Goal: Task Accomplishment & Management: Manage account settings

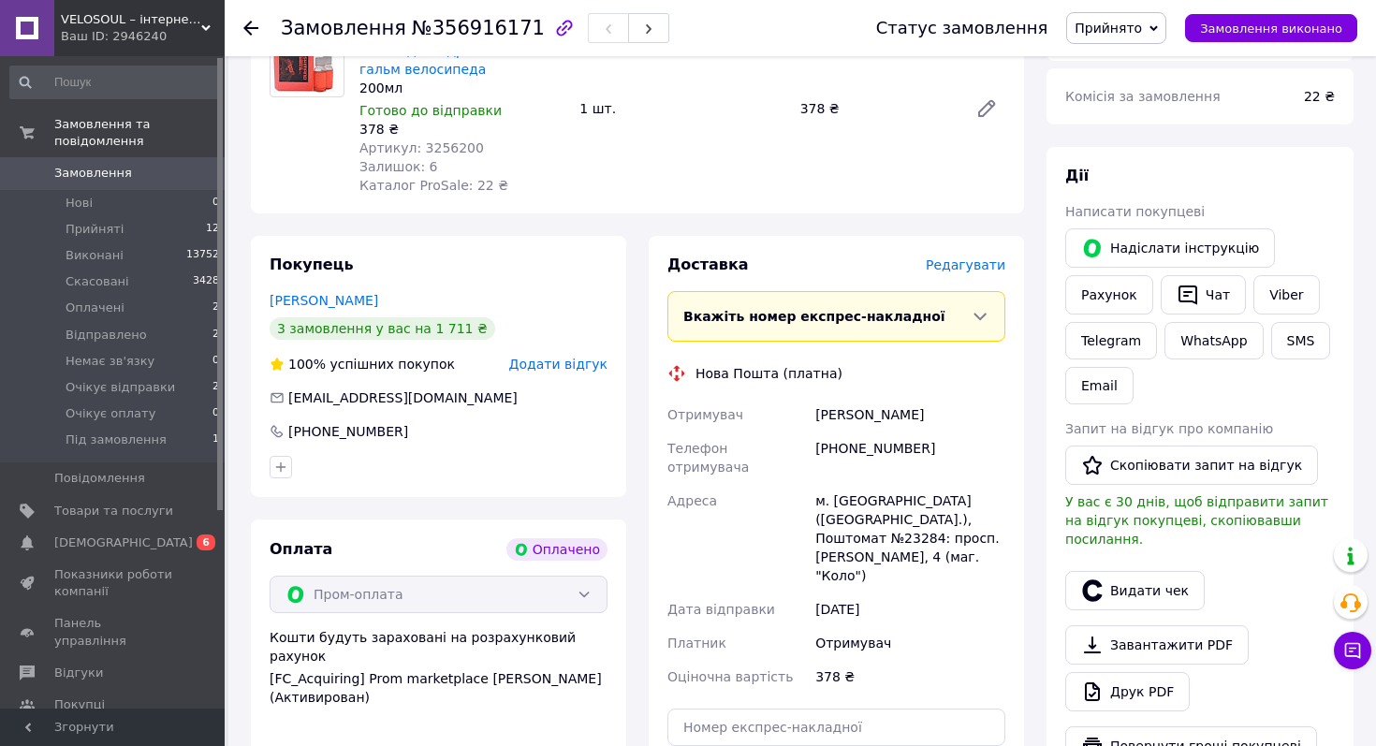
scroll to position [257, 0]
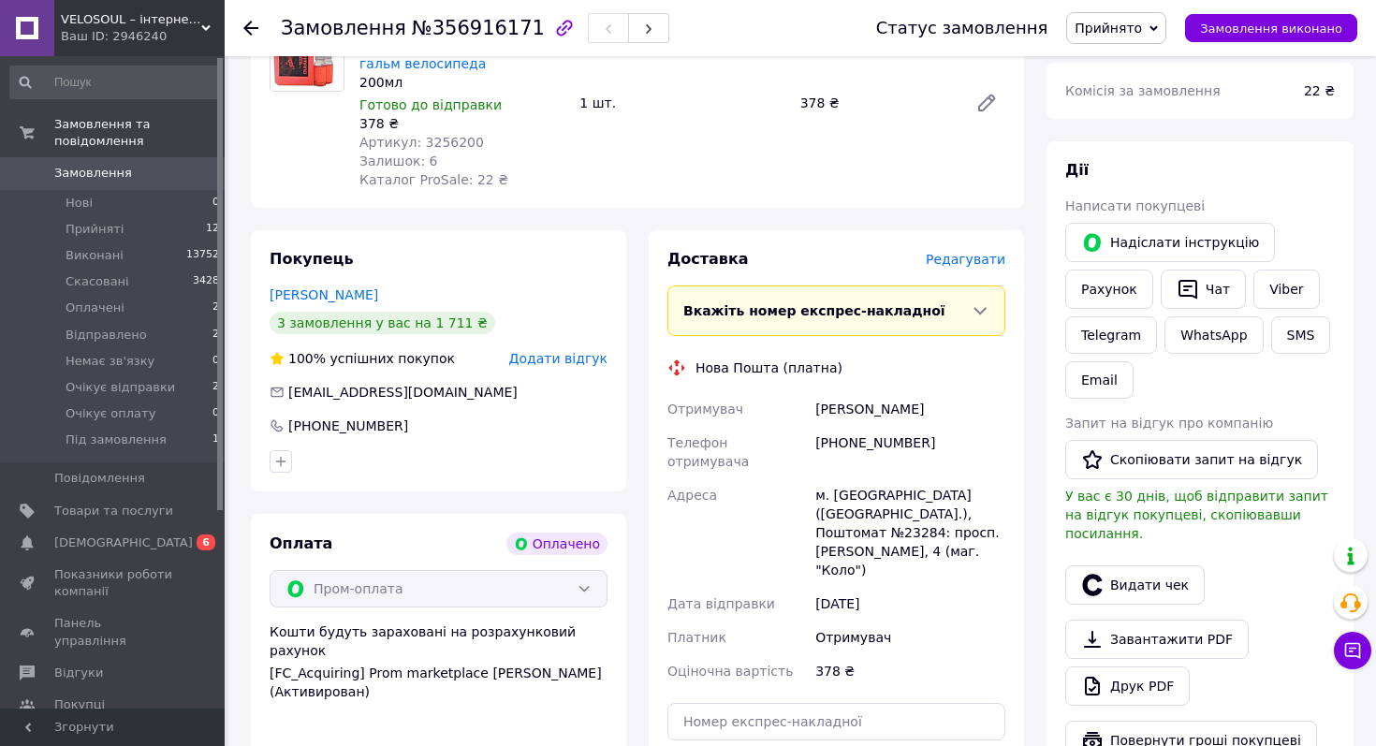
click at [946, 267] on span "Редагувати" at bounding box center [965, 259] width 80 height 15
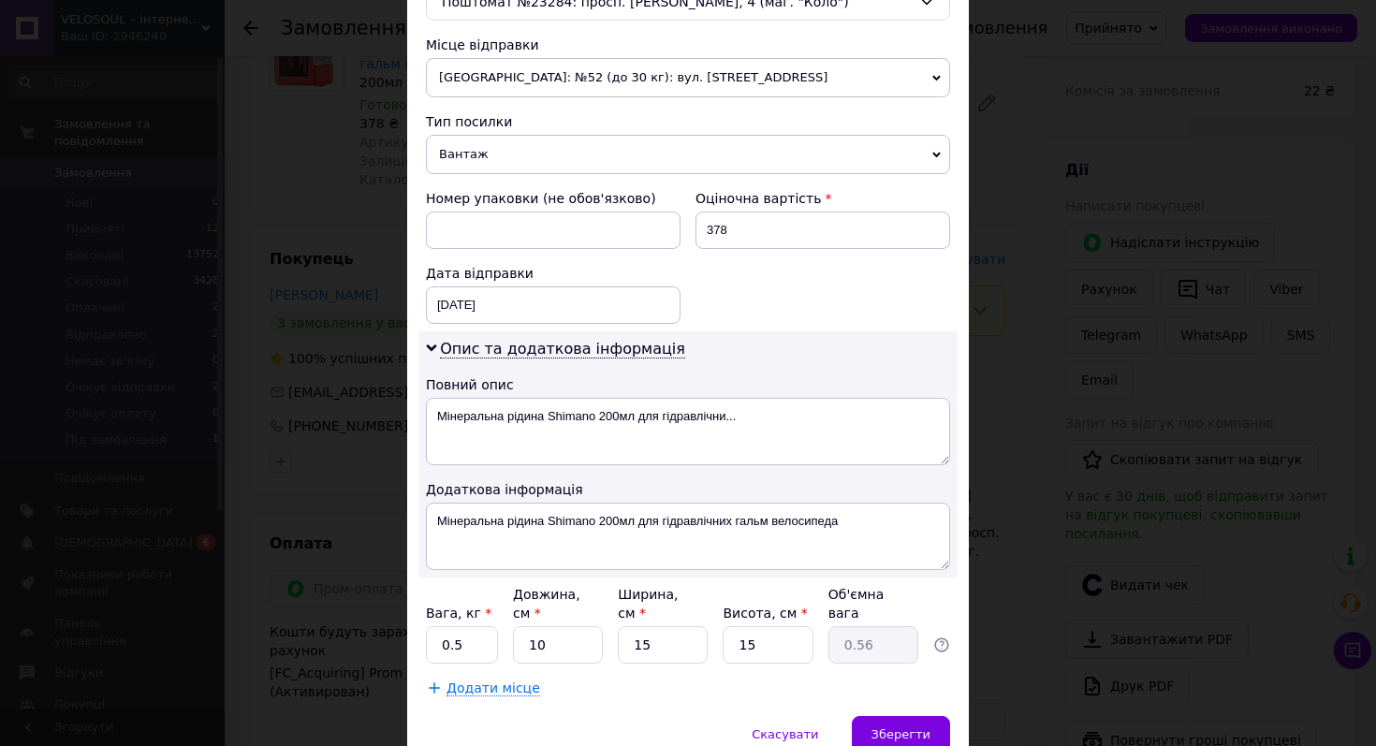
scroll to position [677, 0]
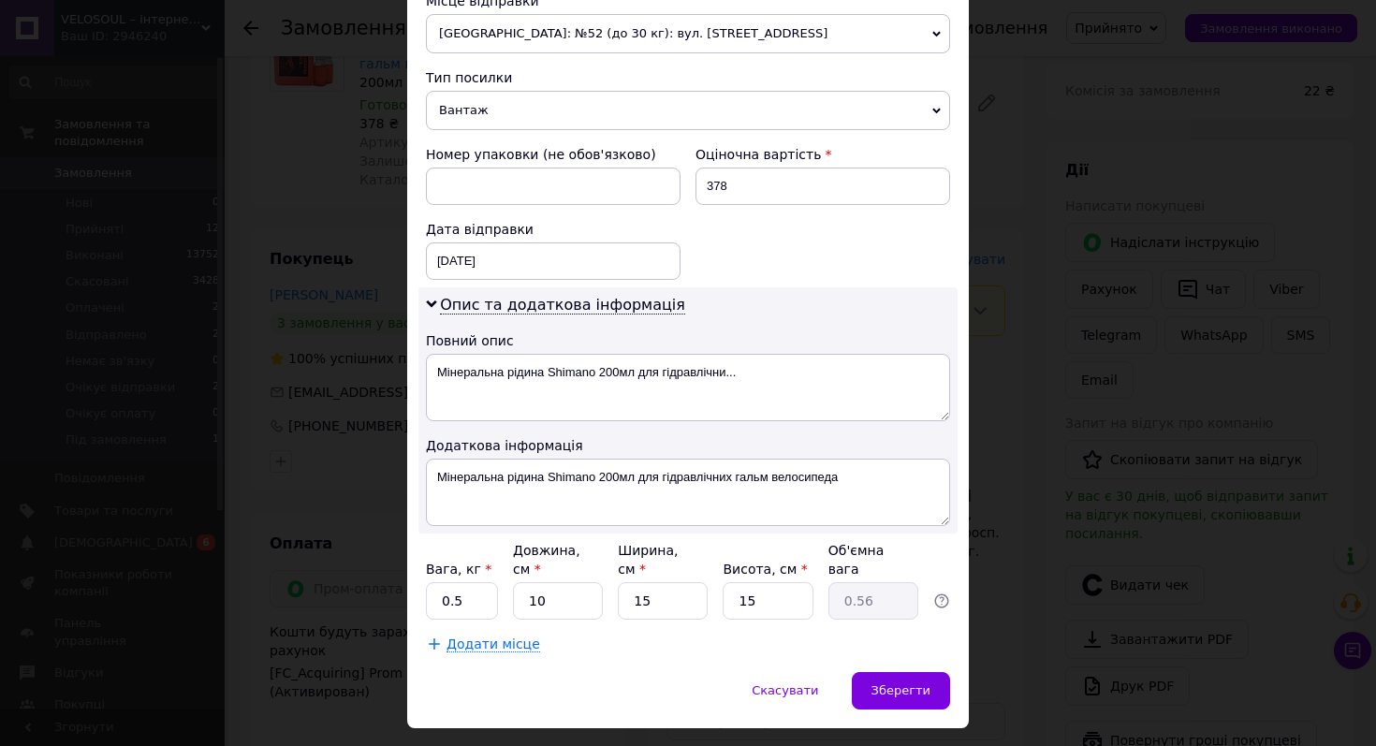
click at [667, 103] on span "Вантаж" at bounding box center [688, 110] width 524 height 39
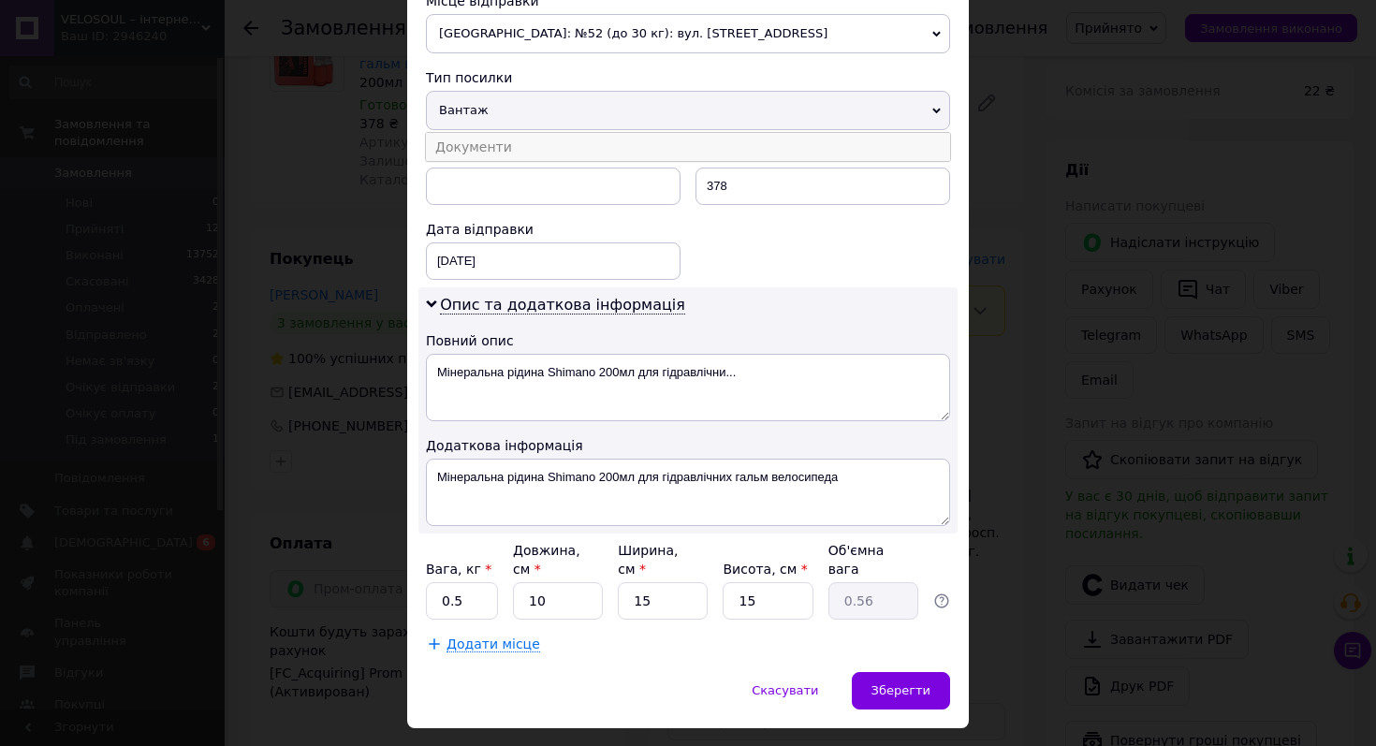
click at [667, 146] on li "Документи" at bounding box center [688, 147] width 524 height 28
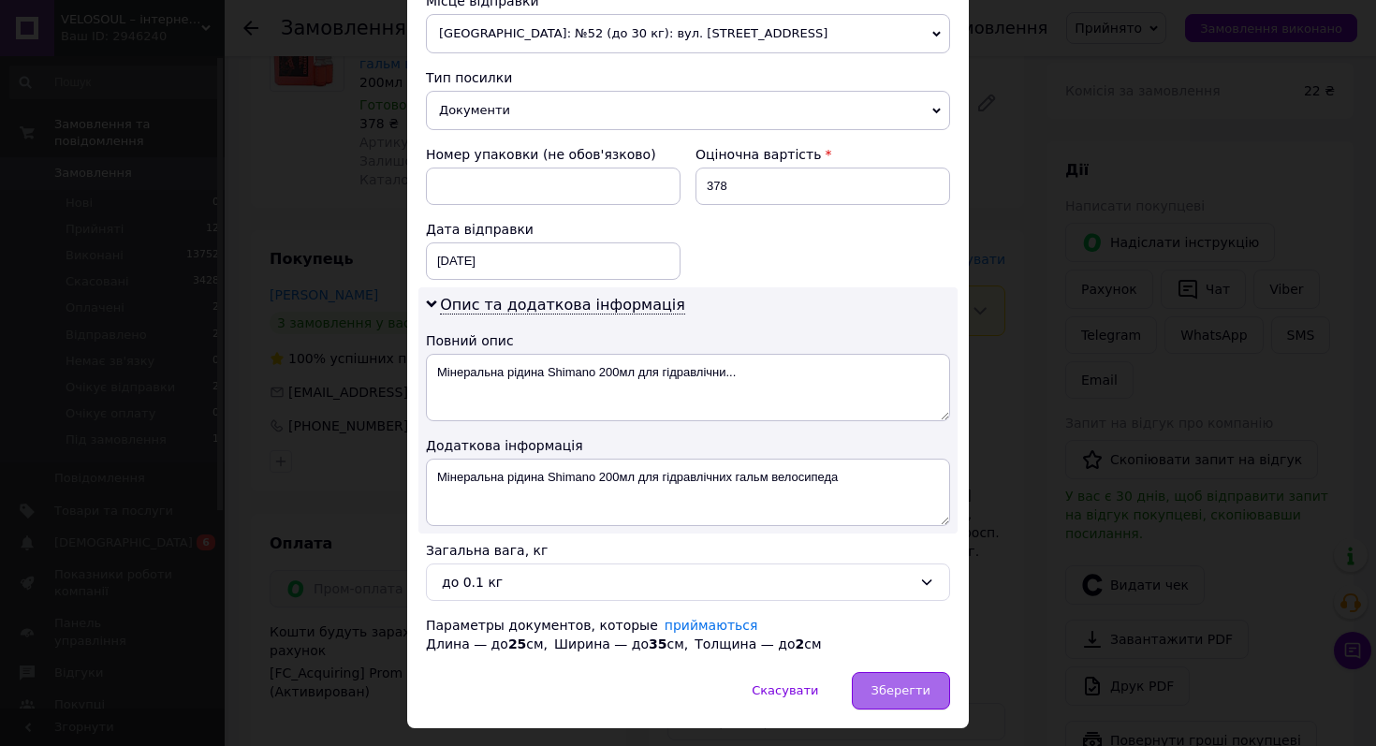
click at [871, 691] on div "Зберегти" at bounding box center [901, 690] width 98 height 37
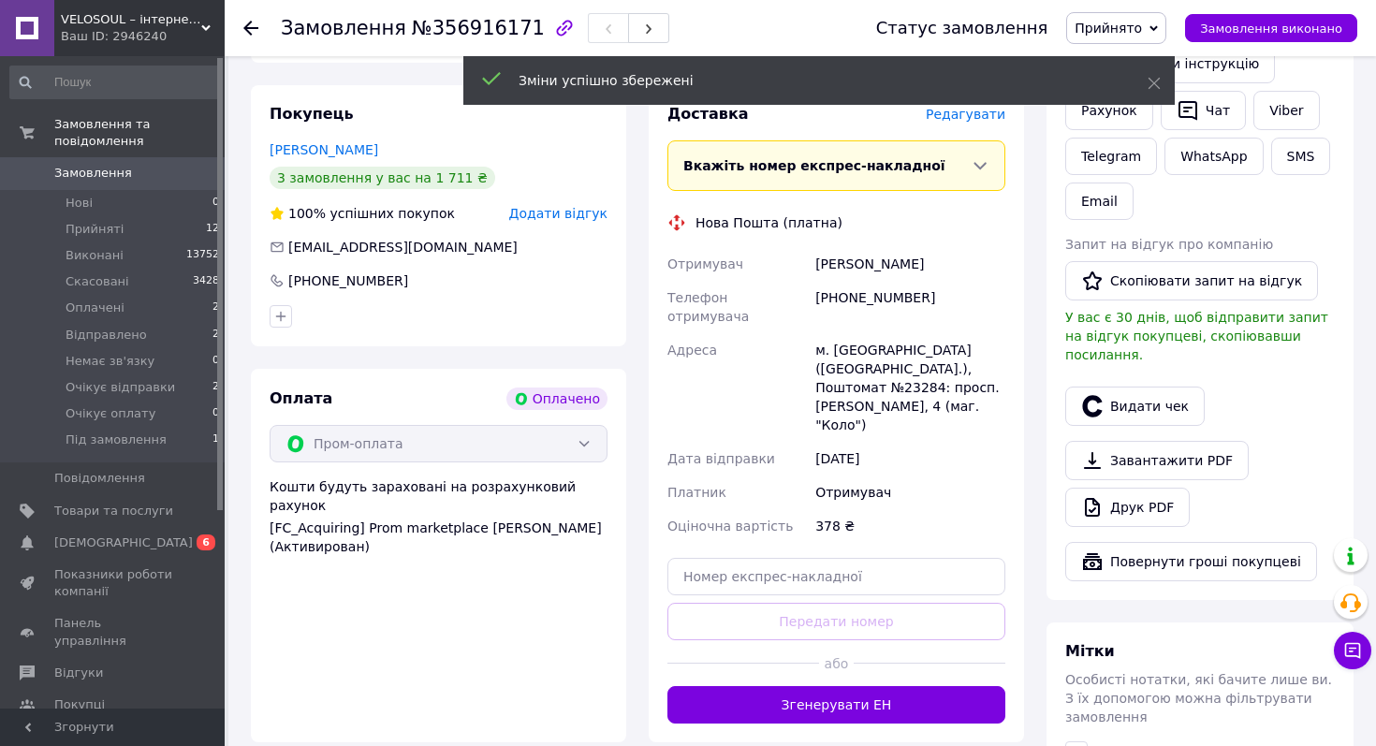
scroll to position [403, 0]
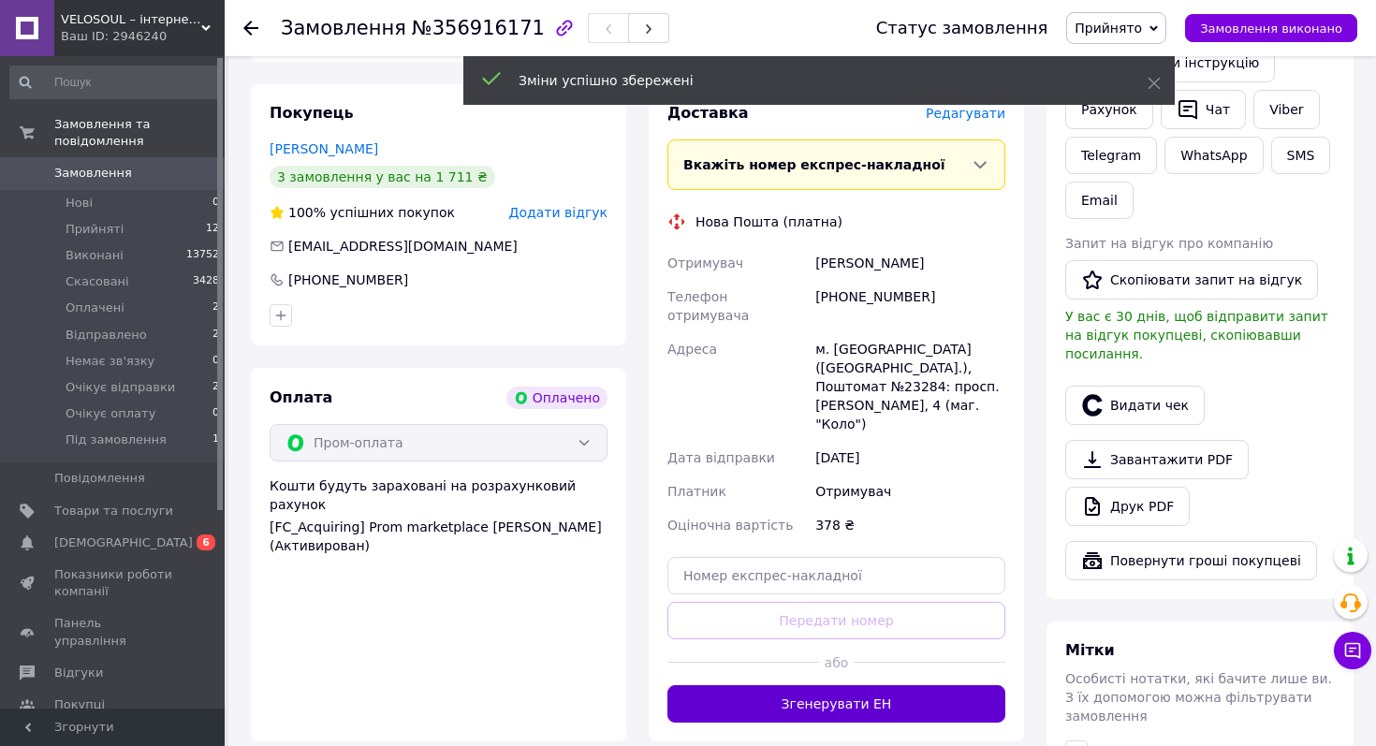
click at [870, 685] on button "Згенерувати ЕН" at bounding box center [836, 703] width 338 height 37
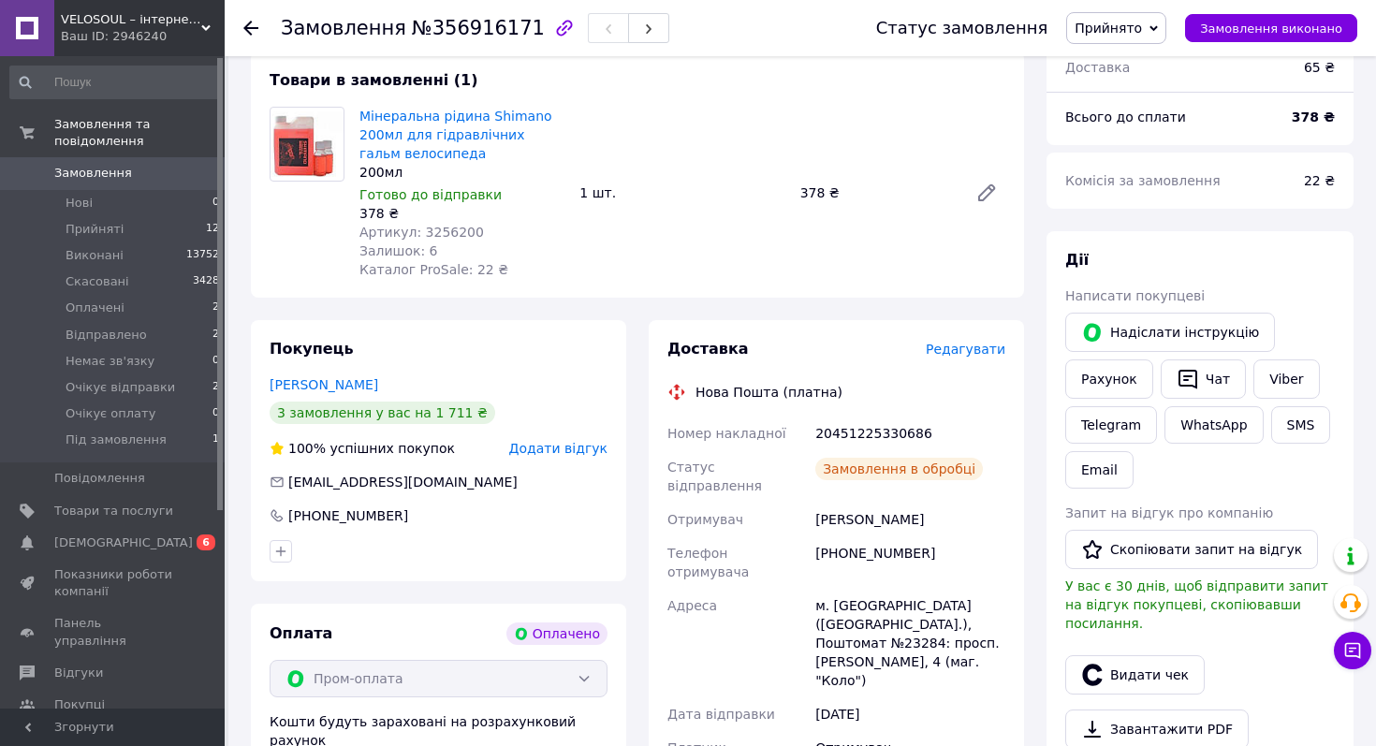
scroll to position [129, 0]
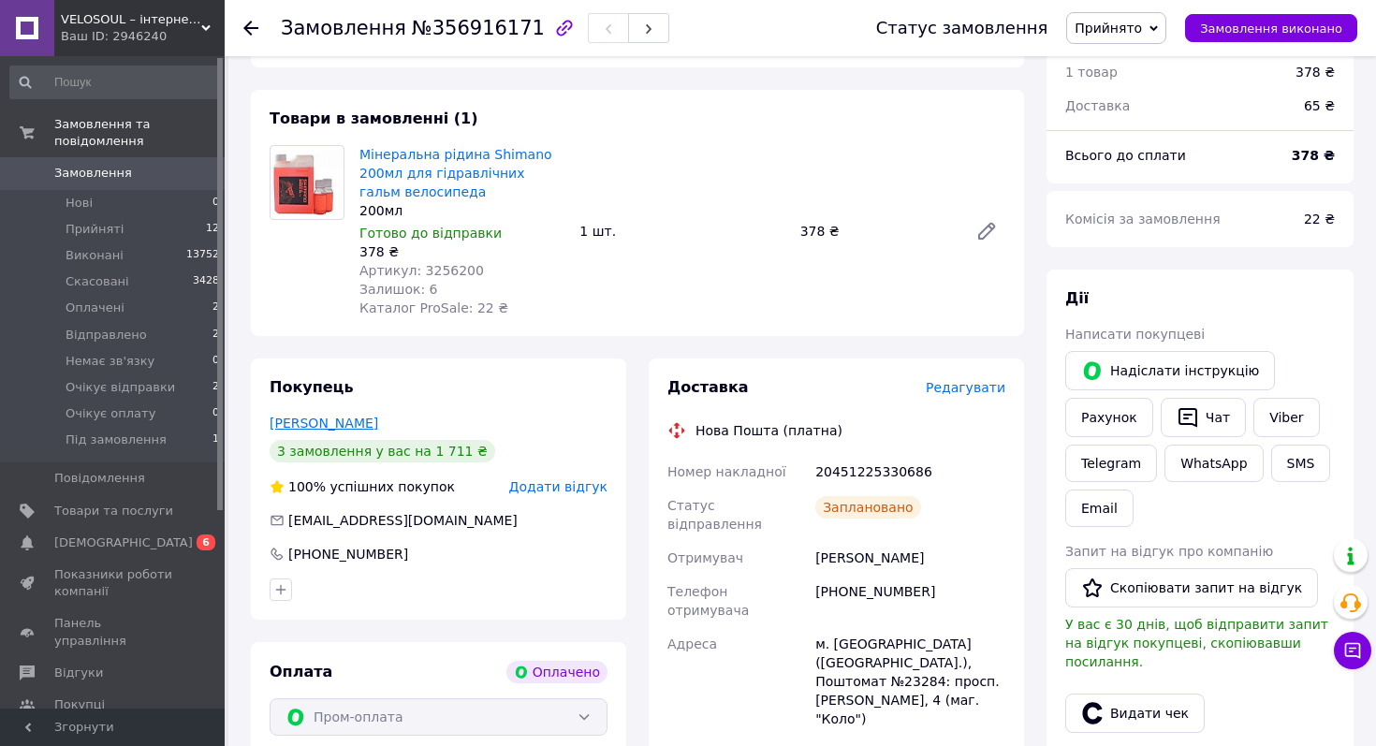
click at [320, 425] on link "Стаднік Юрій" at bounding box center [323, 422] width 109 height 15
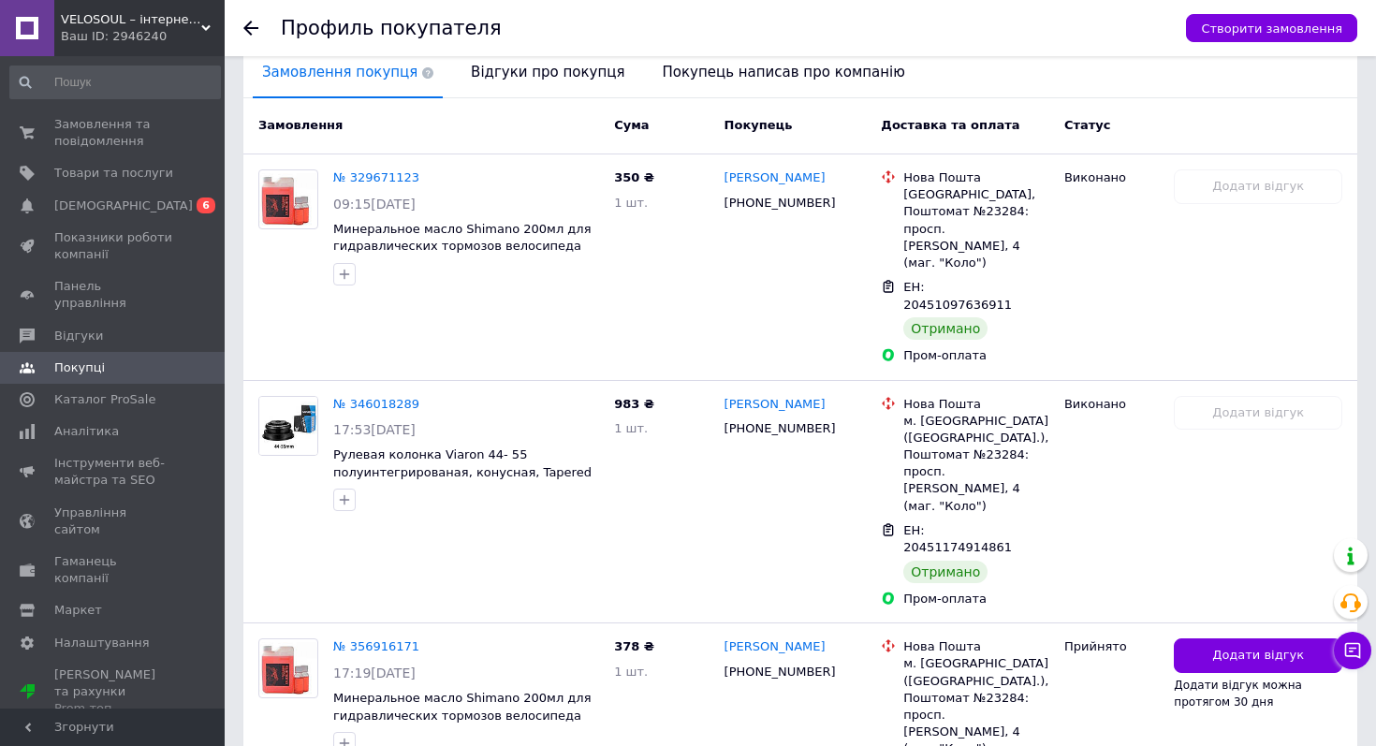
scroll to position [486, 0]
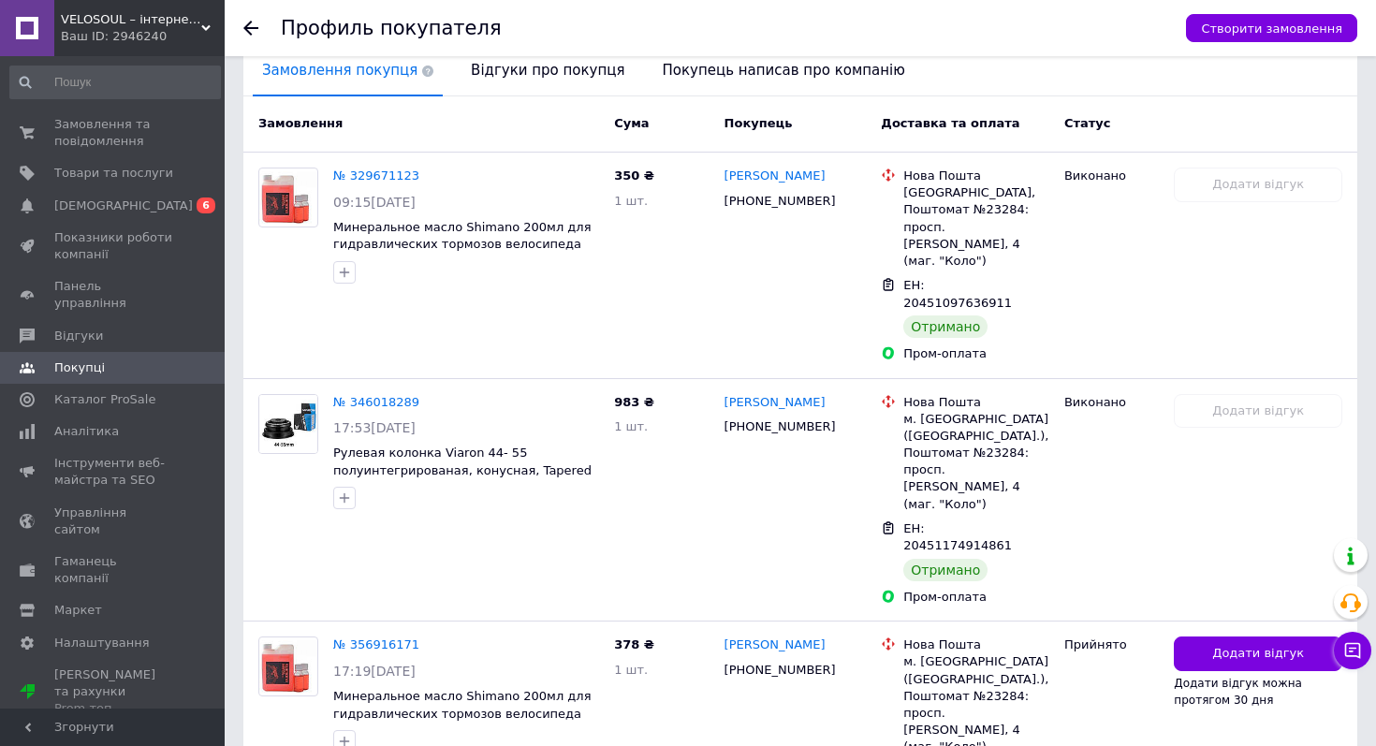
scroll to position [109, 0]
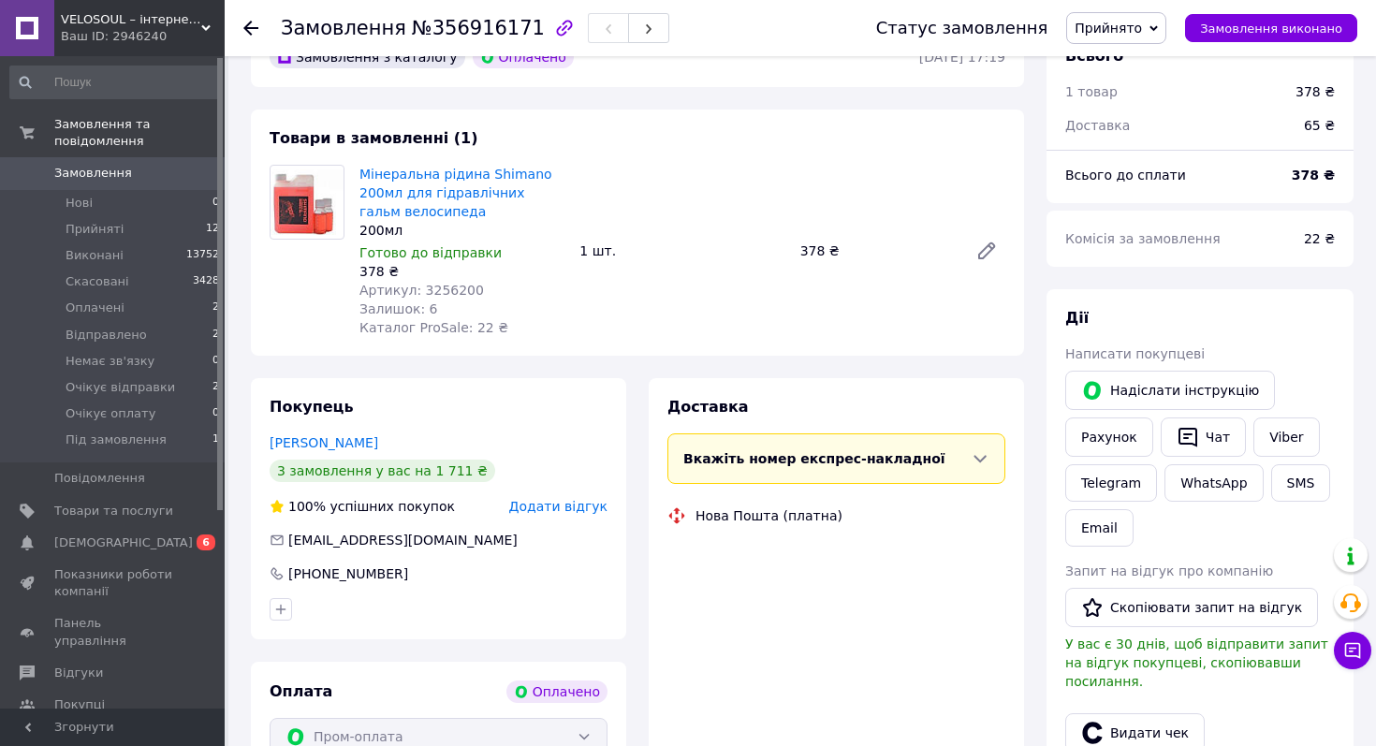
click at [1139, 25] on span "Прийнято" at bounding box center [1107, 28] width 67 height 15
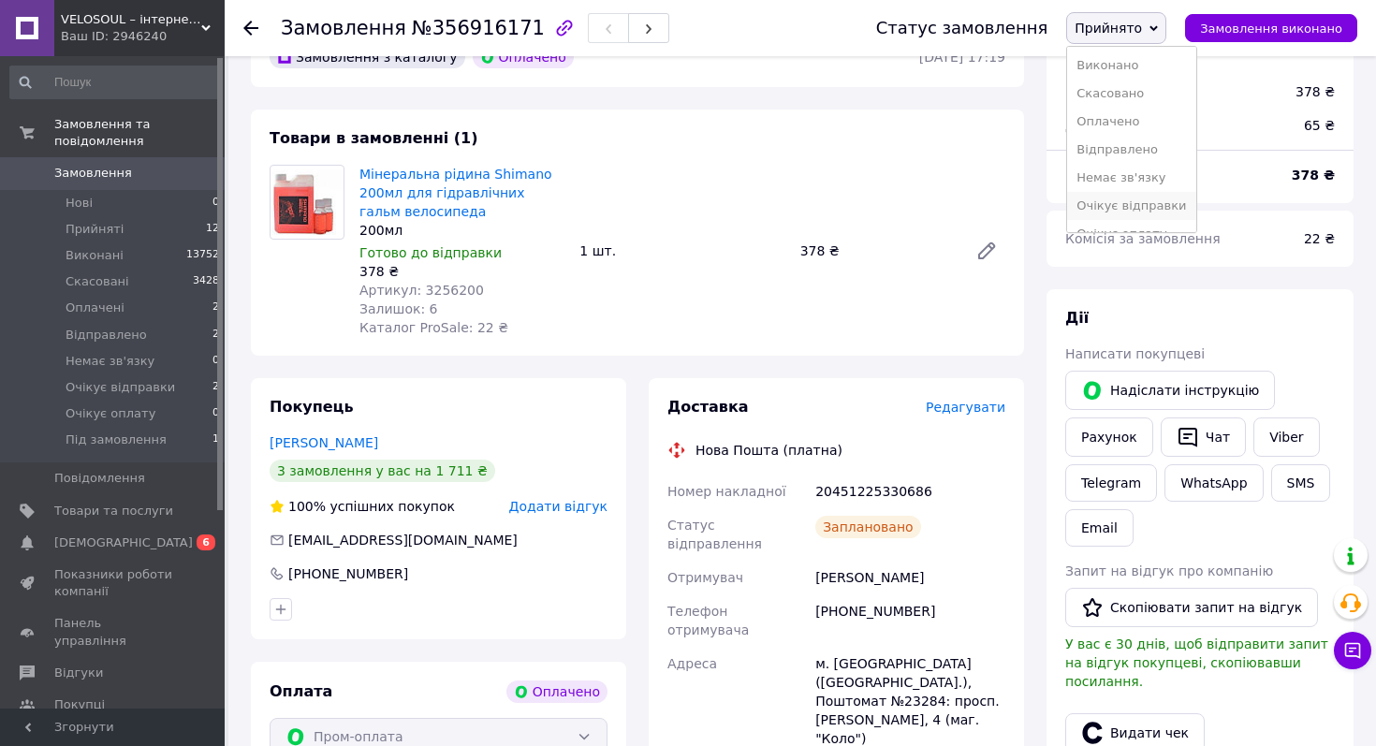
click at [1146, 201] on li "Очікує відправки" at bounding box center [1131, 206] width 128 height 28
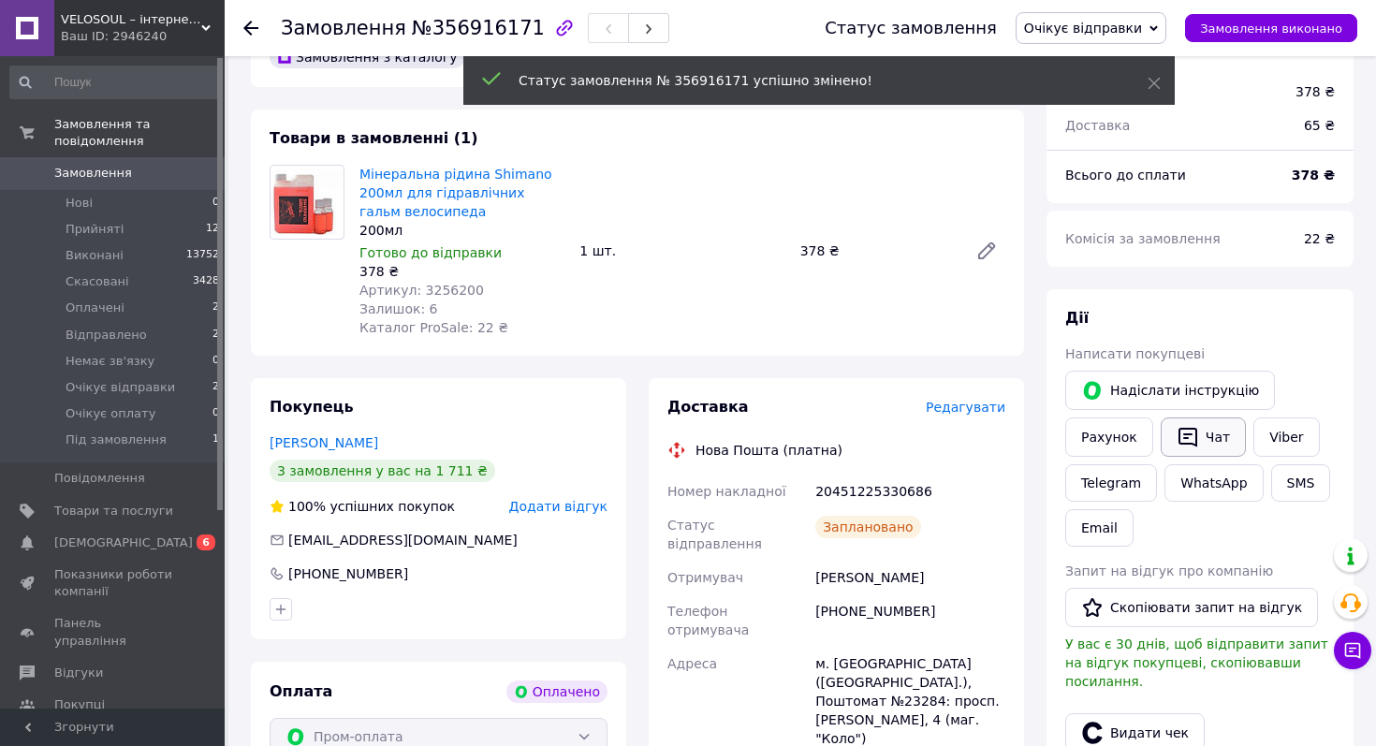
click at [1187, 424] on button "Чат" at bounding box center [1202, 436] width 85 height 39
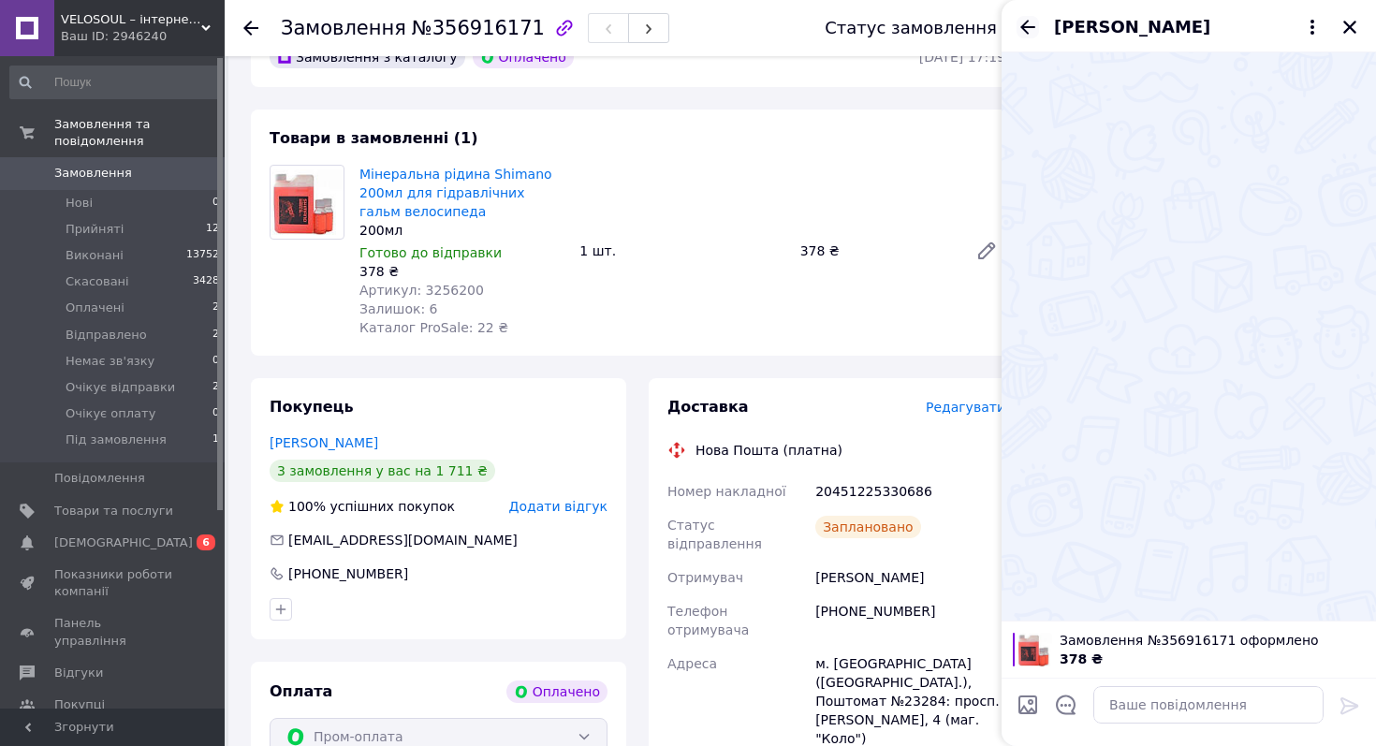
click at [1026, 22] on icon "Назад" at bounding box center [1027, 27] width 15 height 14
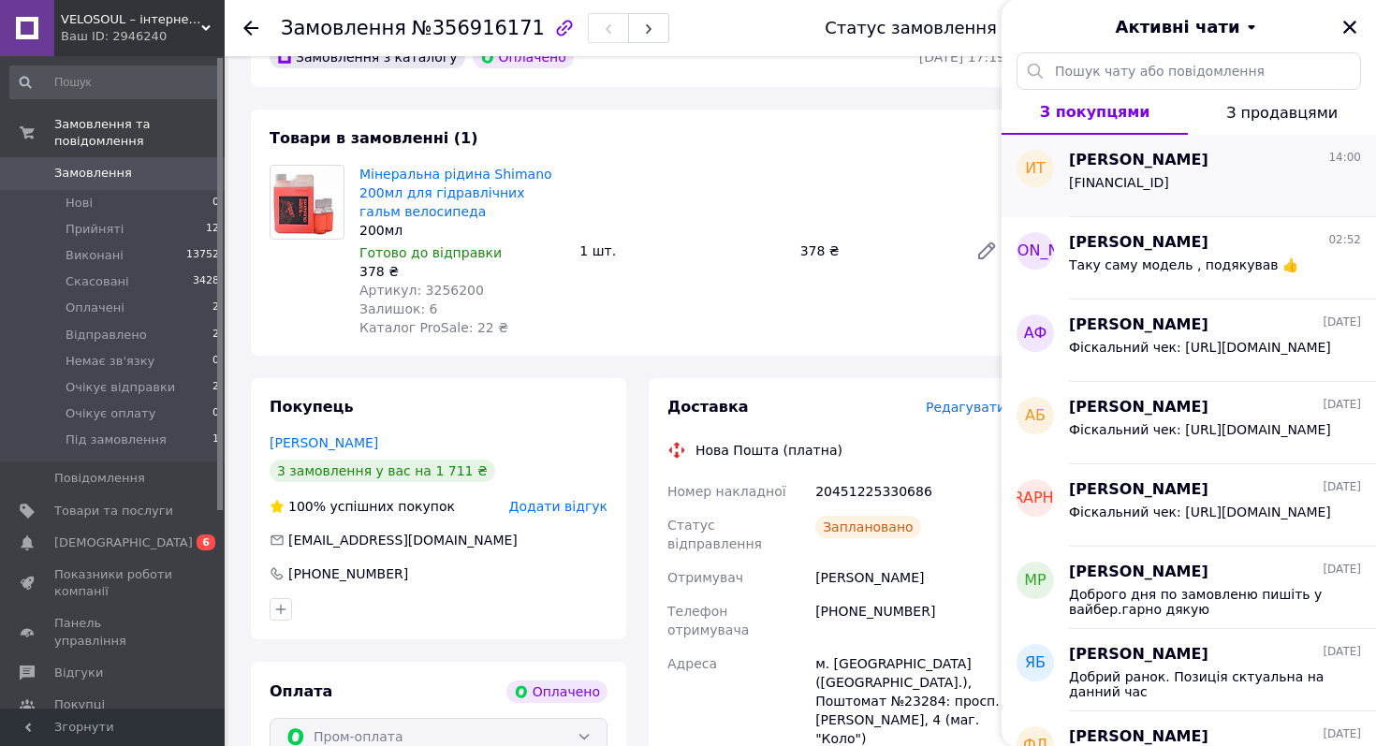
click at [1153, 201] on div "Игорь Тарнопольський 14:00 UA623220010000026009340079991" at bounding box center [1222, 176] width 307 height 82
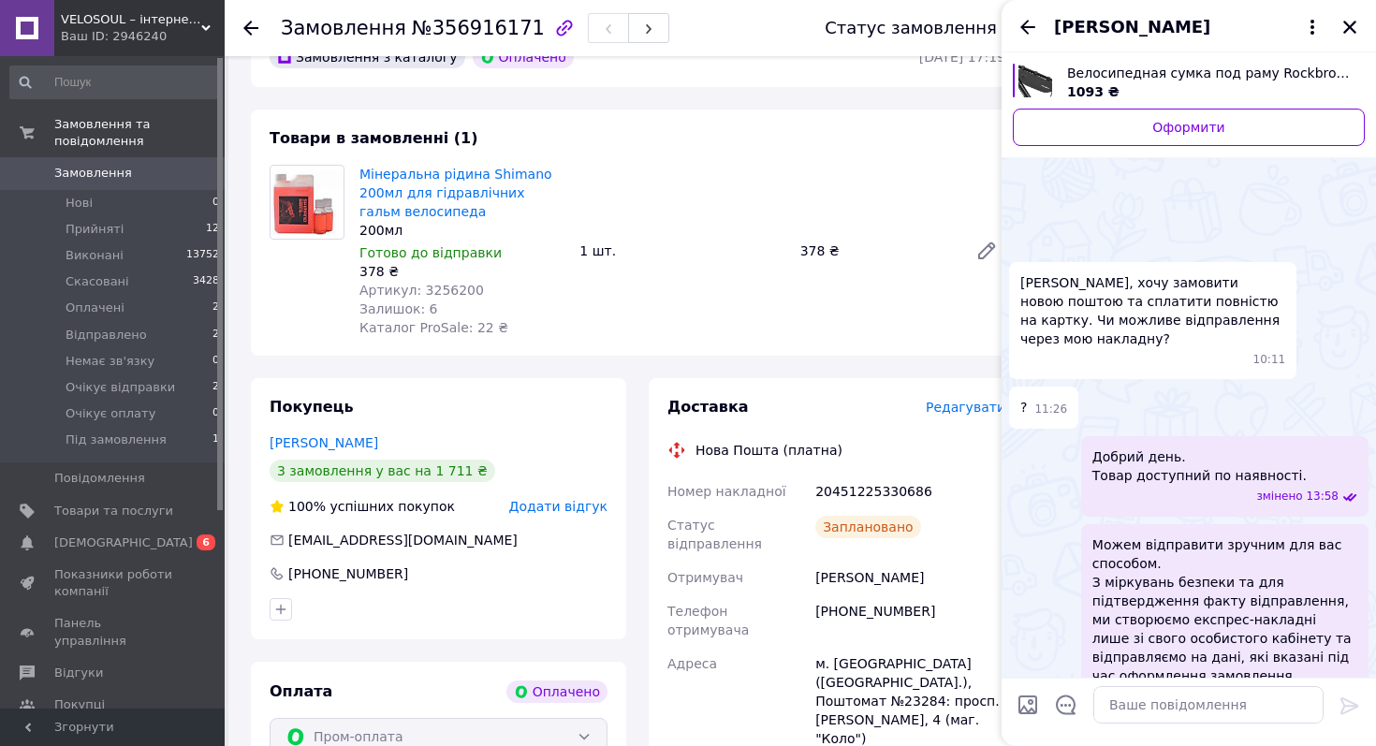
scroll to position [519, 0]
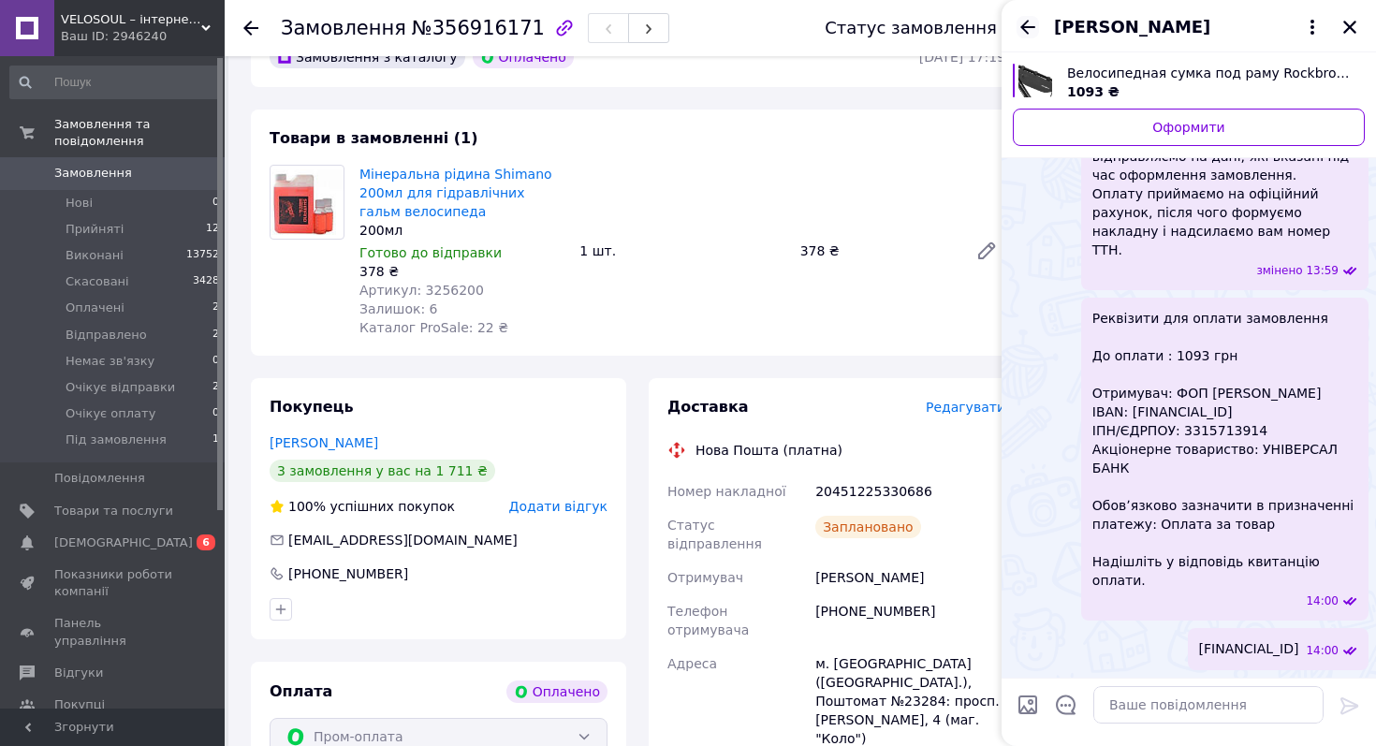
click at [1026, 21] on icon "Назад" at bounding box center [1027, 27] width 22 height 22
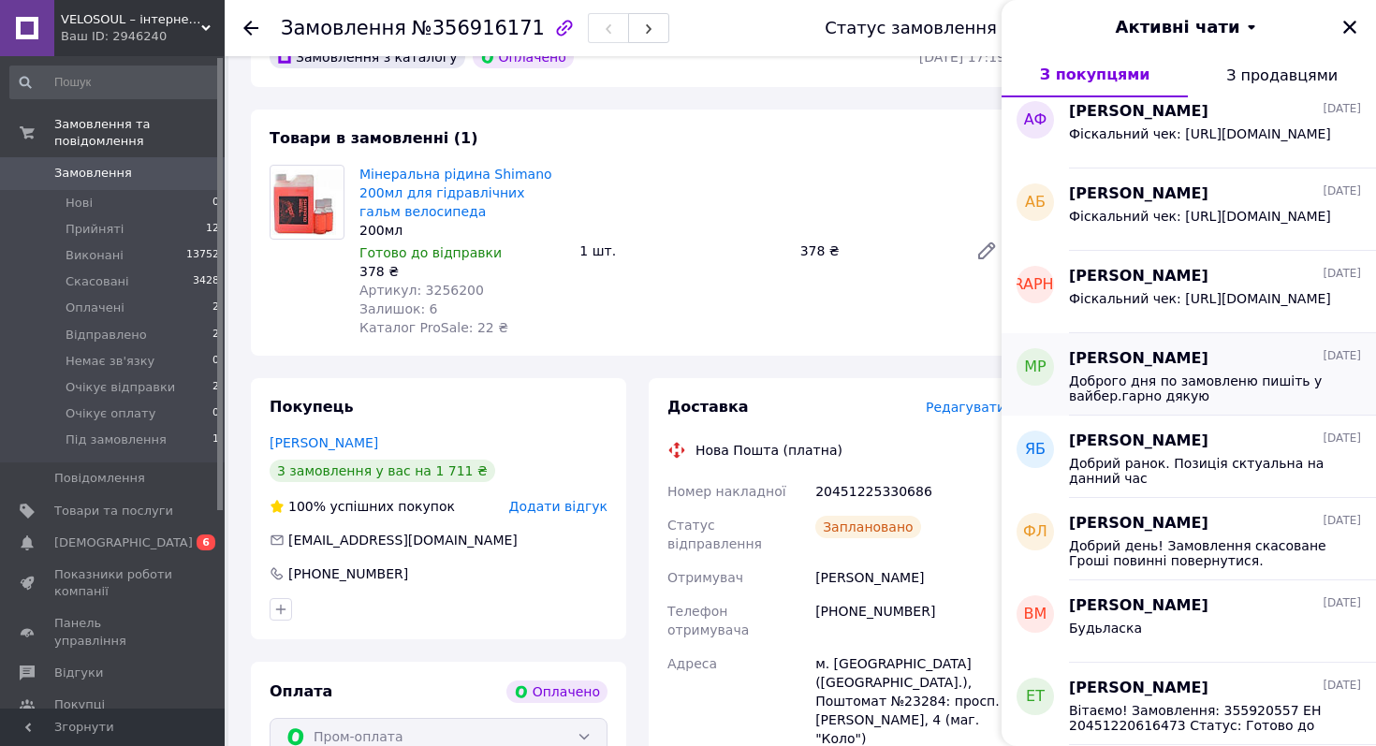
scroll to position [181, 0]
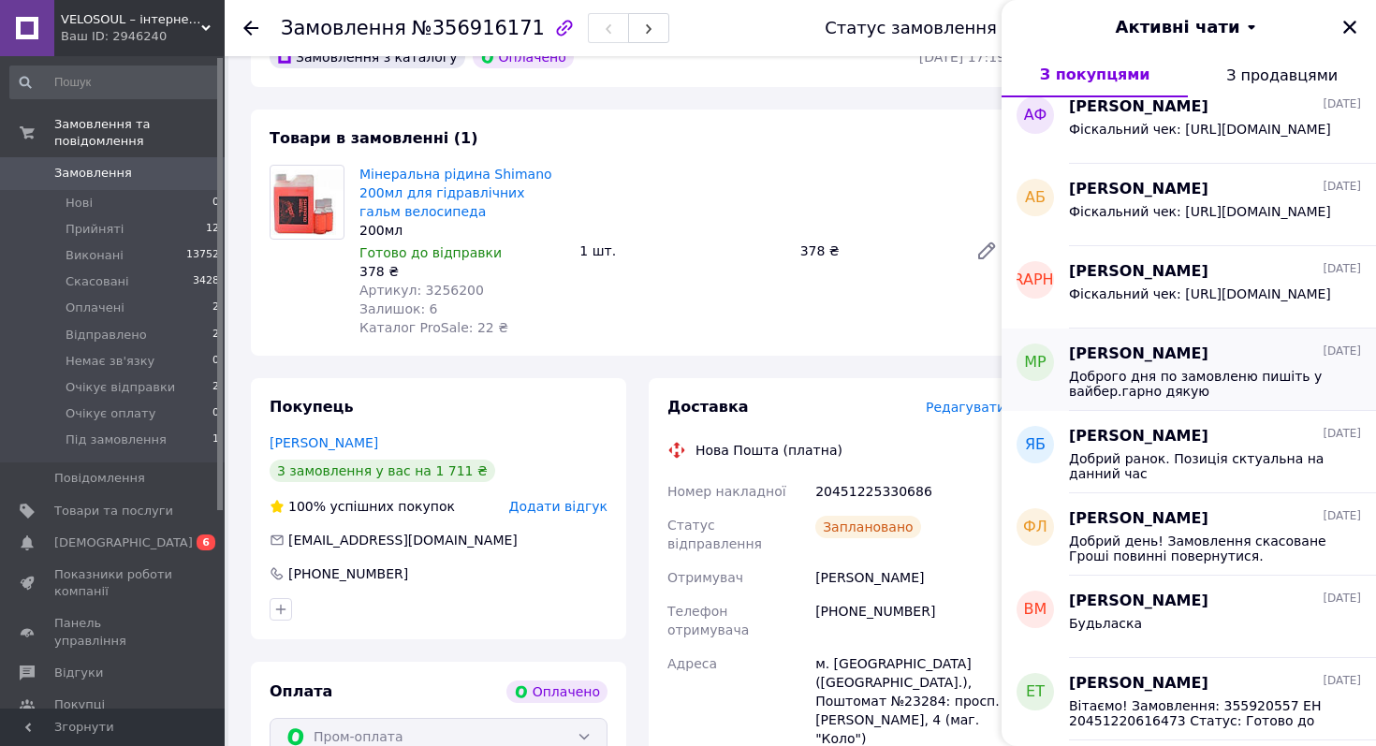
click at [1131, 385] on span "Доброго дня по замовленю пишіть у вайбер.гарно дякую" at bounding box center [1202, 384] width 266 height 30
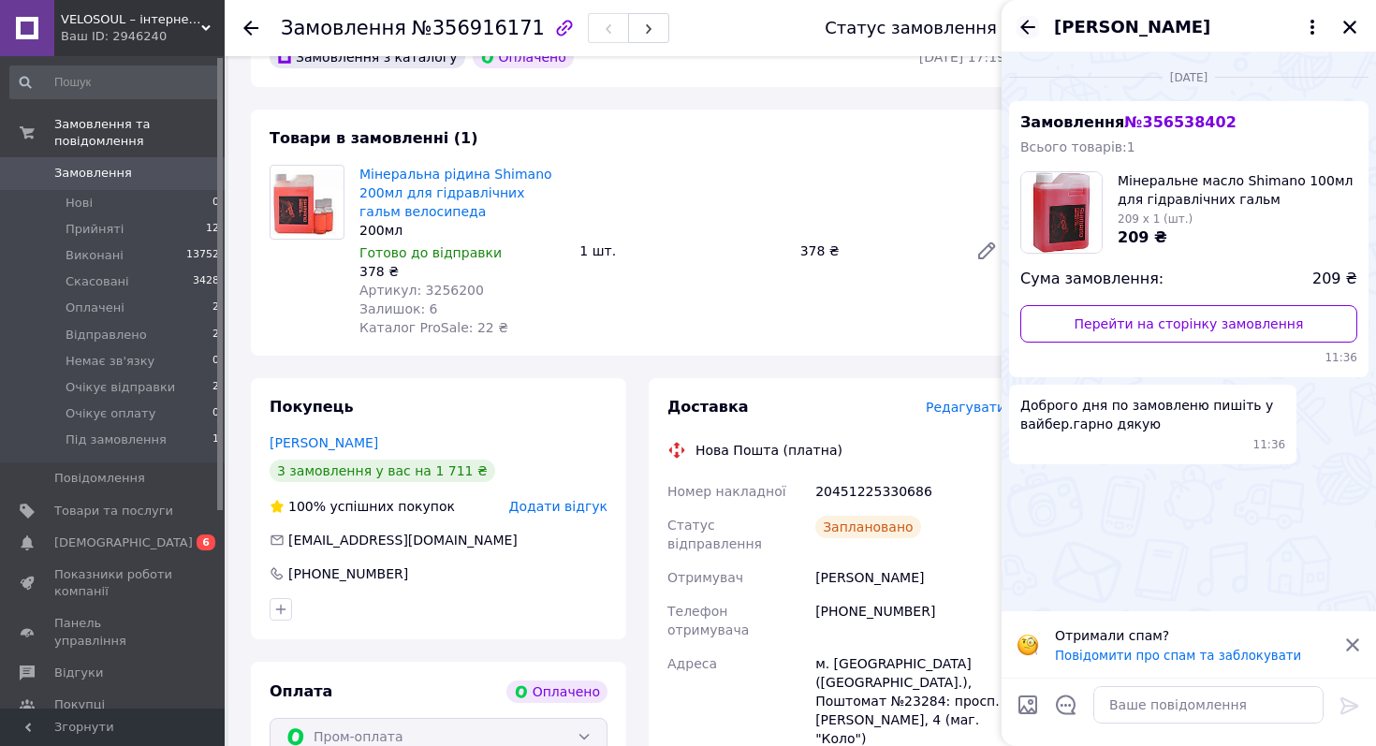
click at [1024, 29] on icon "Назад" at bounding box center [1027, 27] width 15 height 14
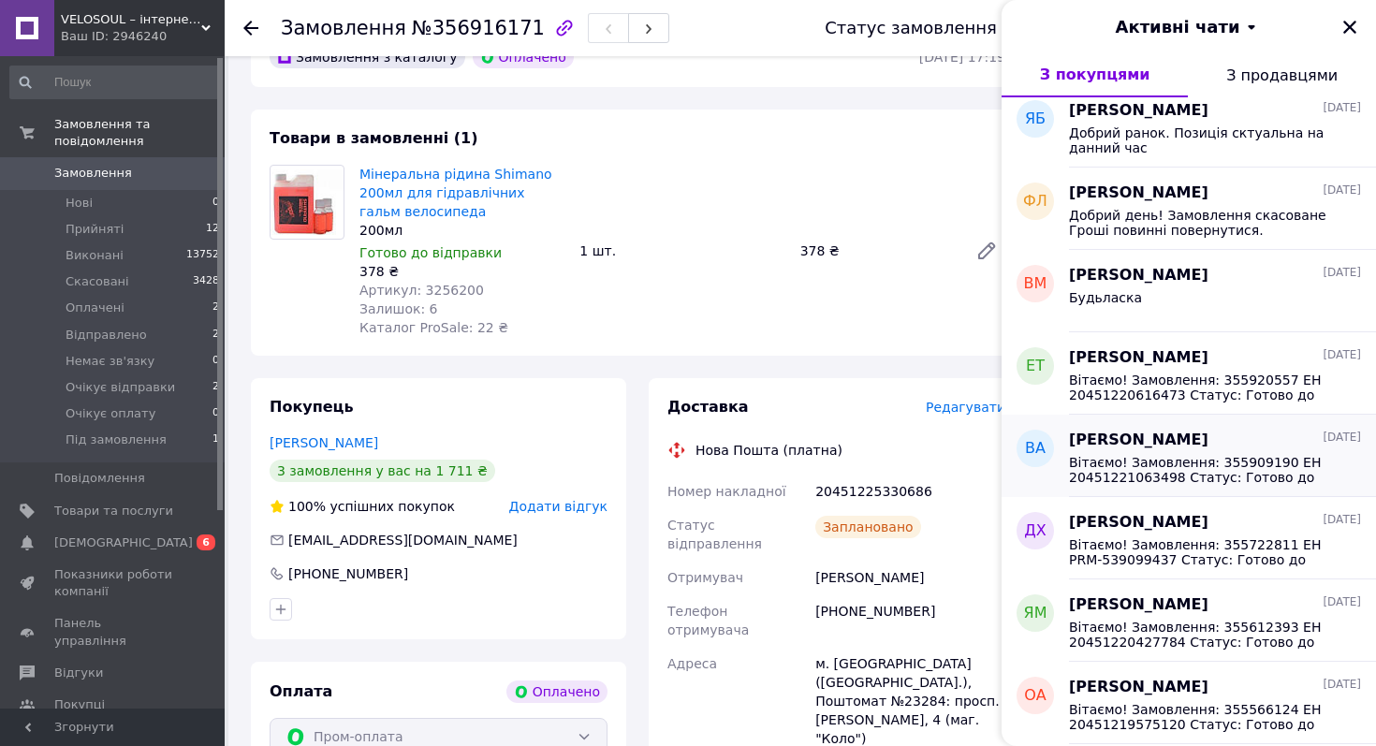
scroll to position [510, 0]
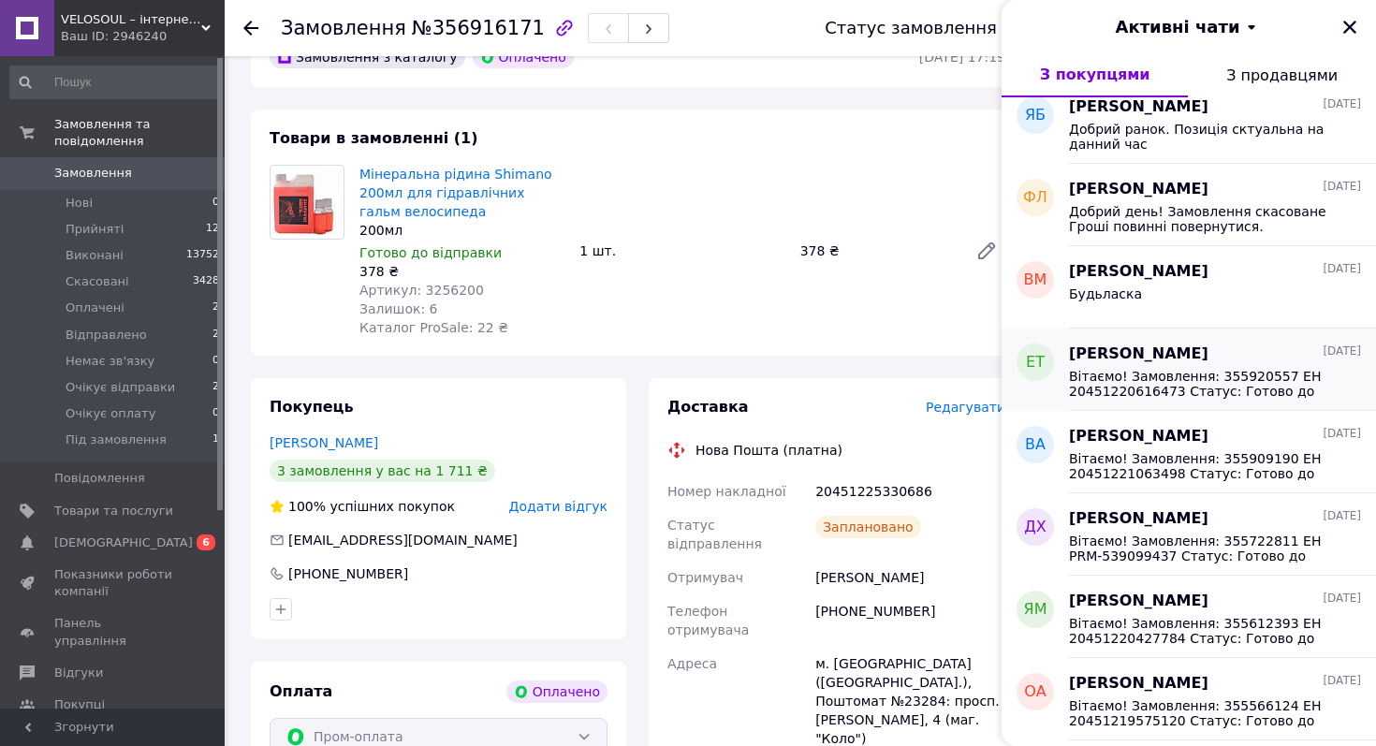
click at [1113, 375] on span "Вітаємо! Замовлення: 355920557 ЕН 20451220616473 Статус: Готово до видачі Нова …" at bounding box center [1202, 384] width 266 height 30
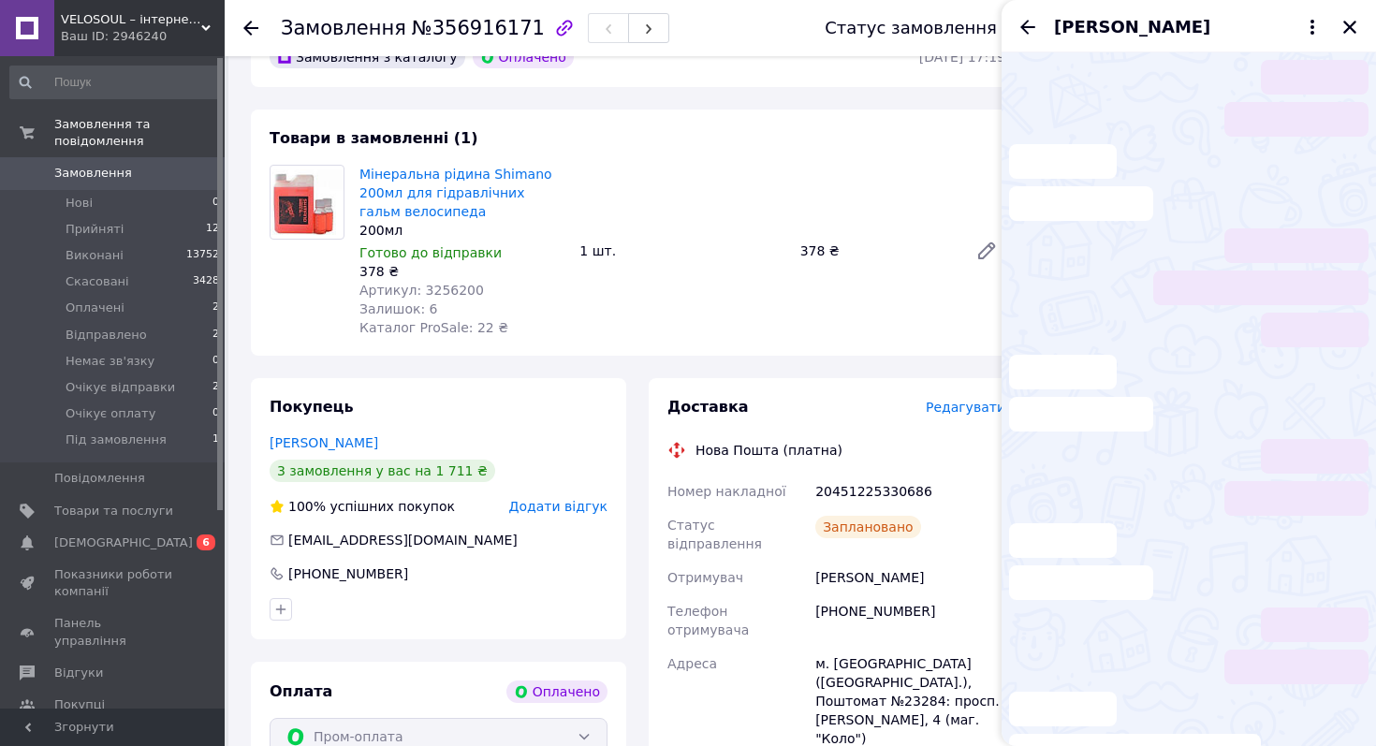
scroll to position [97, 0]
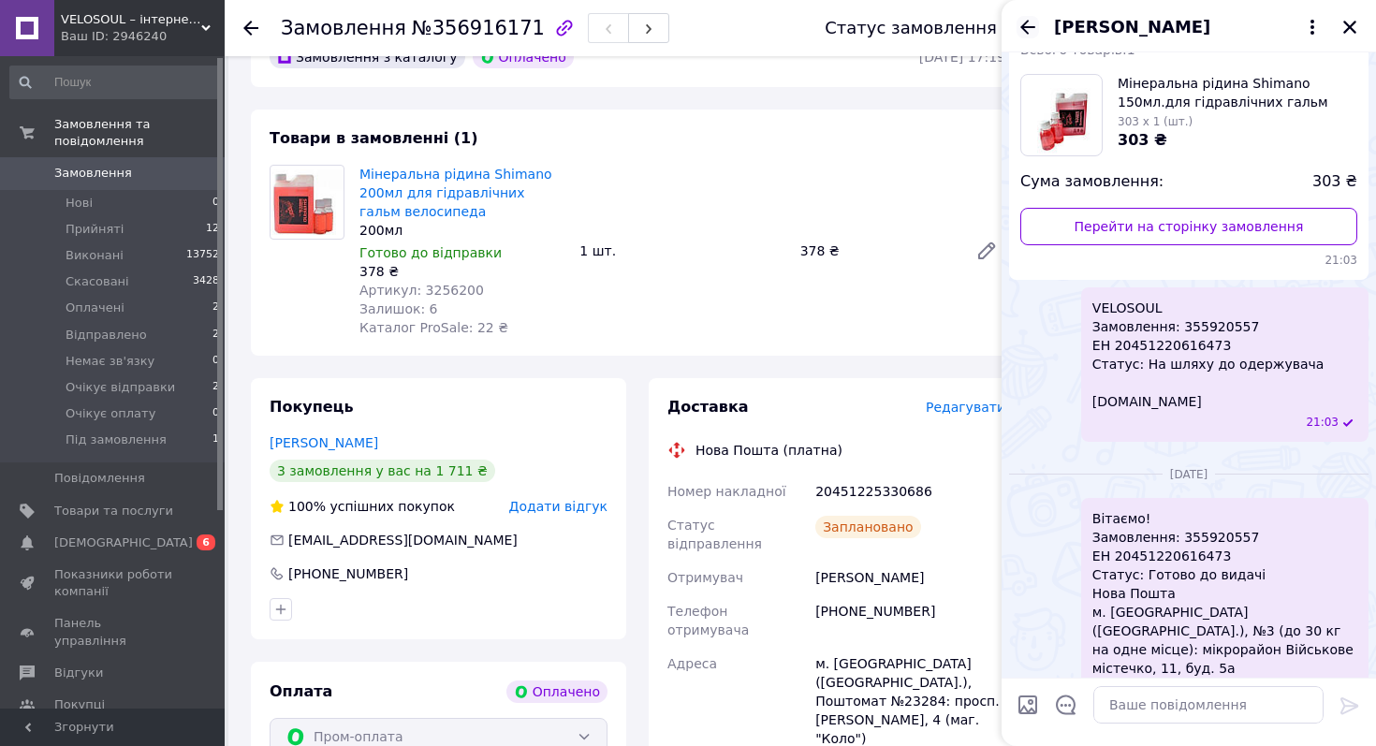
click at [1023, 35] on icon "Назад" at bounding box center [1027, 27] width 22 height 22
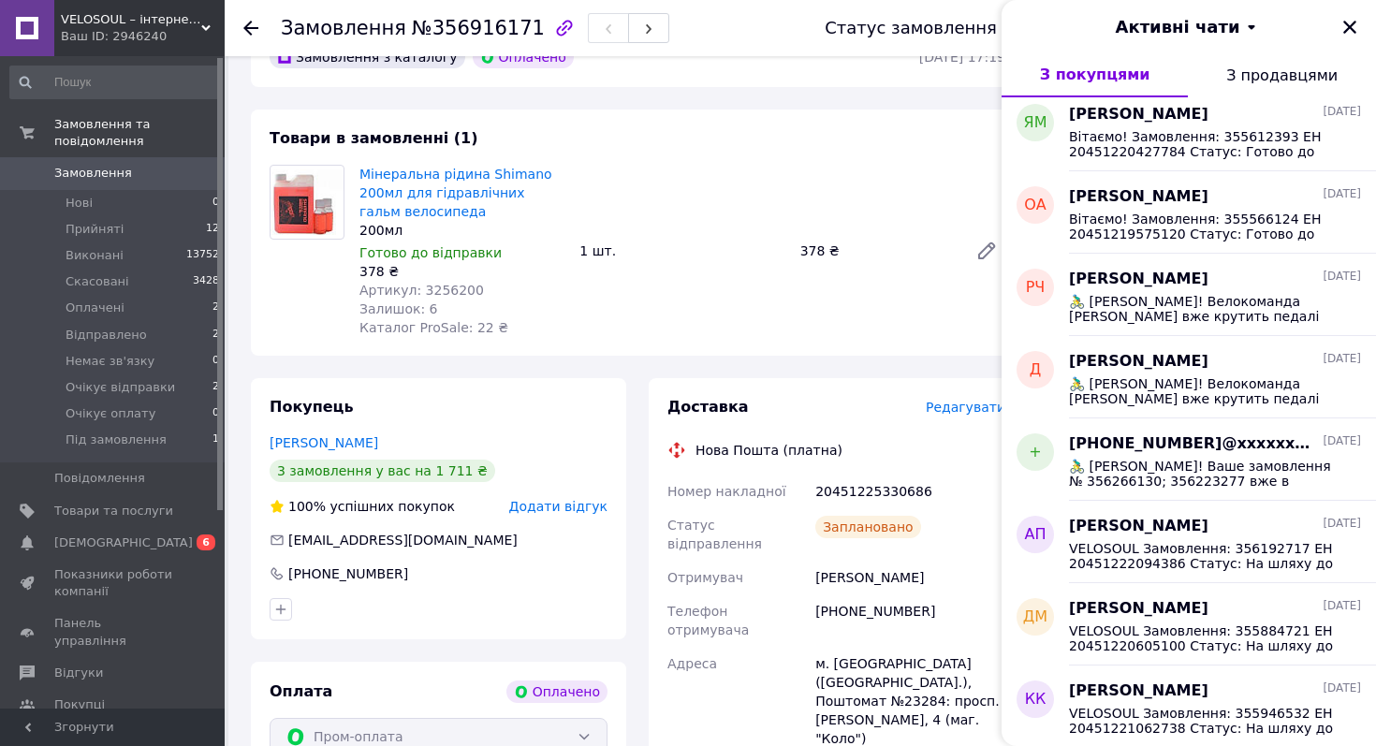
scroll to position [1001, 0]
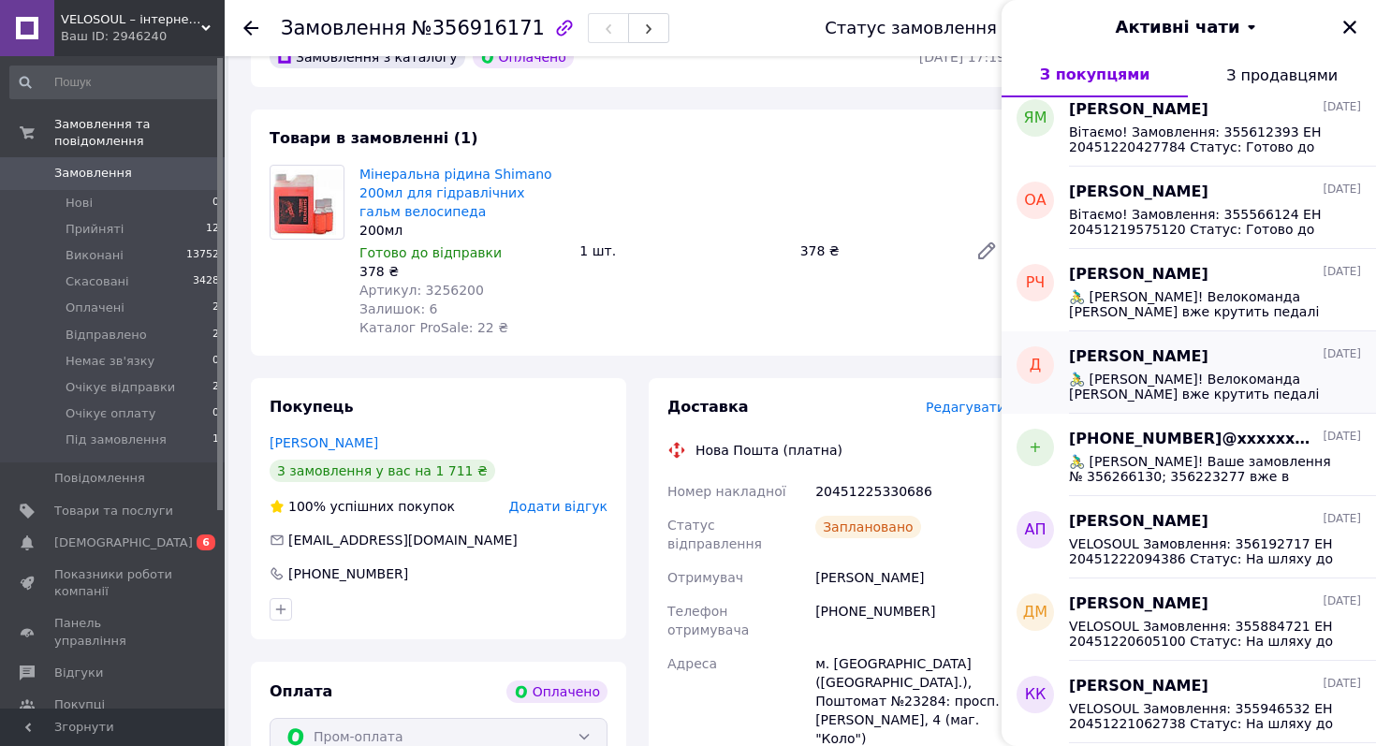
click at [1102, 359] on span "Денис" at bounding box center [1138, 357] width 139 height 22
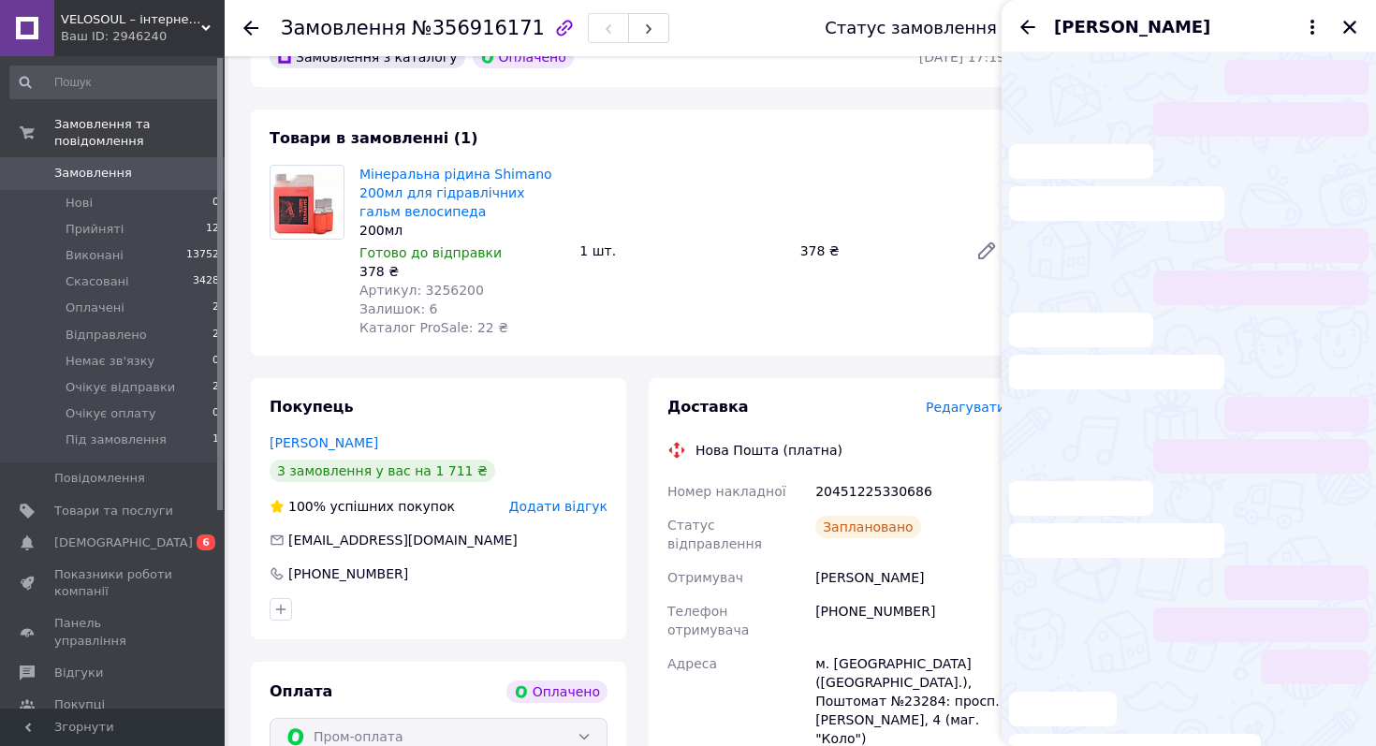
scroll to position [168, 0]
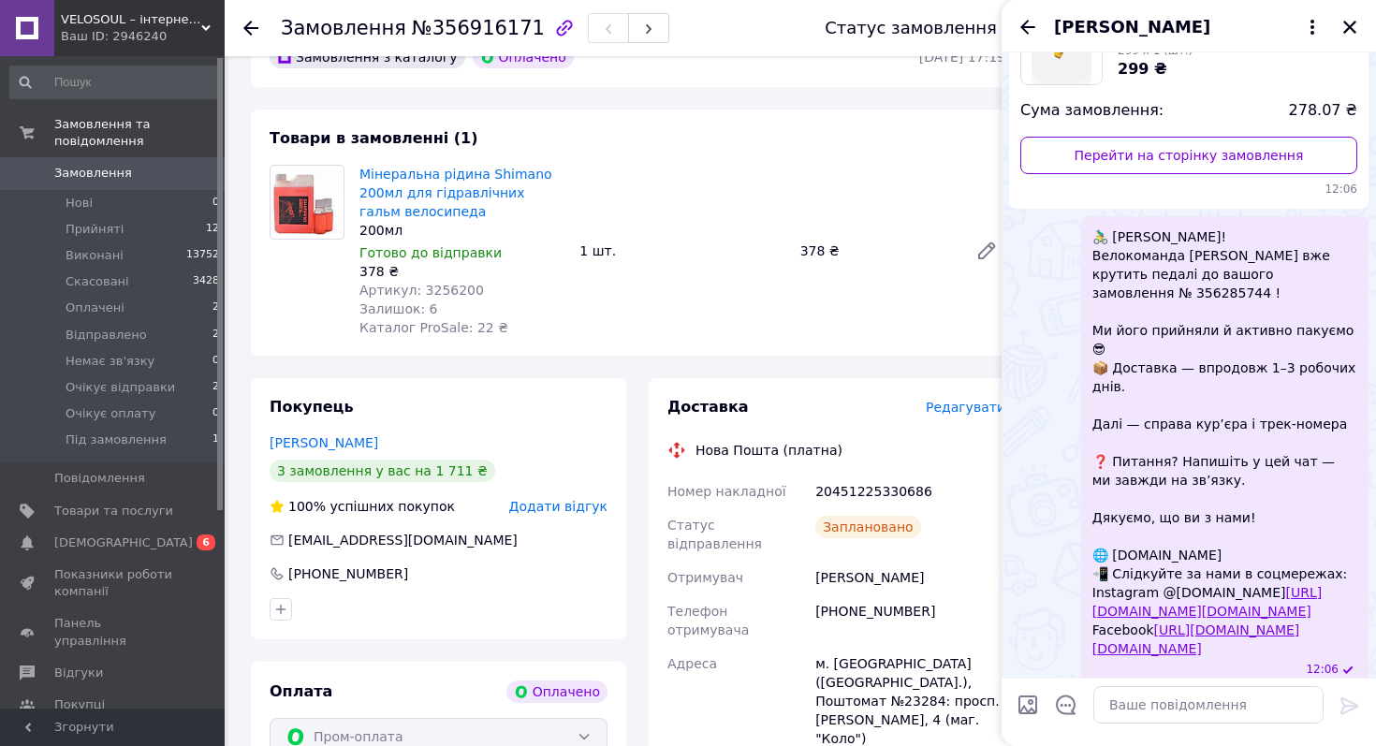
copy span "🚴‍♂️ Вітаємо! Велокоманда Velosoul вже крутить педалі до вашого замовлення № 35…"
drag, startPoint x: 1093, startPoint y: 234, endPoint x: 1165, endPoint y: 632, distance: 404.2
click at [1167, 632] on span "🚴‍♂️ Вітаємо! Велокоманда Velosoul вже крутить педалі до вашого замовлення № 35…" at bounding box center [1224, 442] width 265 height 430
click at [1352, 34] on icon "Закрити" at bounding box center [1349, 27] width 17 height 17
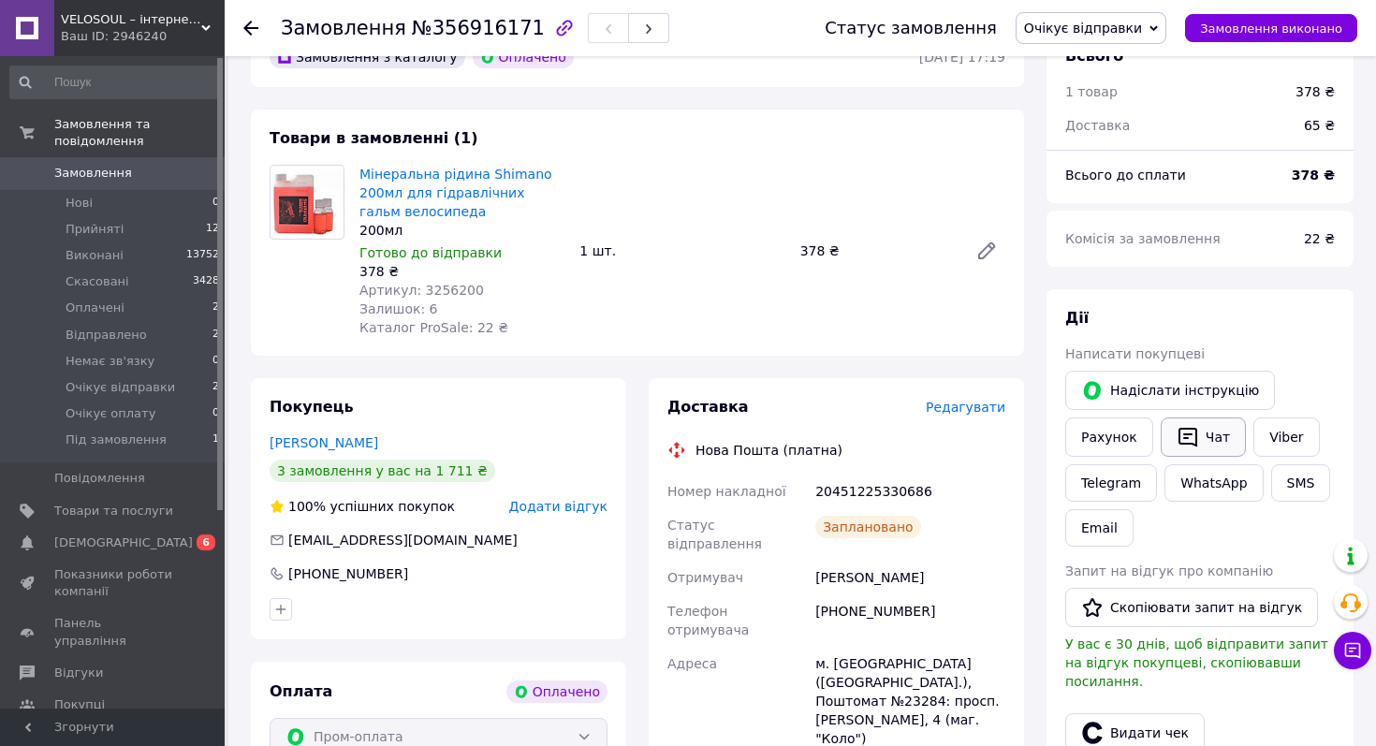
click at [1219, 437] on button "Чат" at bounding box center [1202, 436] width 85 height 39
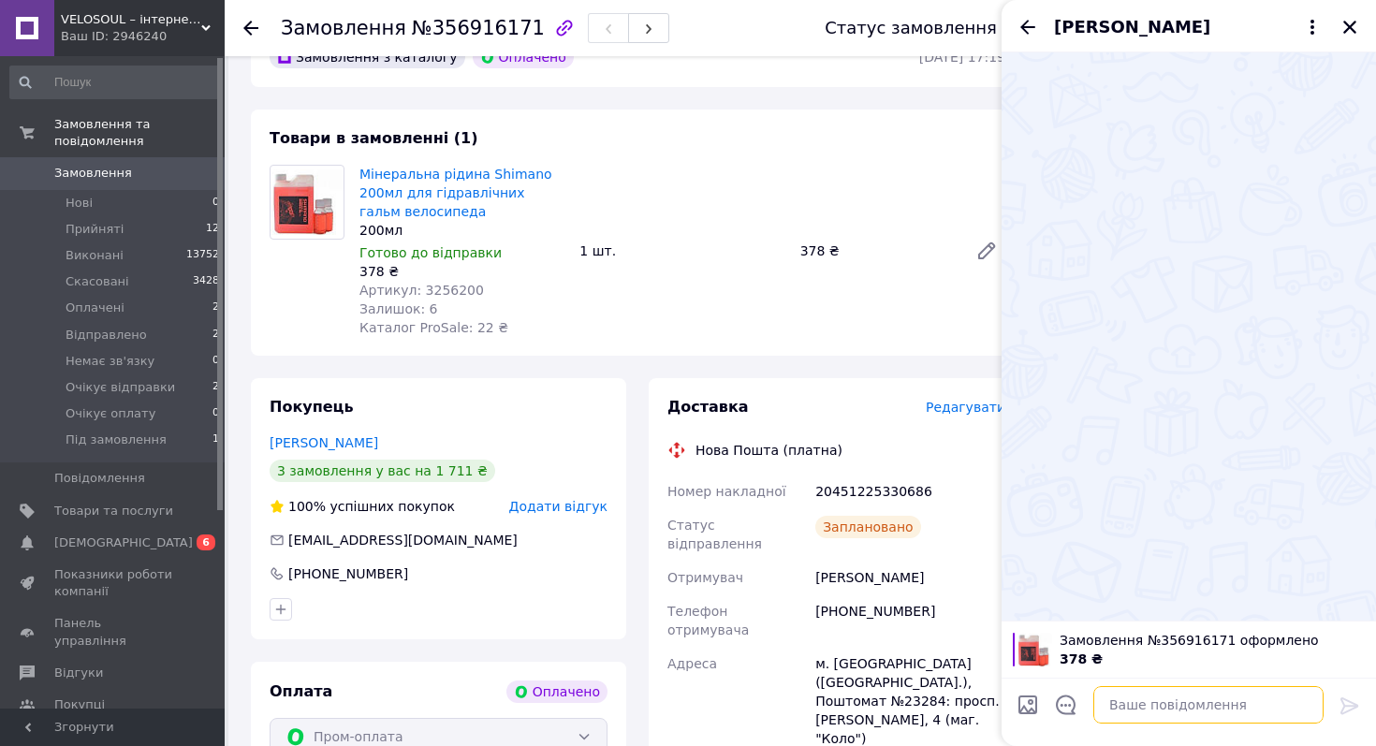
click at [1152, 700] on textarea at bounding box center [1208, 704] width 230 height 37
paste textarea "🚴‍♂️ Вітаємо! Велокоманда Velosoul вже крутить педалі до вашого замовлення № 35…"
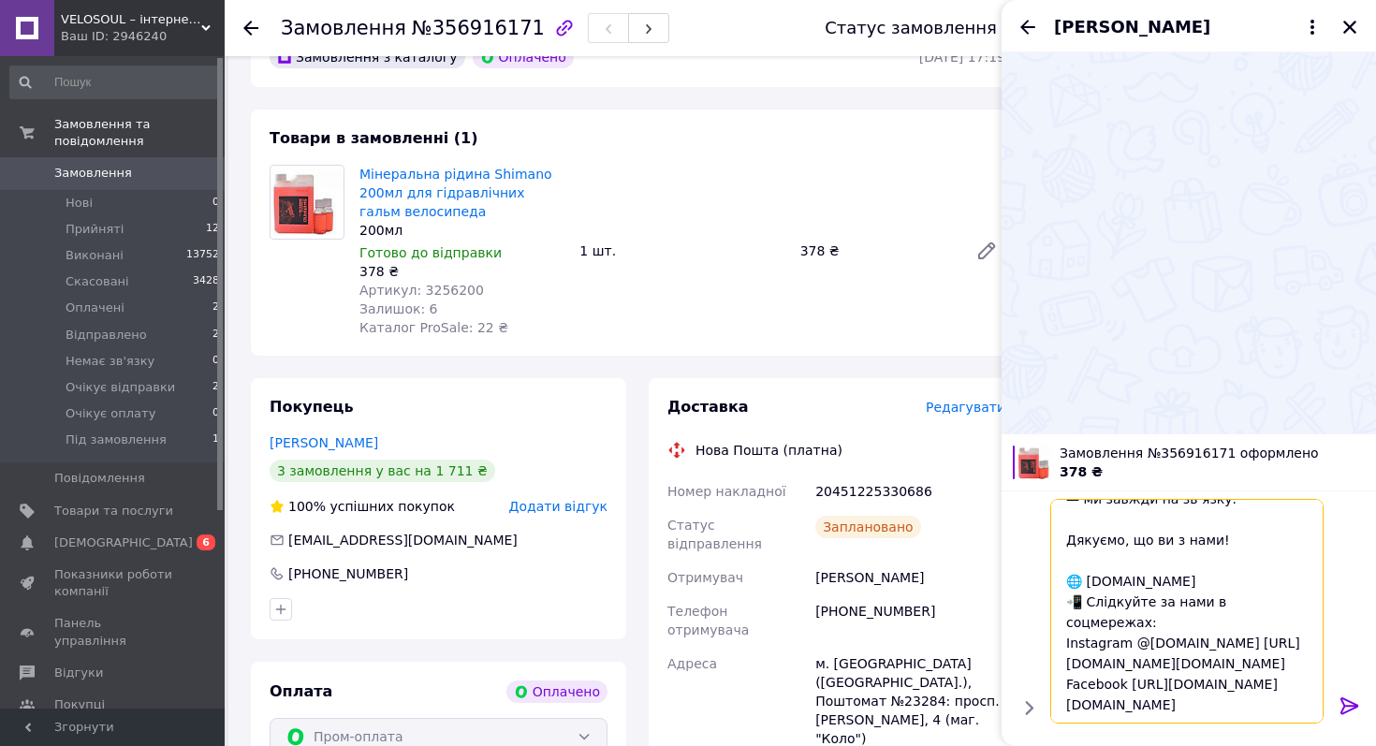
scroll to position [328, 0]
click at [1160, 456] on span "Замовлення №356916171 оформлено" at bounding box center [1211, 453] width 305 height 19
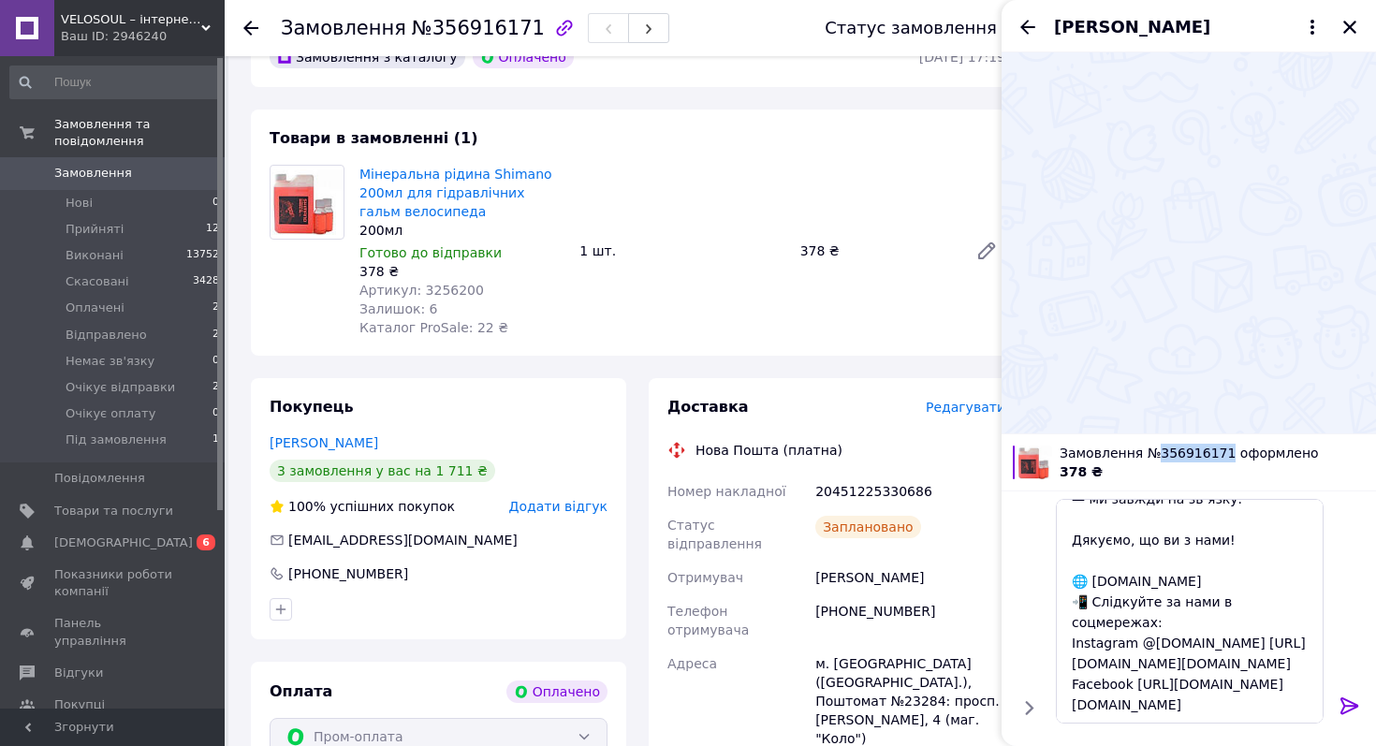
click at [1160, 456] on span "Замовлення №356916171 оформлено" at bounding box center [1211, 453] width 305 height 19
copy span "356916171"
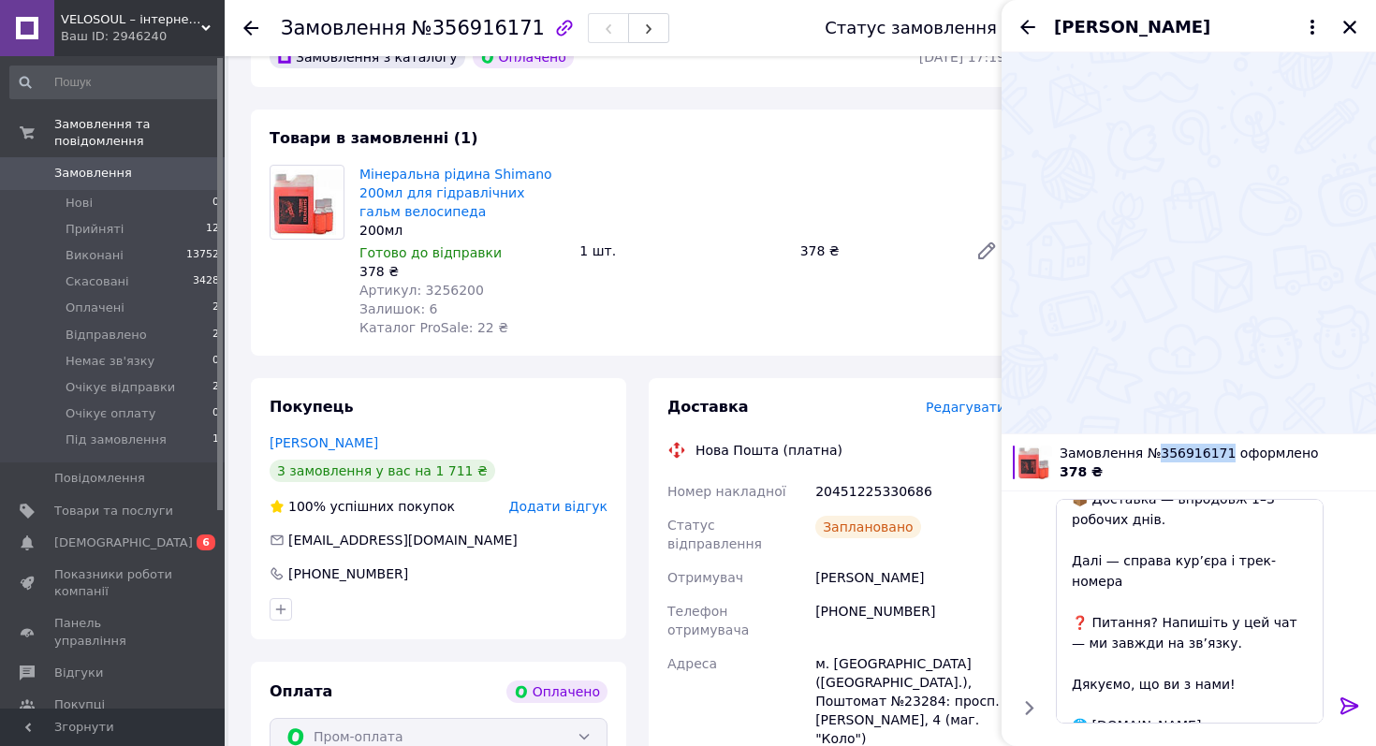
scroll to position [0, 0]
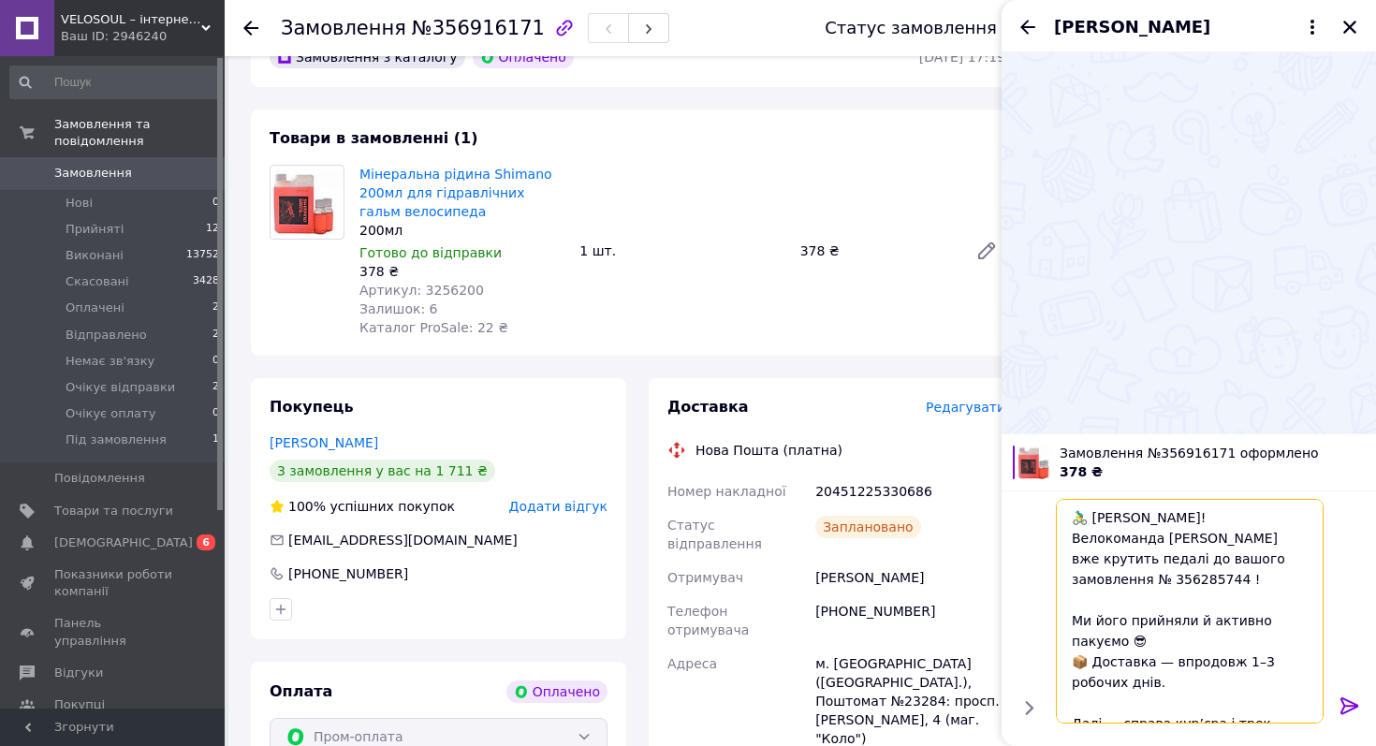
click at [1109, 585] on textarea "🚴‍♂️ Вітаємо! Велокоманда Velosoul вже крутить педалі до вашого замовлення № 35…" at bounding box center [1189, 611] width 268 height 225
paste textarea "916171"
type textarea "🚴‍♂️ Вітаємо! Велокоманда Velosoul вже крутить педалі до вашого замовлення № 35…"
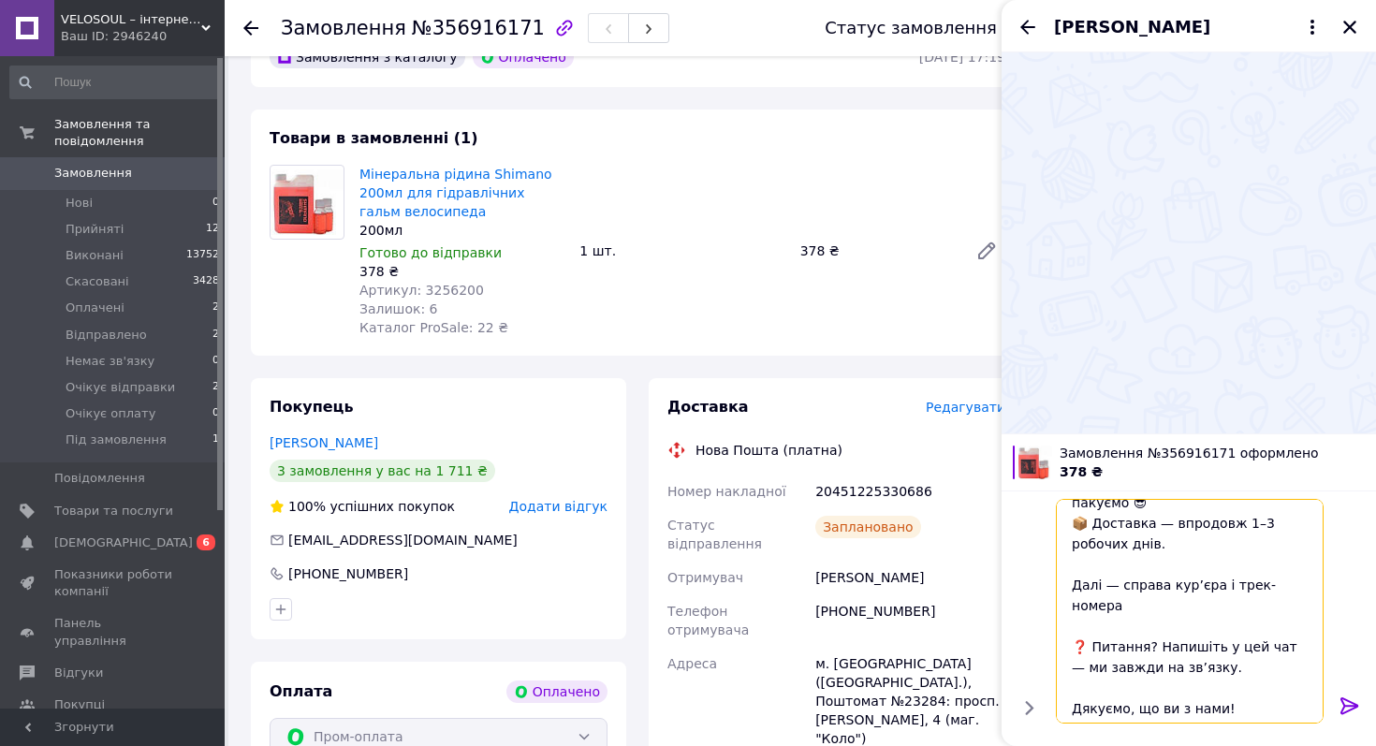
scroll to position [328, 0]
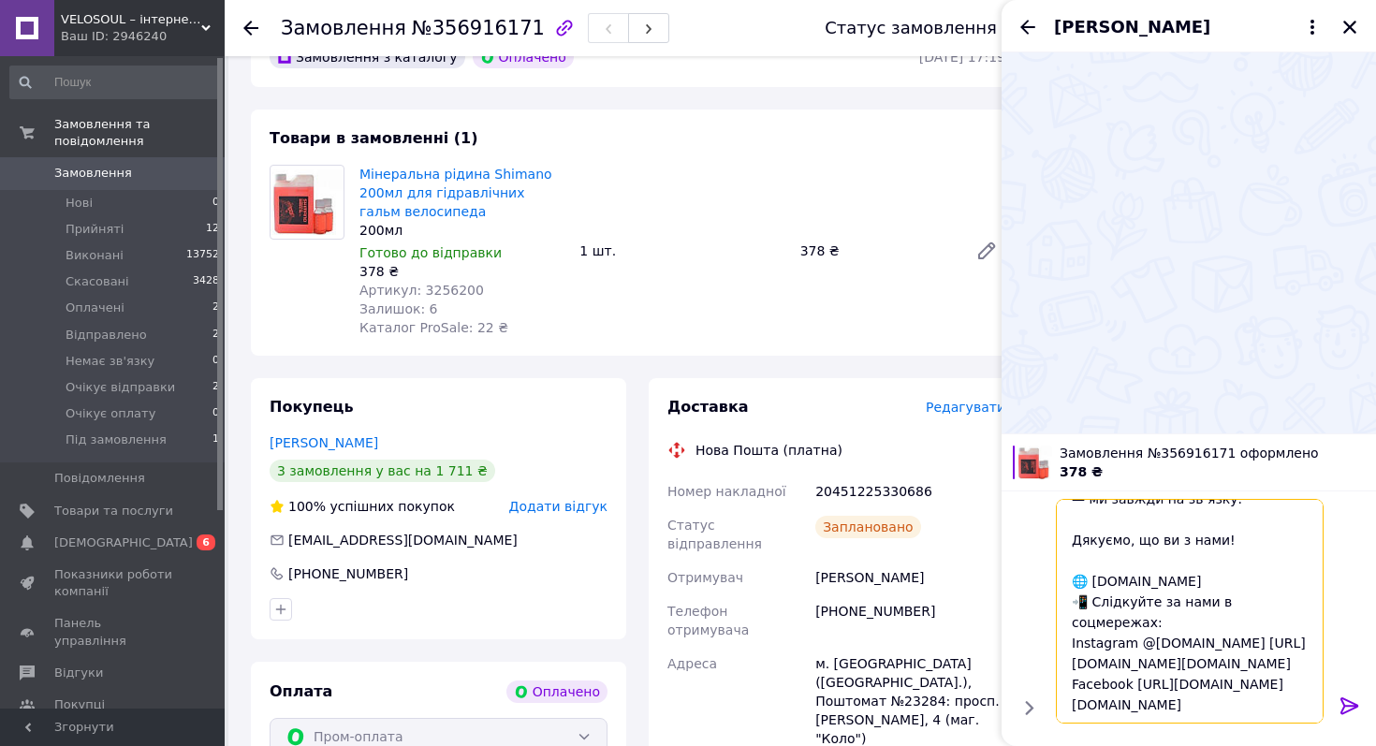
drag, startPoint x: 1075, startPoint y: 512, endPoint x: 1155, endPoint y: 745, distance: 246.2
click at [1155, 745] on div "🚴‍♂️ Вітаємо! Велокоманда Velosoul вже крутить педалі до вашого замовлення № 35…" at bounding box center [1188, 617] width 374 height 255
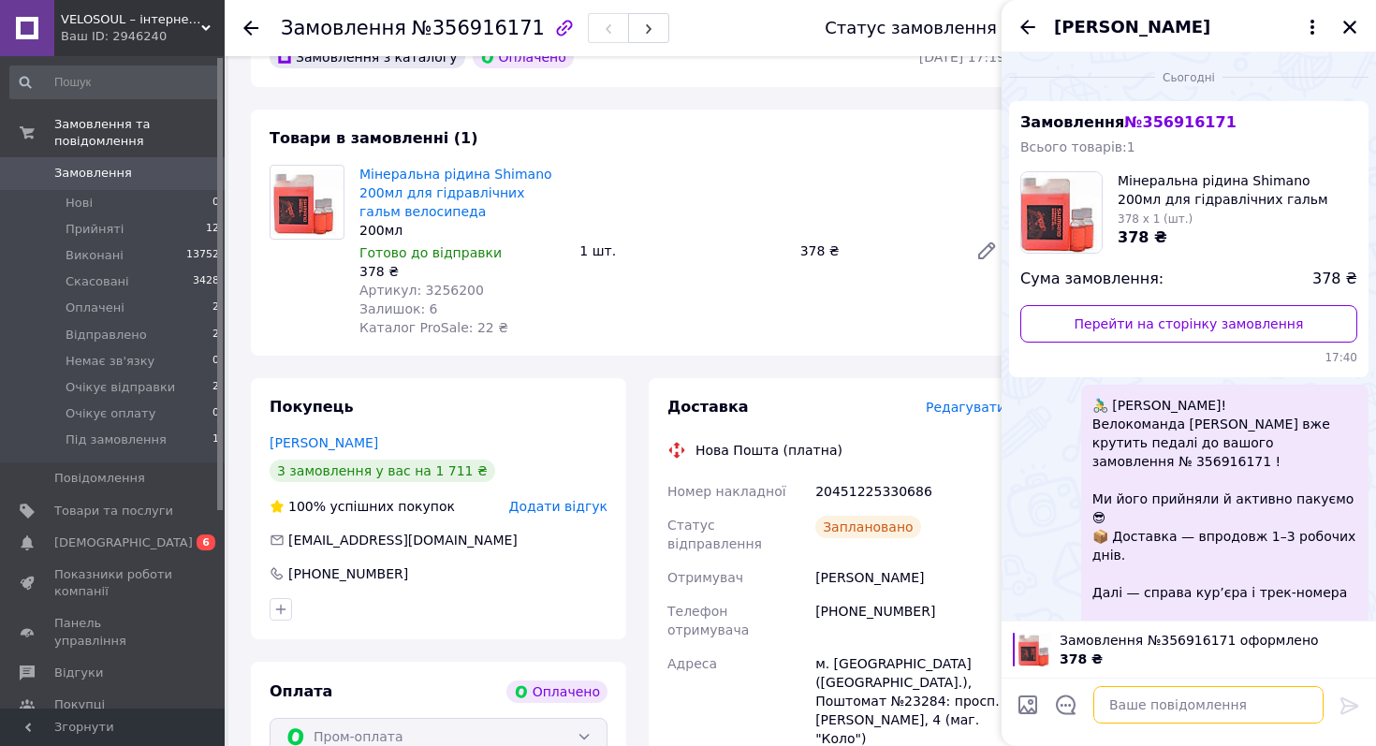
scroll to position [226, 0]
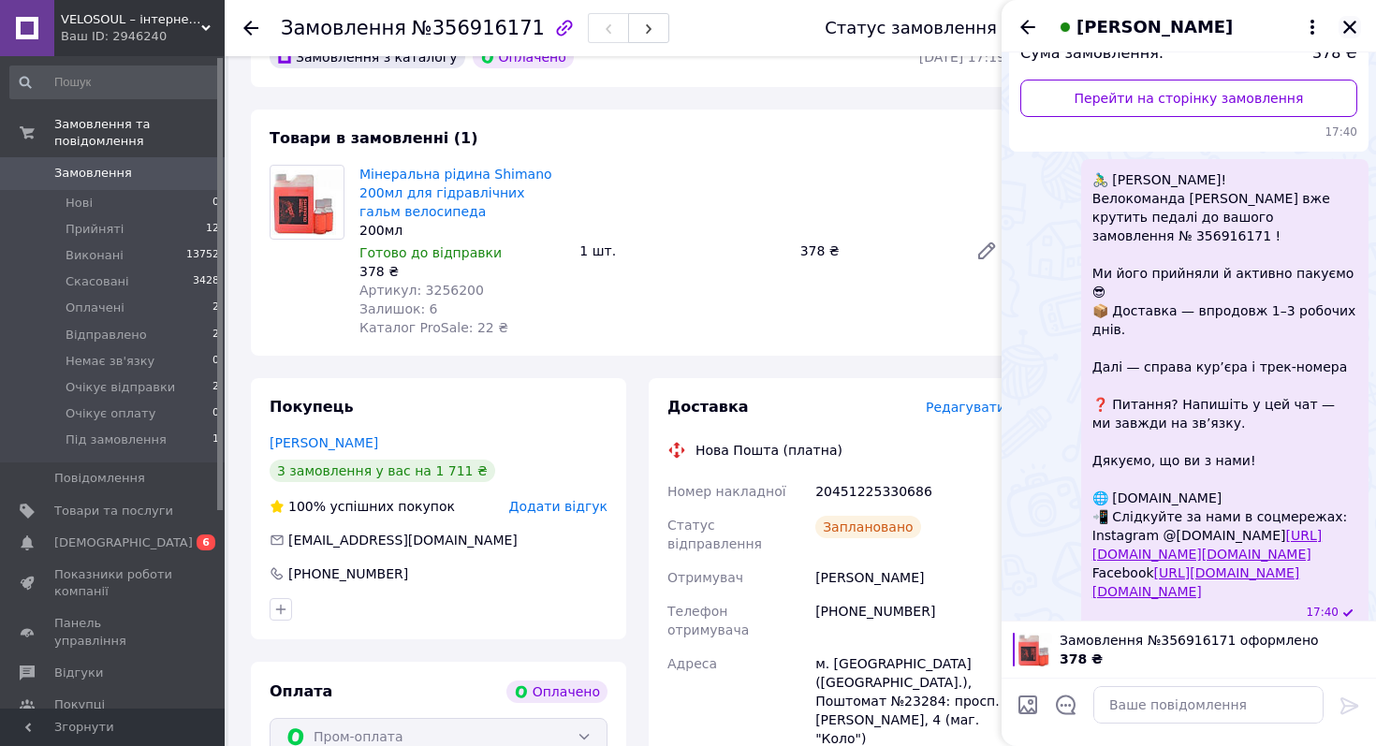
click at [1350, 24] on icon "Закрити" at bounding box center [1349, 27] width 13 height 13
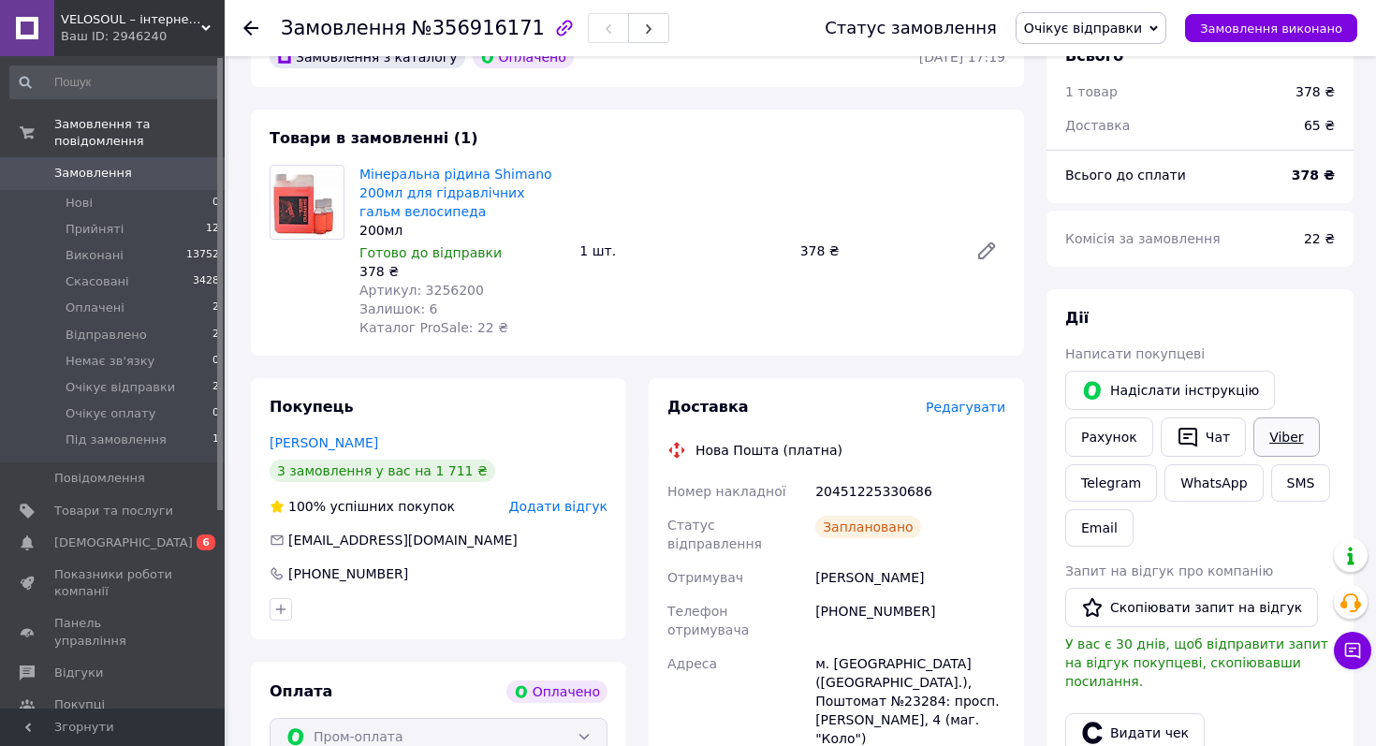
click at [1271, 443] on link "Viber" at bounding box center [1286, 436] width 66 height 39
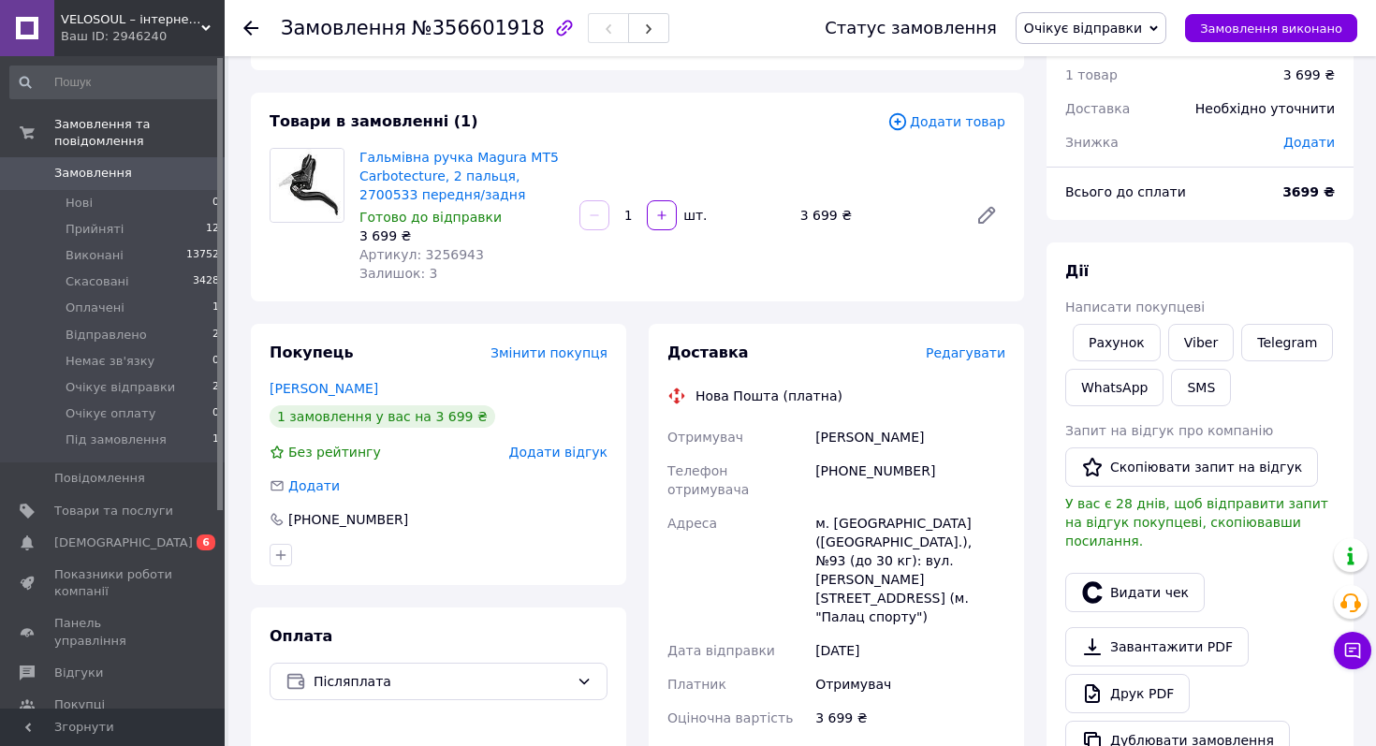
scroll to position [66, 0]
click at [973, 354] on span "Редагувати" at bounding box center [965, 354] width 80 height 15
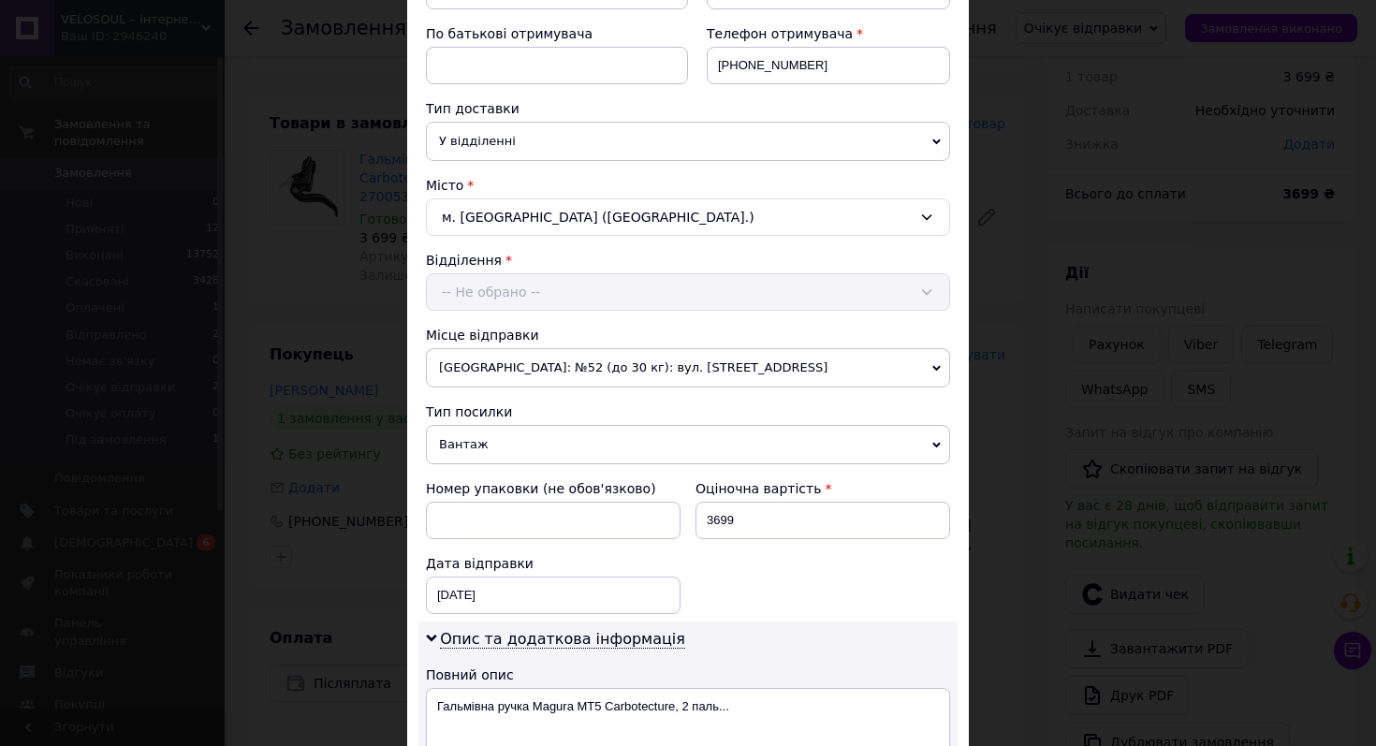
scroll to position [412, 0]
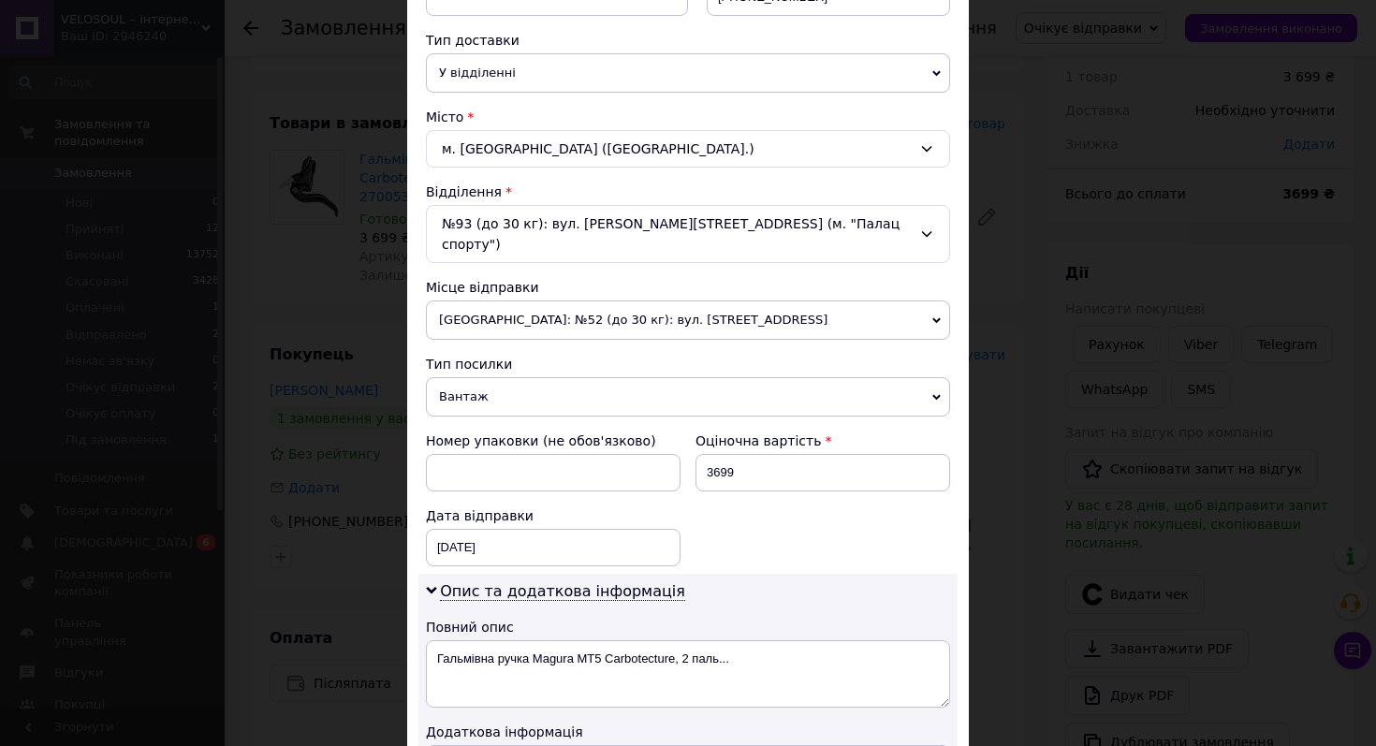
click at [632, 377] on span "Вантаж" at bounding box center [688, 396] width 524 height 39
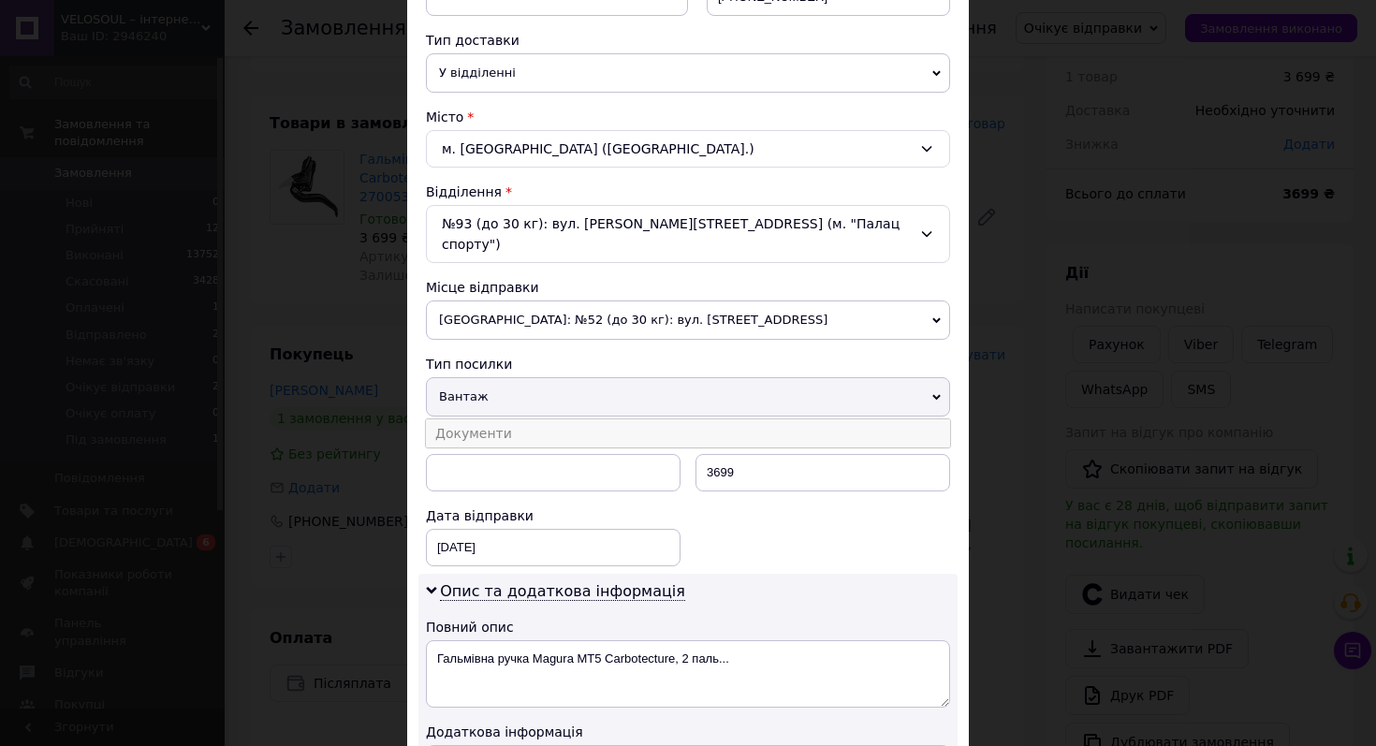
click at [632, 419] on li "Документи" at bounding box center [688, 433] width 524 height 28
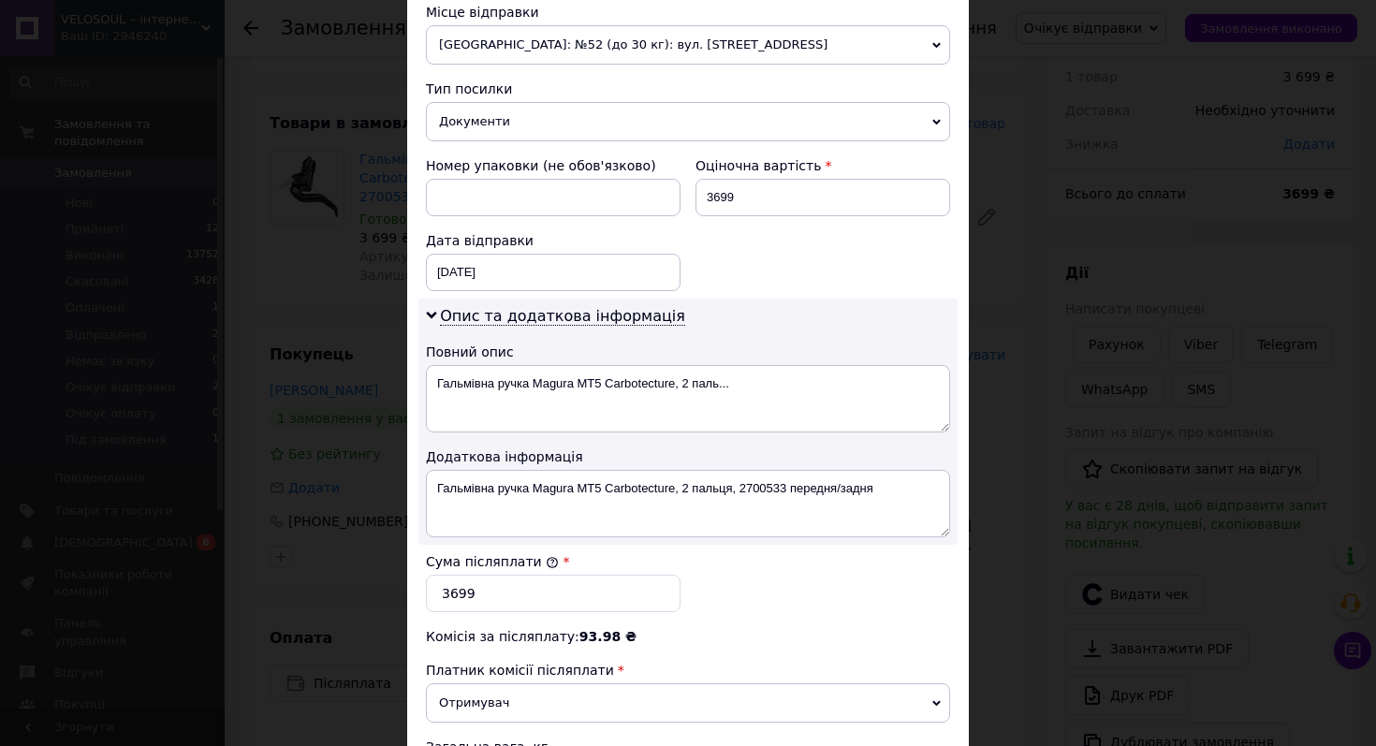
scroll to position [696, 0]
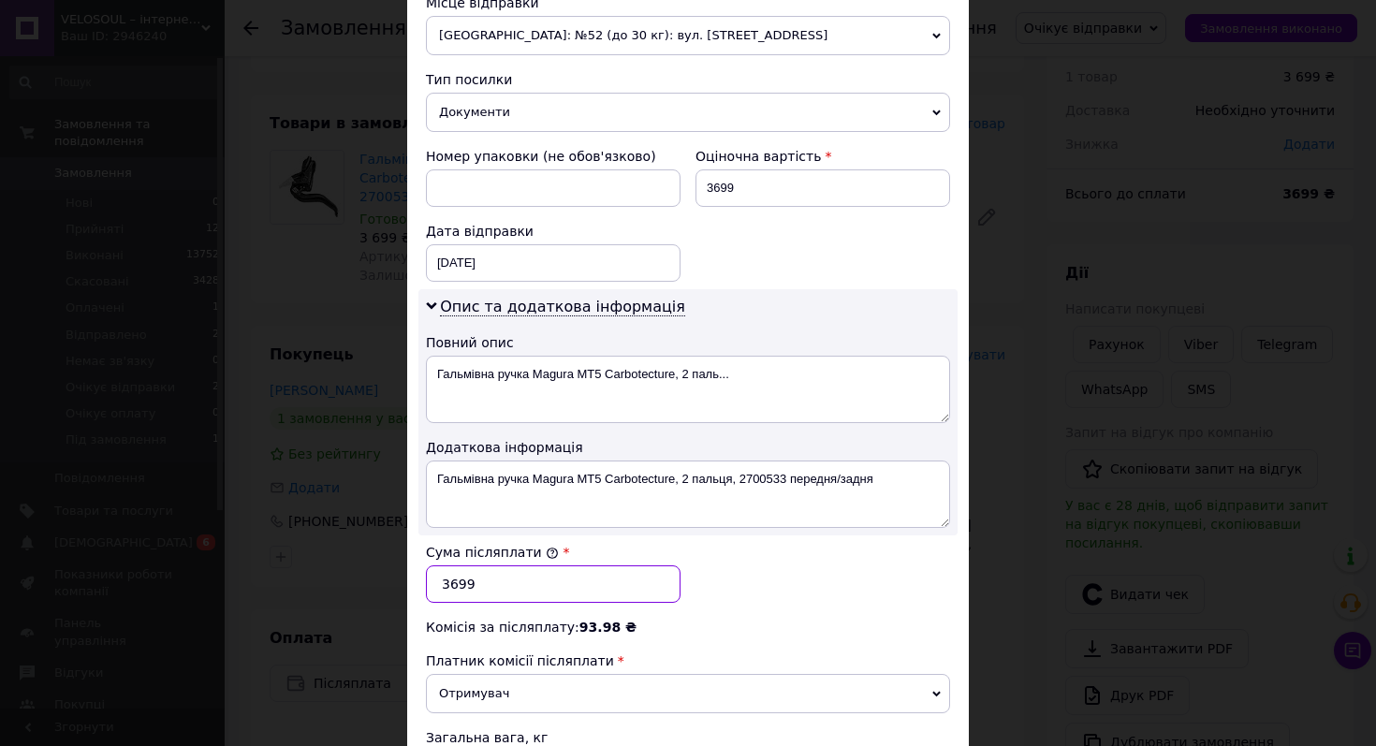
click at [453, 565] on input "3699" at bounding box center [553, 583] width 255 height 37
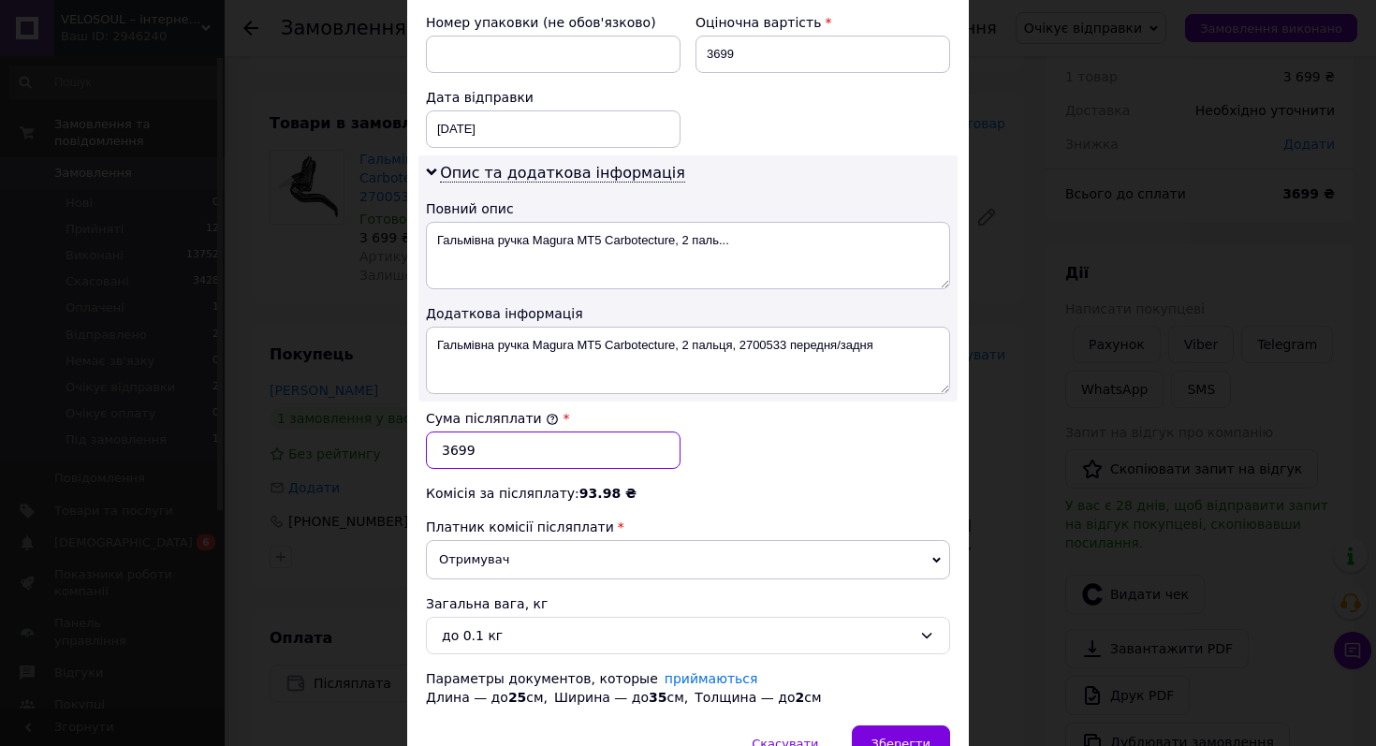
scroll to position [840, 0]
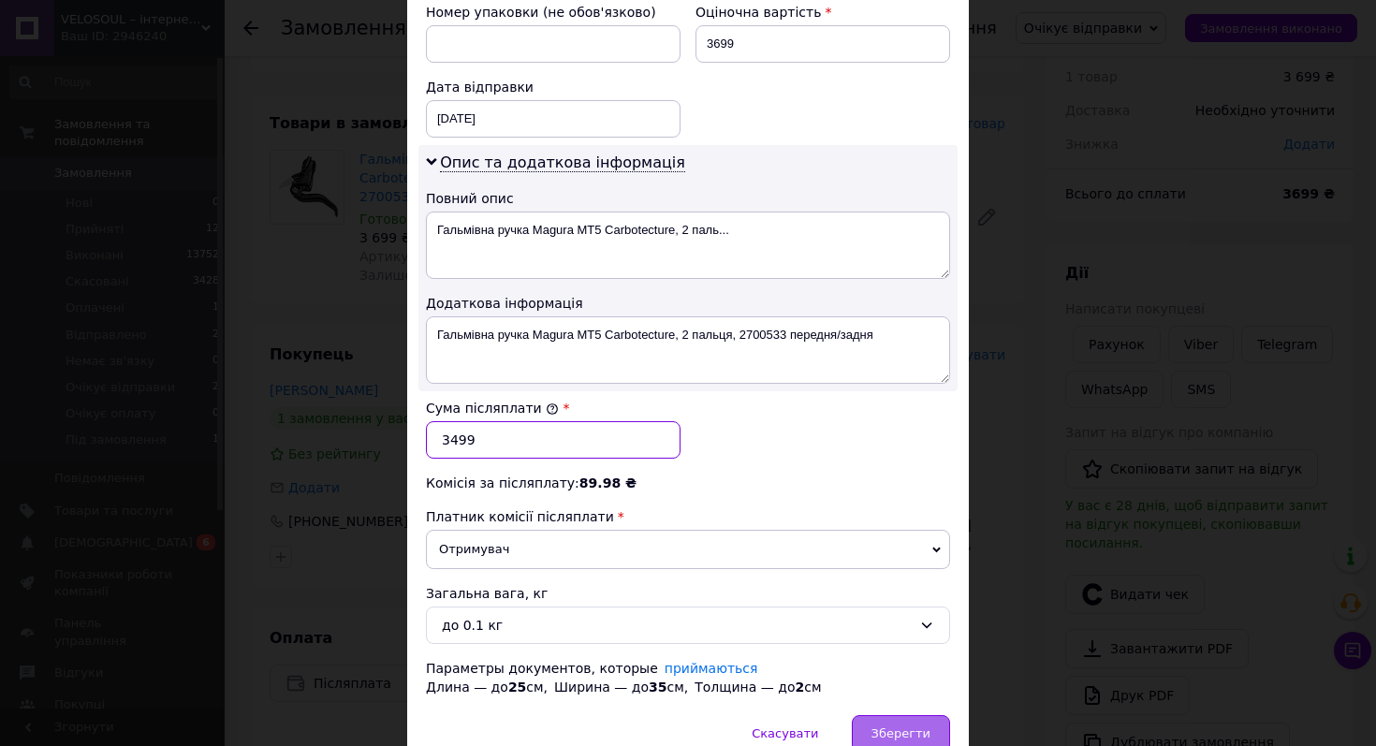
type input "3499"
click at [894, 715] on div "Зберегти" at bounding box center [901, 733] width 98 height 37
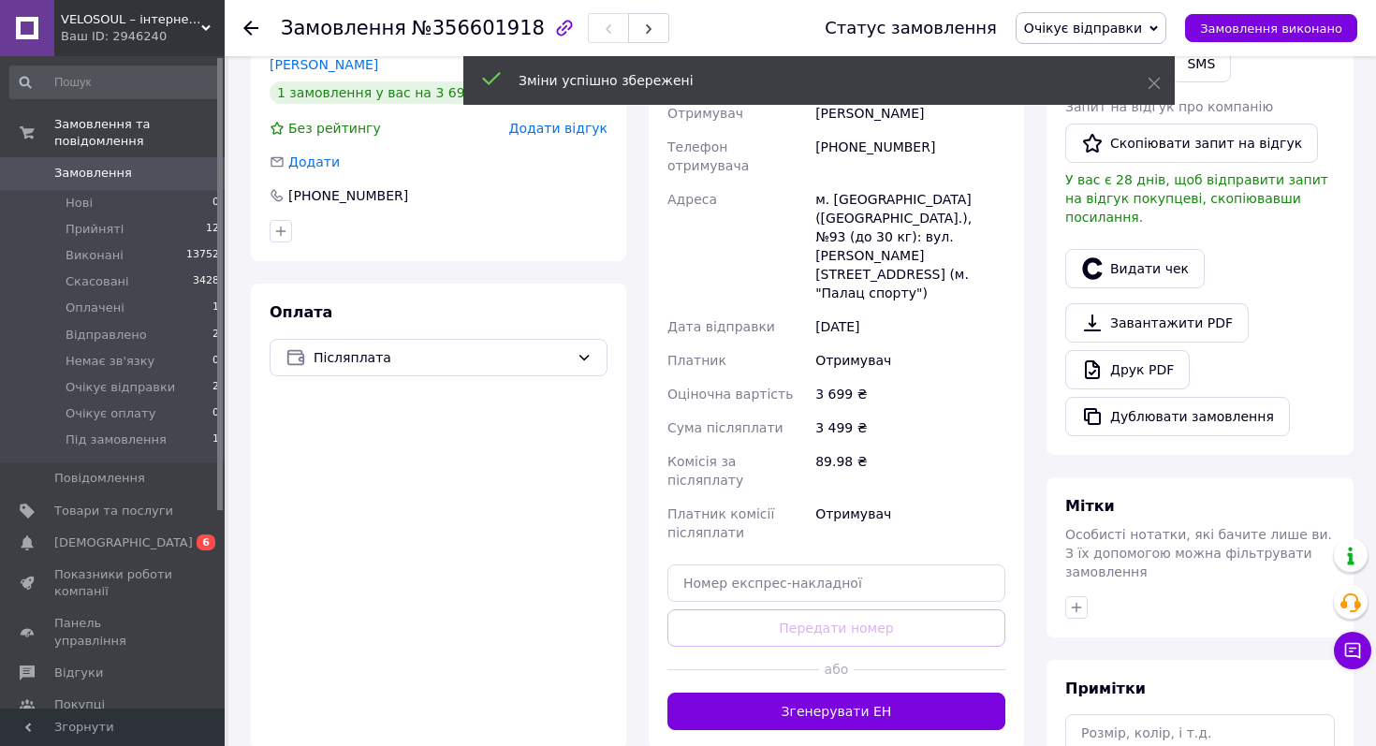
scroll to position [410, 0]
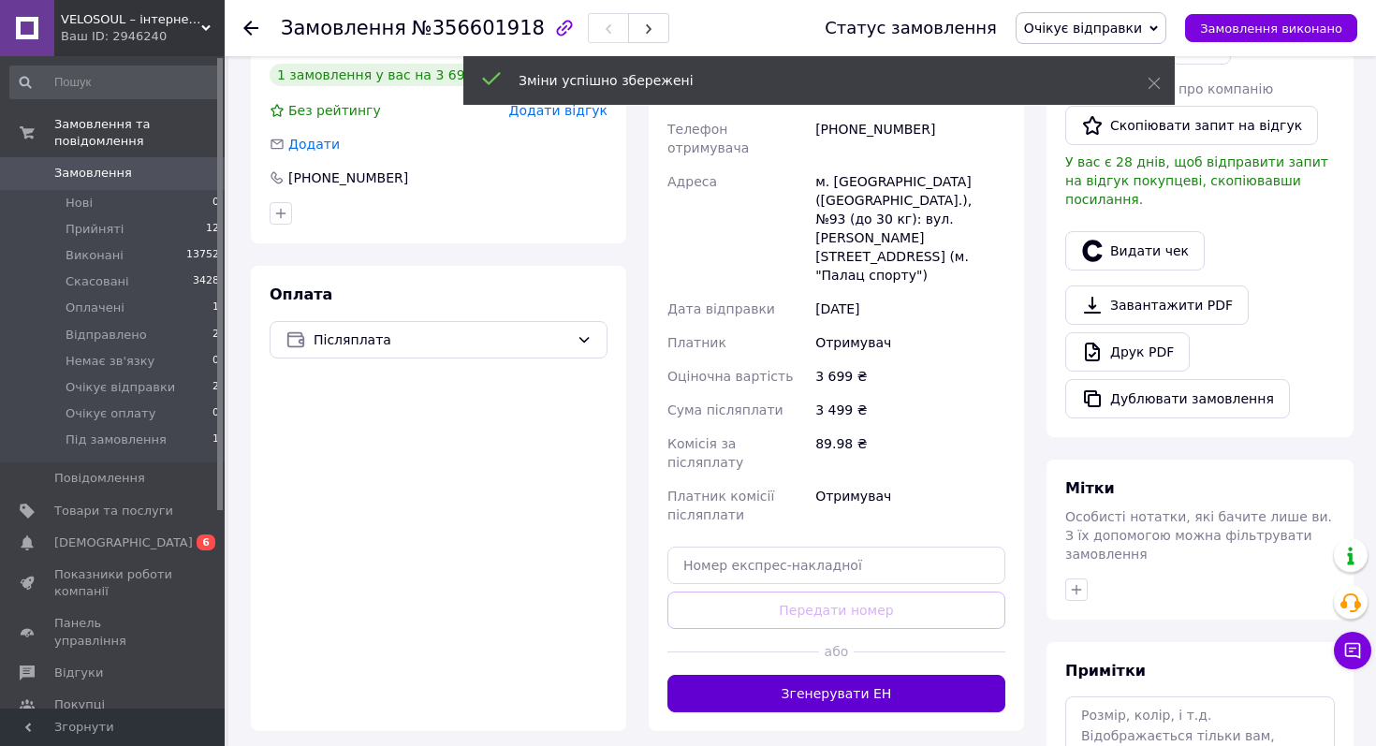
click at [861, 675] on button "Згенерувати ЕН" at bounding box center [836, 693] width 338 height 37
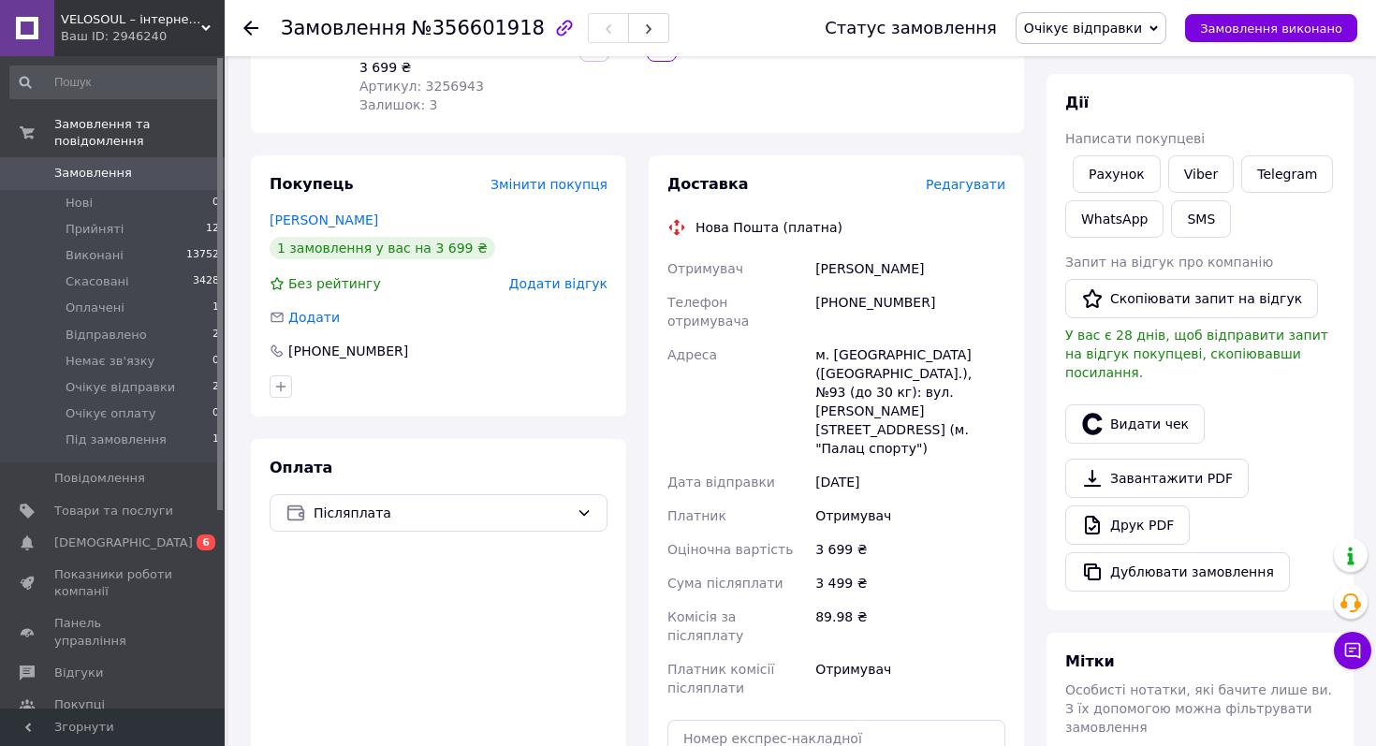
scroll to position [0, 0]
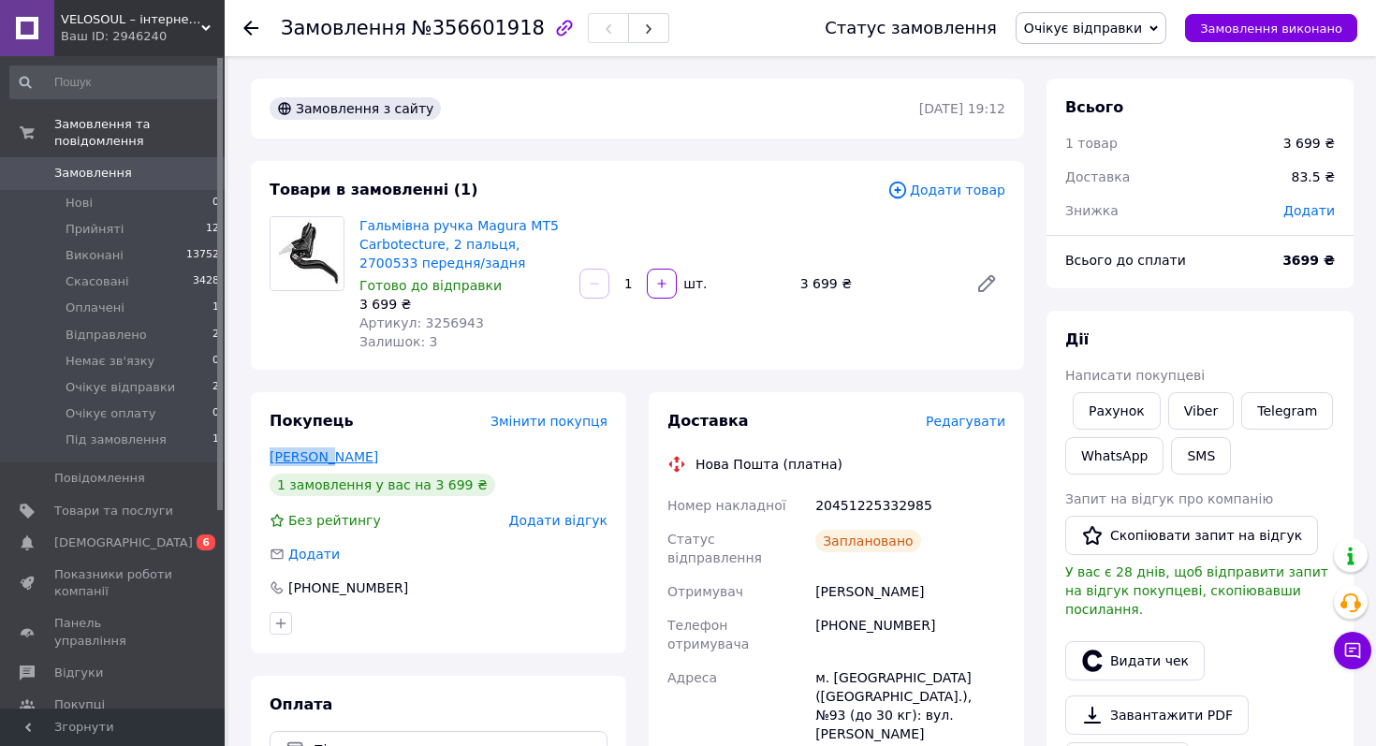
drag, startPoint x: 264, startPoint y: 459, endPoint x: 327, endPoint y: 460, distance: 62.7
click at [327, 460] on div "Покупець Змінити покупця Макогон Єгор 1 замовлення у вас на 3 699 ₴ Без рейтинг…" at bounding box center [438, 522] width 375 height 261
copy link "Макогон"
click at [426, 226] on link "Гальмівна ручка Magura MT5 Carbotecture, 2 пальця, 2700533 передня/задня" at bounding box center [458, 244] width 199 height 52
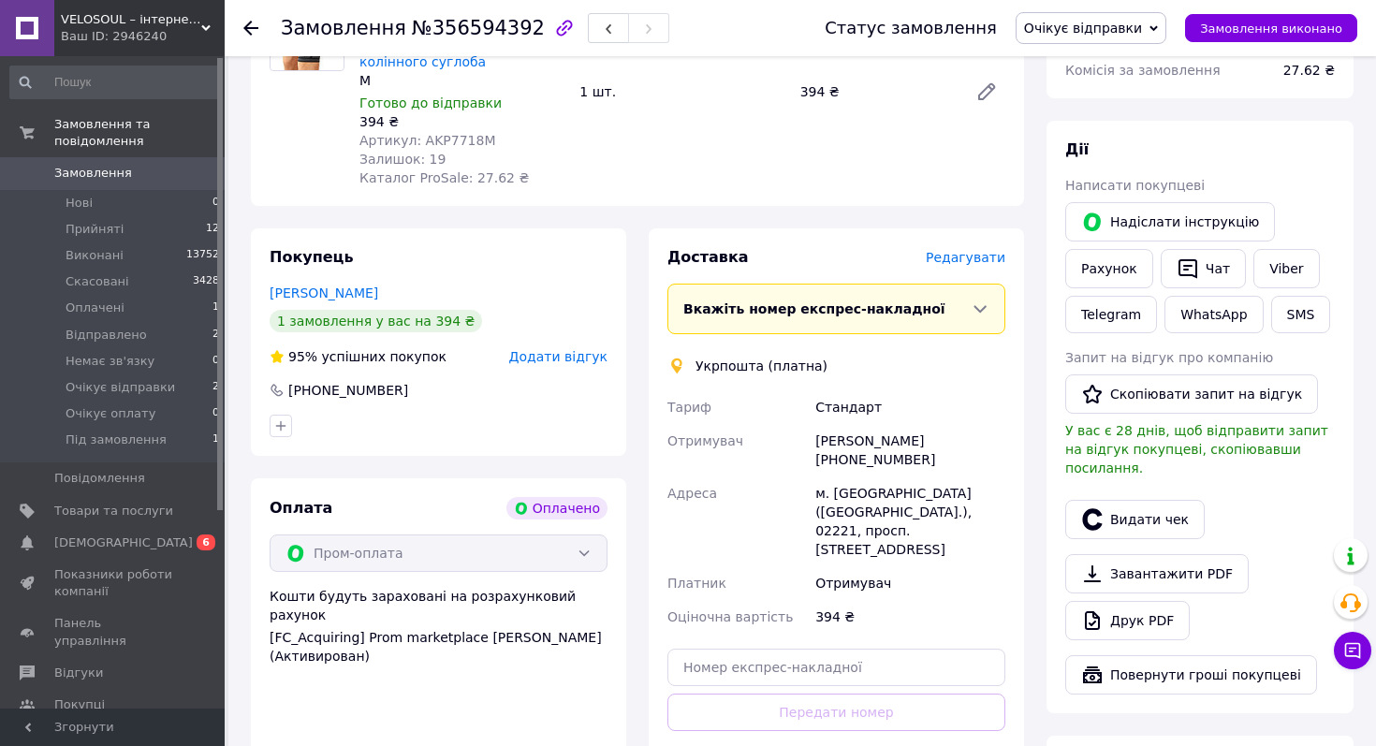
scroll to position [281, 0]
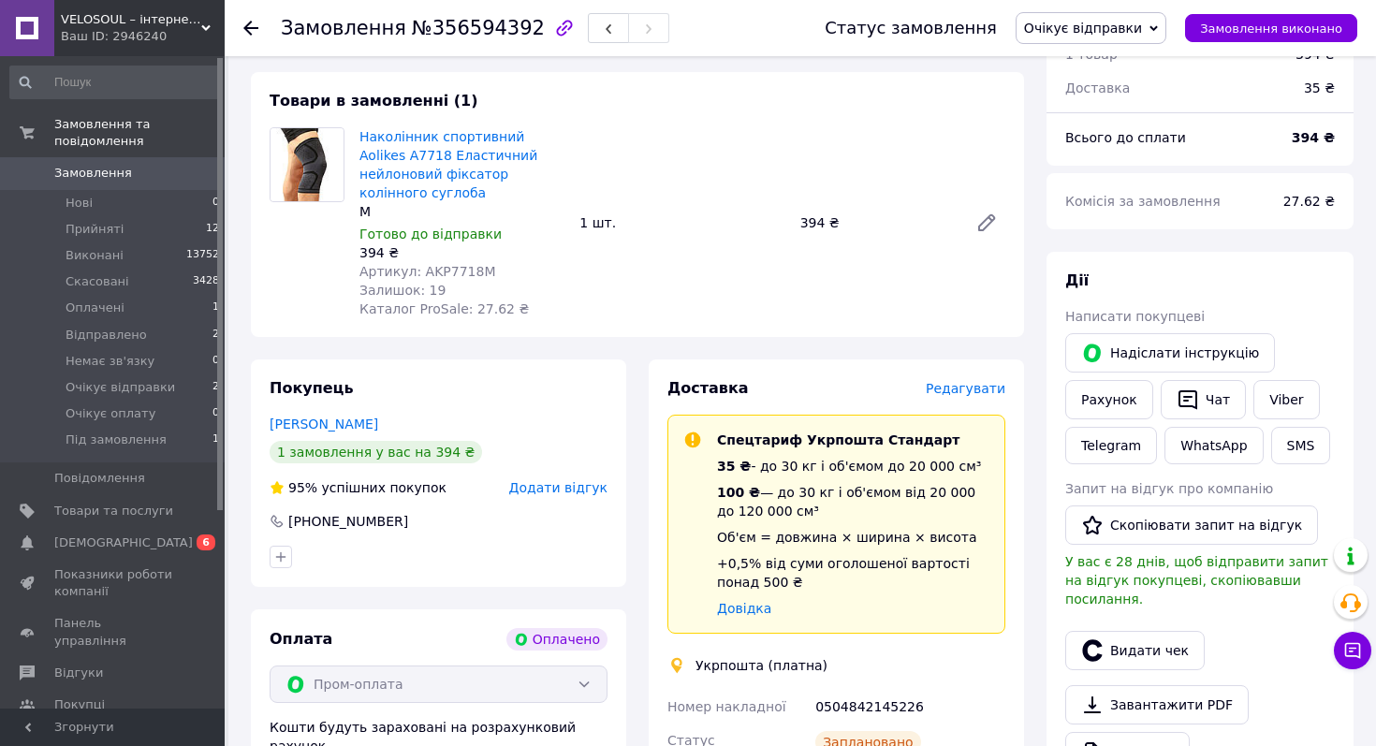
scroll to position [0, 0]
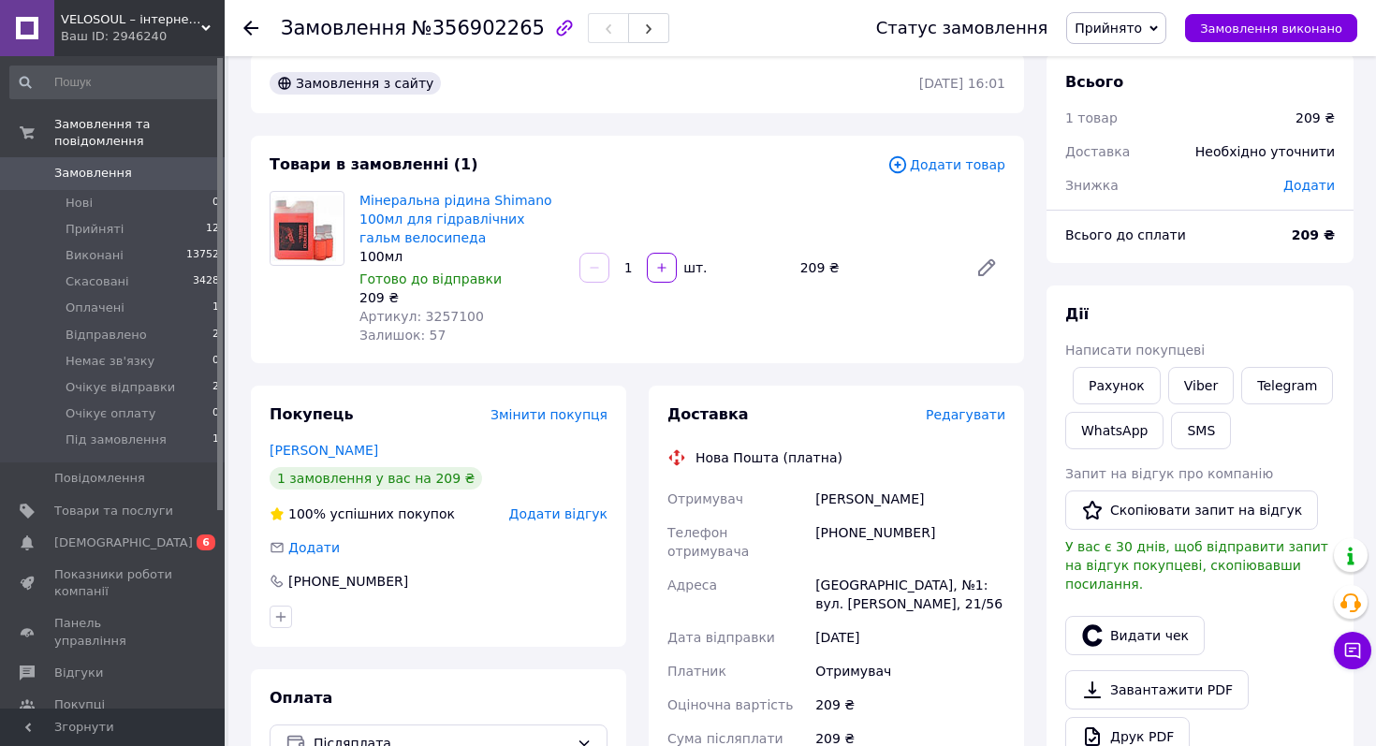
scroll to position [26, 0]
click at [947, 414] on span "Редагувати" at bounding box center [965, 413] width 80 height 15
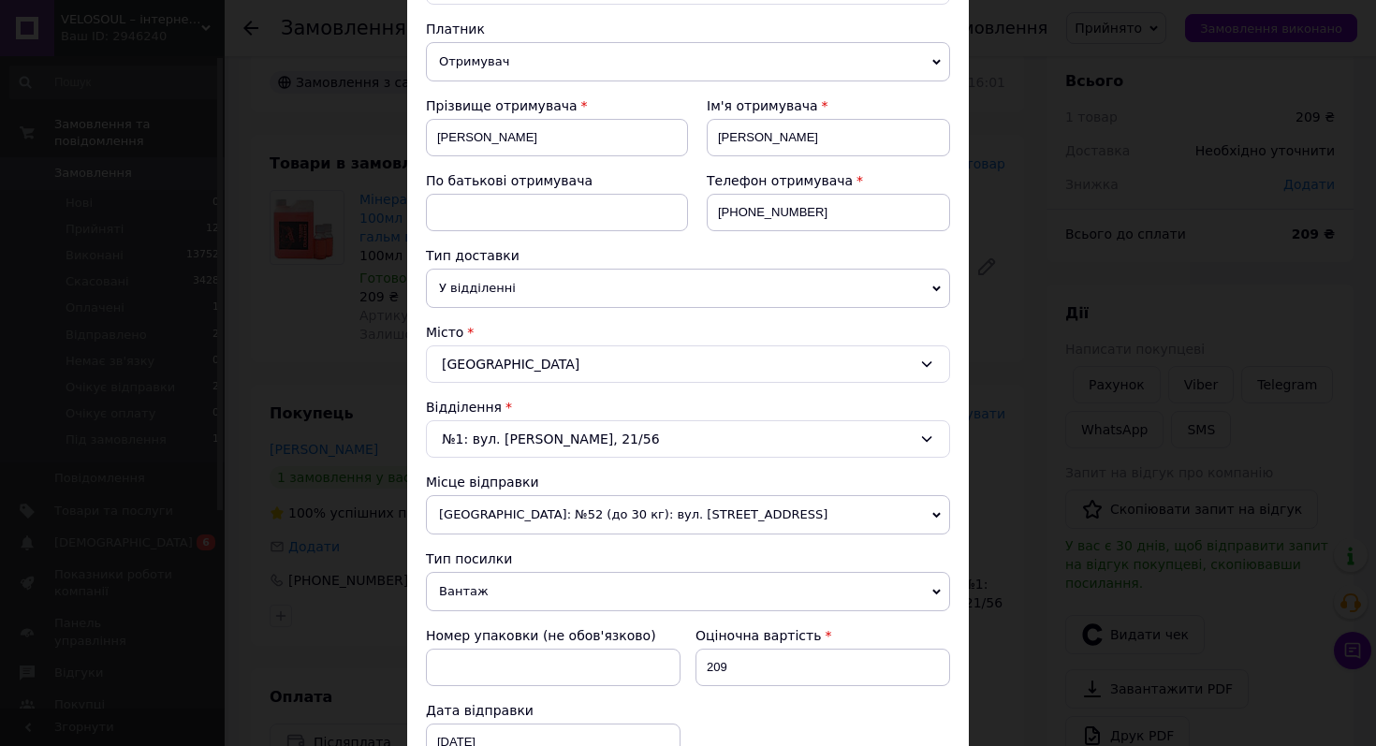
scroll to position [455, 0]
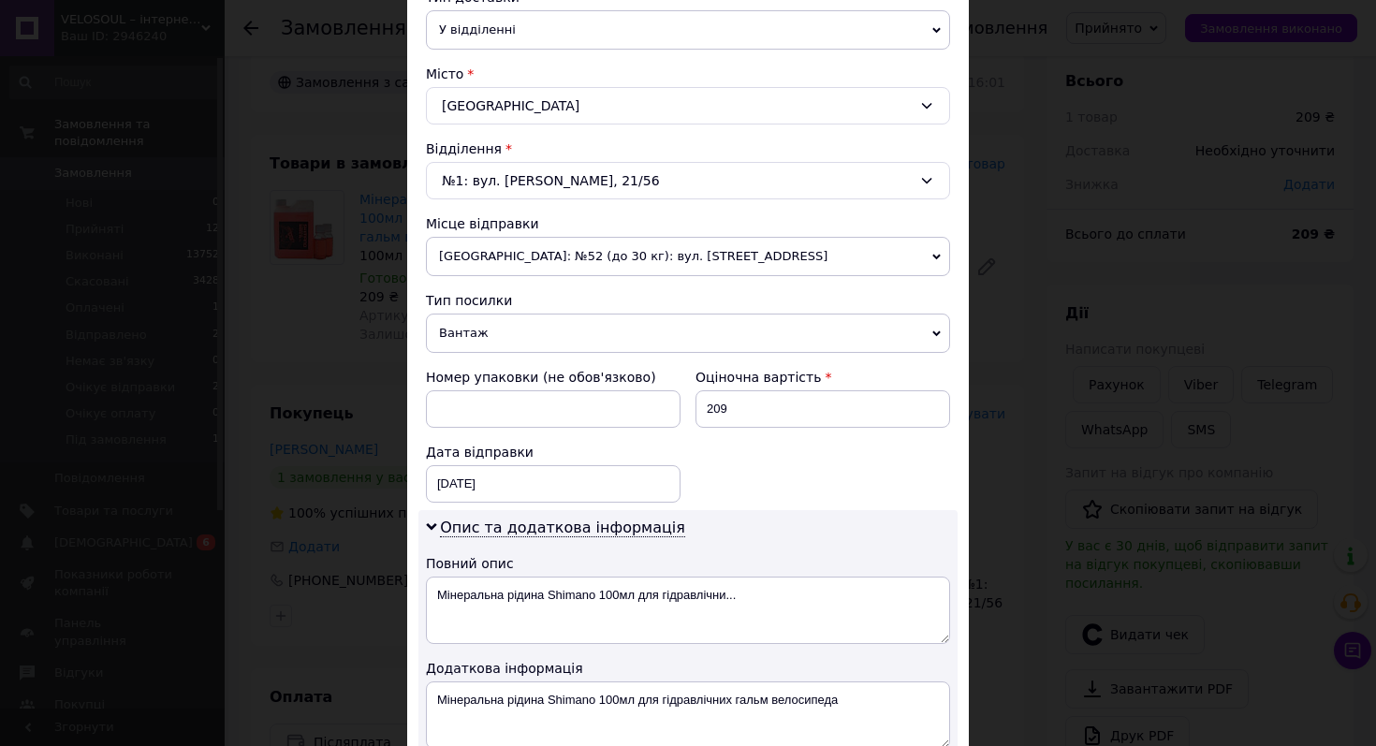
click at [591, 336] on span "Вантаж" at bounding box center [688, 332] width 524 height 39
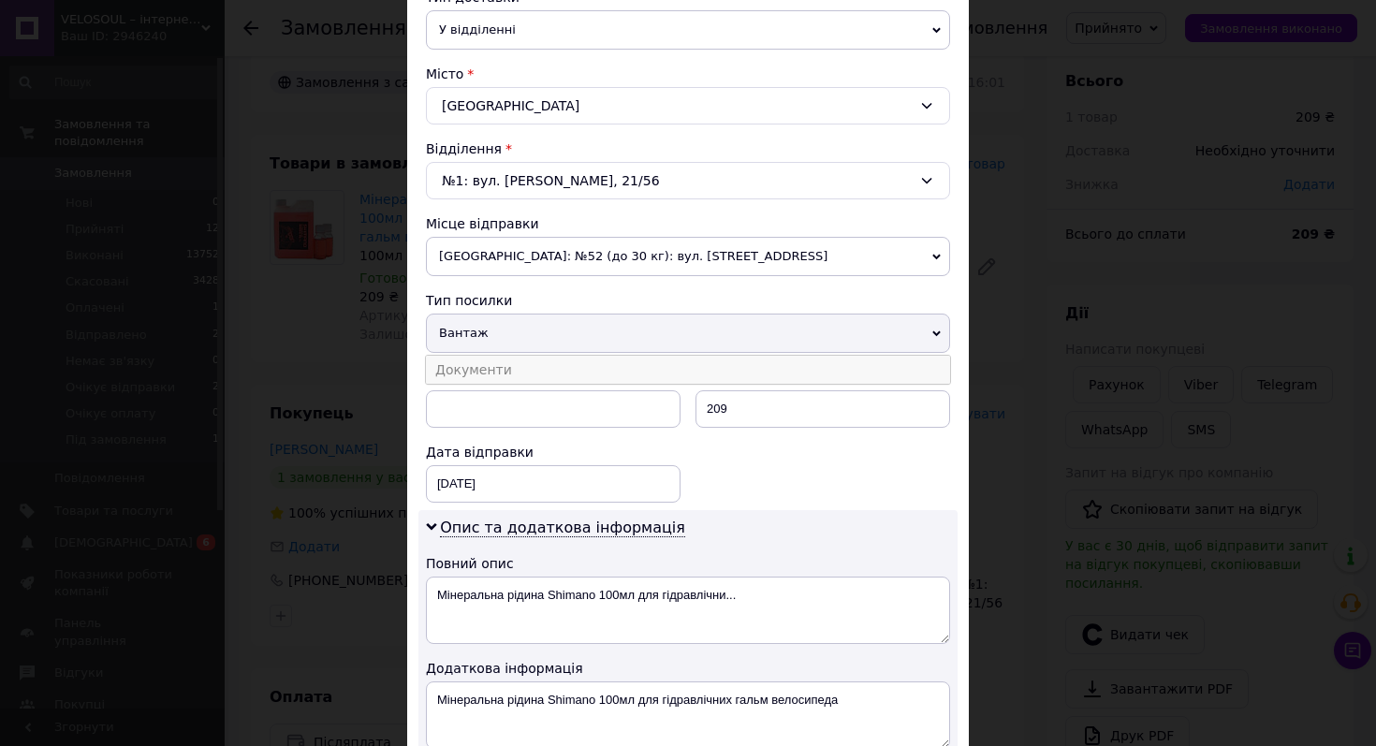
click at [591, 371] on li "Документи" at bounding box center [688, 370] width 524 height 28
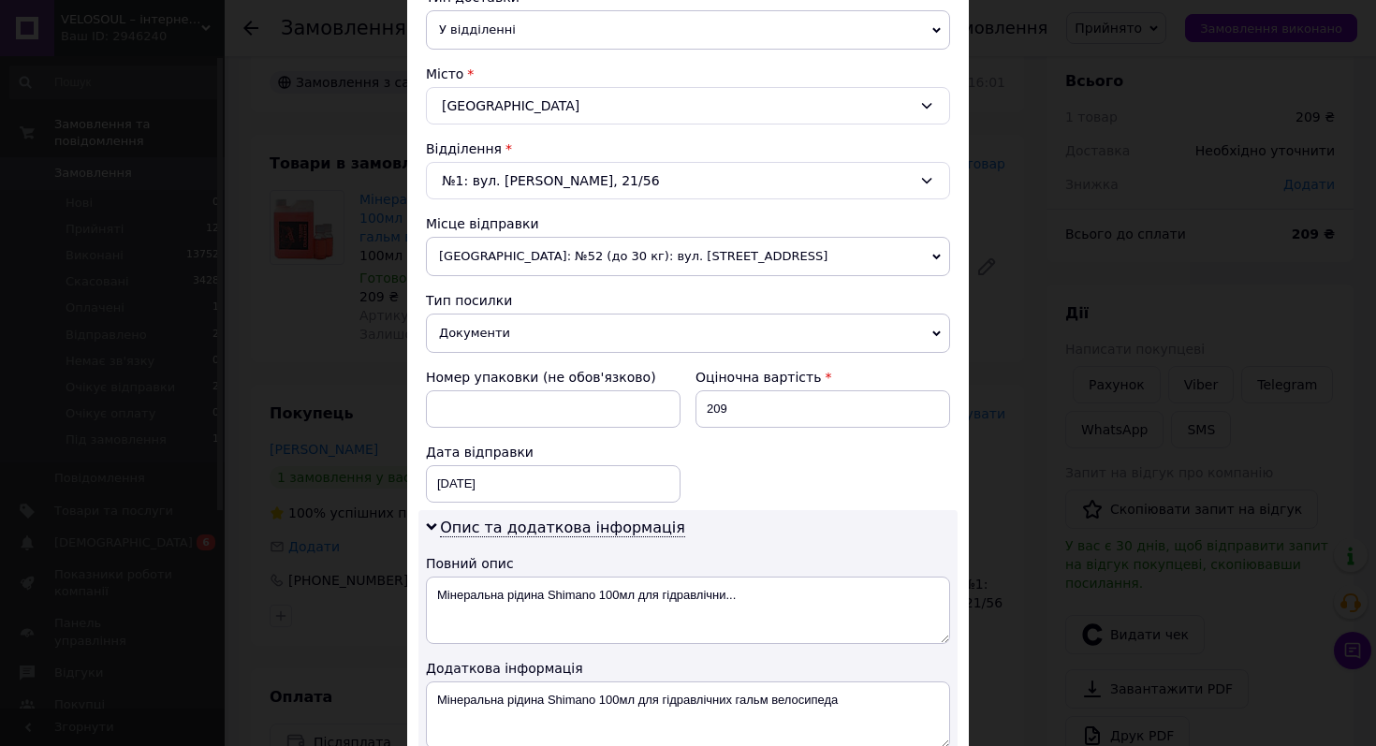
scroll to position [910, 0]
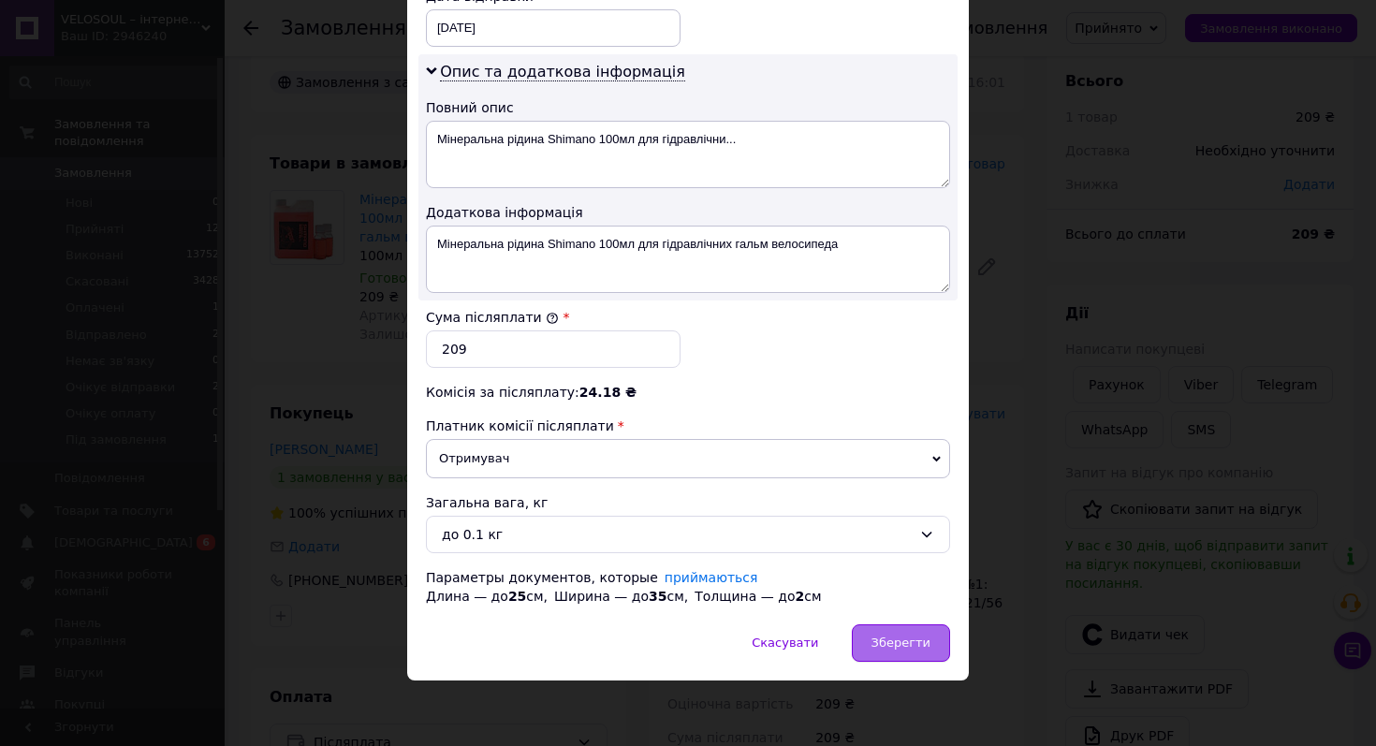
click at [861, 635] on div "Зберегти" at bounding box center [901, 642] width 98 height 37
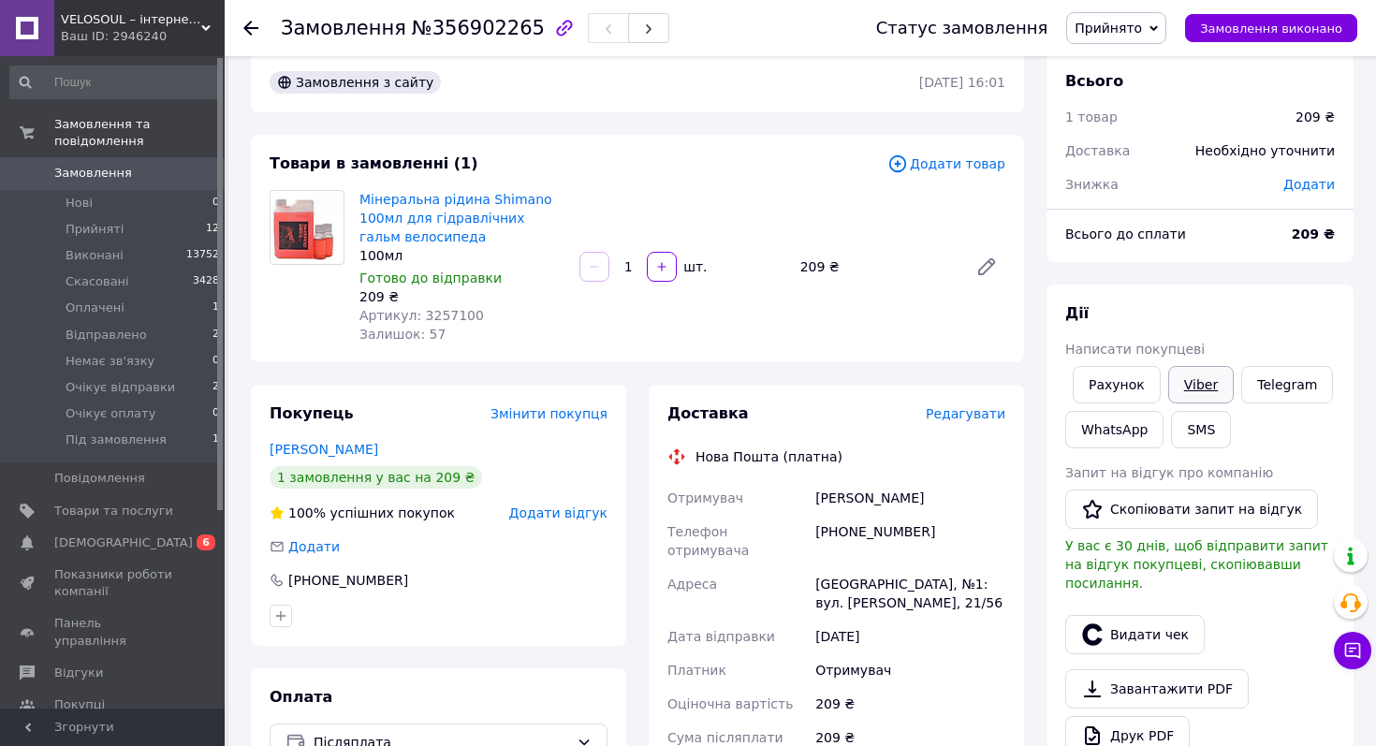
click at [1189, 391] on link "Viber" at bounding box center [1201, 384] width 66 height 37
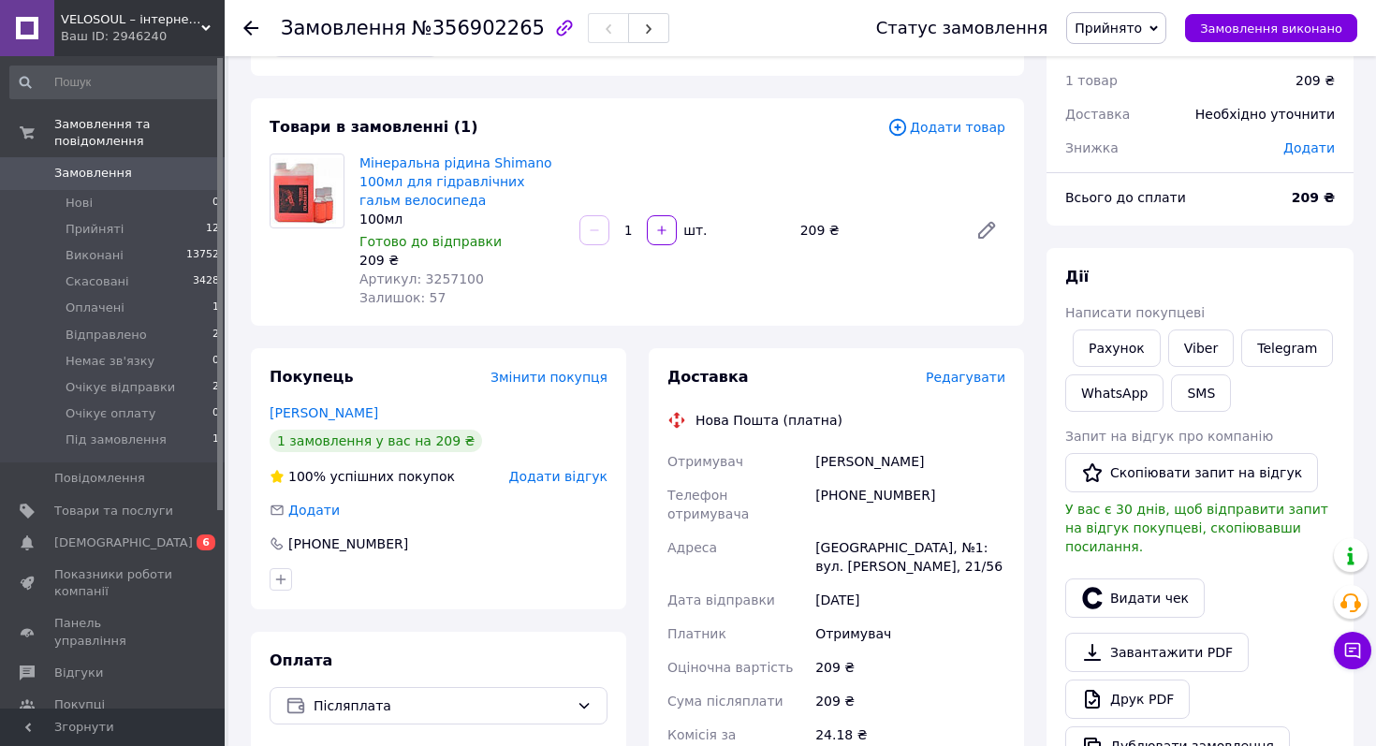
scroll to position [64, 0]
click at [284, 411] on link "[PERSON_NAME]" at bounding box center [323, 411] width 109 height 15
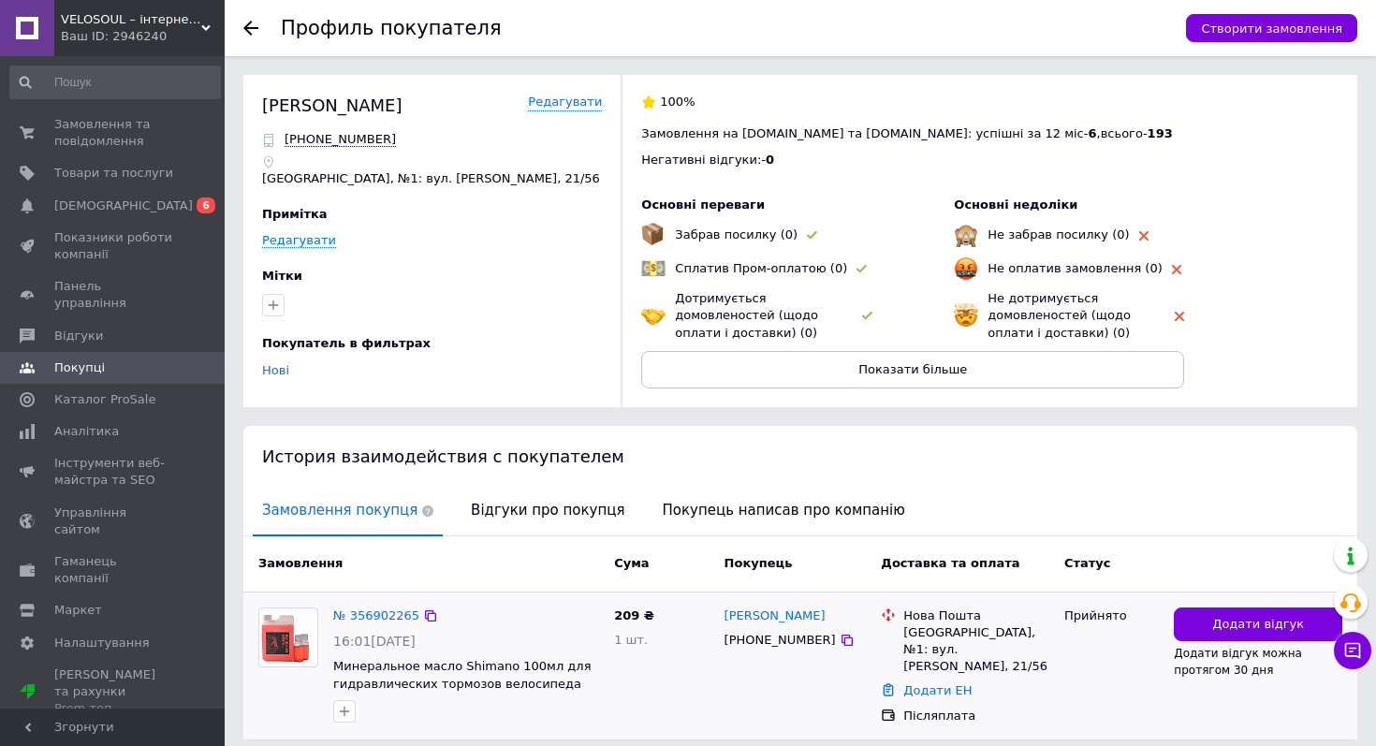
scroll to position [68, 0]
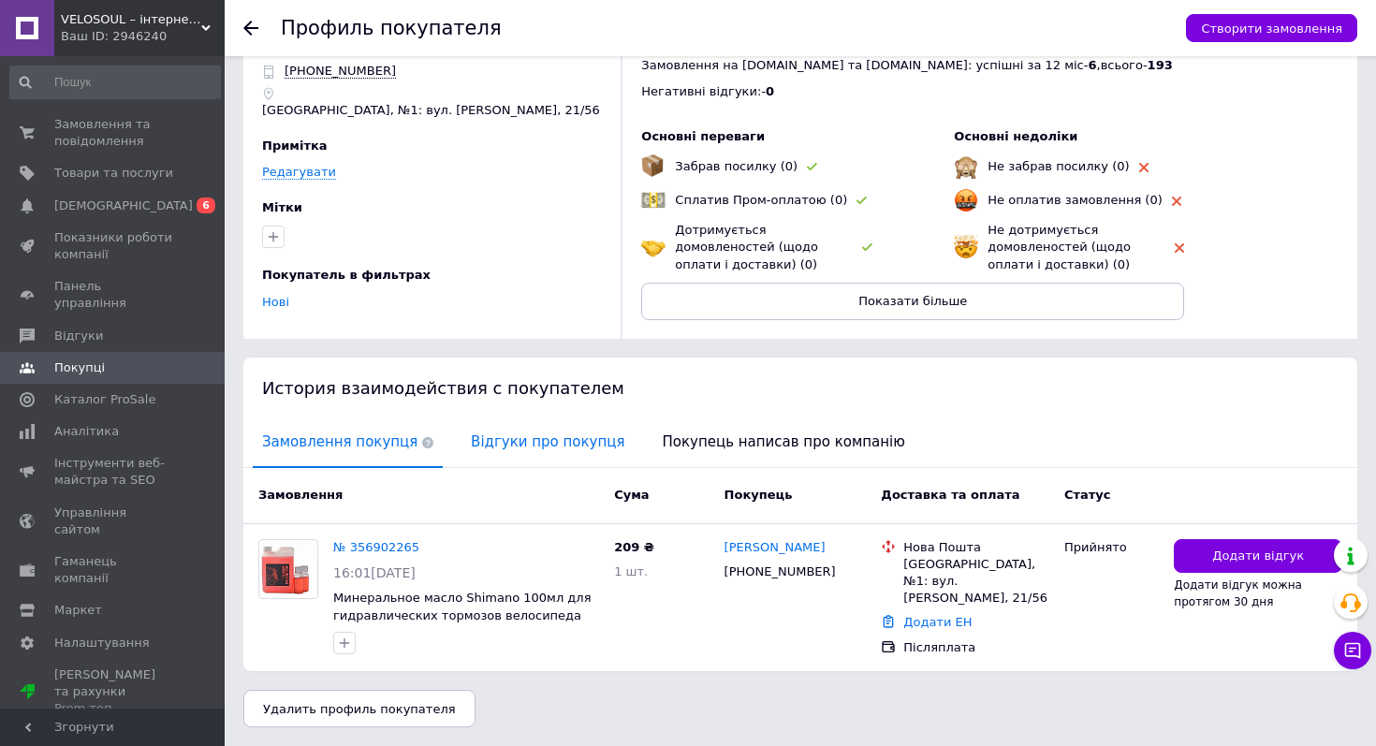
click at [538, 431] on span "Відгуки про покупця" at bounding box center [547, 442] width 172 height 48
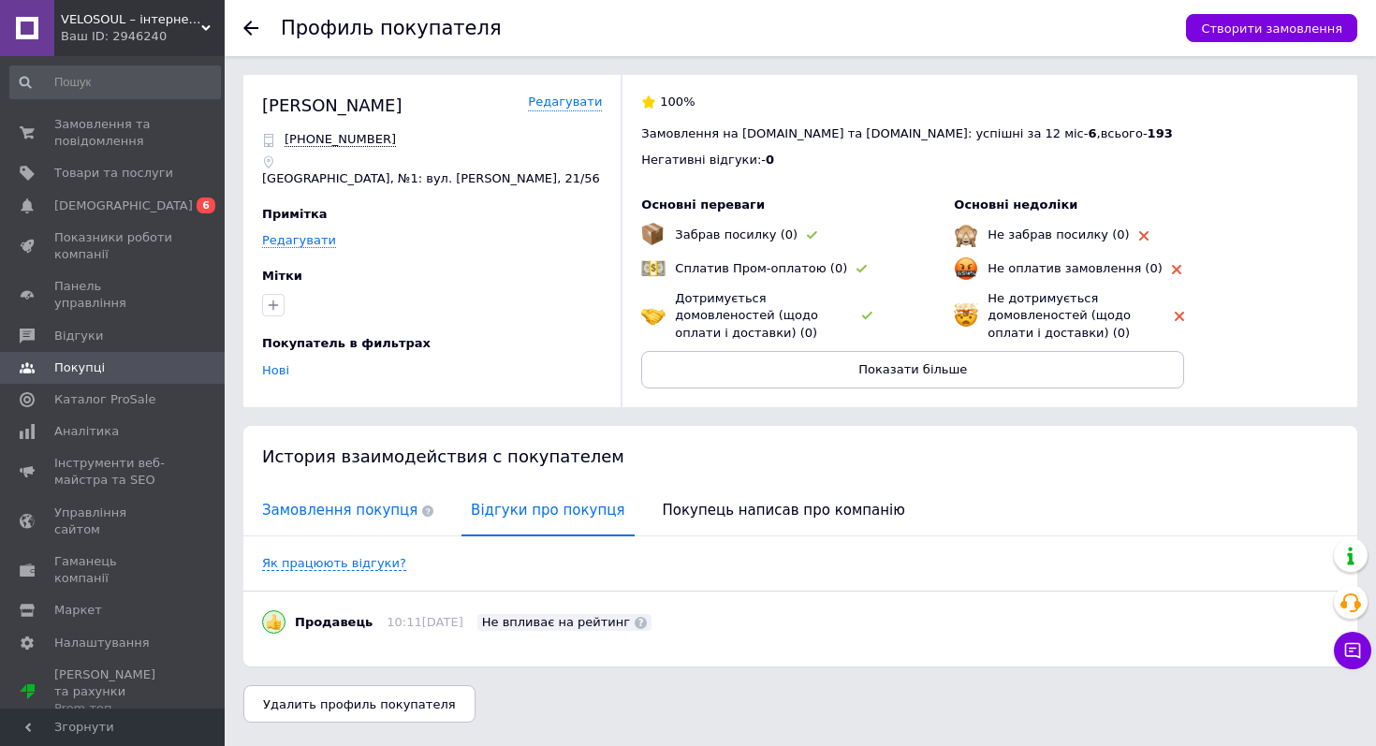
click at [341, 510] on span "Замовлення покупця" at bounding box center [348, 511] width 190 height 48
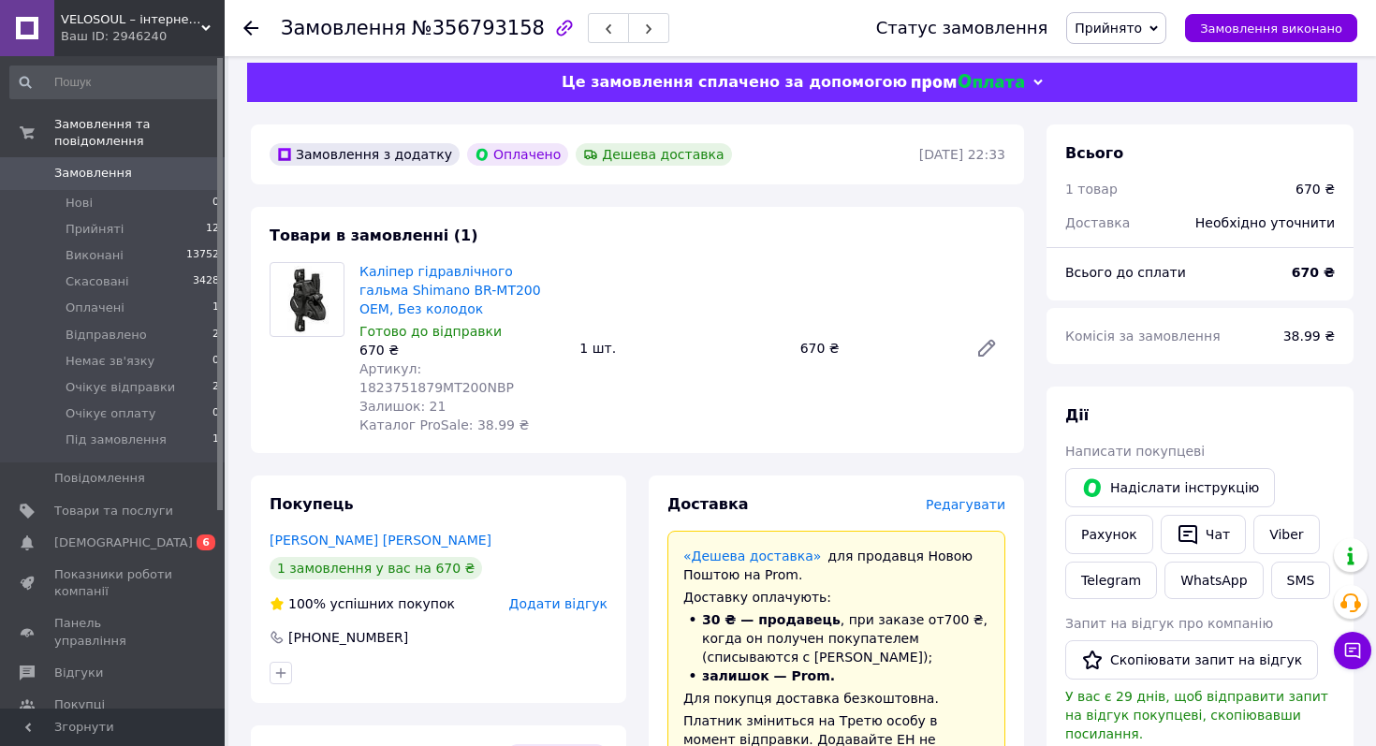
scroll to position [17, 0]
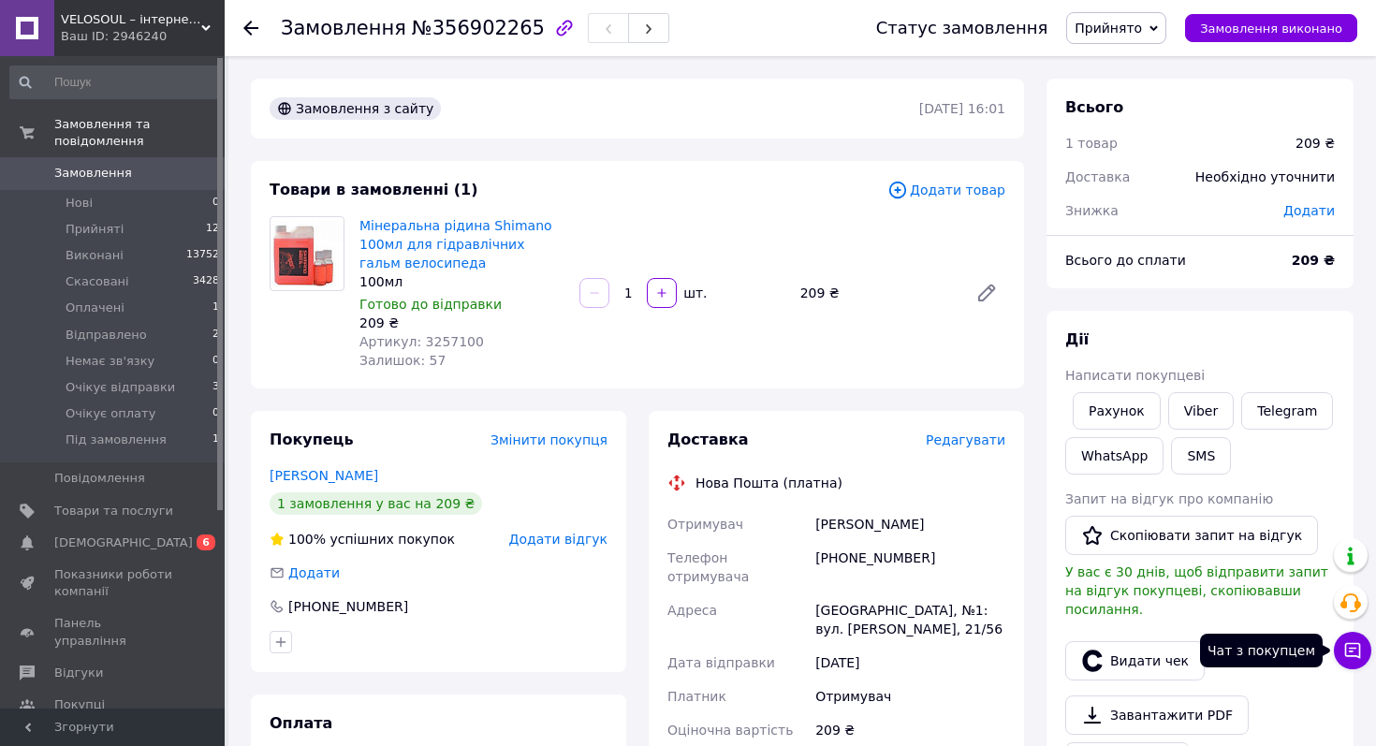
click at [1345, 647] on icon at bounding box center [1353, 651] width 16 height 16
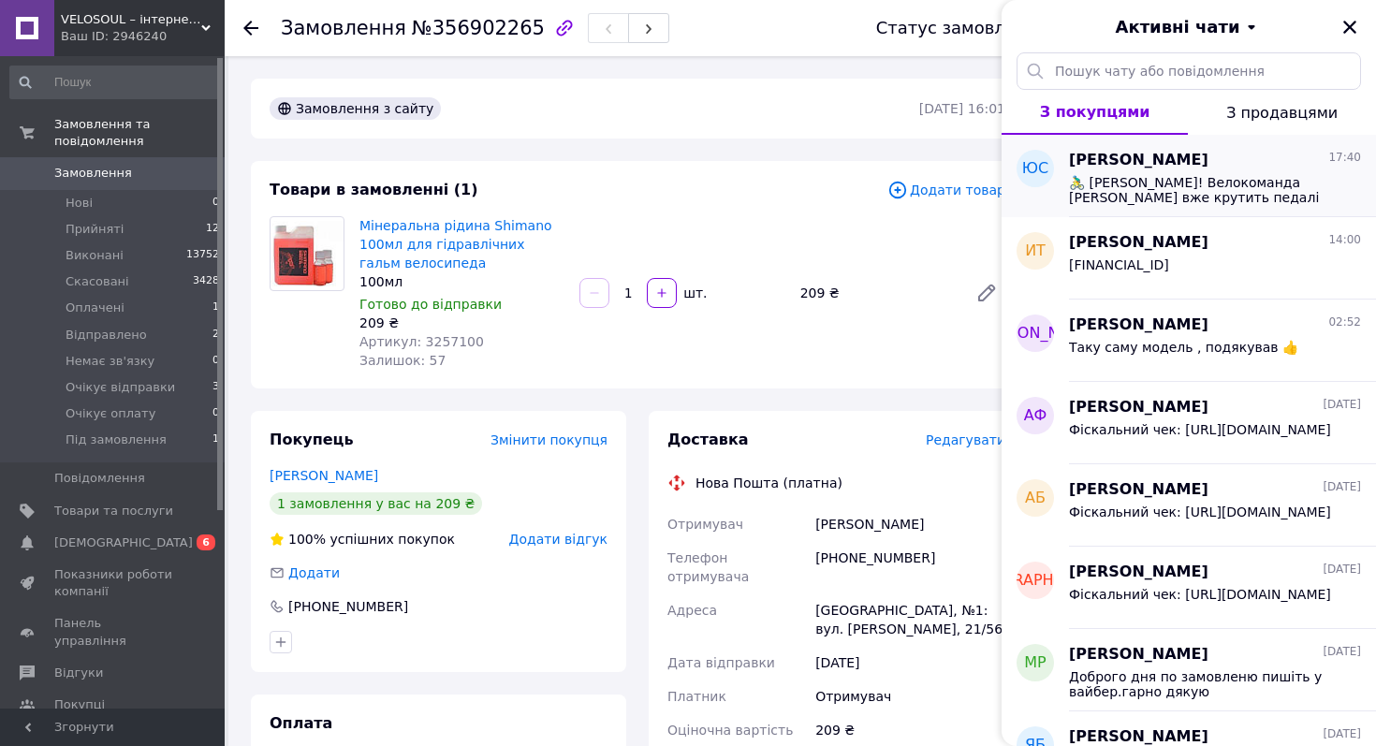
click at [1166, 184] on span "🚴‍♂️ [PERSON_NAME]! Велокоманда [PERSON_NAME] вже крутить педалі до вашого замо…" at bounding box center [1202, 190] width 266 height 30
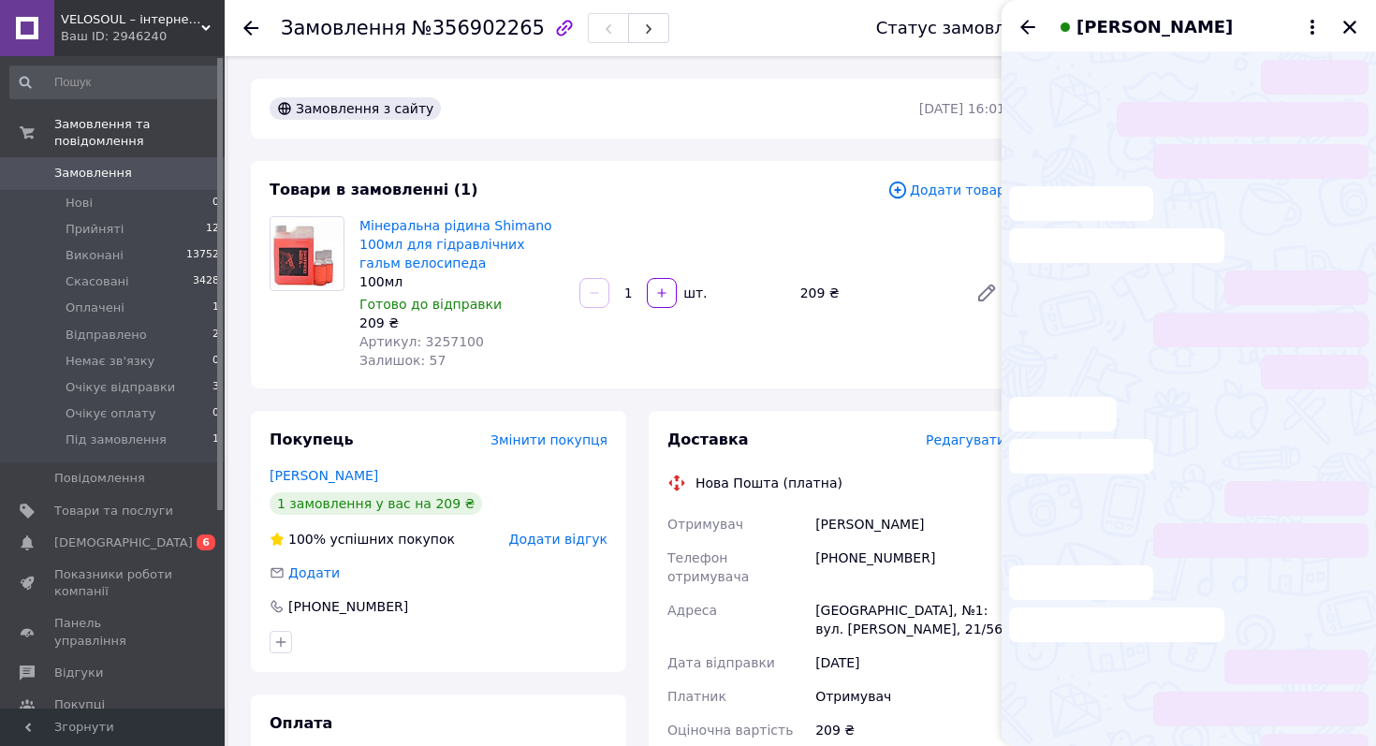
scroll to position [168, 0]
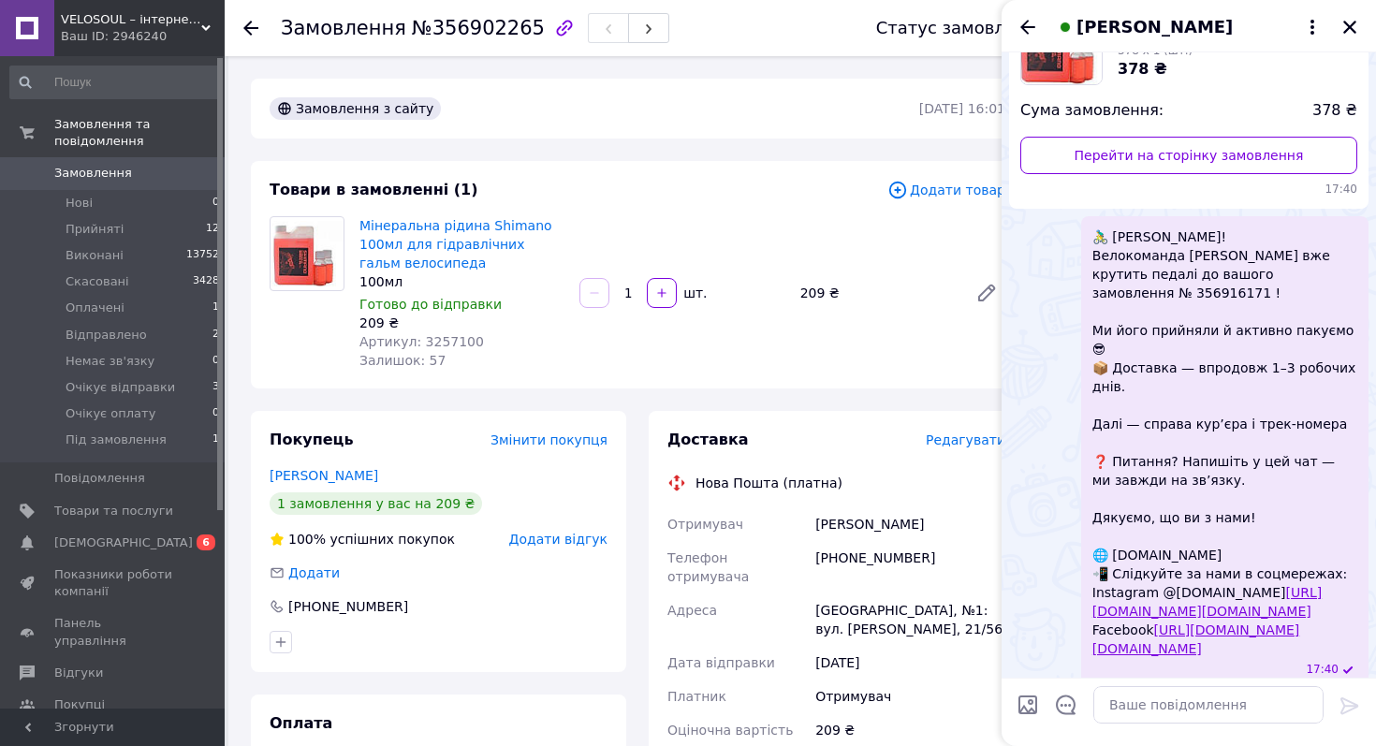
click at [1091, 233] on div "🚴‍♂️ Вітаємо! Велокоманда Velosoul вже крутить педалі до вашого замовлення № 35…" at bounding box center [1224, 452] width 287 height 473
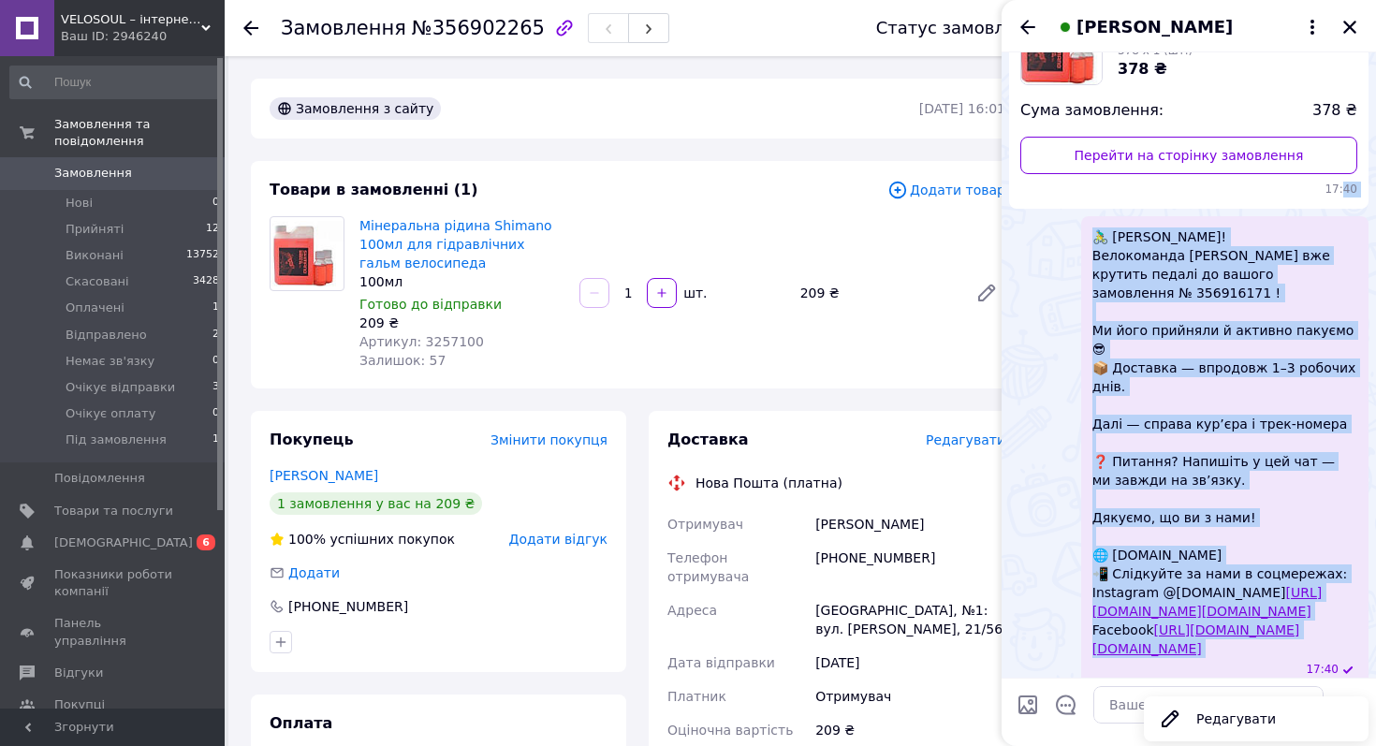
drag, startPoint x: 1091, startPoint y: 233, endPoint x: 1155, endPoint y: 624, distance: 396.3
click at [1155, 624] on div "🚴‍♂️ Вітаємо! Велокоманда Velosoul вже крутить педалі до вашого замовлення № 35…" at bounding box center [1224, 452] width 287 height 473
click at [1154, 624] on span "🚴‍♂️ Вітаємо! Велокоманда Velosoul вже крутить педалі до вашого замовлення № 35…" at bounding box center [1224, 442] width 265 height 430
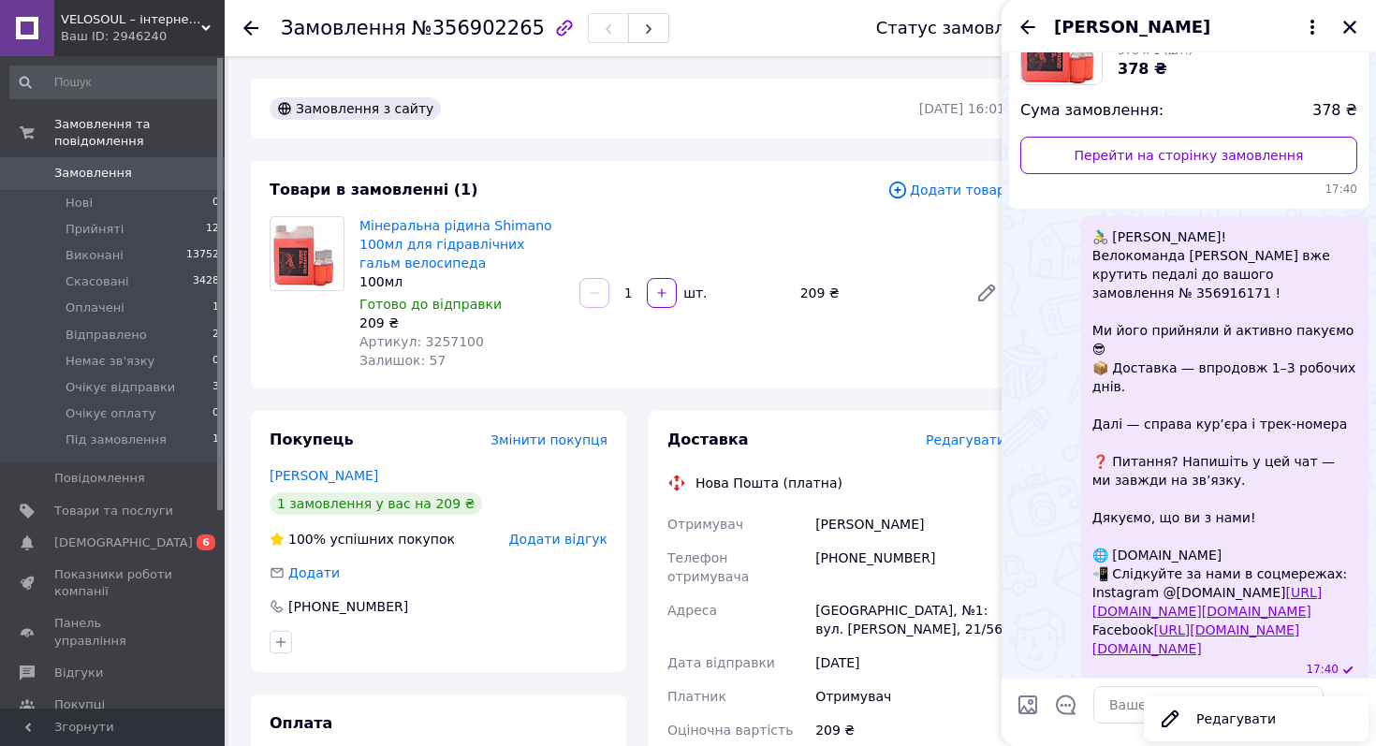
copy span "🚴‍♂️ Вітаємо! Велокоманда Velosoul вже крутить педалі до вашого замовлення № 35…"
drag, startPoint x: 1140, startPoint y: 634, endPoint x: 1101, endPoint y: 224, distance: 412.6
click at [1101, 223] on div "🚴‍♂️ Вітаємо! Велокоманда Velosoul вже крутить педалі до вашого замовлення № 35…" at bounding box center [1224, 452] width 287 height 473
click at [1348, 36] on button "Закрити" at bounding box center [1349, 27] width 22 height 22
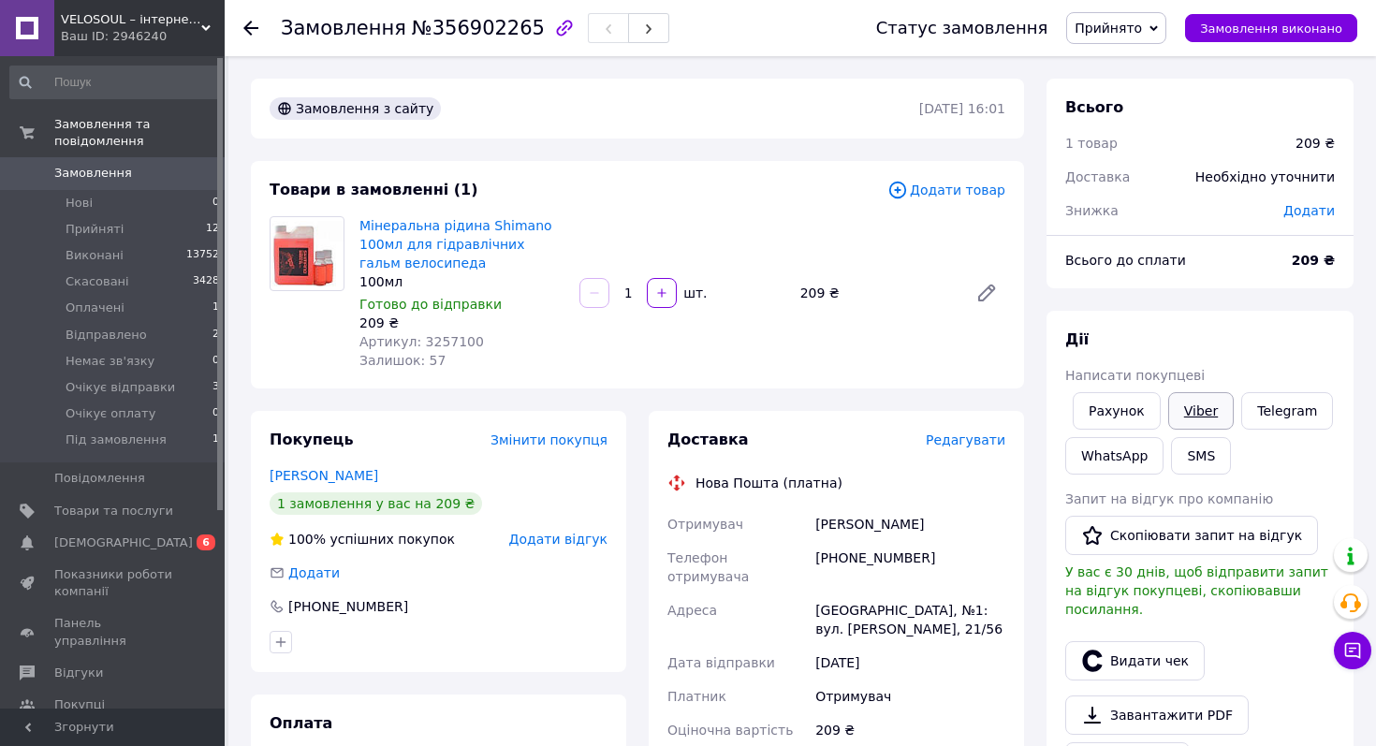
click at [1198, 396] on link "Viber" at bounding box center [1201, 410] width 66 height 37
click at [462, 26] on span "№356902265" at bounding box center [478, 28] width 133 height 22
copy span "356902265"
click at [1134, 32] on span "Прийнято" at bounding box center [1107, 28] width 67 height 15
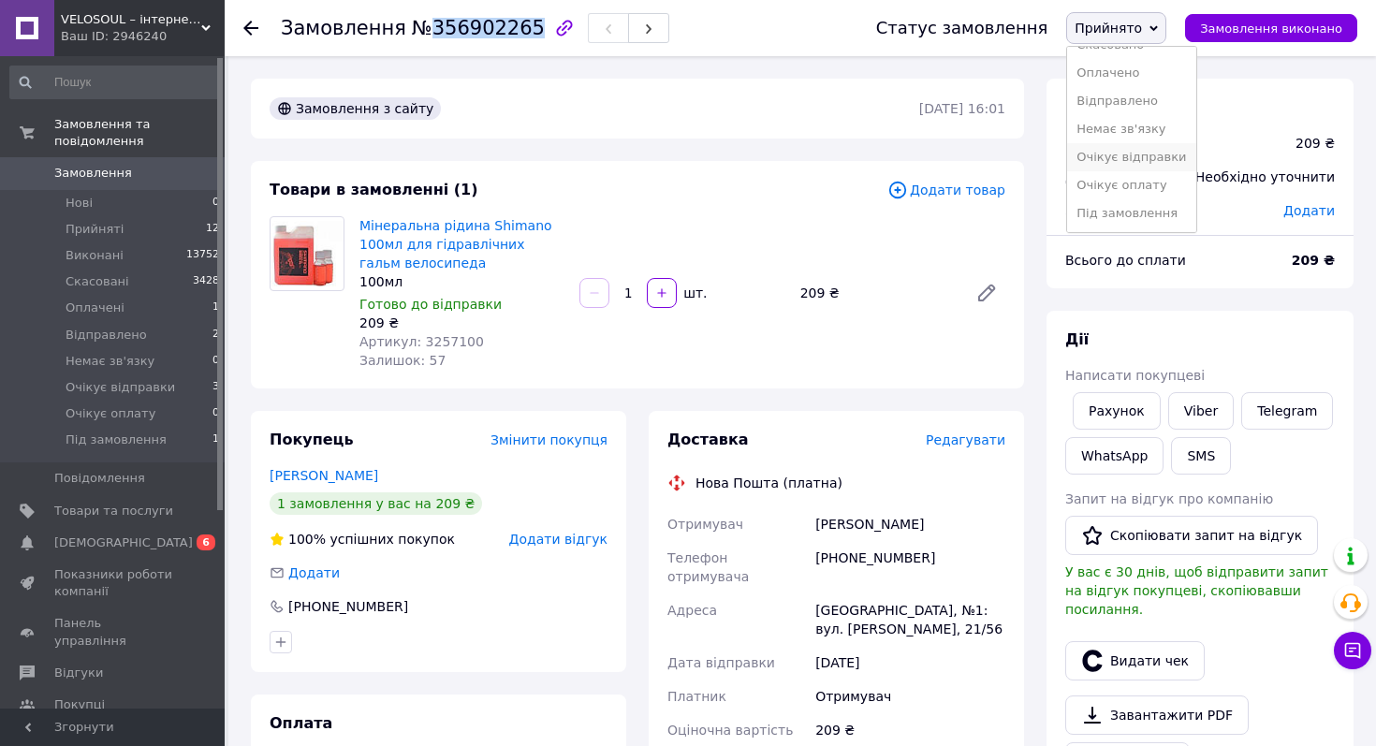
scroll to position [48, 0]
click at [1110, 167] on li "Очікує відправки" at bounding box center [1131, 158] width 128 height 28
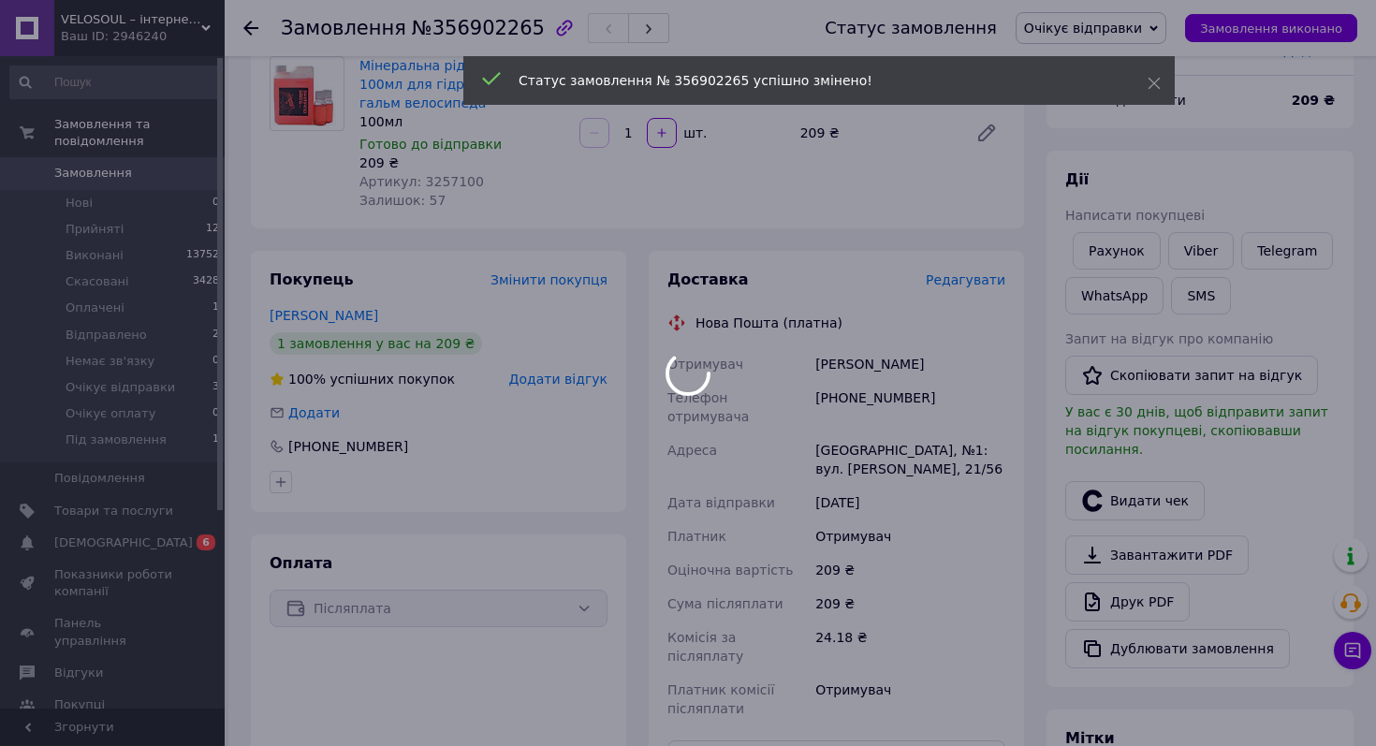
scroll to position [162, 0]
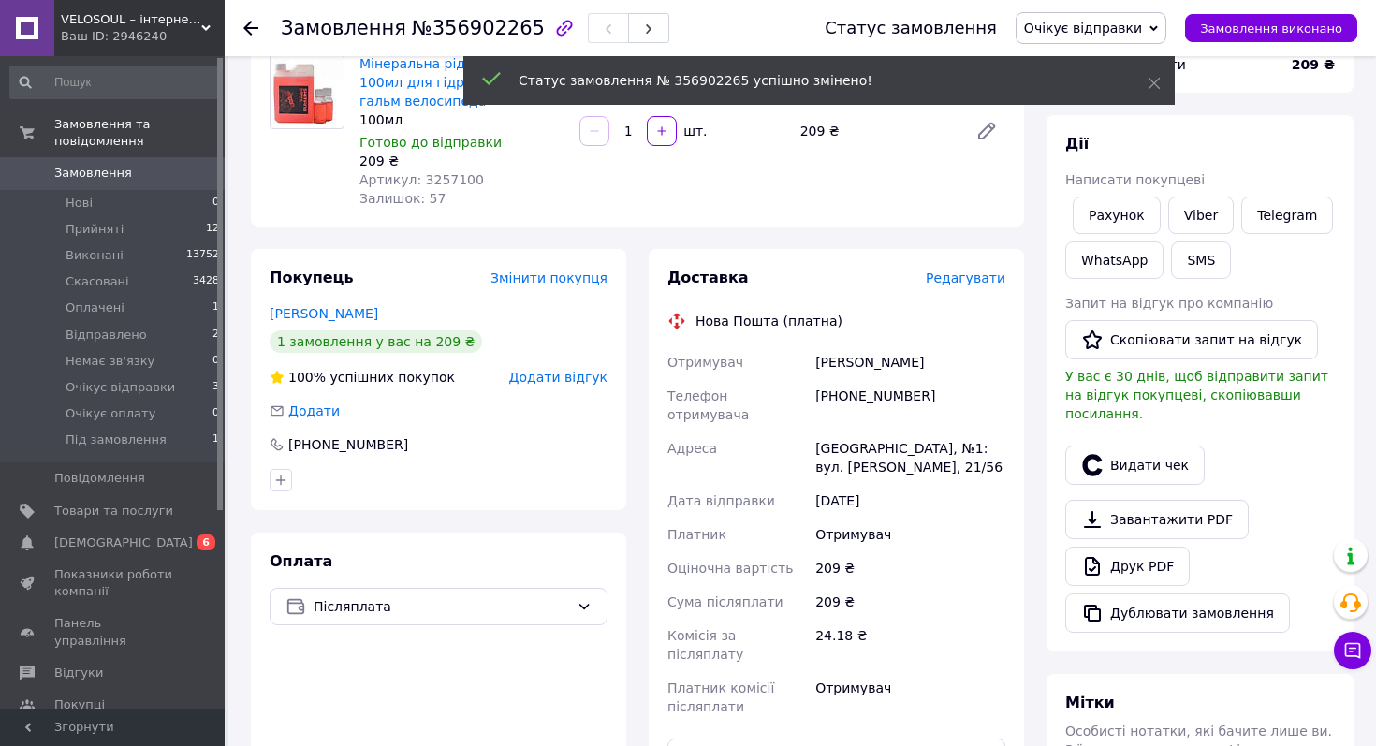
click at [981, 281] on span "Редагувати" at bounding box center [965, 277] width 80 height 15
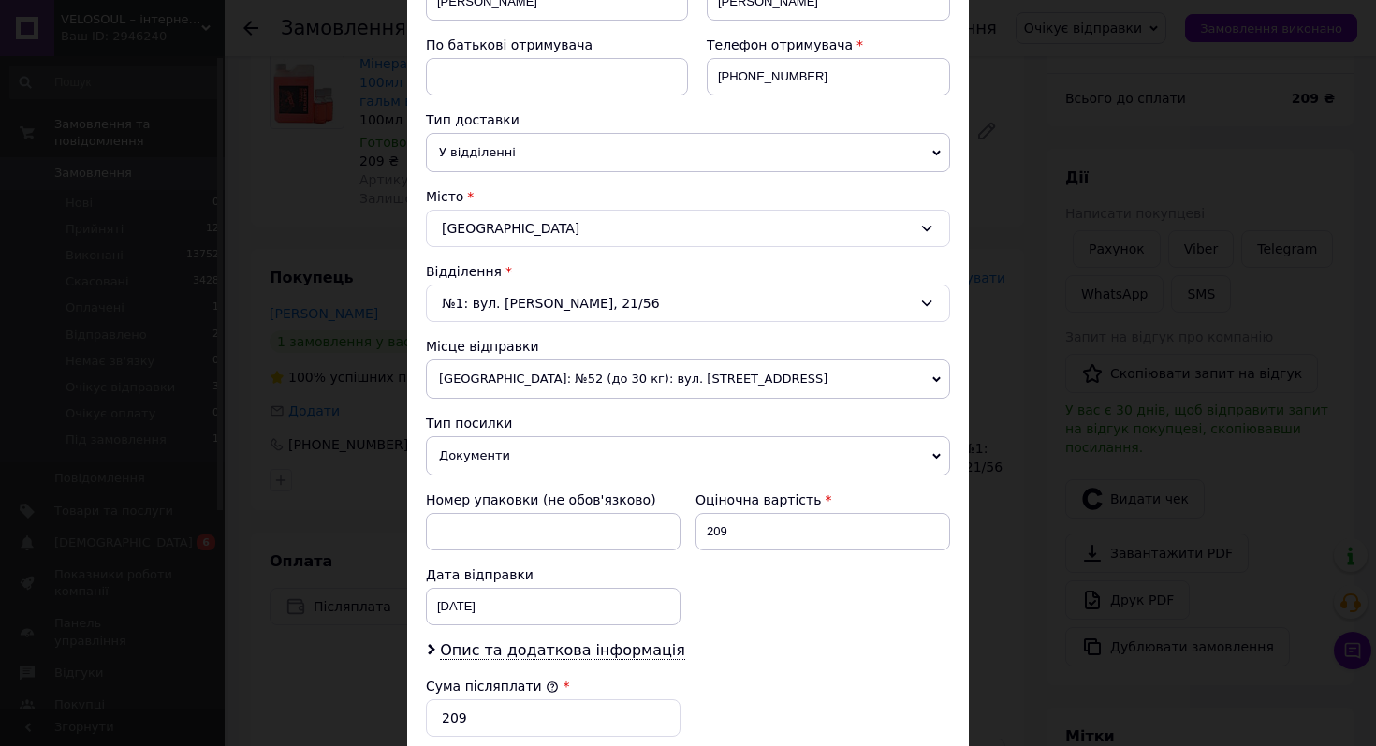
scroll to position [351, 0]
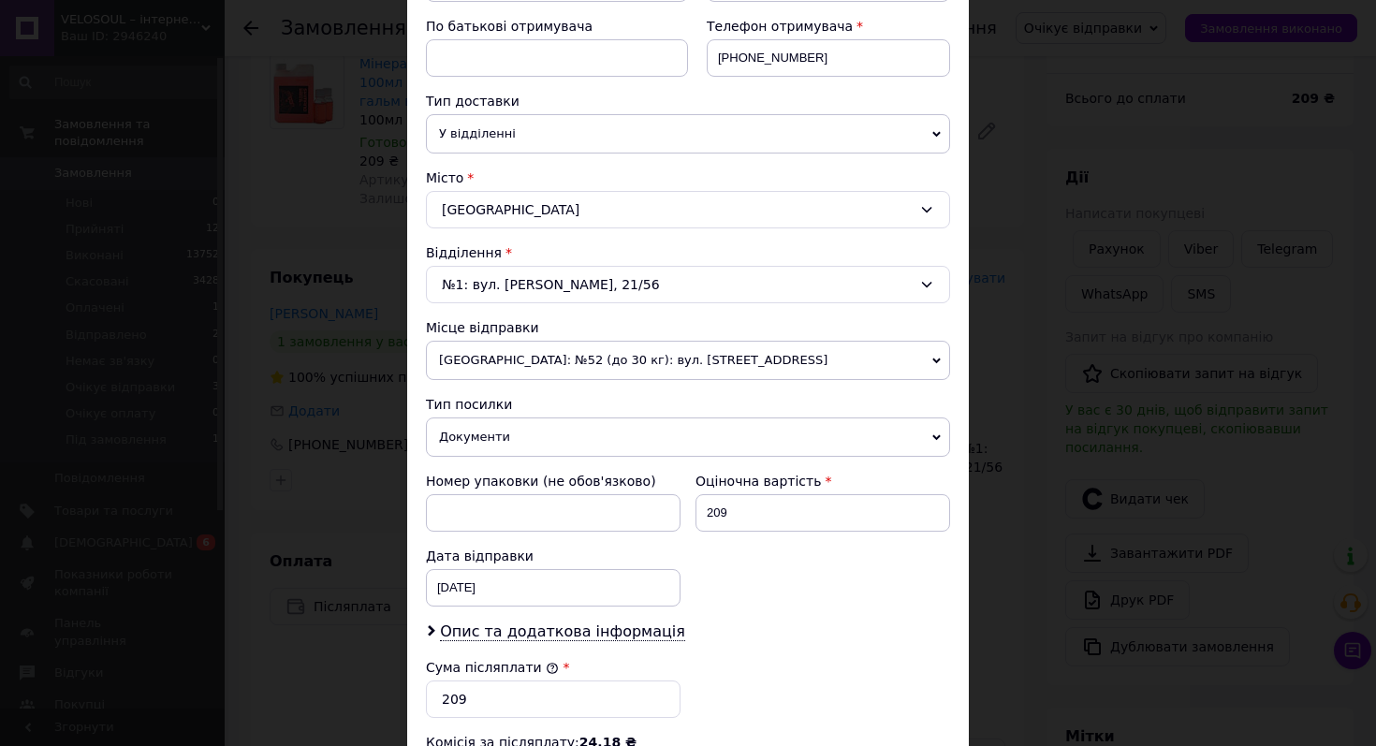
click at [1002, 439] on div "× Редагування доставки Спосіб доставки Нова Пошта (платна) Платник Отримувач Ві…" at bounding box center [688, 373] width 1376 height 746
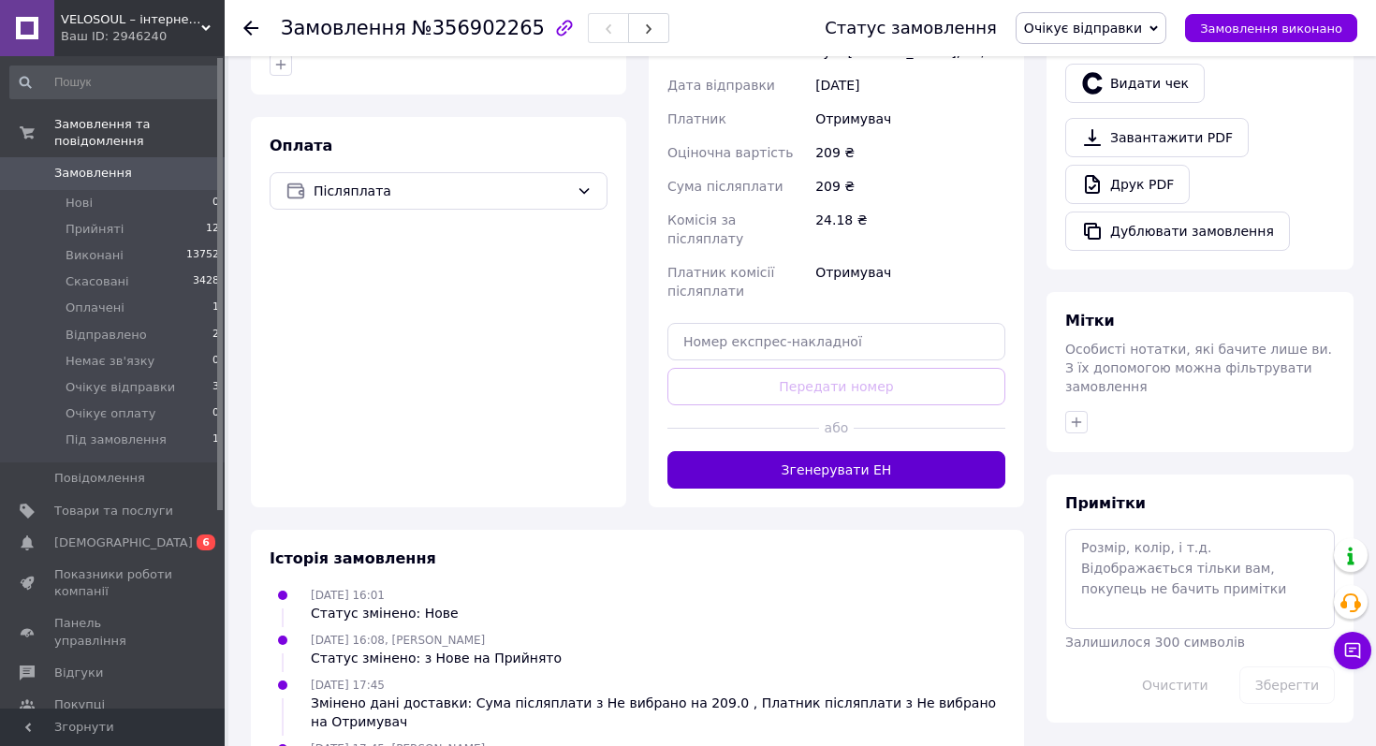
click at [939, 451] on button "Згенерувати ЕН" at bounding box center [836, 469] width 338 height 37
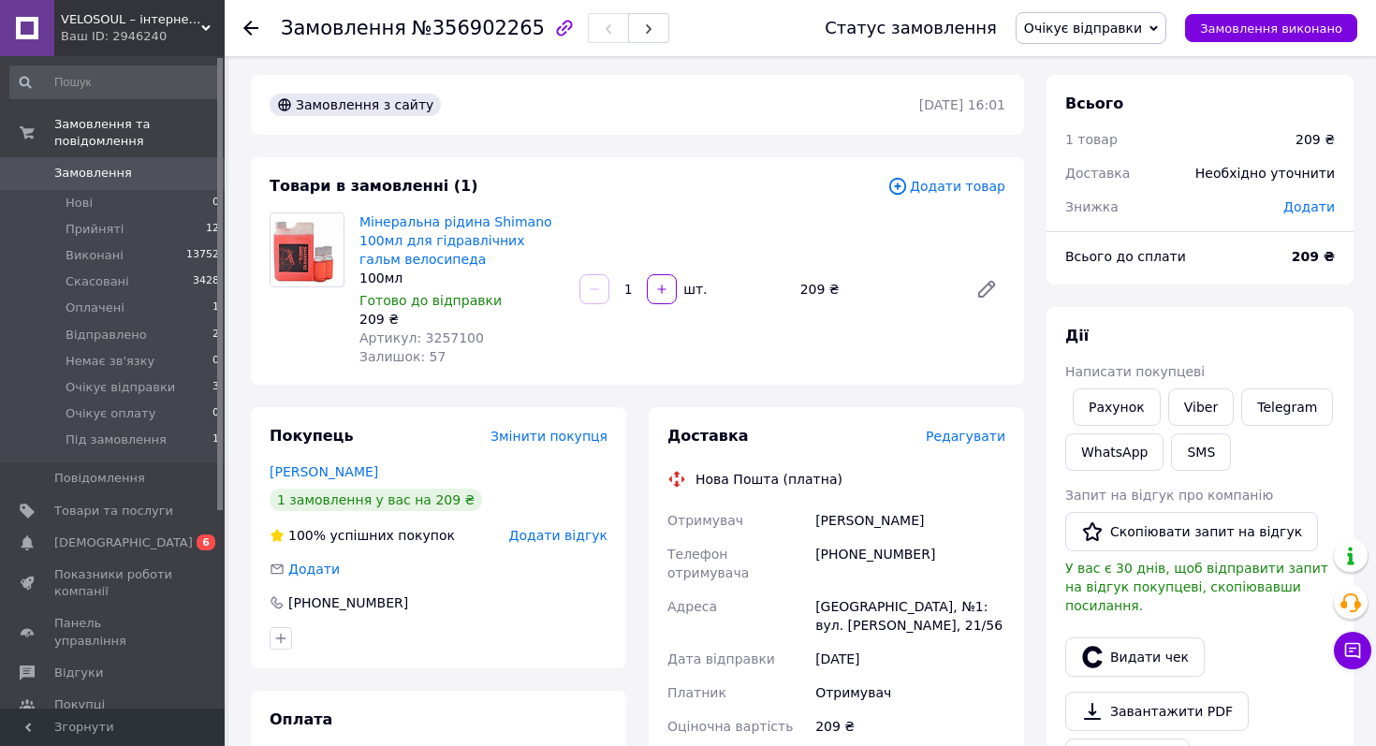
scroll to position [0, 0]
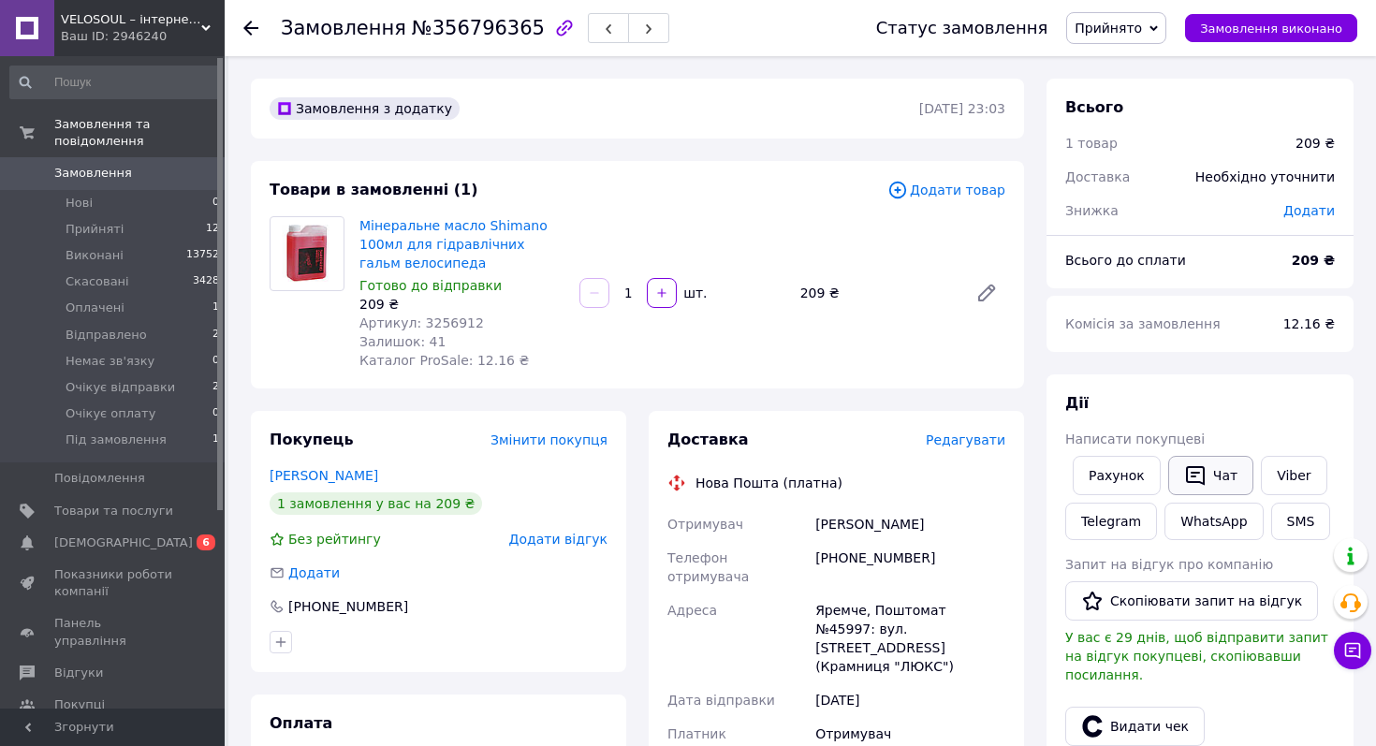
click at [1201, 482] on icon "button" at bounding box center [1195, 475] width 22 height 22
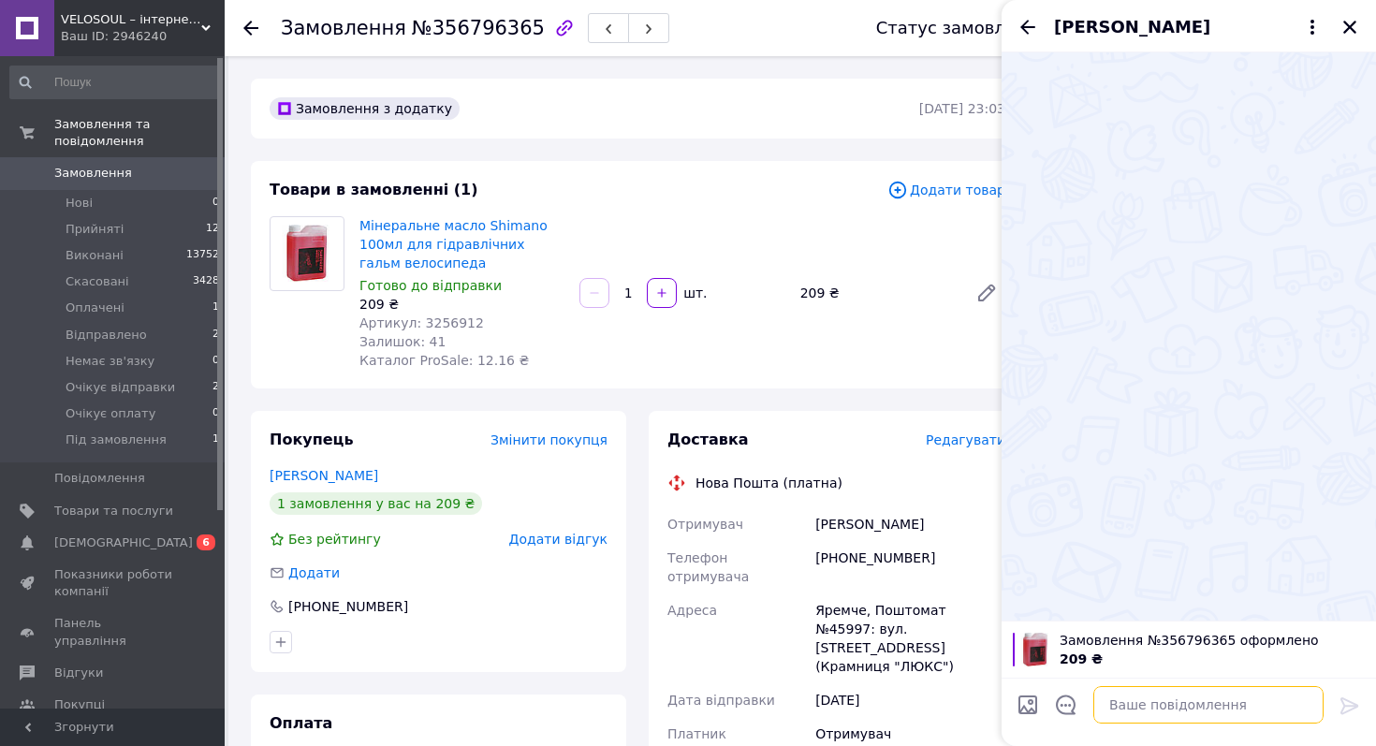
click at [1154, 708] on textarea at bounding box center [1208, 704] width 230 height 37
paste textarea "356902265"
click at [1110, 702] on textarea "356902265" at bounding box center [1189, 704] width 268 height 37
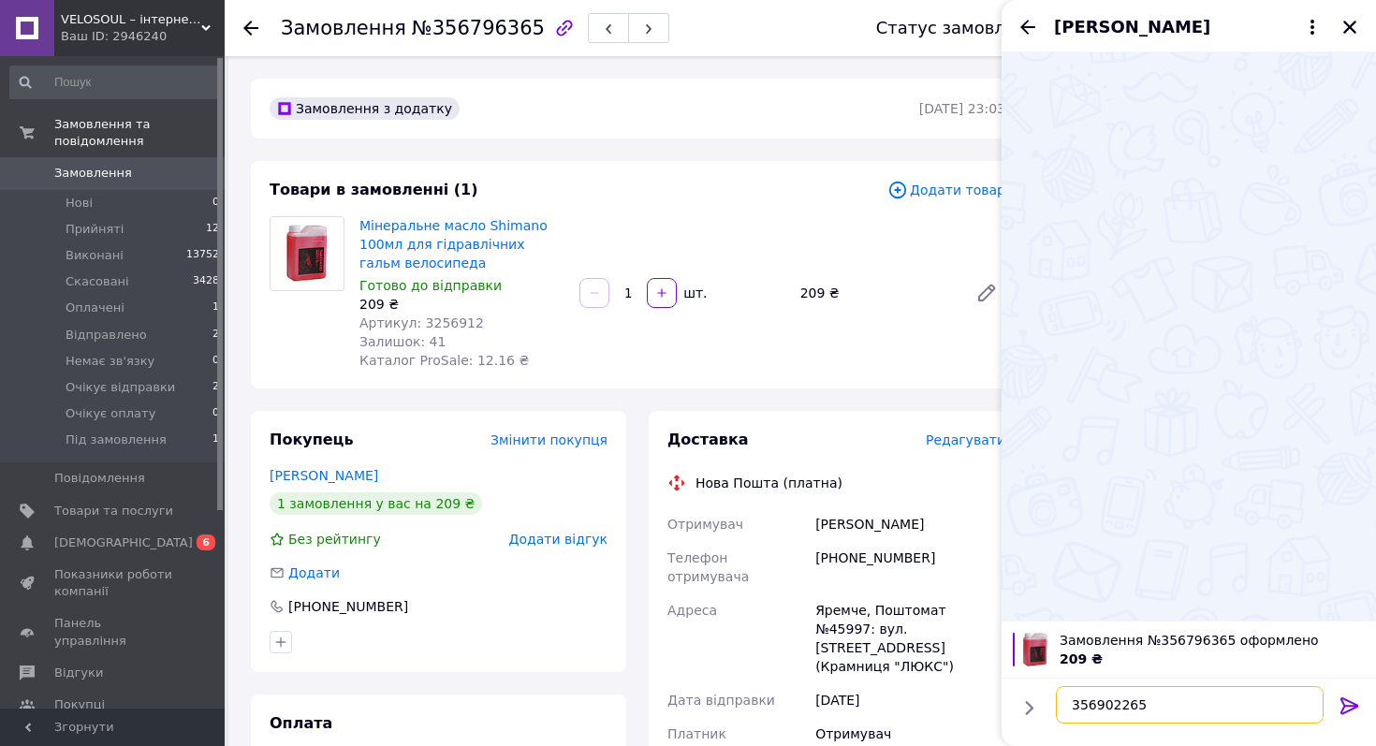
paste textarea "🚴‍♂️ Вітаємо! Велокоманда Velosoul вже крутить педалі до вашого замовлення № 35…"
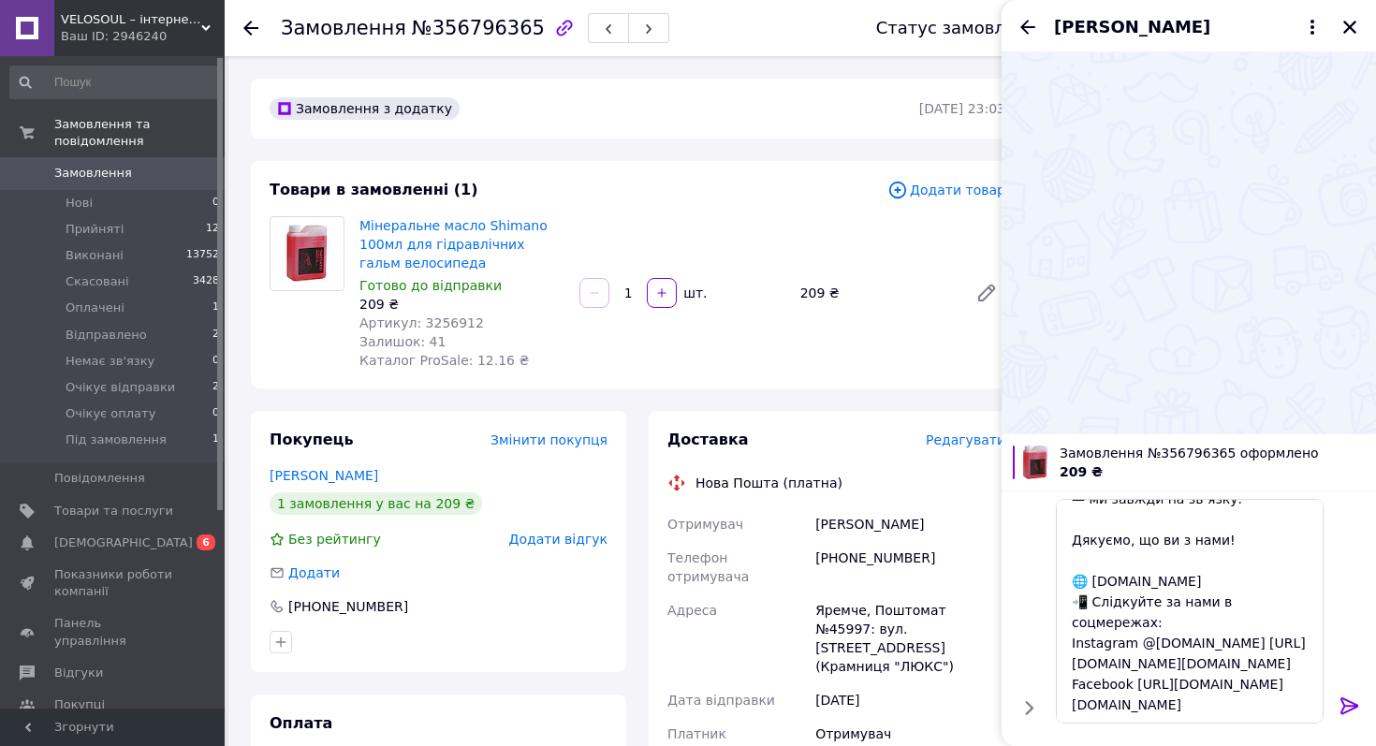
click at [1196, 462] on div "209 ₴" at bounding box center [1211, 471] width 305 height 19
click at [1196, 457] on span "Замовлення №356796365 оформлено" at bounding box center [1211, 453] width 305 height 19
copy span "356796365"
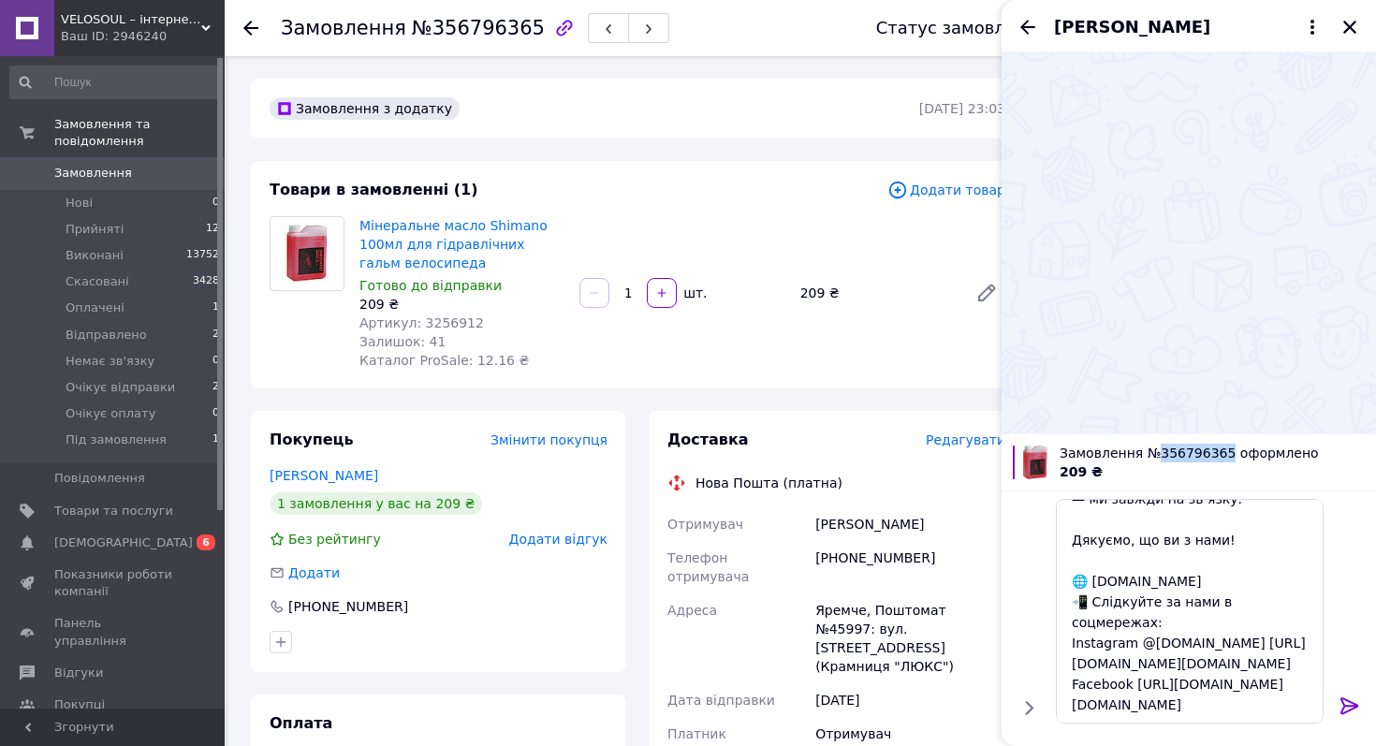
scroll to position [0, 0]
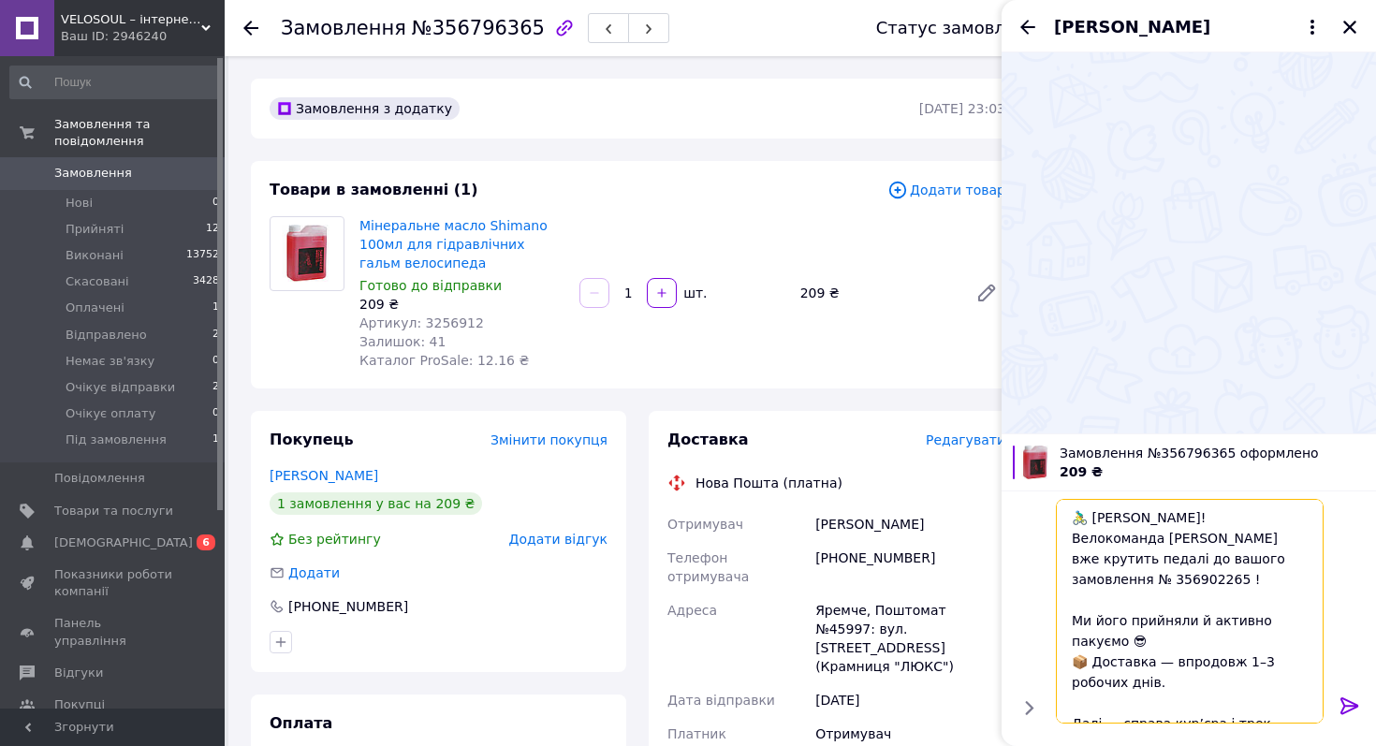
click at [1091, 582] on textarea "🚴‍♂️ Вітаємо! Велокоманда Velosoul вже крутить педалі до вашого замовлення № 35…" at bounding box center [1189, 611] width 268 height 225
paste textarea "7963"
type textarea "🚴‍♂️ Вітаємо! Велокоманда Velosoul вже крутить педалі до вашого замовлення № 35…"
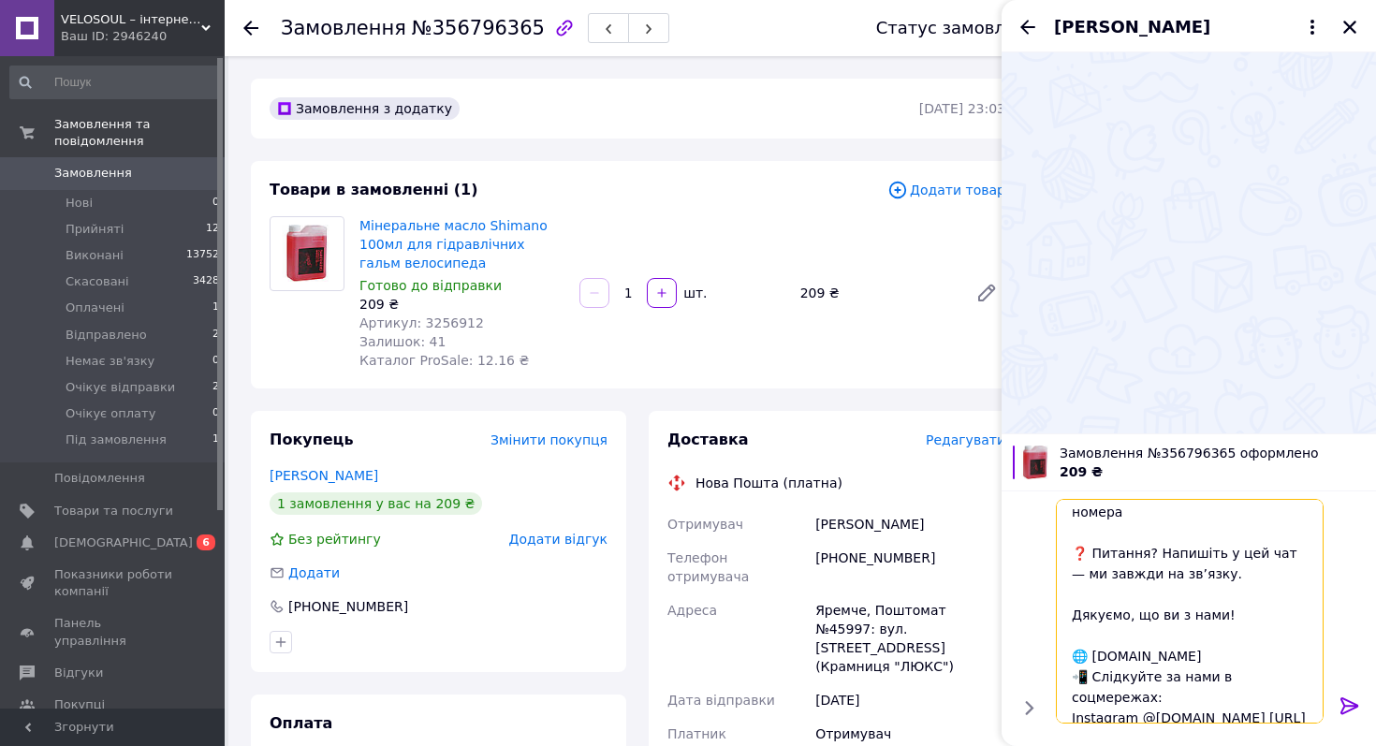
scroll to position [328, 0]
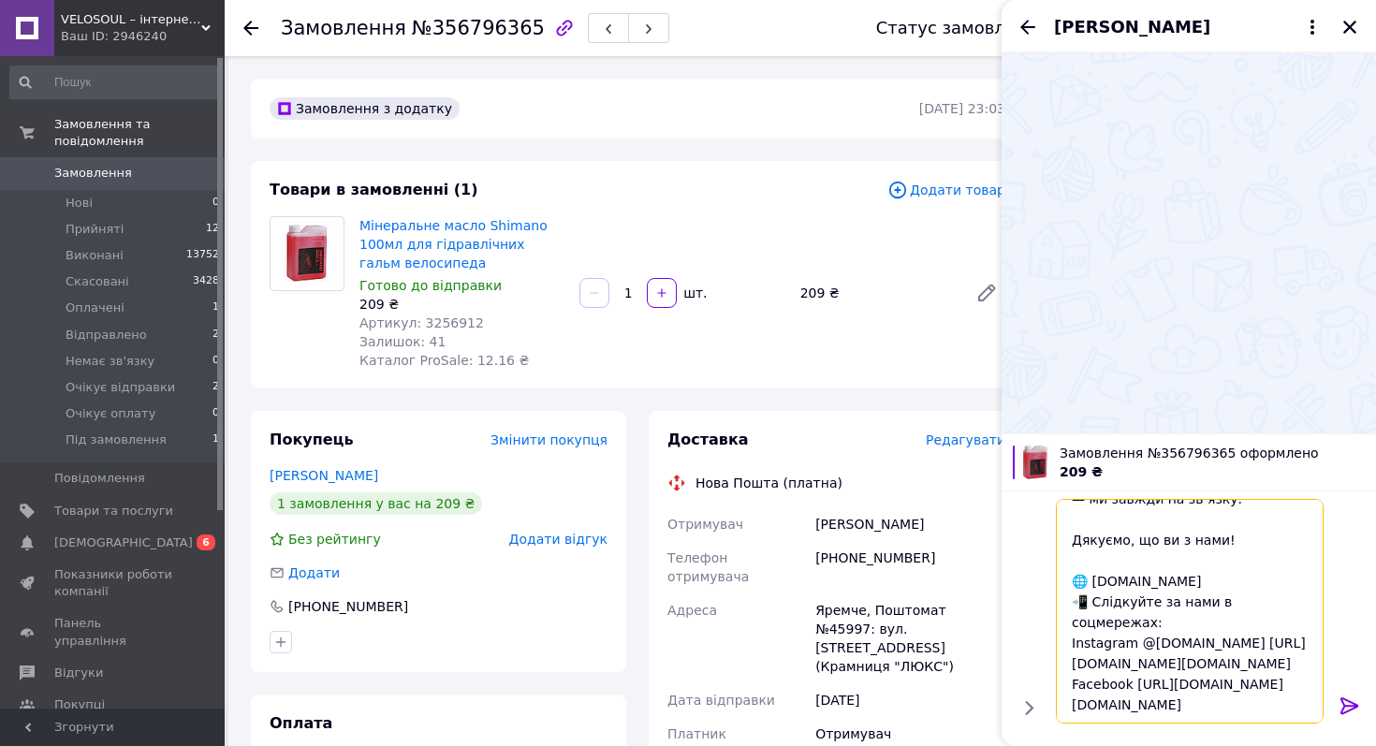
drag, startPoint x: 1062, startPoint y: 518, endPoint x: 1168, endPoint y: 741, distance: 246.5
click at [1168, 743] on div "🚴‍♂️ Вітаємо! Велокоманда Velosoul вже крутить педалі до вашого замовлення № 35…" at bounding box center [1188, 617] width 374 height 255
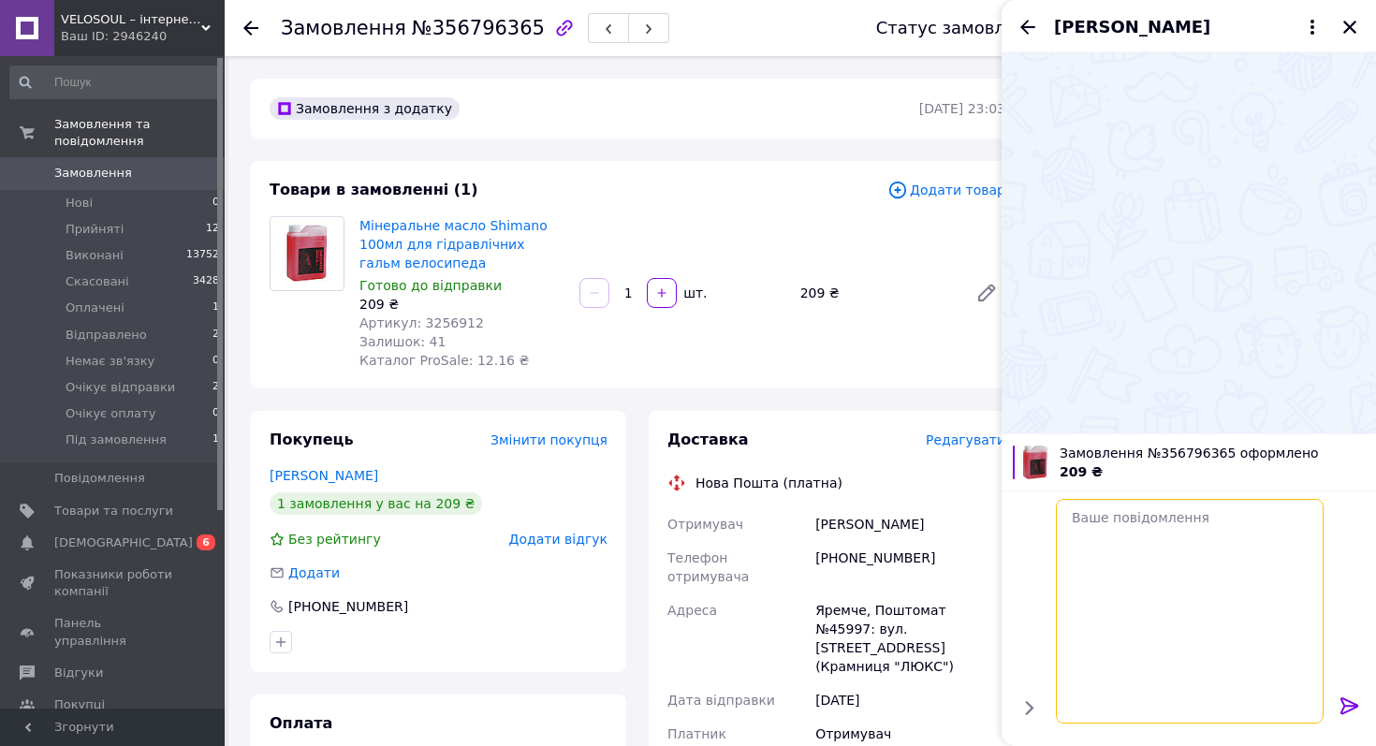
scroll to position [0, 0]
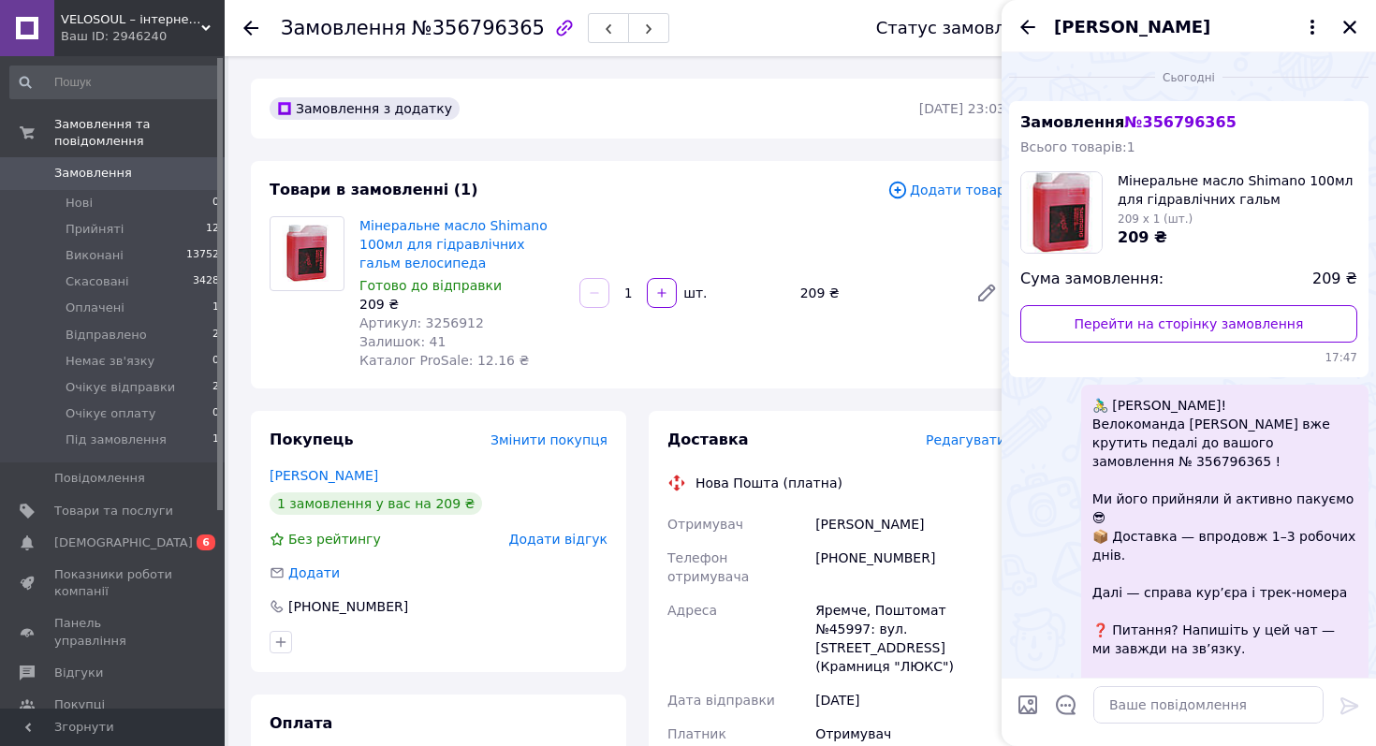
click at [1345, 39] on div "[PERSON_NAME]" at bounding box center [1188, 26] width 374 height 52
click at [1348, 21] on icon "Закрити" at bounding box center [1349, 27] width 17 height 17
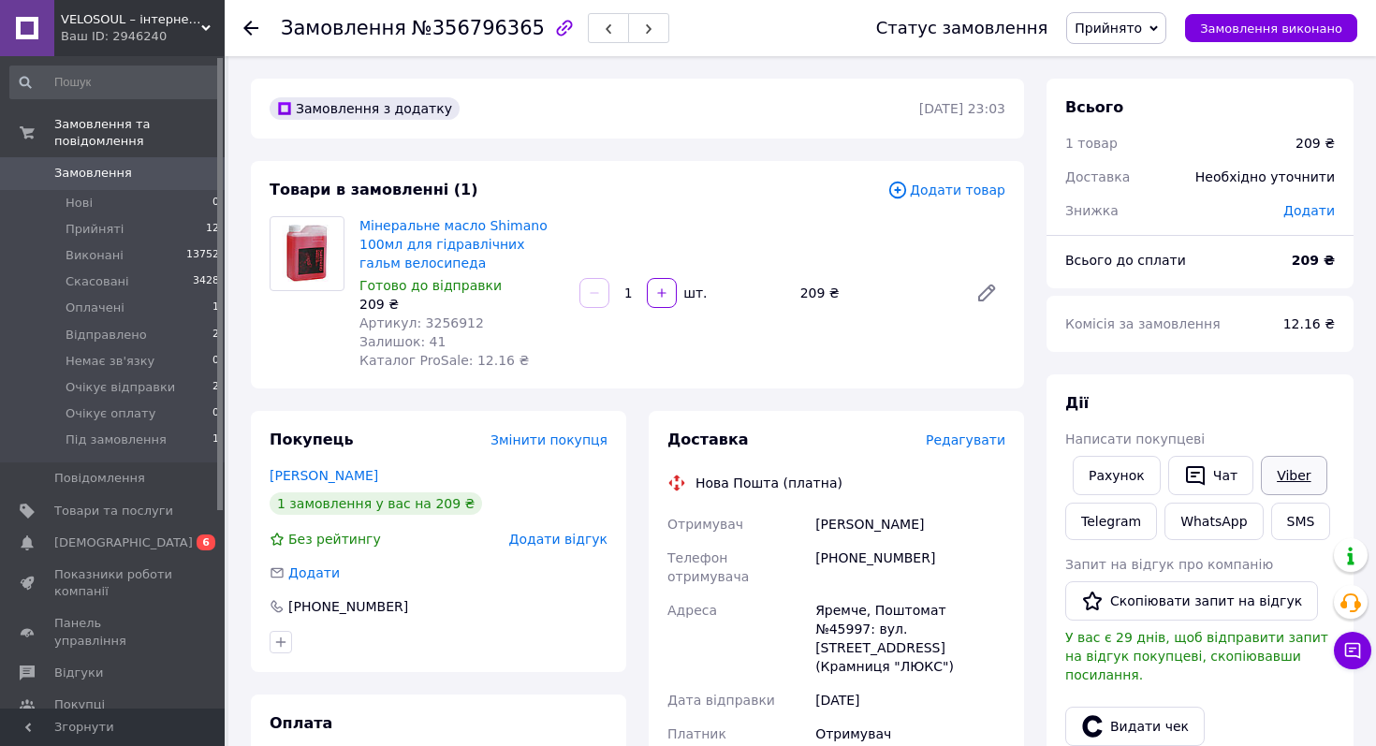
click at [1291, 478] on link "Viber" at bounding box center [1293, 475] width 66 height 39
click at [1105, 36] on span "Прийнято" at bounding box center [1116, 28] width 100 height 32
click at [1115, 170] on li "Очікує відправки" at bounding box center [1131, 169] width 128 height 28
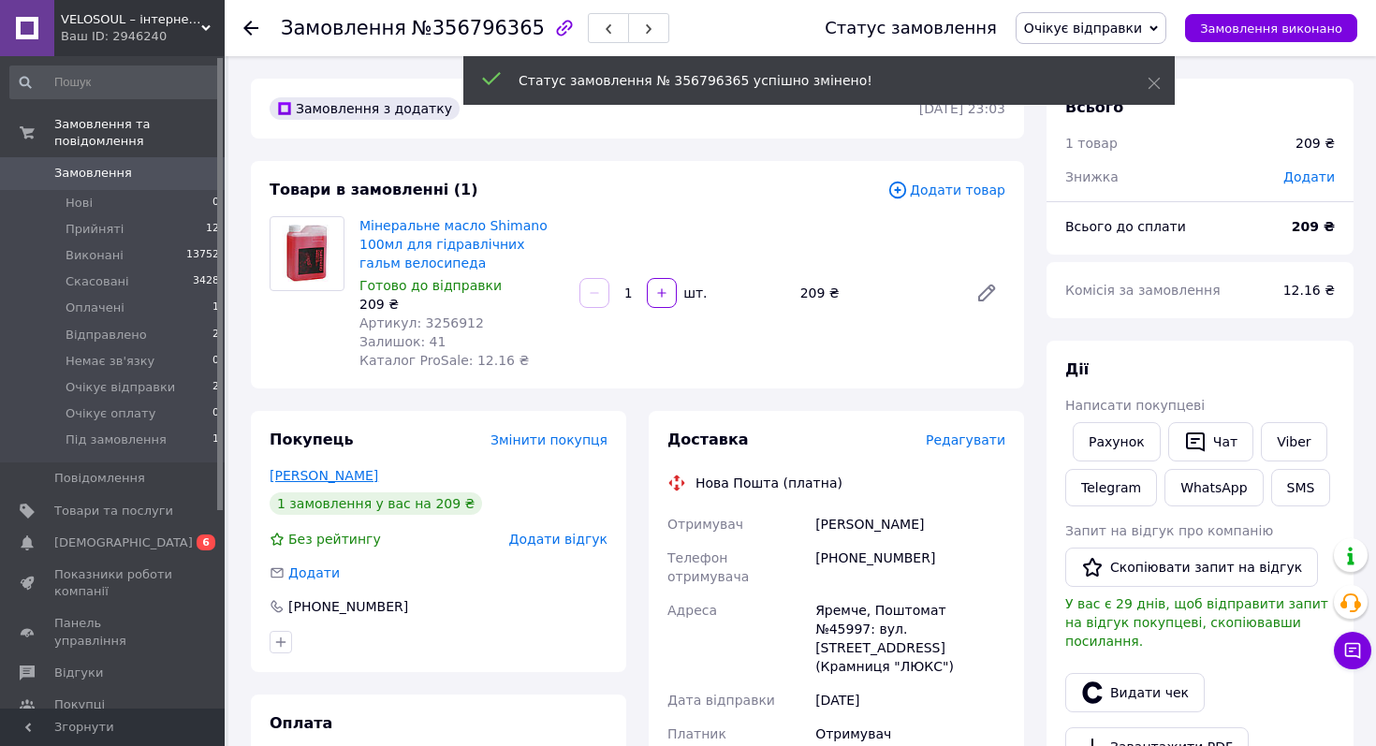
click at [333, 478] on link "Абрамюк Владислав" at bounding box center [323, 475] width 109 height 15
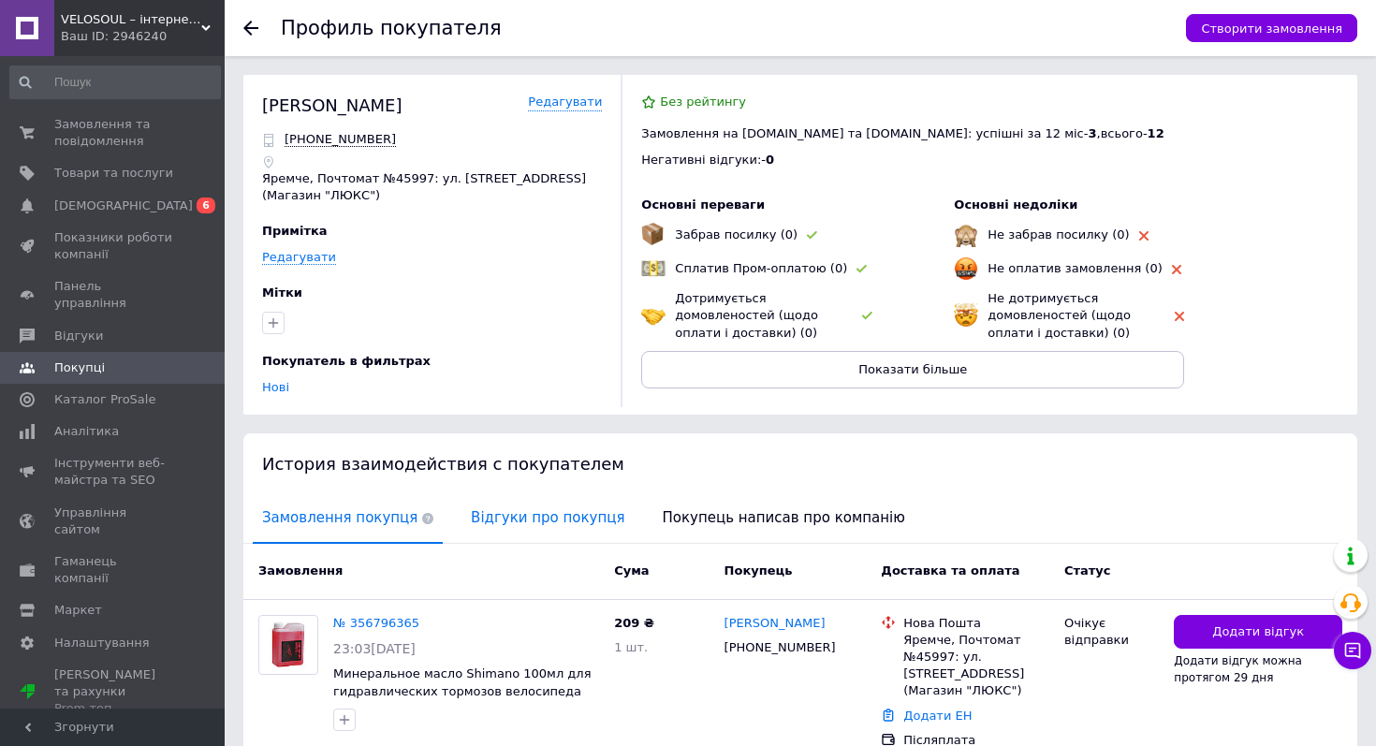
click at [469, 518] on span "Відгуки про покупця" at bounding box center [547, 518] width 172 height 48
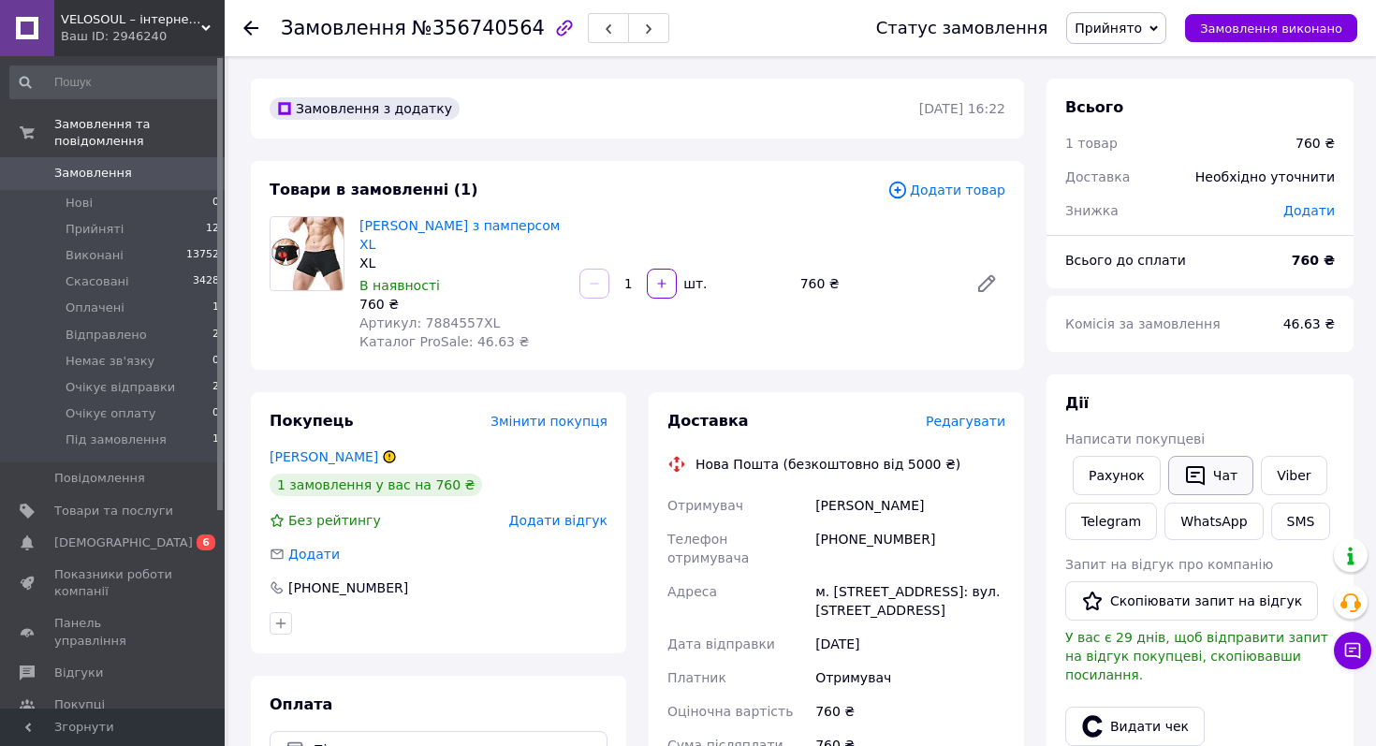
click at [1224, 480] on button "Чат" at bounding box center [1210, 475] width 85 height 39
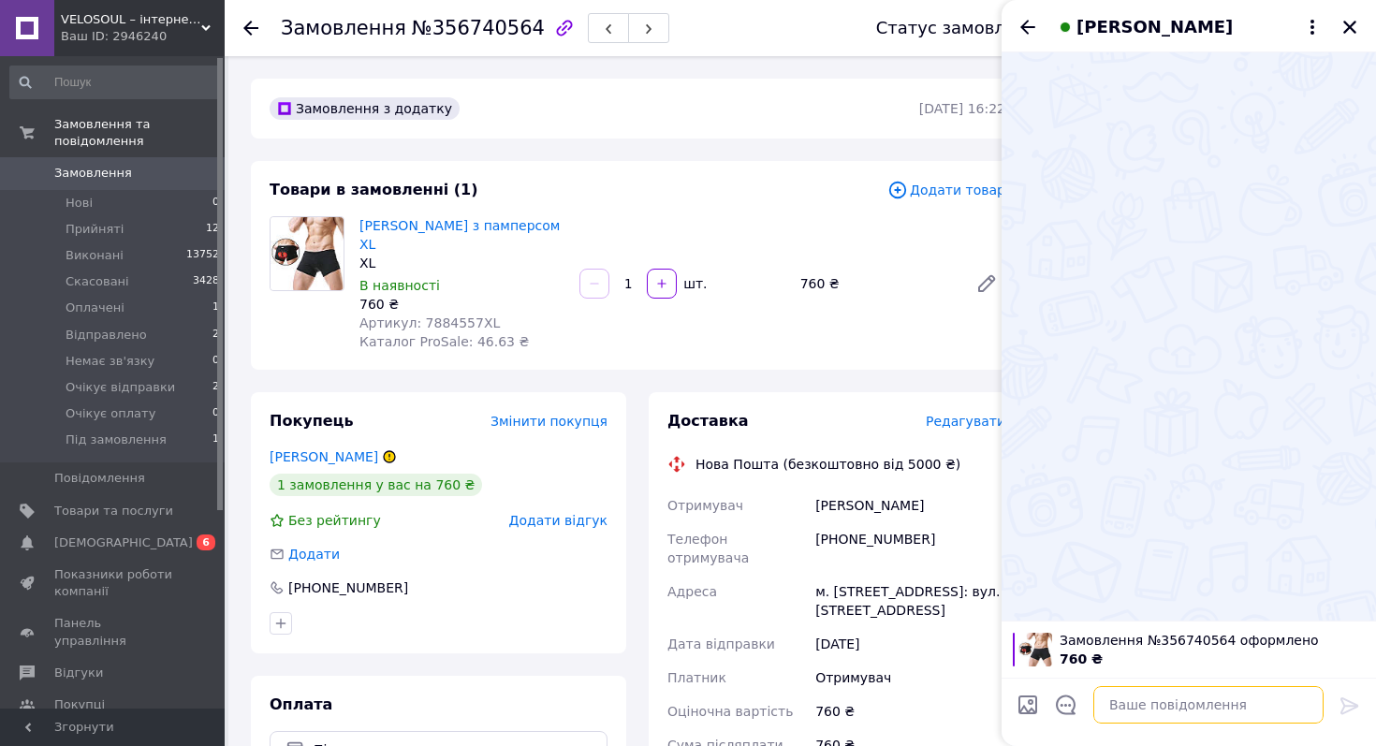
click at [1189, 706] on textarea at bounding box center [1208, 704] width 230 height 37
paste textarea "🚴‍♂️ [PERSON_NAME]! Велокоманда [PERSON_NAME] вже крутить педалі до вашого замо…"
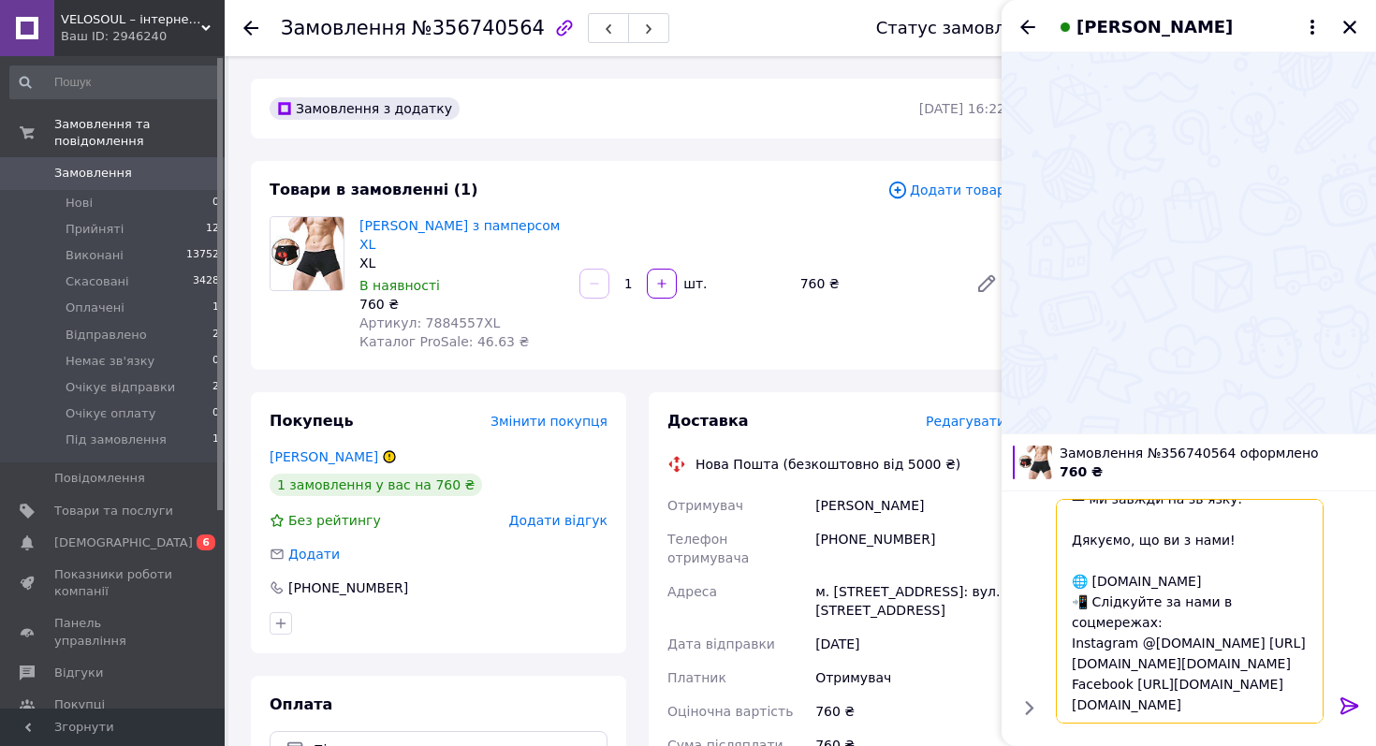
scroll to position [328, 0]
click at [1186, 453] on span "Замовлення №356740564 оформлено" at bounding box center [1211, 453] width 305 height 19
copy span "356740564"
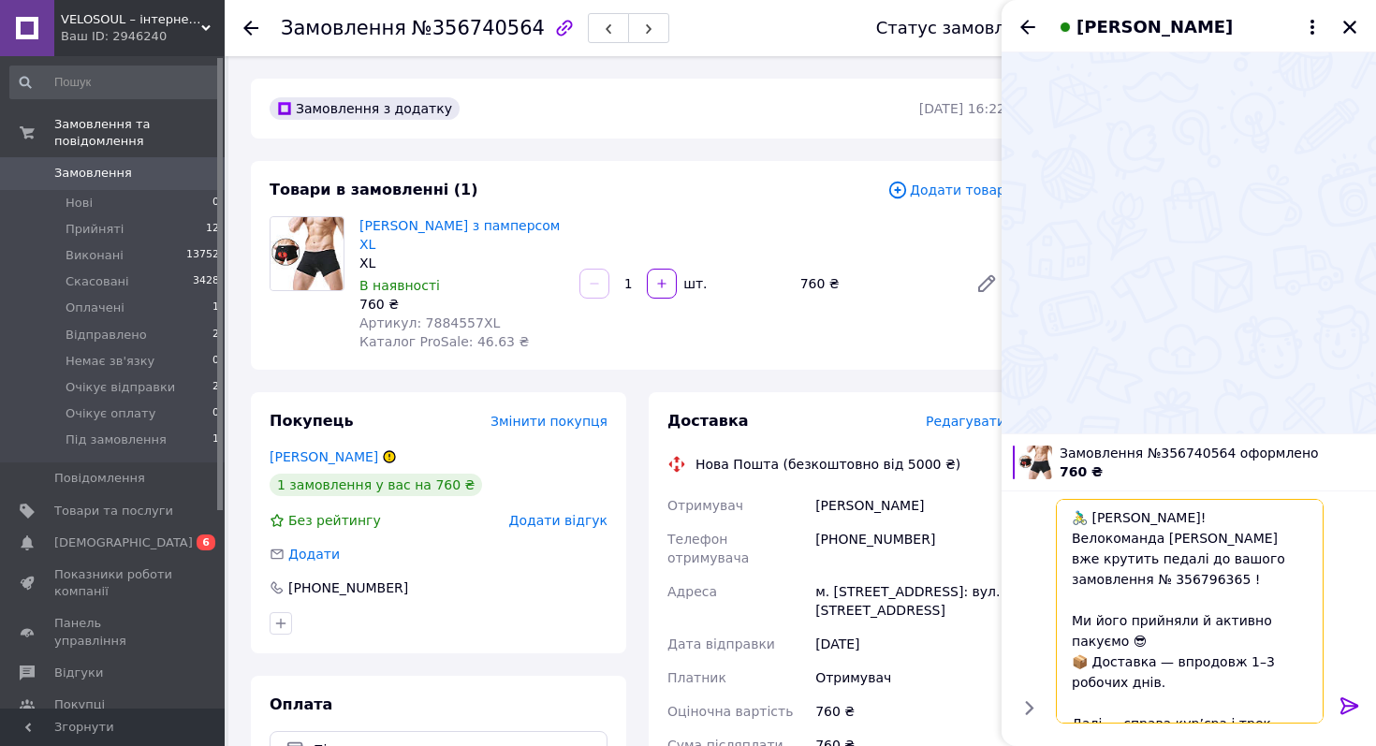
click at [1113, 581] on textarea "🚴‍♂️ [PERSON_NAME]! Велокоманда [PERSON_NAME] вже крутить педалі до вашого замо…" at bounding box center [1189, 611] width 268 height 225
paste textarea "40564"
type textarea "🚴‍♂️ [PERSON_NAME]! Велокоманда [PERSON_NAME] вже крутить педалі до вашого замо…"
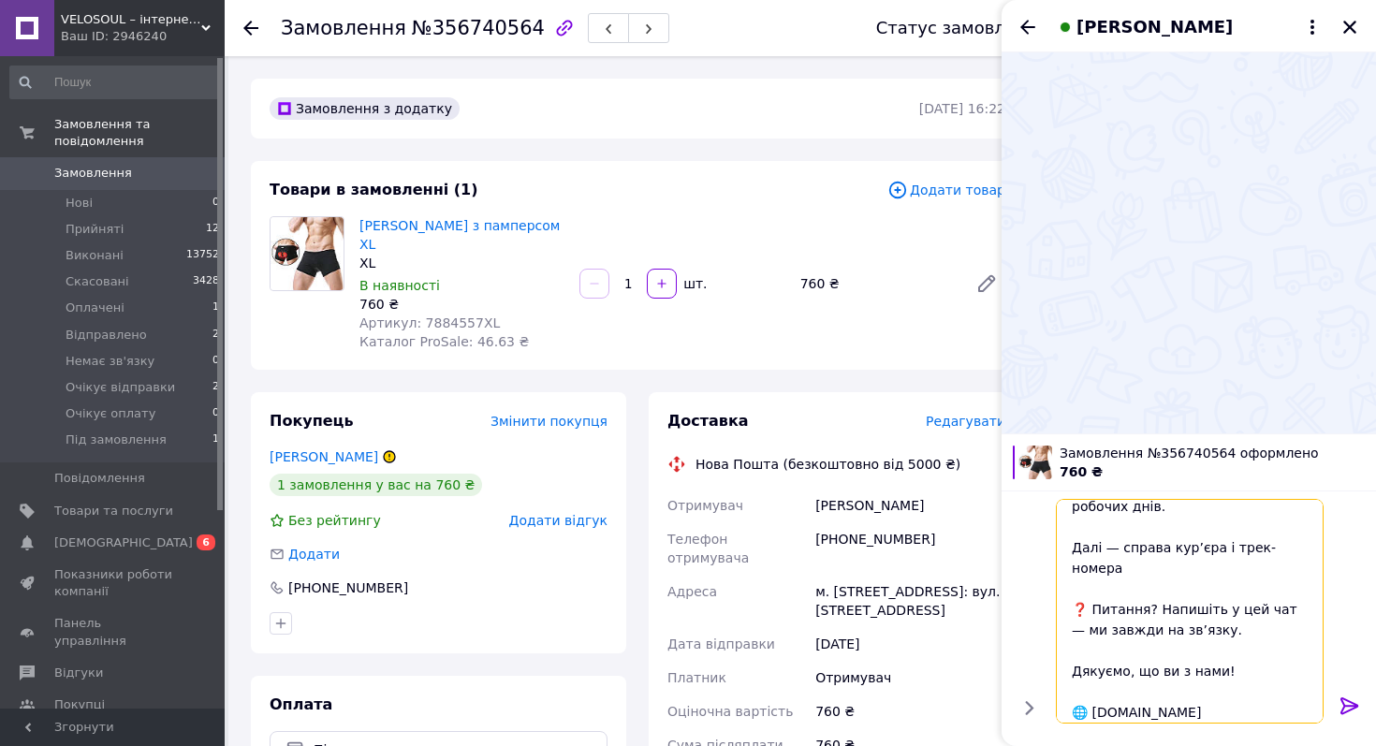
scroll to position [328, 0]
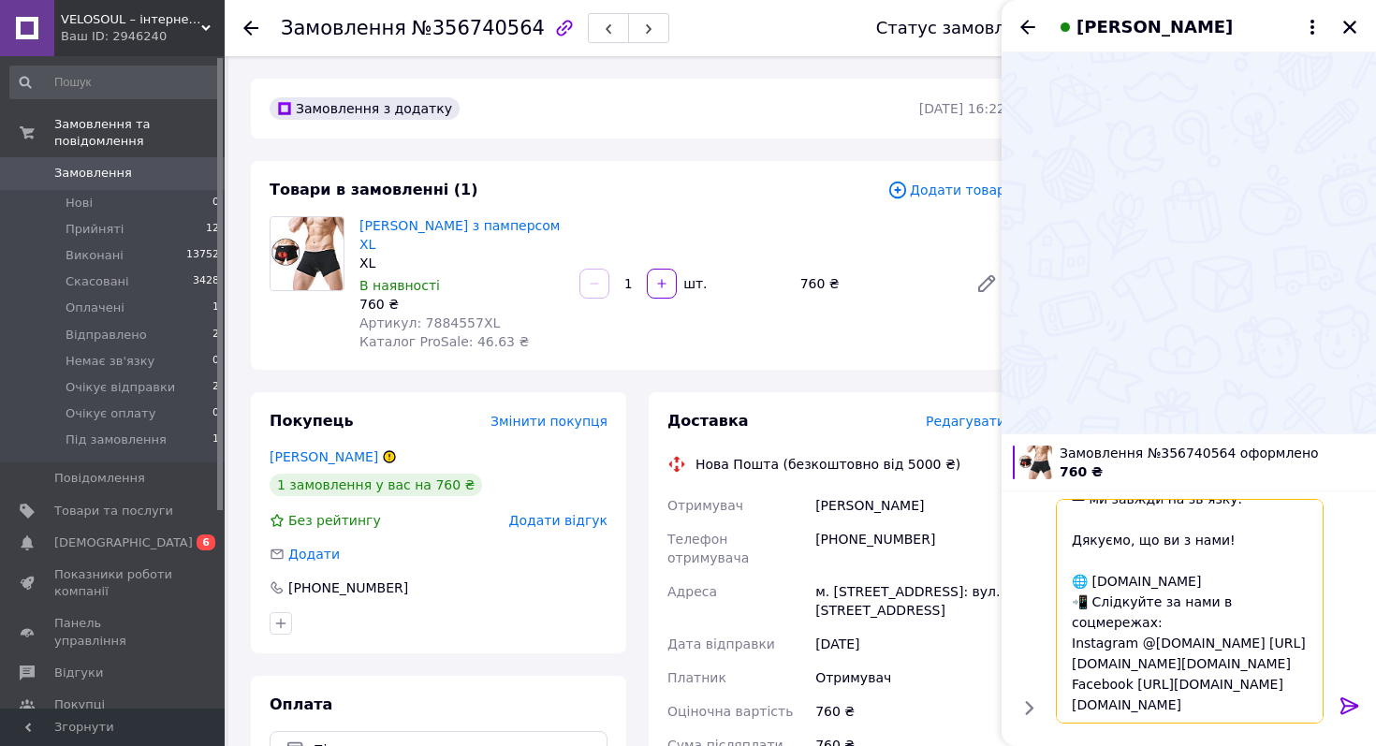
drag, startPoint x: 1072, startPoint y: 514, endPoint x: 1127, endPoint y: 745, distance: 237.4
click at [1127, 745] on div "🚴‍♂️ [PERSON_NAME]! Велокоманда [PERSON_NAME] вже крутить педалі до вашого замо…" at bounding box center [1188, 617] width 374 height 255
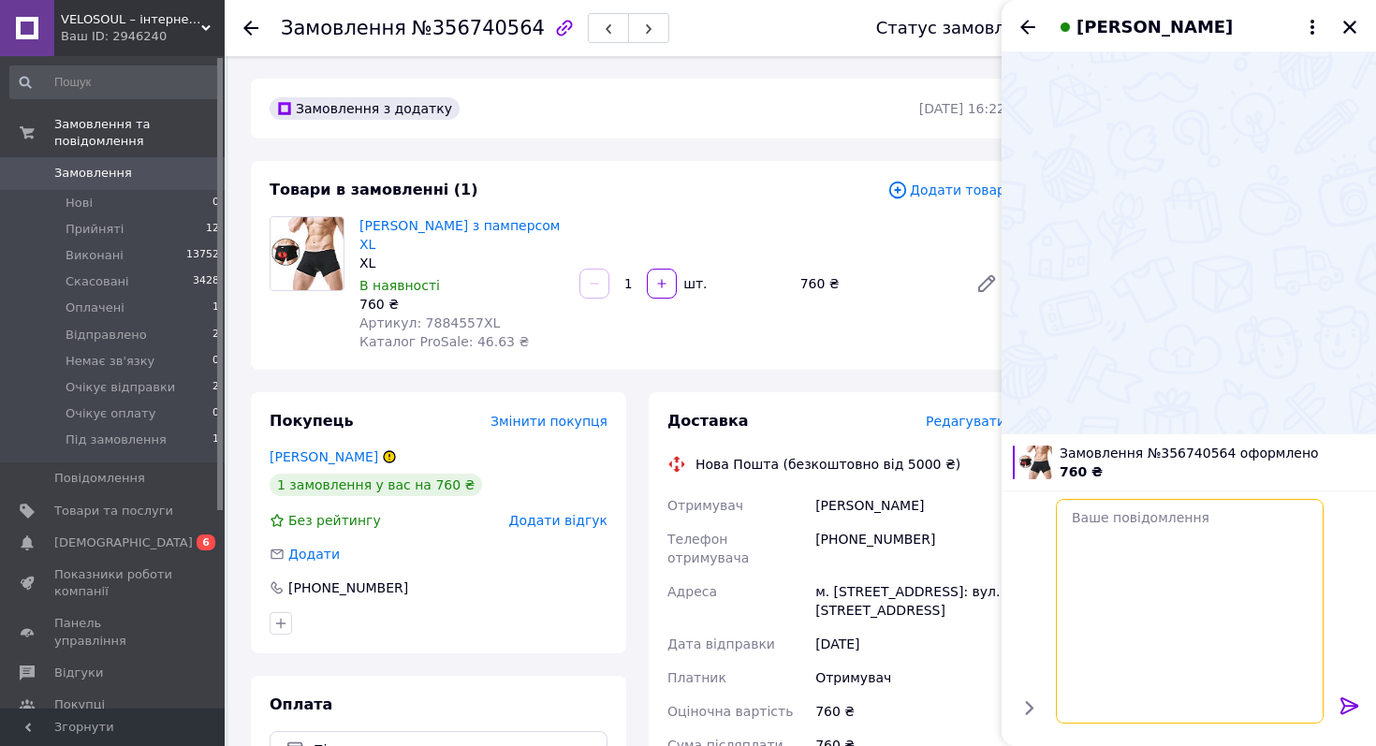
scroll to position [0, 0]
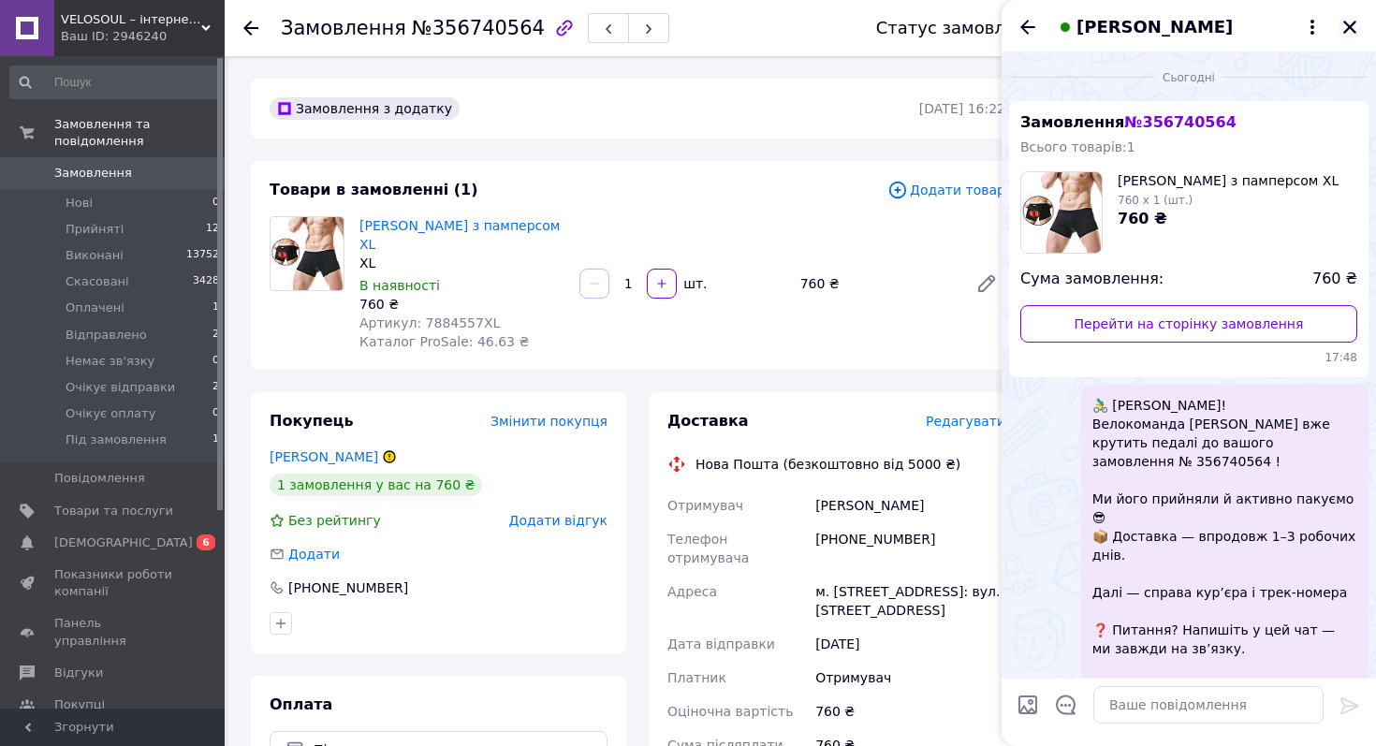
click at [1345, 25] on icon "Закрити" at bounding box center [1349, 27] width 17 height 17
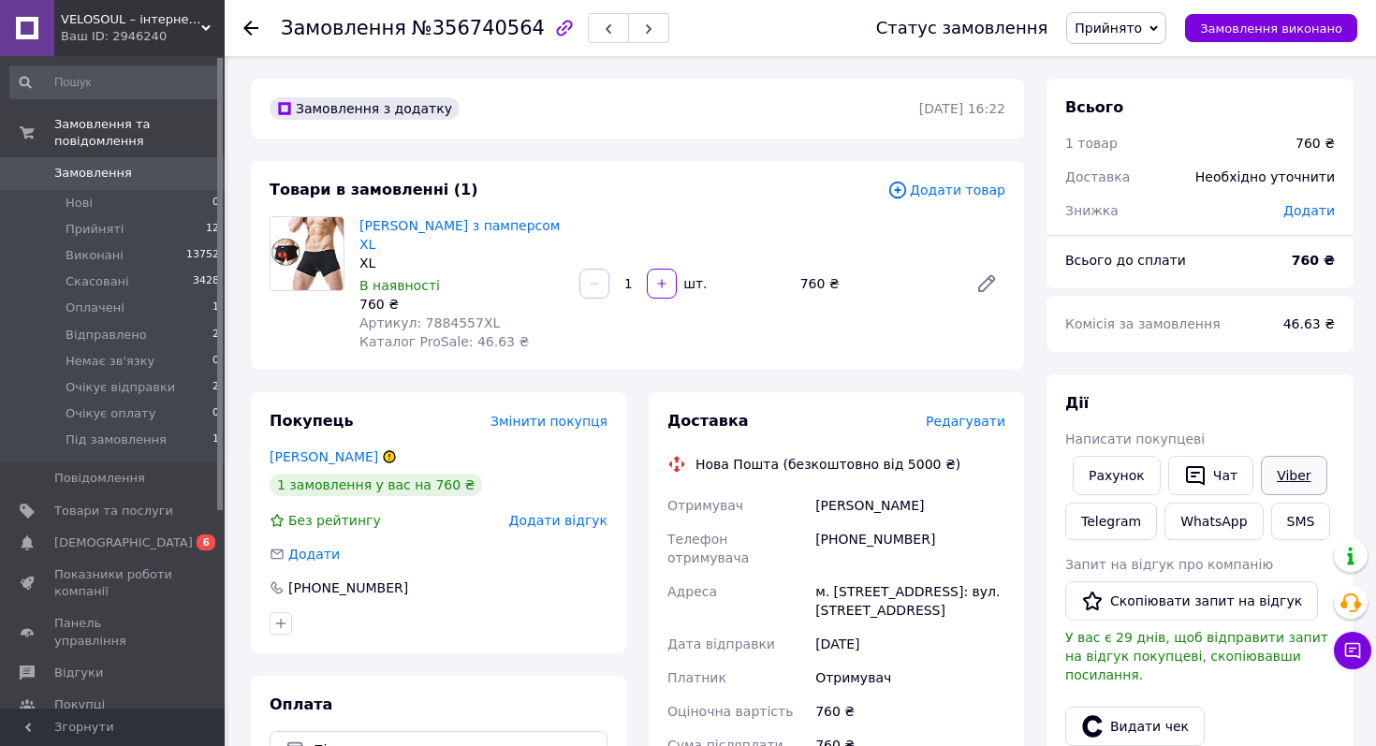
click at [1263, 461] on link "Viber" at bounding box center [1293, 475] width 66 height 39
click at [1126, 21] on span "Прийнято" at bounding box center [1107, 28] width 67 height 15
click at [1122, 167] on li "Очікує відправки" at bounding box center [1131, 162] width 128 height 28
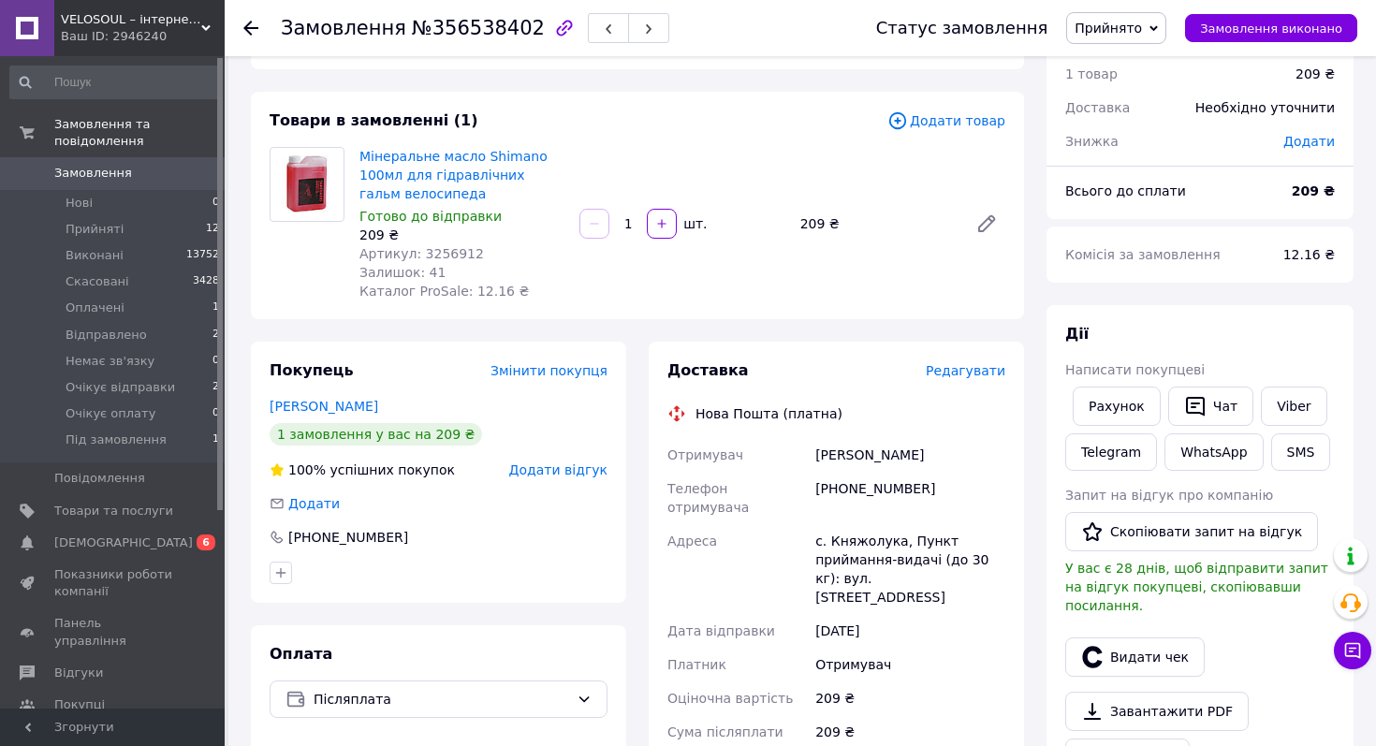
scroll to position [71, 0]
click at [968, 373] on span "Редагувати" at bounding box center [965, 368] width 80 height 15
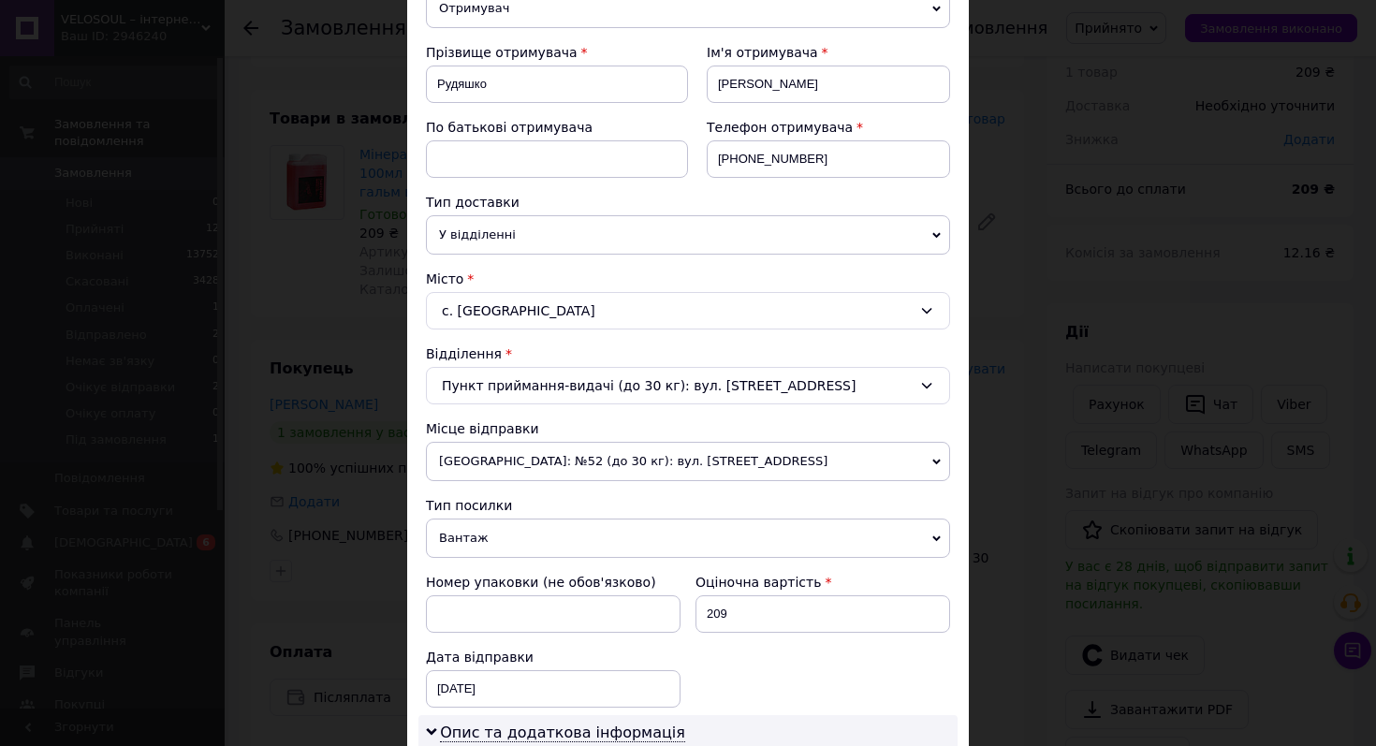
scroll to position [290, 0]
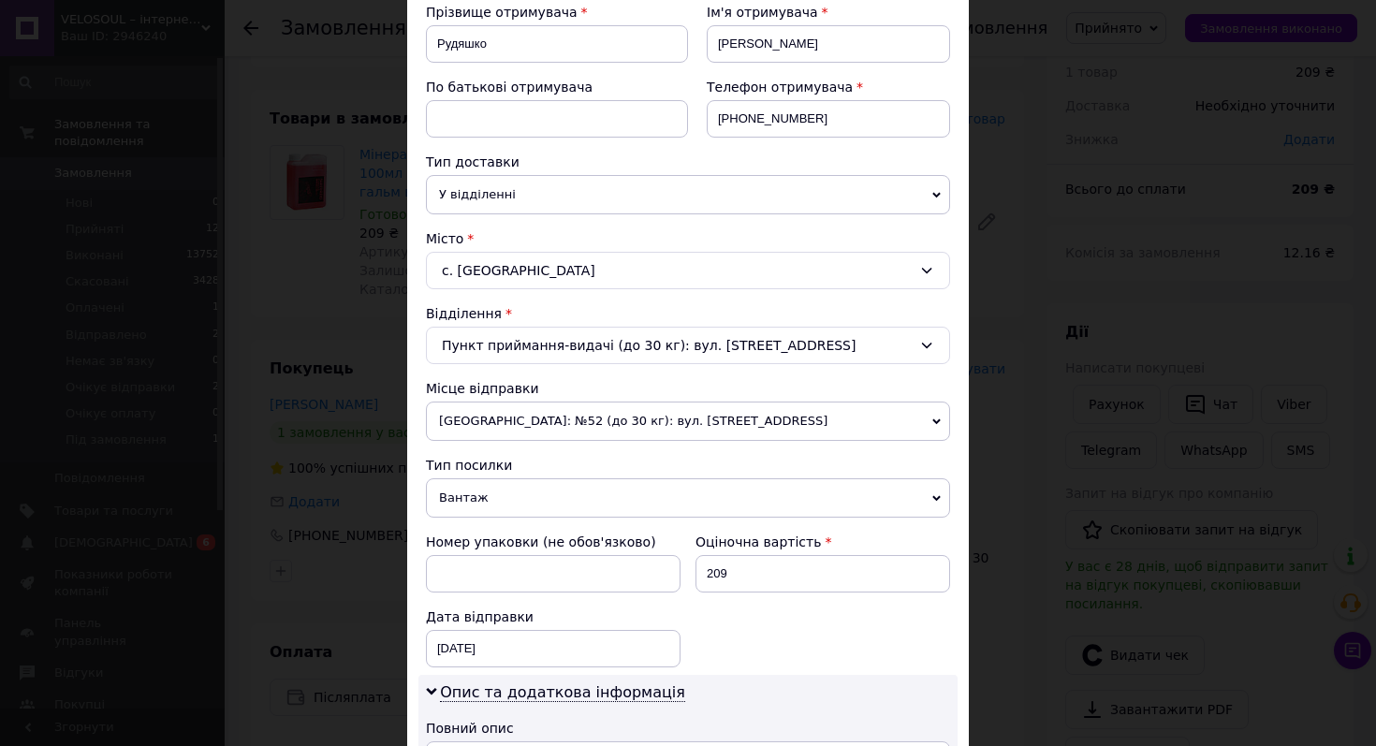
click at [535, 422] on span "[GEOGRAPHIC_DATA]: №52 (до 30 кг): вул. [STREET_ADDRESS]" at bounding box center [688, 420] width 524 height 39
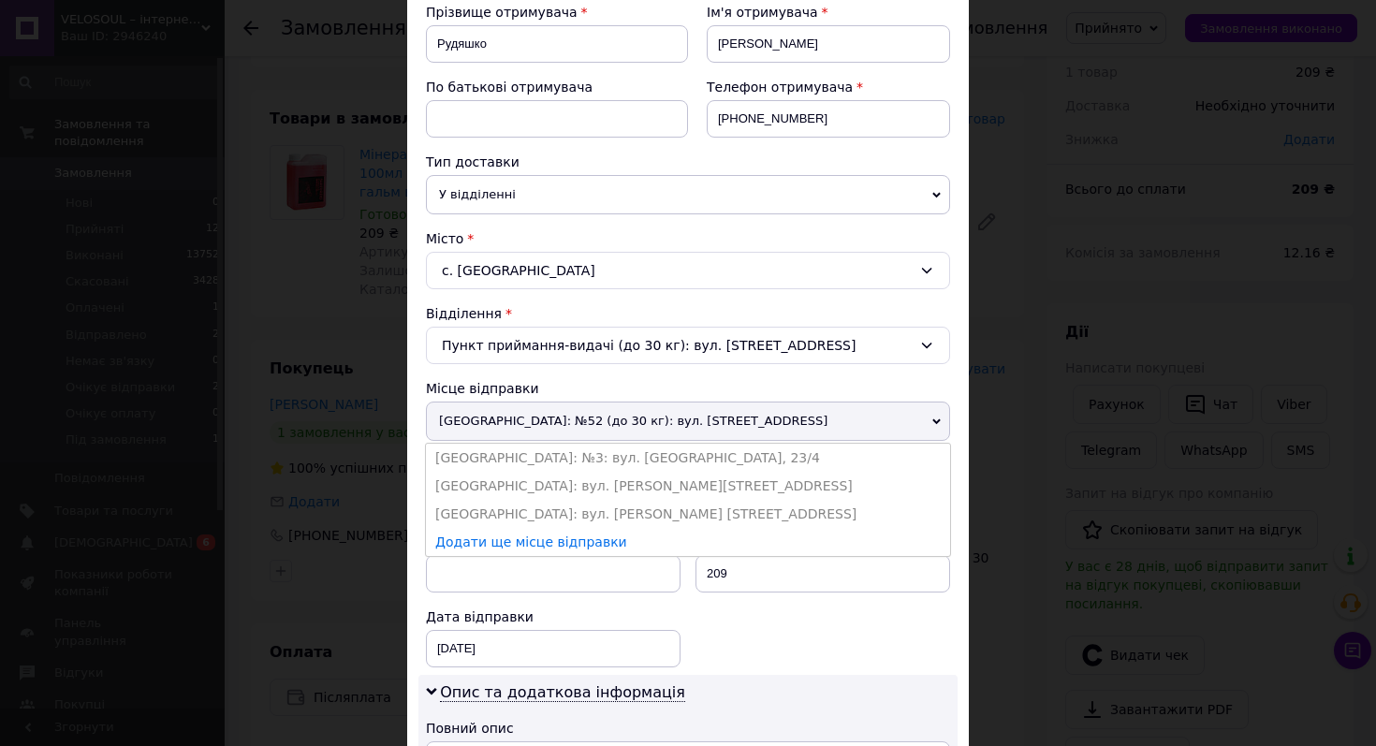
click at [614, 414] on span "[GEOGRAPHIC_DATA]: №52 (до 30 кг): вул. [STREET_ADDRESS]" at bounding box center [688, 420] width 524 height 39
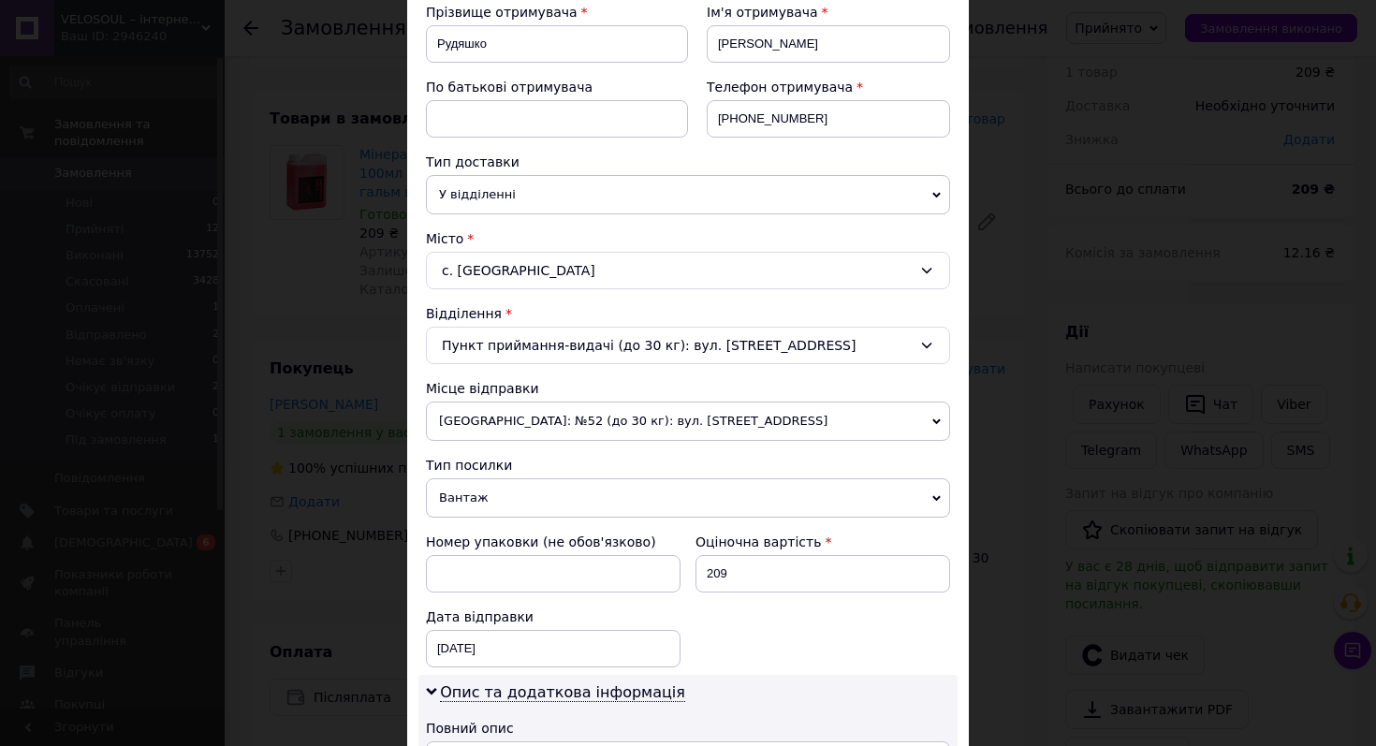
click at [609, 510] on span "Вантаж" at bounding box center [688, 497] width 524 height 39
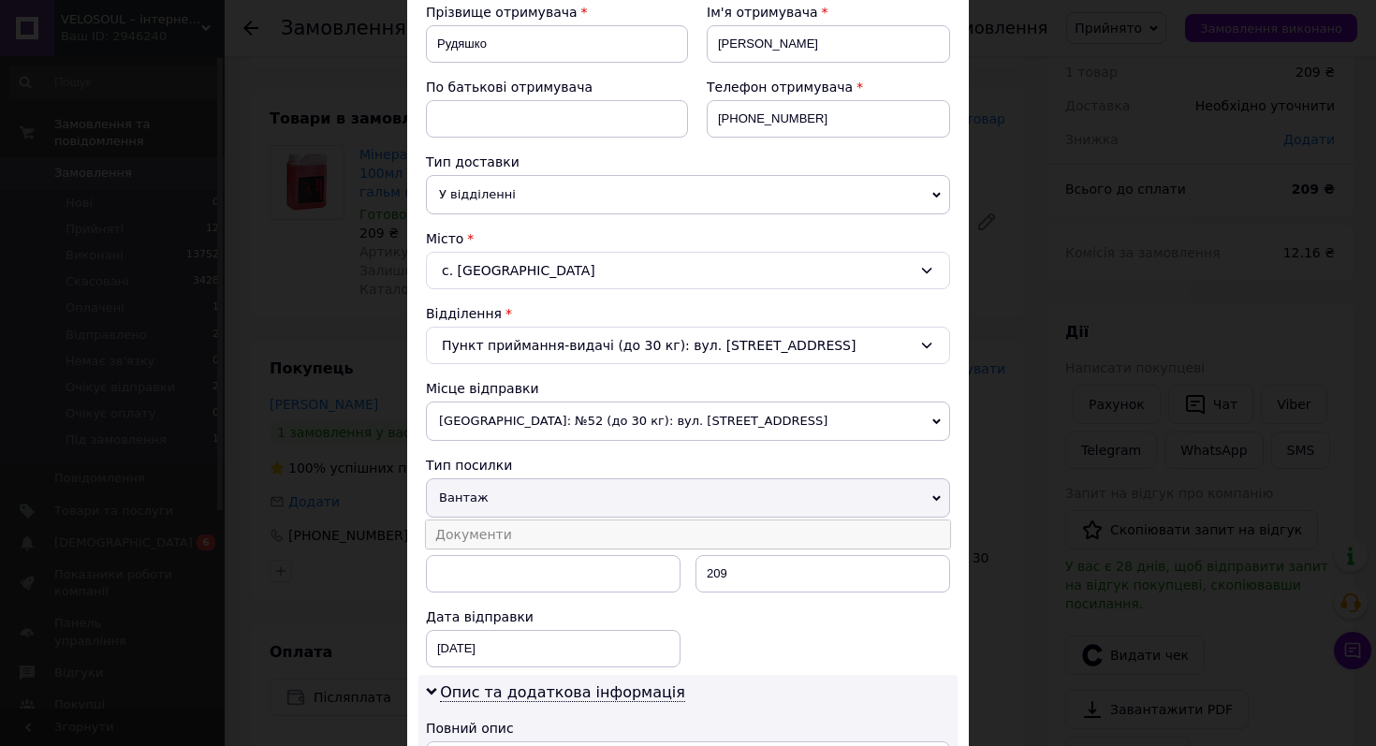
click at [608, 546] on li "Документи" at bounding box center [688, 534] width 524 height 28
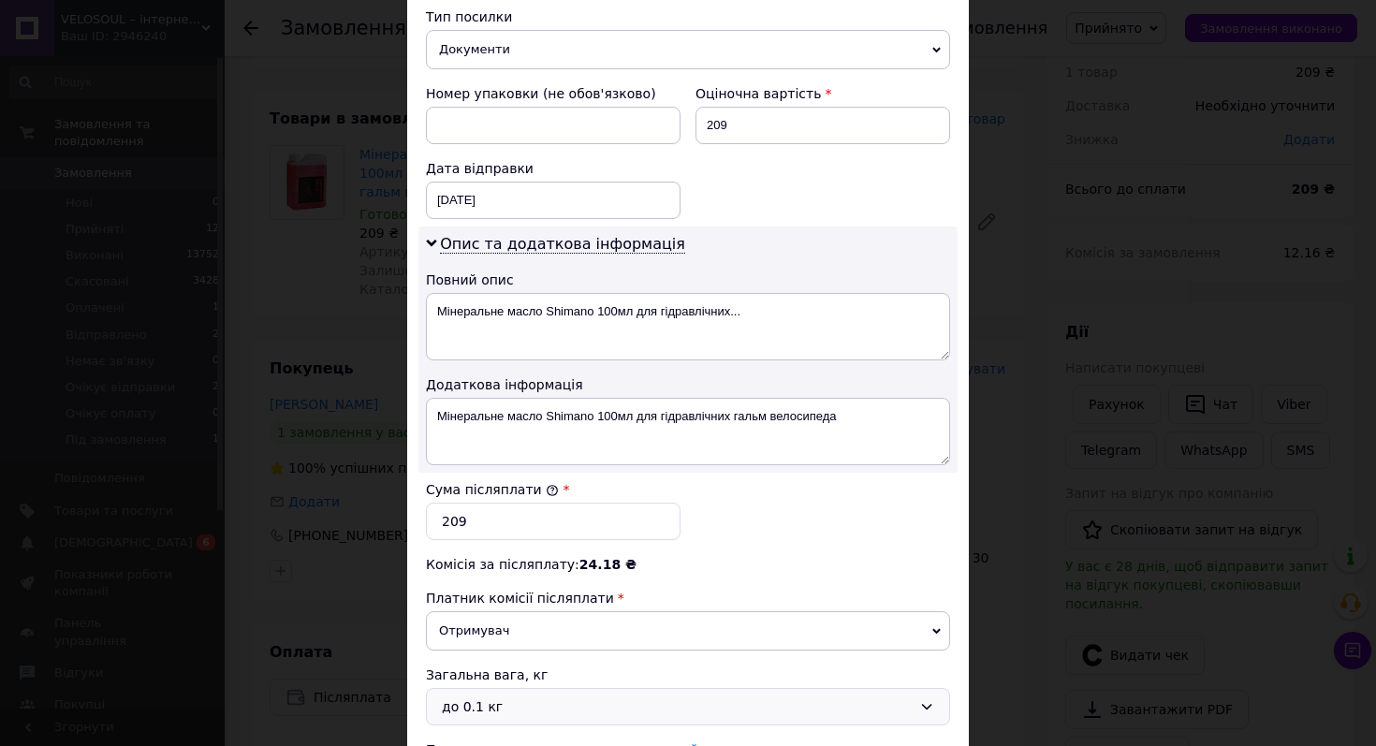
scroll to position [910, 0]
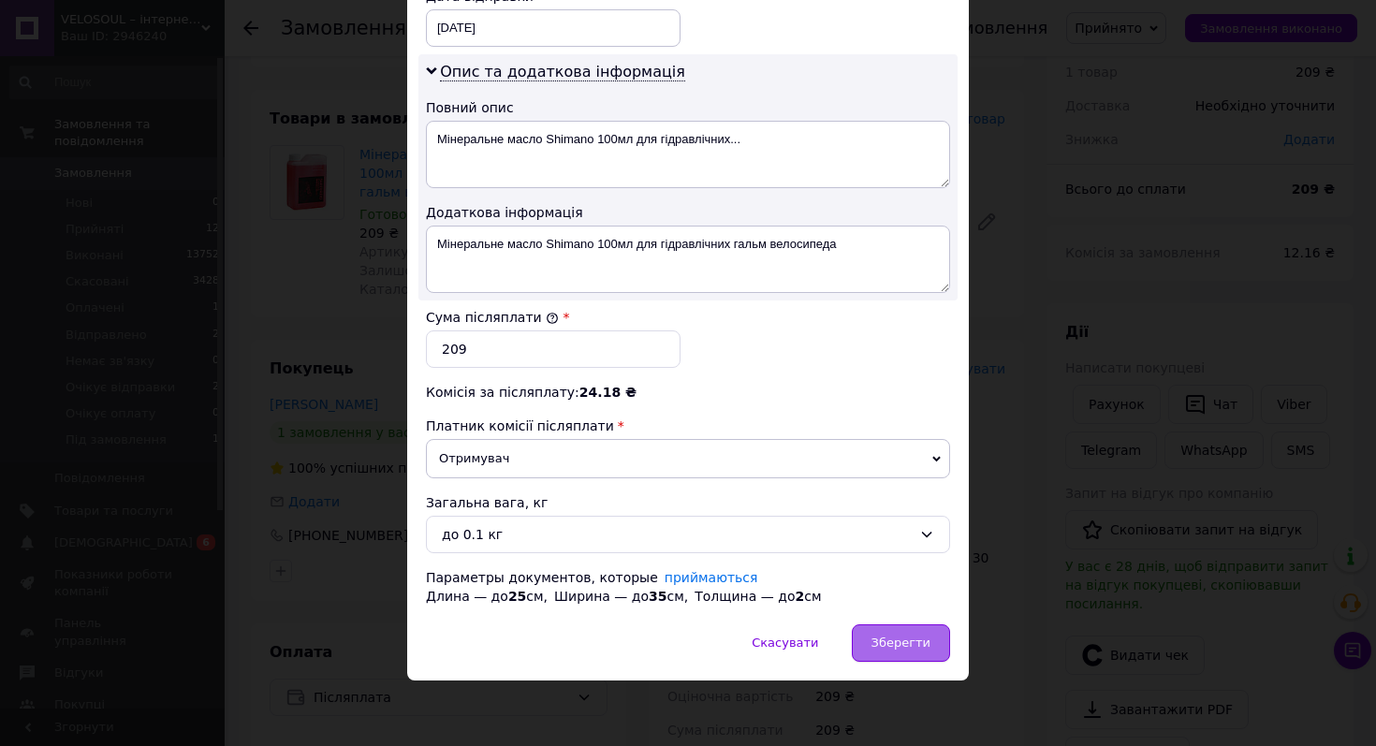
click at [890, 649] on span "Зберегти" at bounding box center [900, 642] width 59 height 14
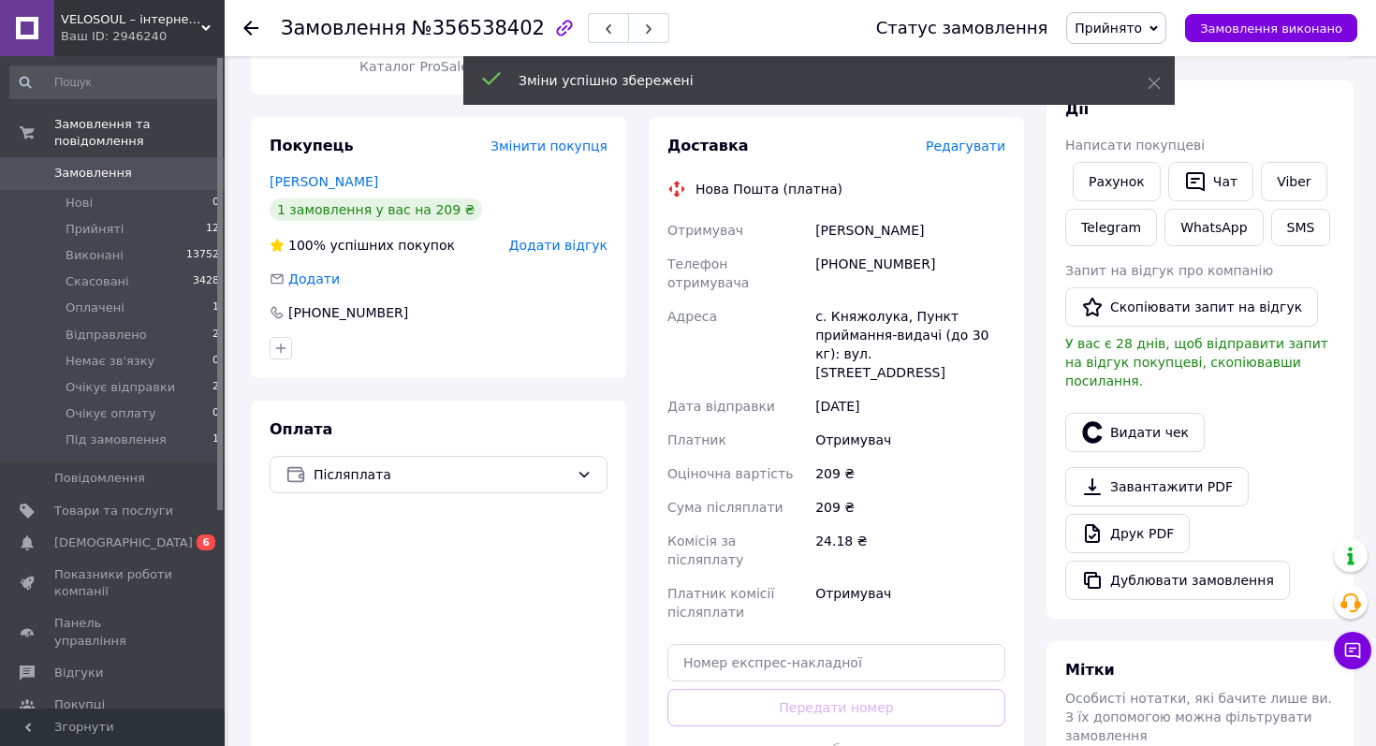
scroll to position [297, 0]
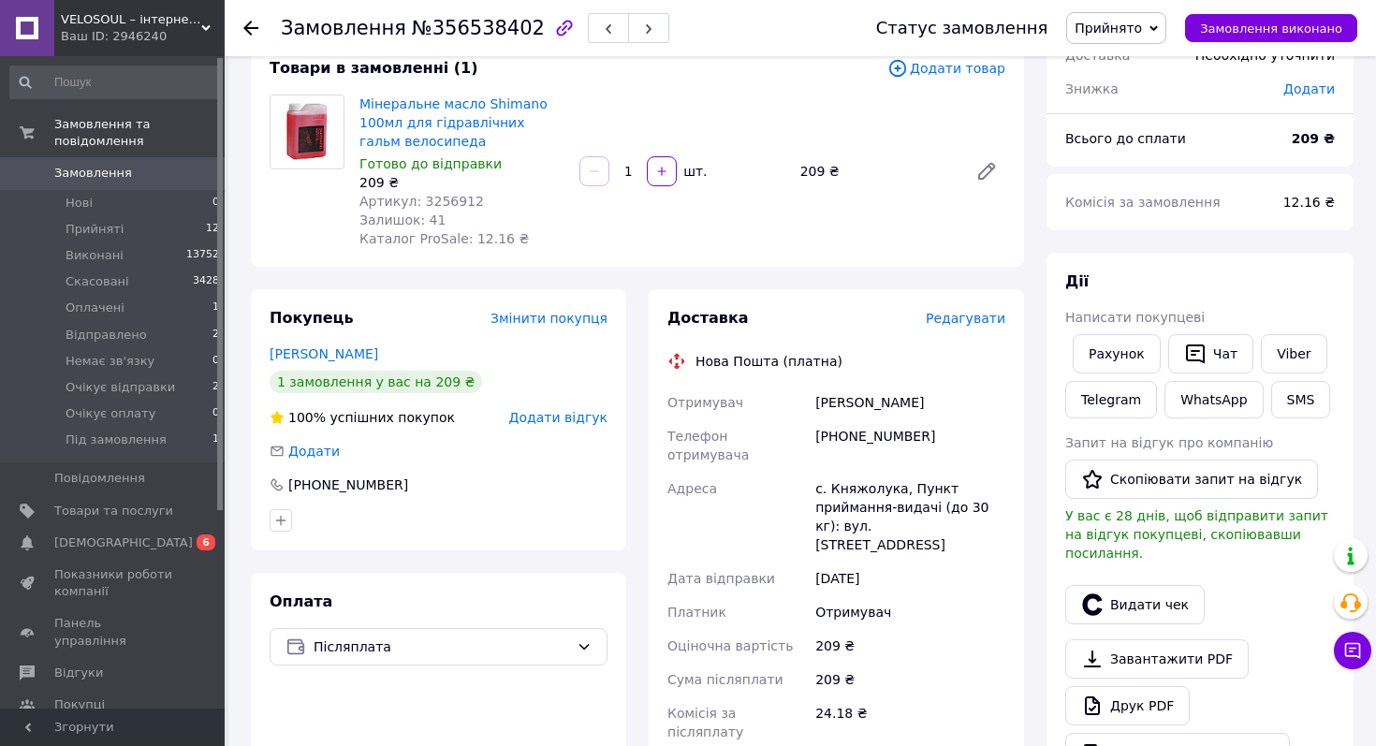
scroll to position [0, 0]
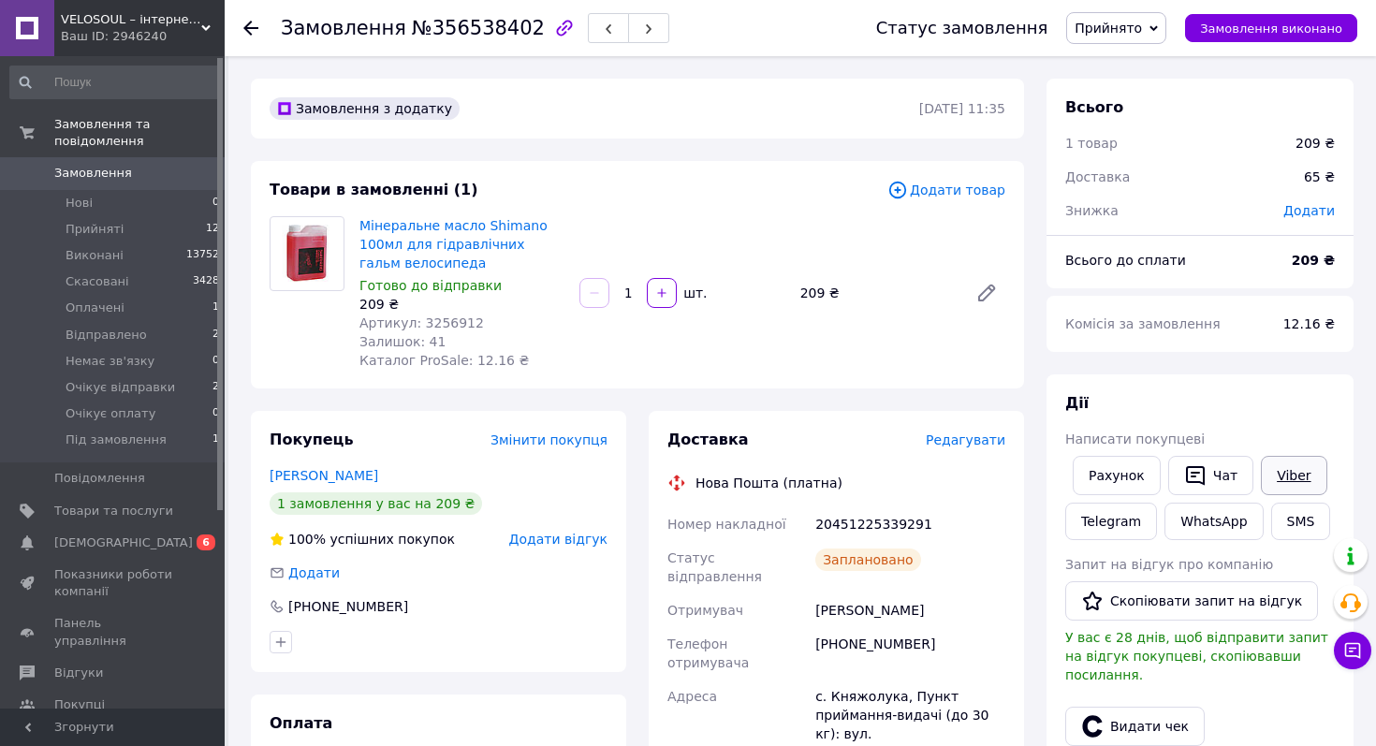
click at [1299, 481] on link "Viber" at bounding box center [1293, 475] width 66 height 39
click at [479, 36] on span "№356538402" at bounding box center [478, 28] width 133 height 22
copy span "356538402"
click at [1099, 33] on span "Прийнято" at bounding box center [1107, 28] width 67 height 15
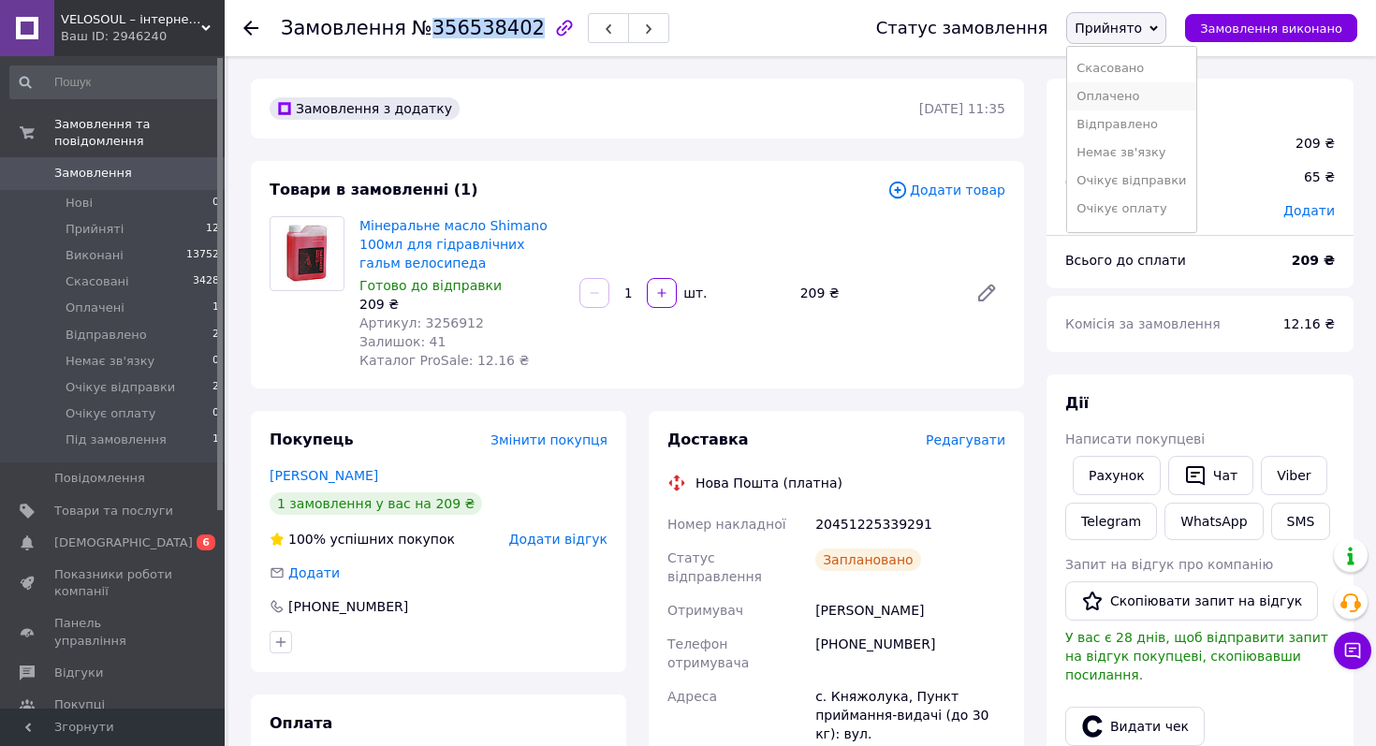
scroll to position [37, 0]
click at [1110, 162] on li "Очікує відправки" at bounding box center [1131, 168] width 128 height 28
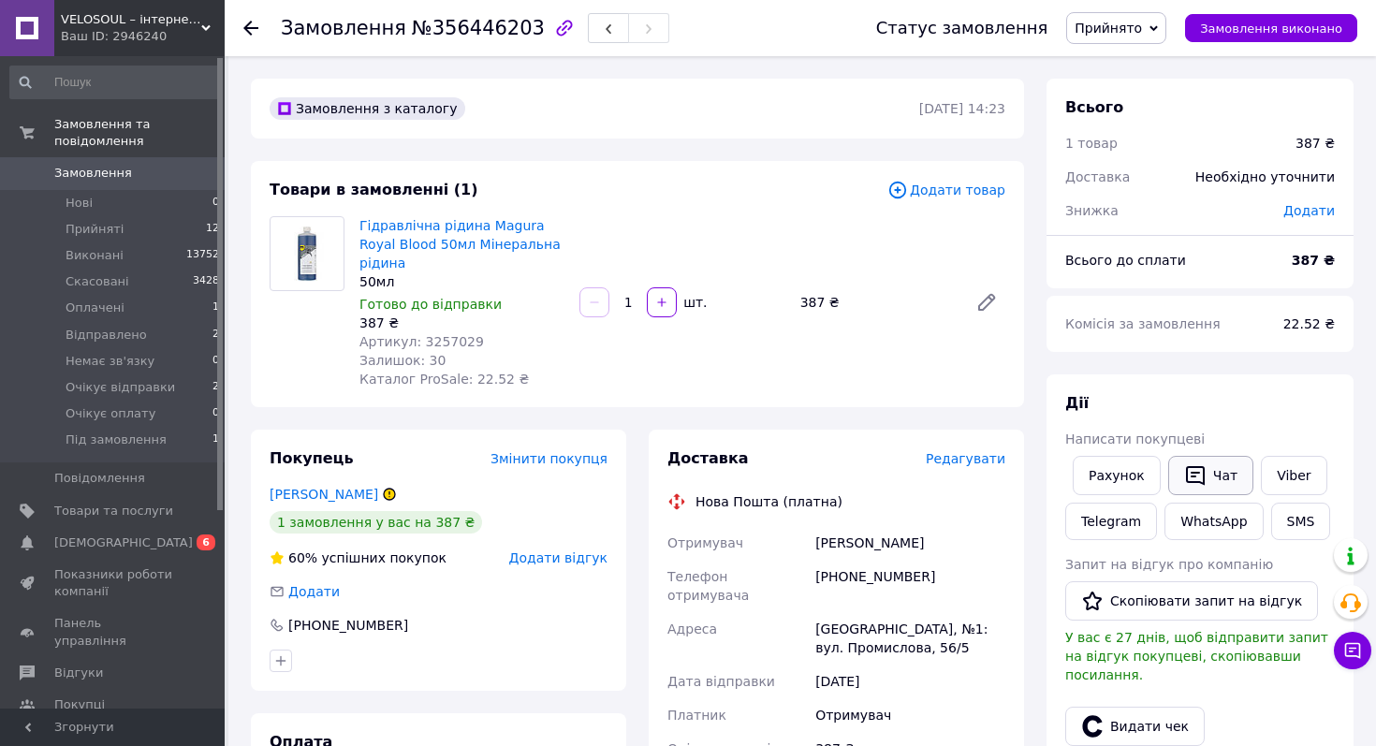
click at [1215, 480] on button "Чат" at bounding box center [1210, 475] width 85 height 39
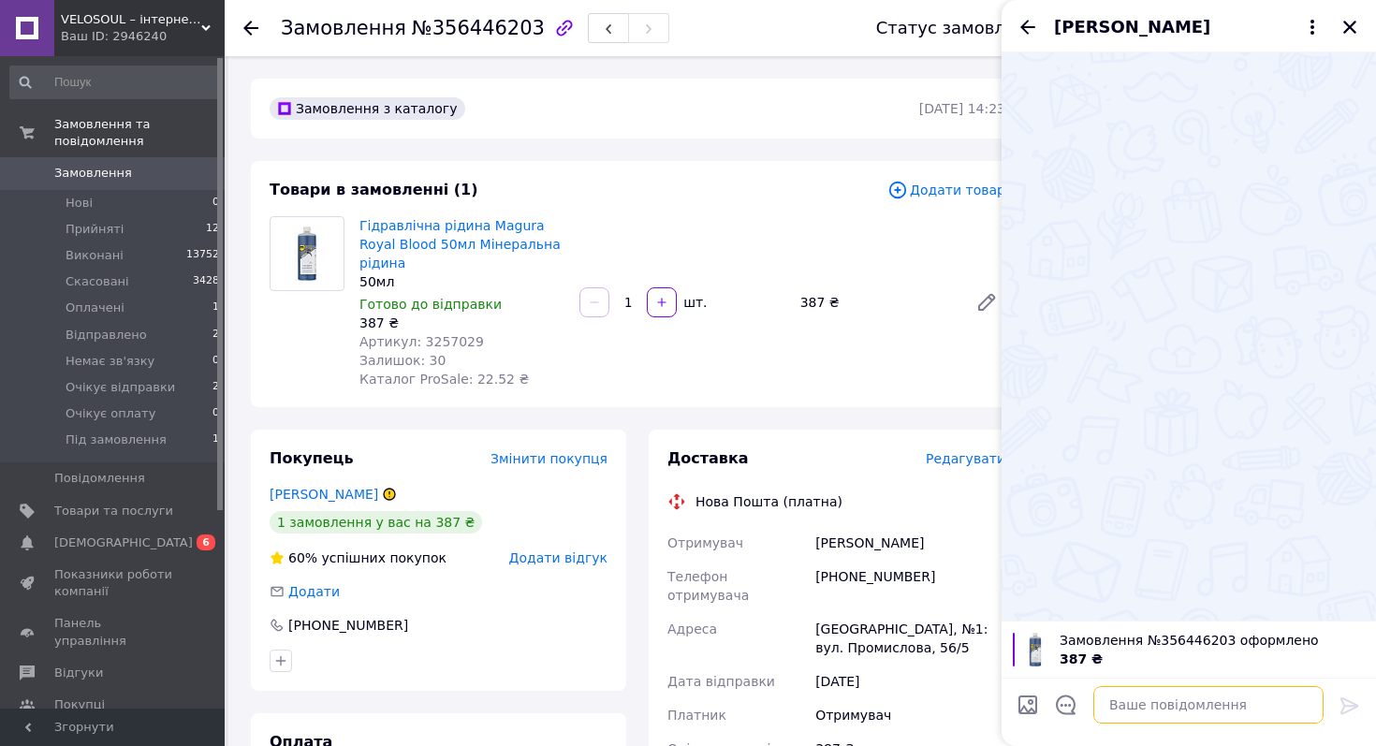
click at [1174, 701] on textarea at bounding box center [1208, 704] width 230 height 37
paste textarea "356538402"
click at [1157, 703] on textarea "356538402" at bounding box center [1189, 704] width 268 height 37
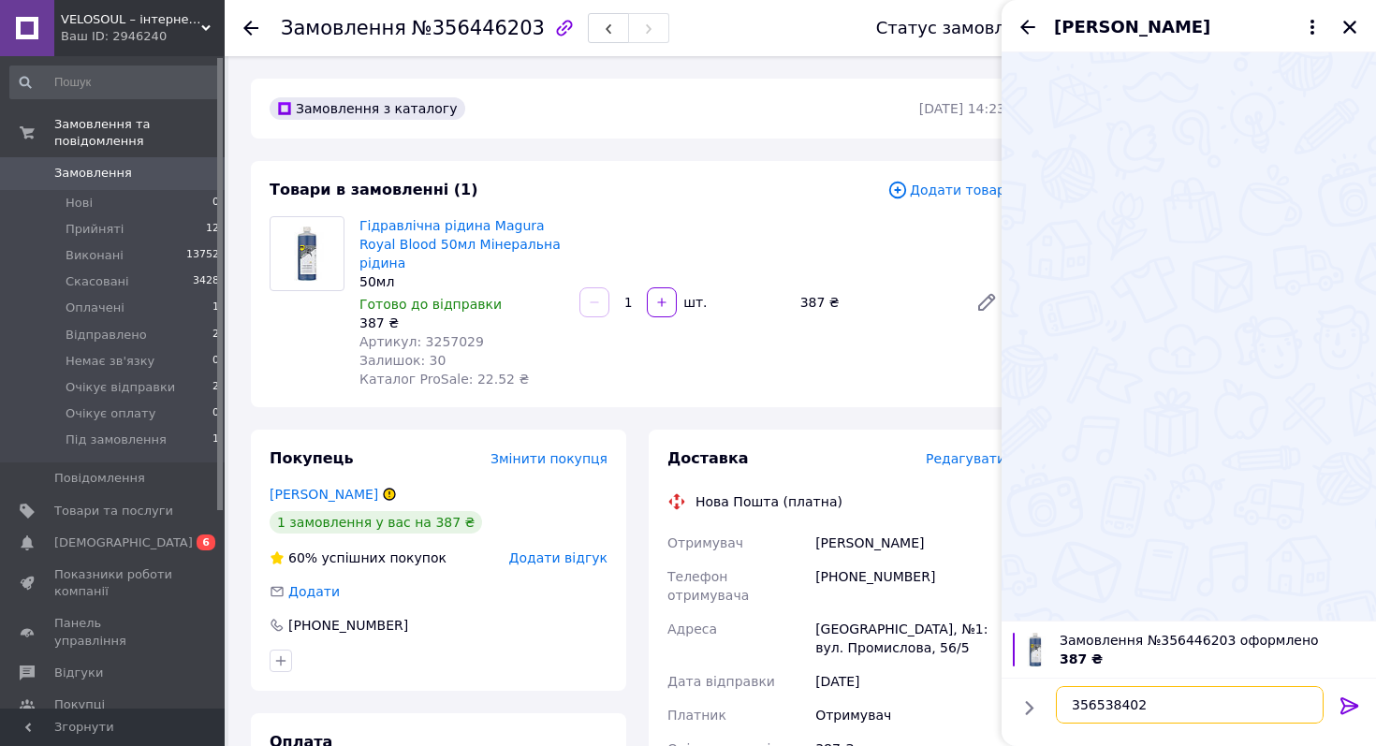
paste textarea "🚴‍♂️ Вітаємо! Велокоманда Velosoul вже крутить педалі до вашого замовлення № 35…"
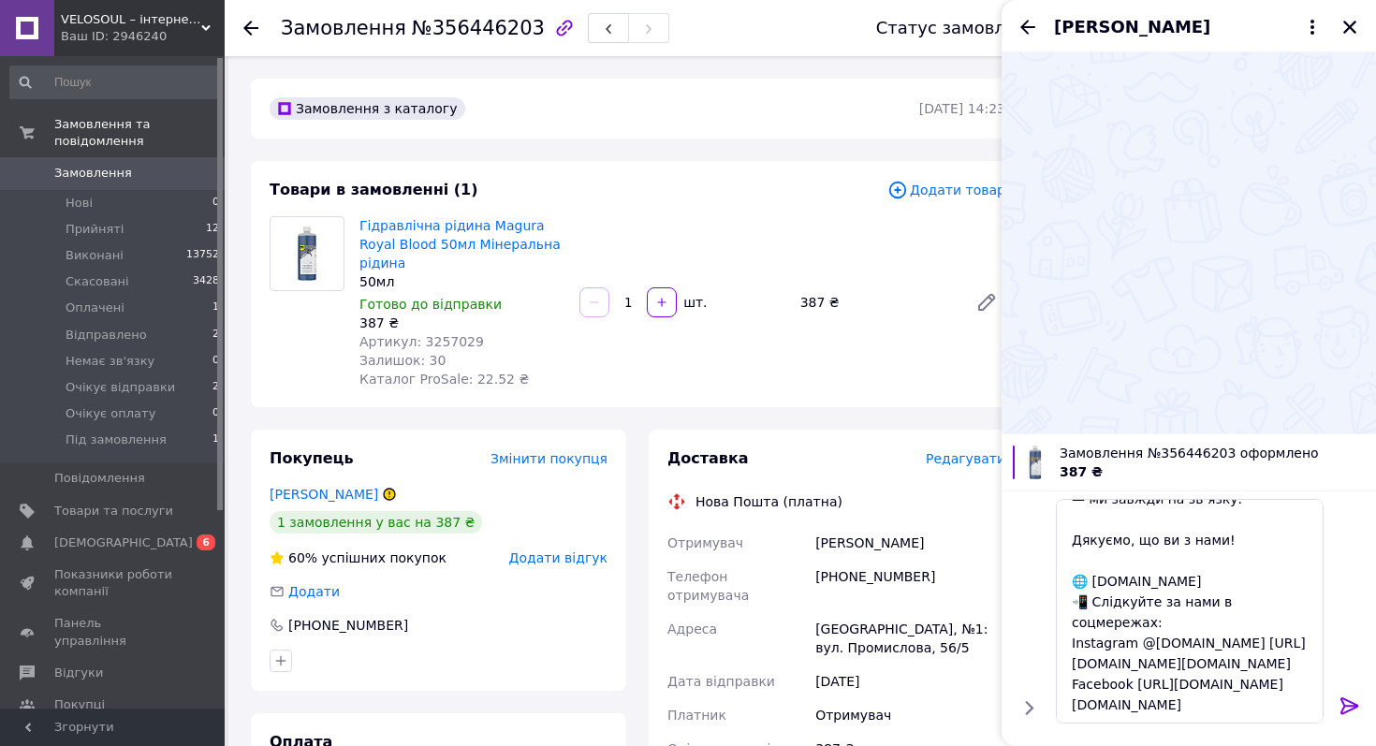
click at [1204, 450] on span "Замовлення №356446203 оформлено" at bounding box center [1211, 453] width 305 height 19
copy span "356446203"
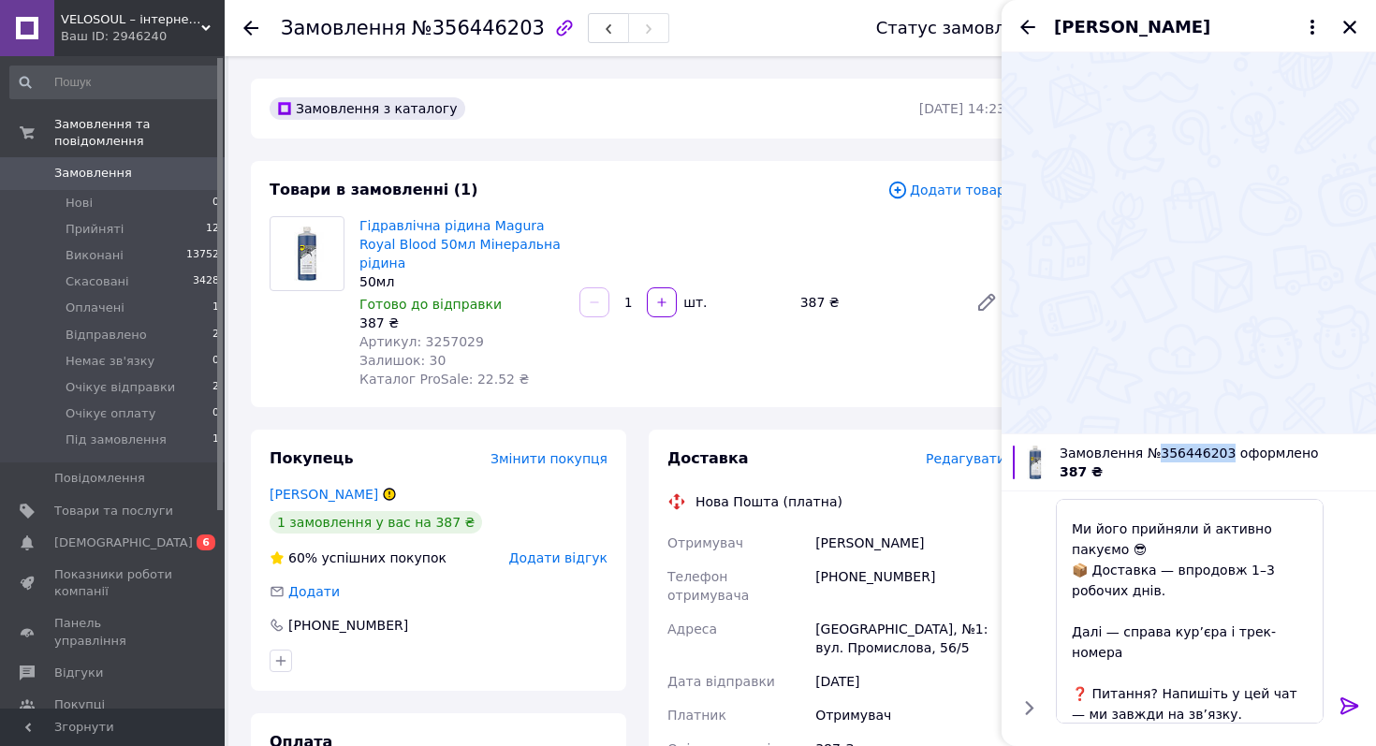
scroll to position [0, 0]
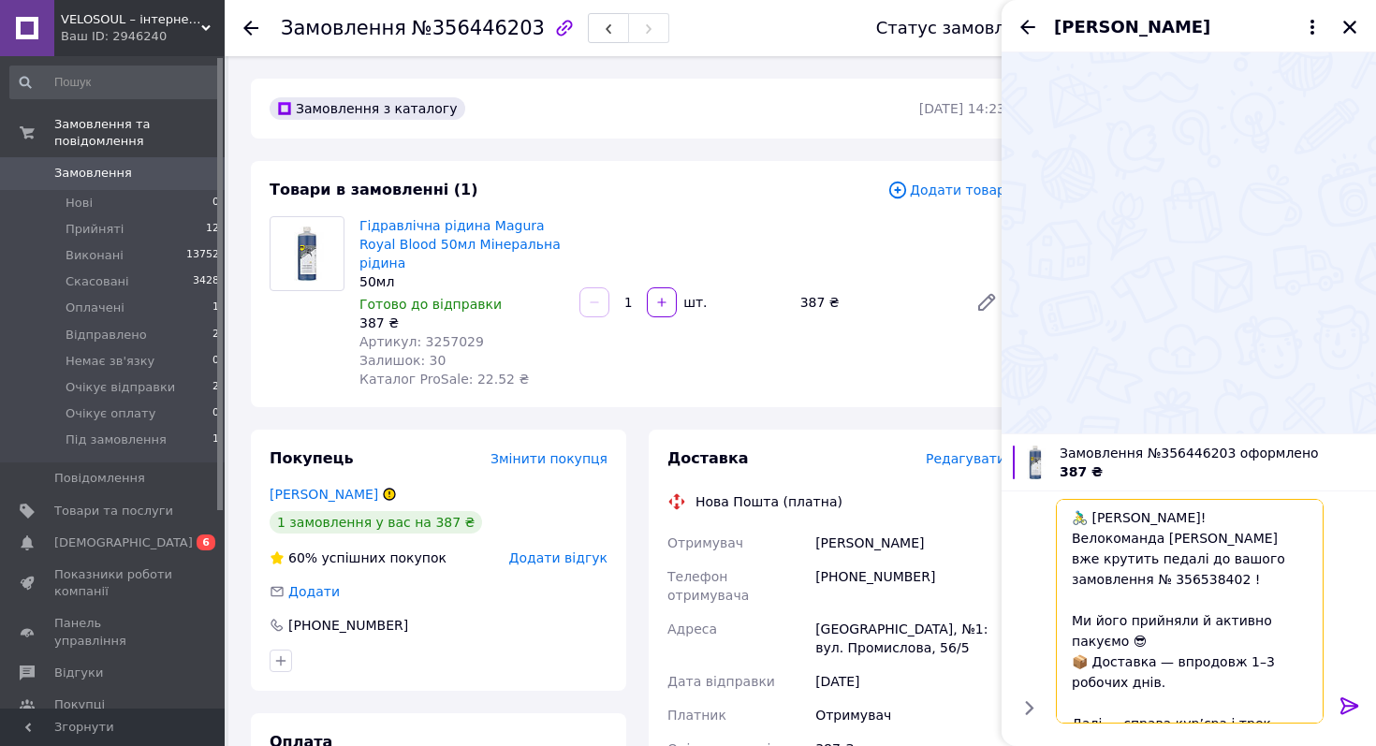
click at [1098, 577] on textarea "🚴‍♂️ Вітаємо! Велокоманда Velosoul вже крутить педалі до вашого замовлення № 35…" at bounding box center [1189, 611] width 268 height 225
paste textarea "446203"
type textarea "🚴‍♂️ Вітаємо! Велокоманда Velosoul вже крутить педалі до вашого замовлення № 35…"
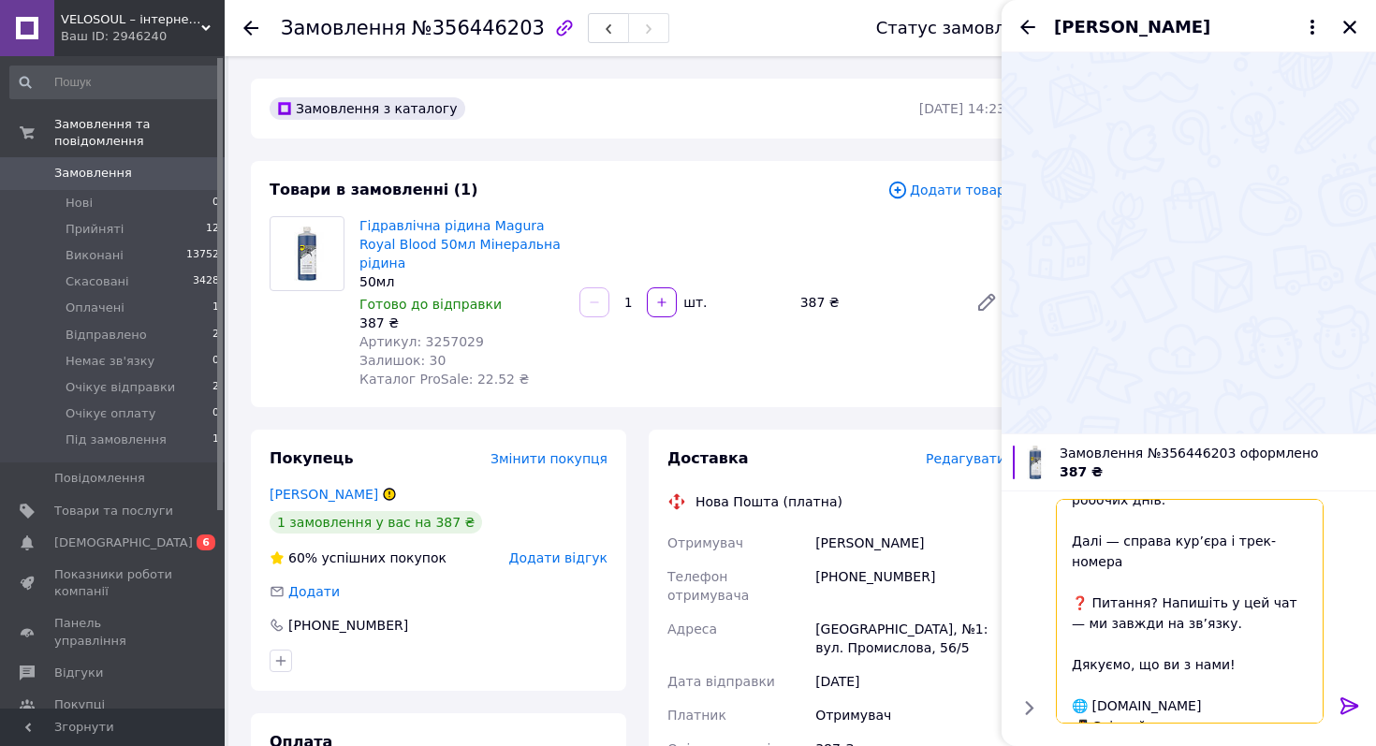
scroll to position [328, 0]
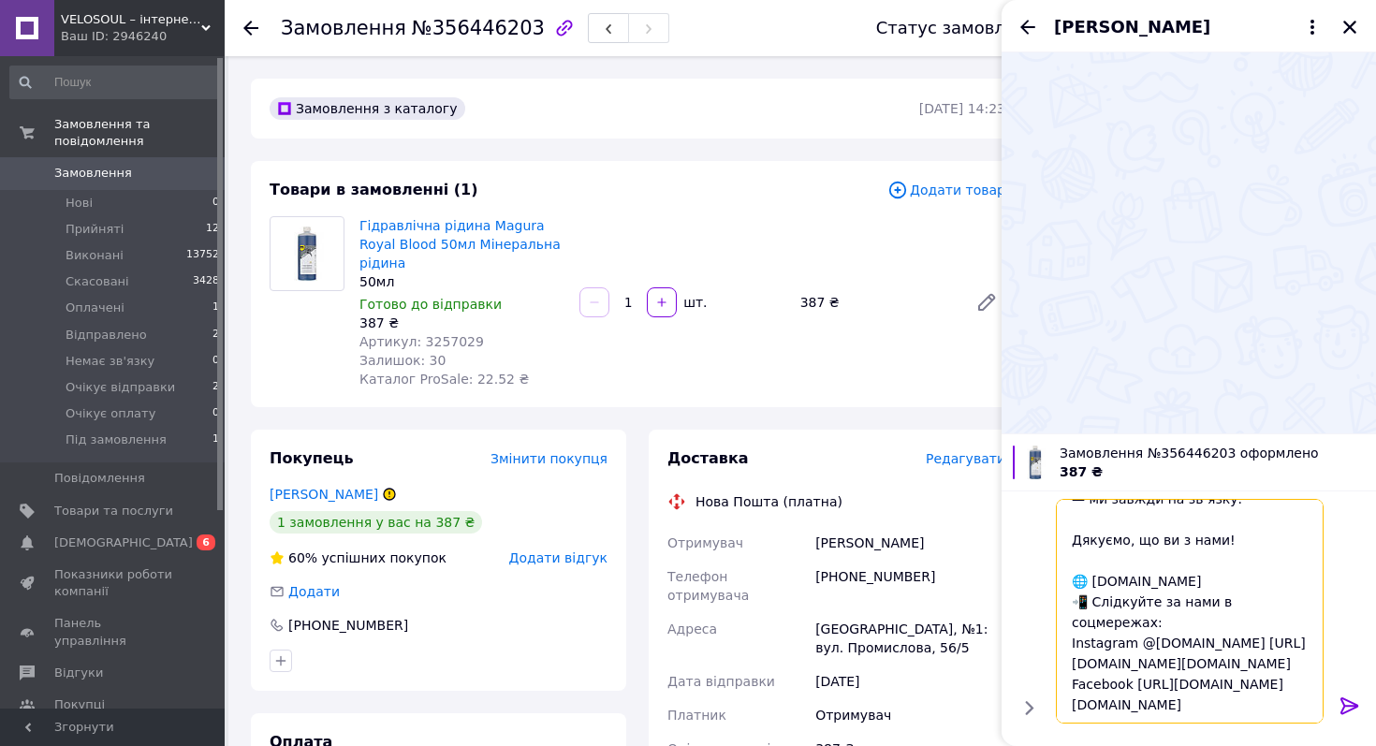
drag, startPoint x: 1071, startPoint y: 513, endPoint x: 1247, endPoint y: 736, distance: 284.5
click at [1248, 742] on div "🚴‍♂️ Вітаємо! Велокоманда Velosoul вже крутить педалі до вашого замовлення № 35…" at bounding box center [1188, 617] width 374 height 255
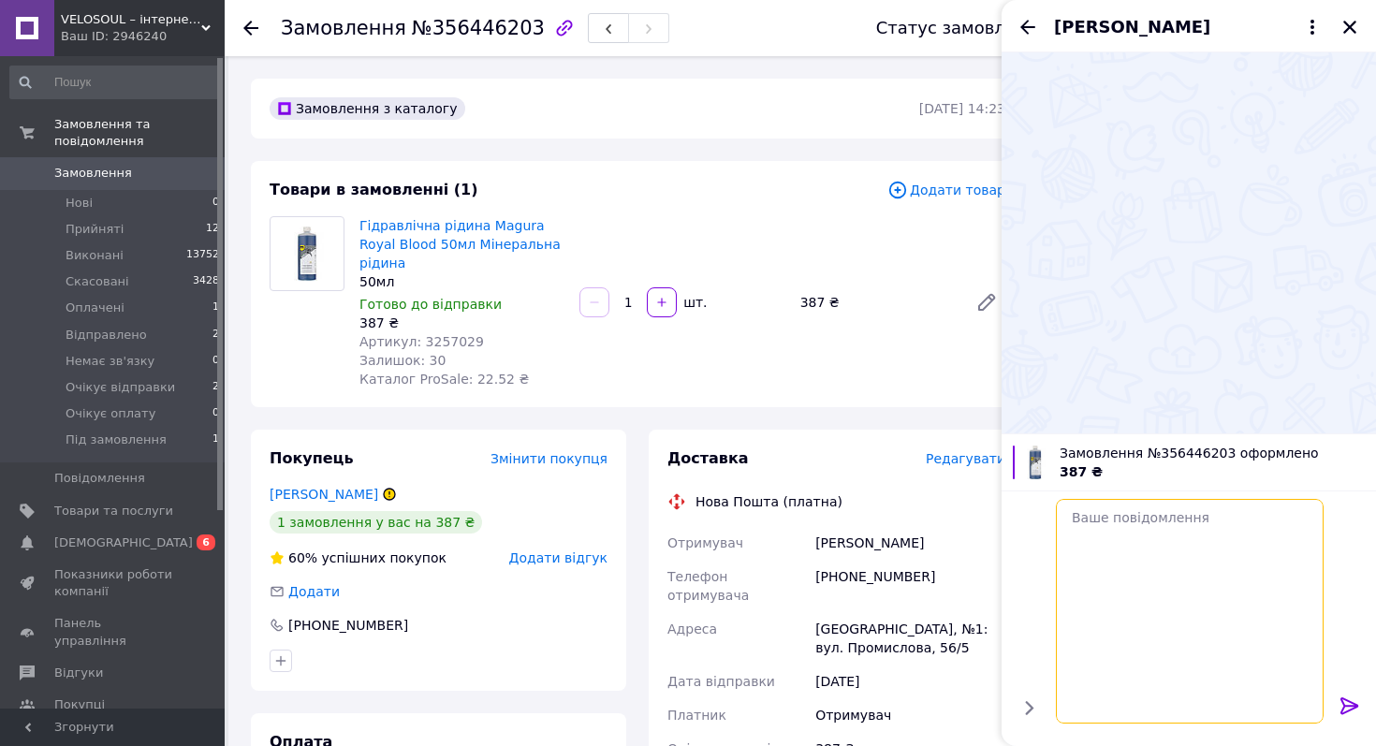
scroll to position [0, 0]
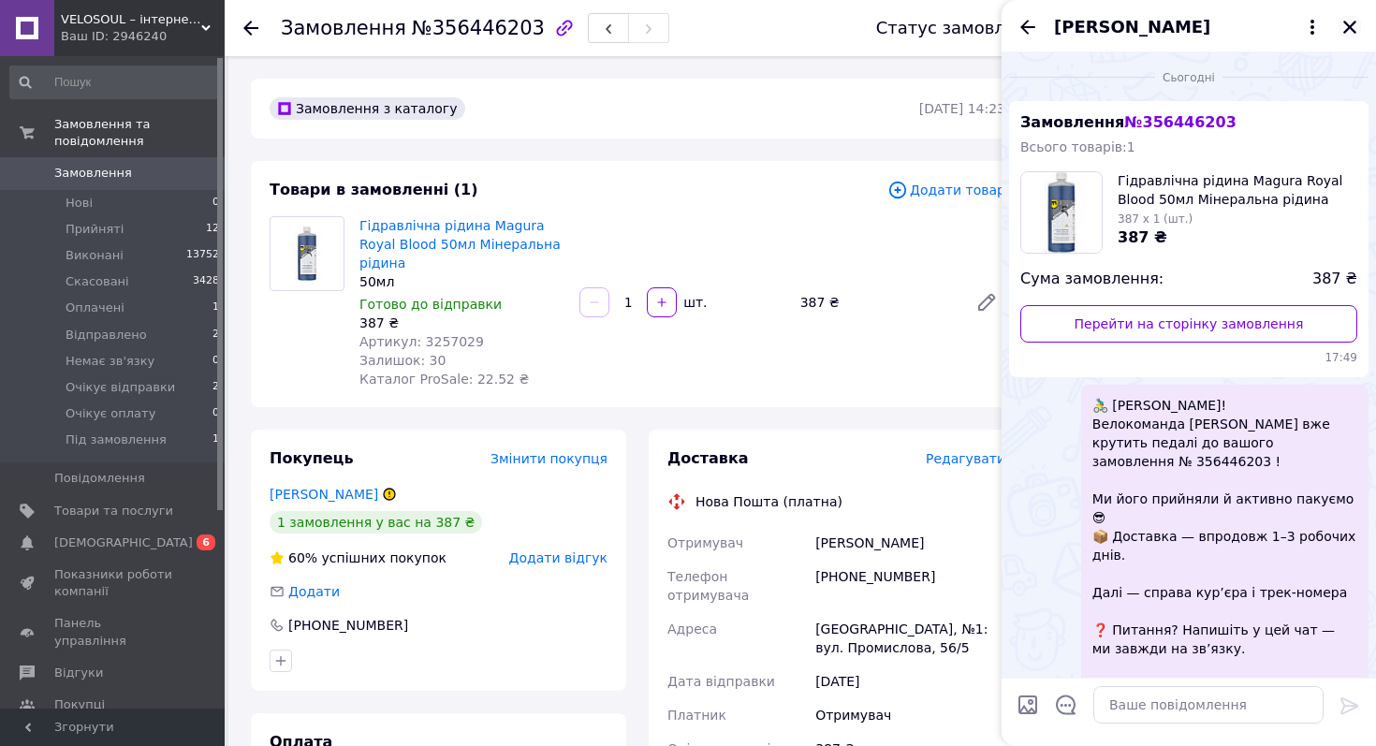
click at [1346, 31] on icon "Закрити" at bounding box center [1349, 27] width 17 height 17
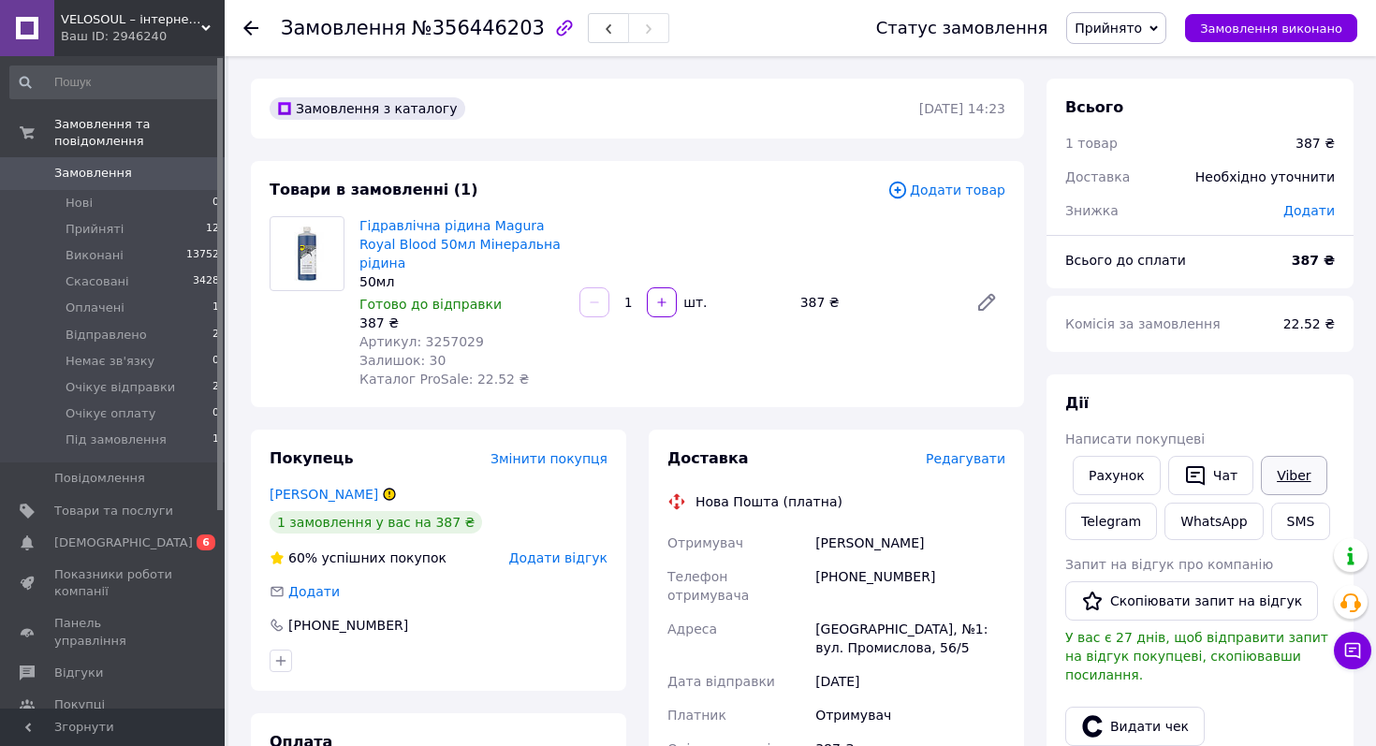
click at [1274, 479] on link "Viber" at bounding box center [1293, 475] width 66 height 39
click at [1128, 22] on span "Прийнято" at bounding box center [1107, 28] width 67 height 15
click at [1123, 166] on li "Очікує відправки" at bounding box center [1131, 169] width 128 height 28
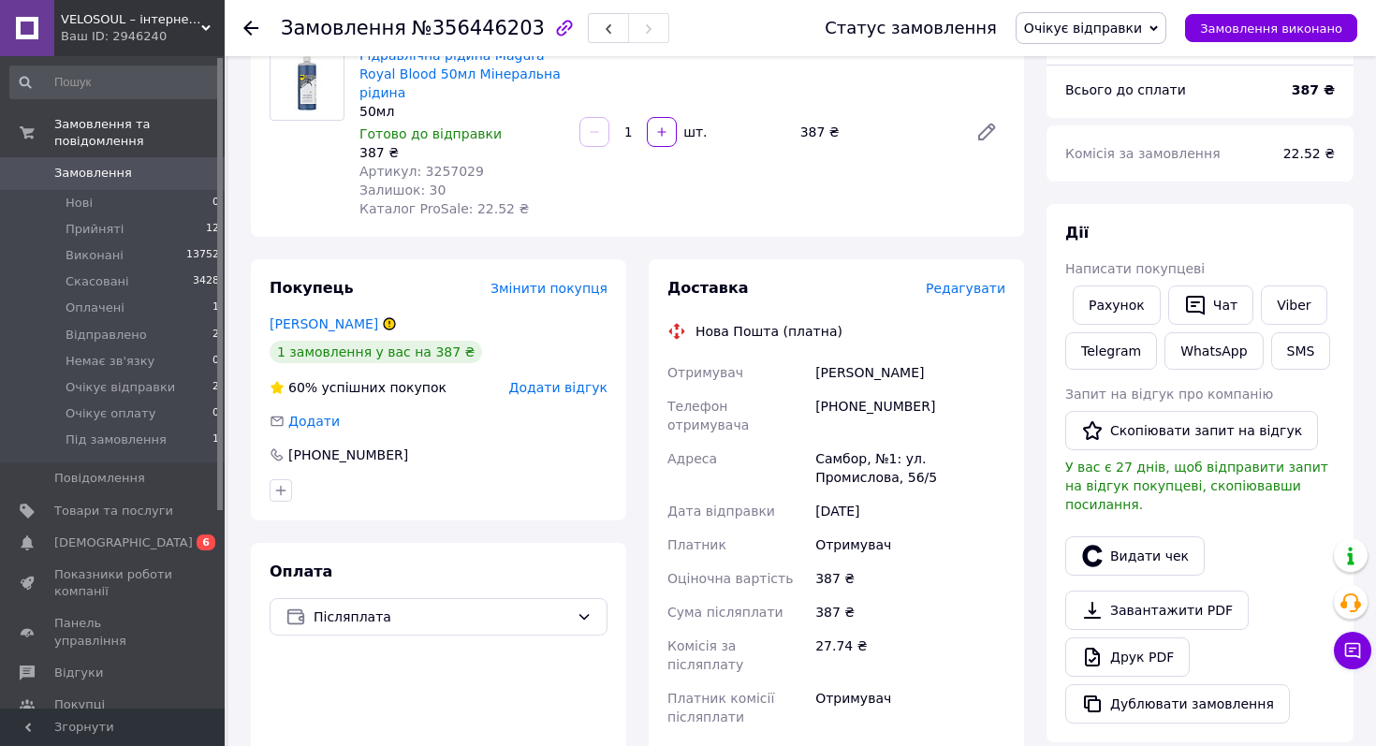
scroll to position [269, 0]
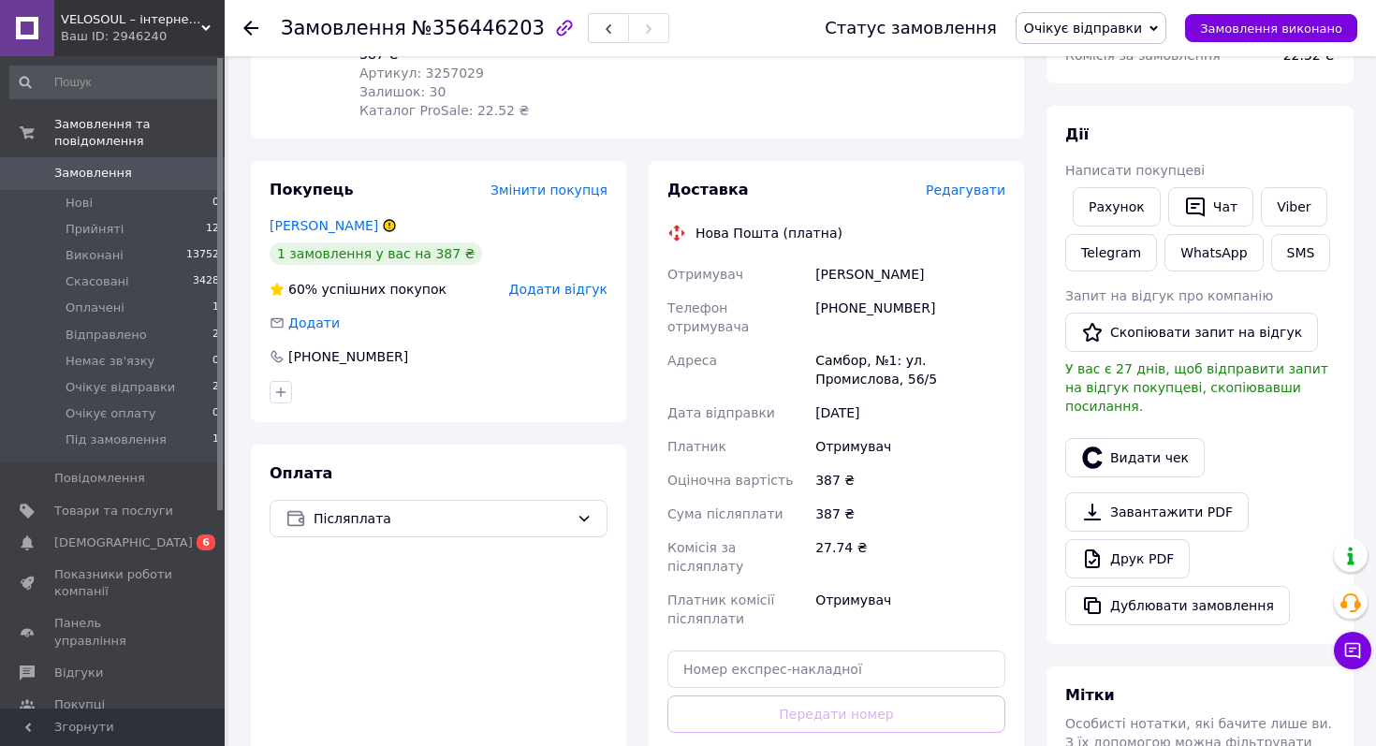
click at [952, 182] on span "Редагувати" at bounding box center [965, 189] width 80 height 15
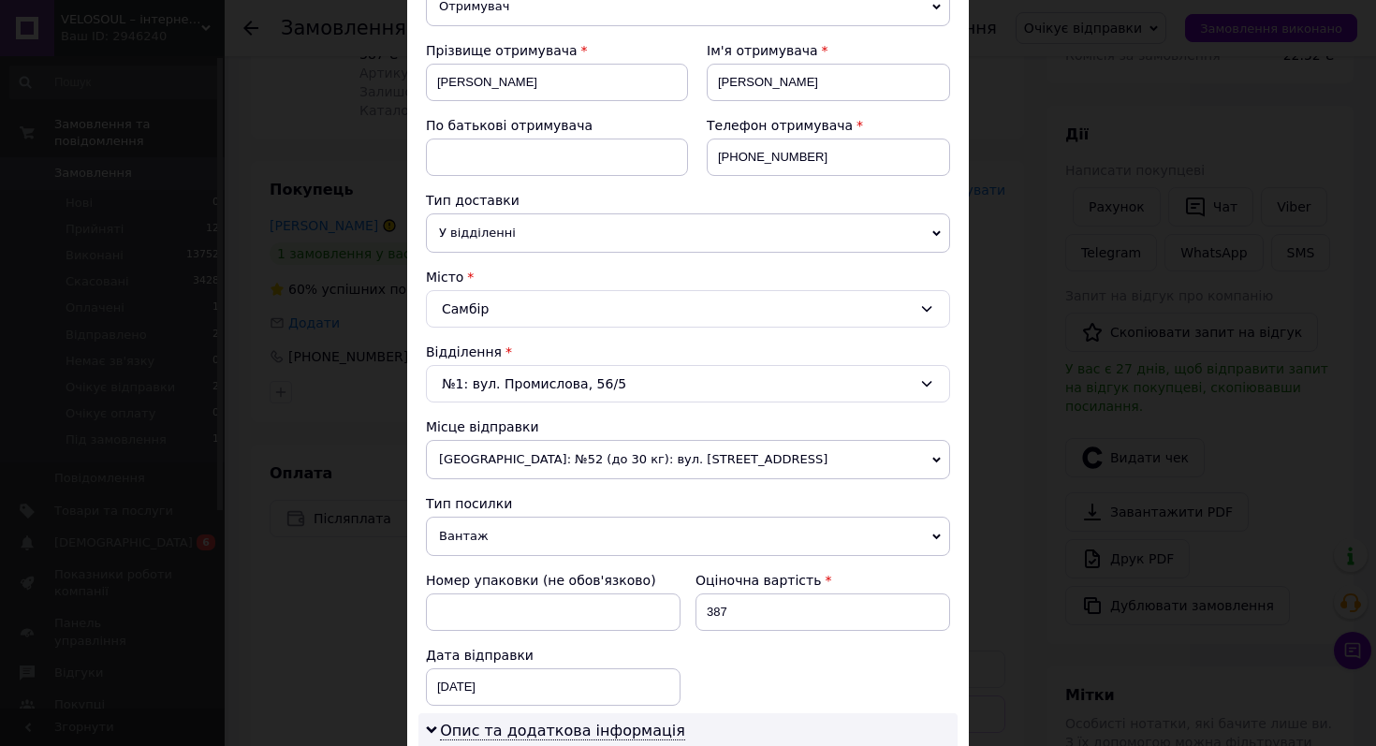
scroll to position [269, 0]
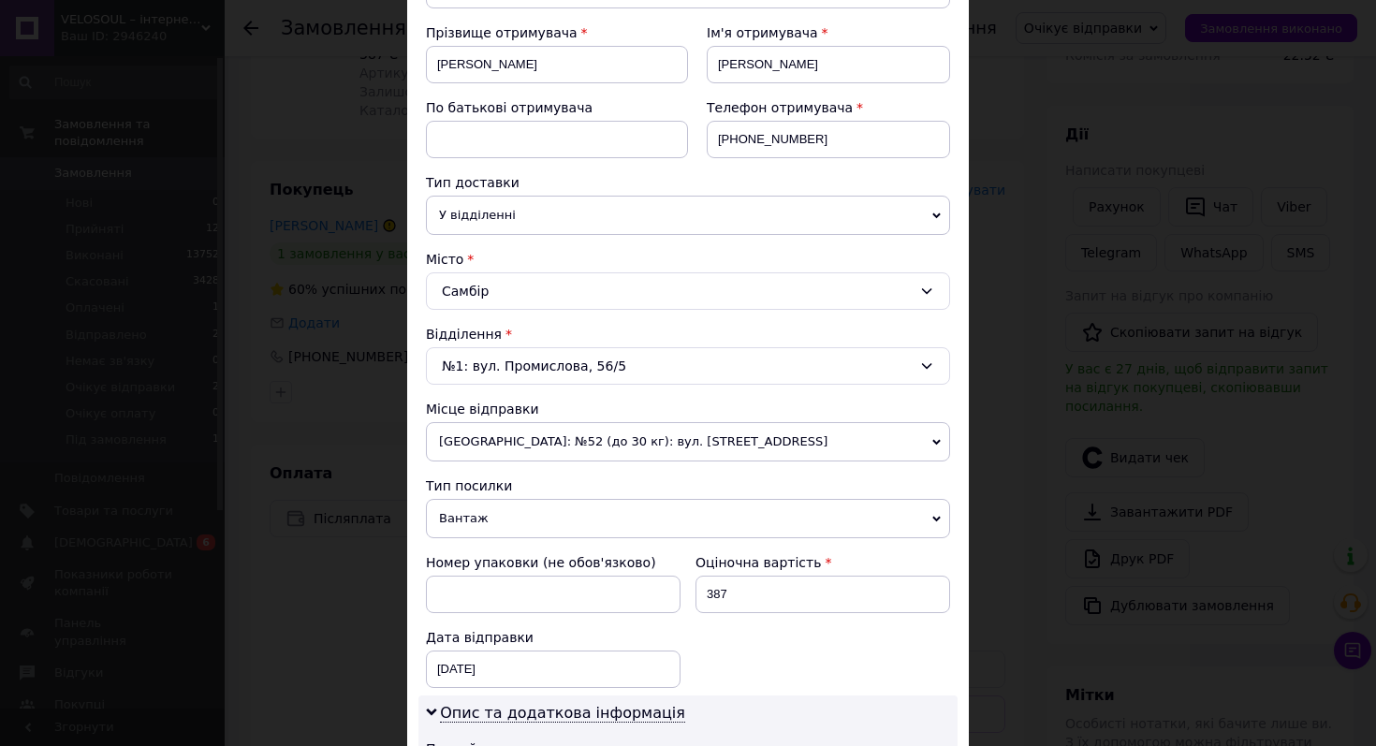
click at [902, 508] on span "Вантаж" at bounding box center [688, 518] width 524 height 39
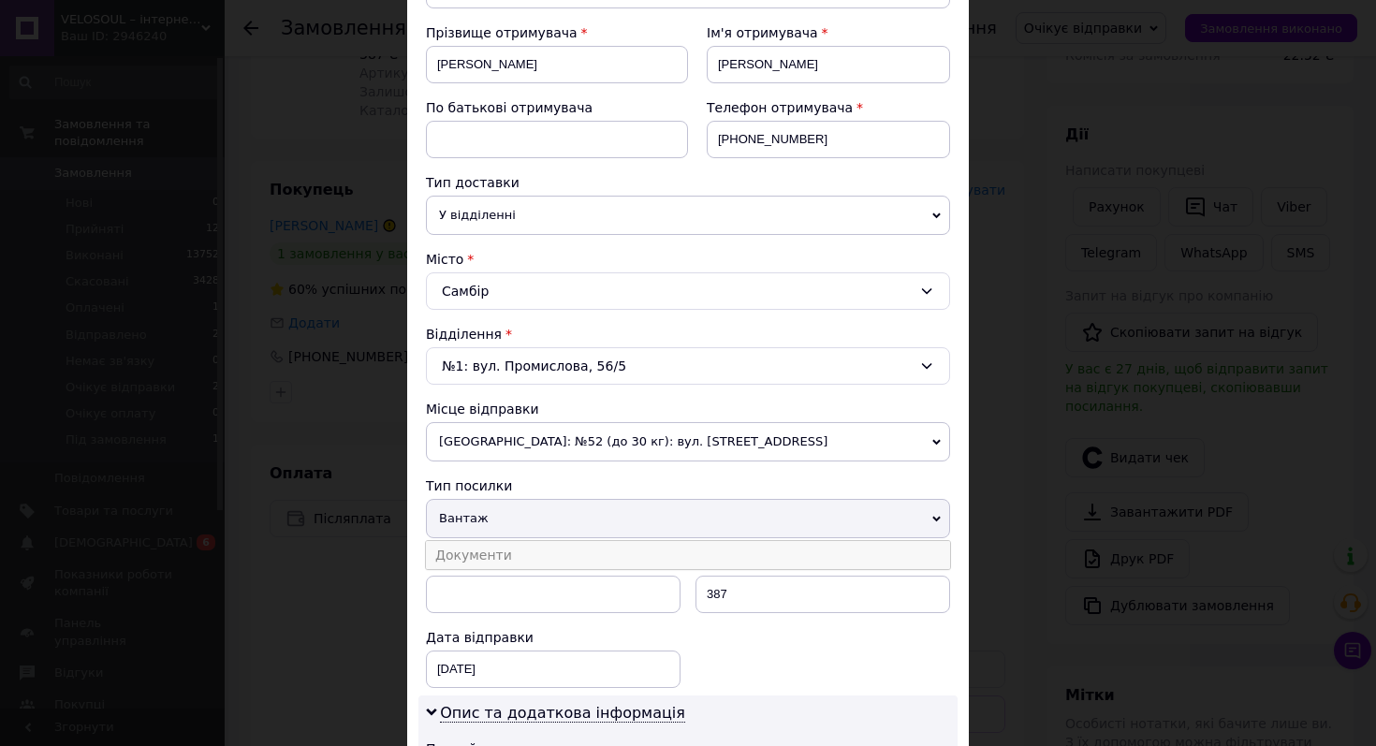
click at [895, 550] on li "Документи" at bounding box center [688, 555] width 524 height 28
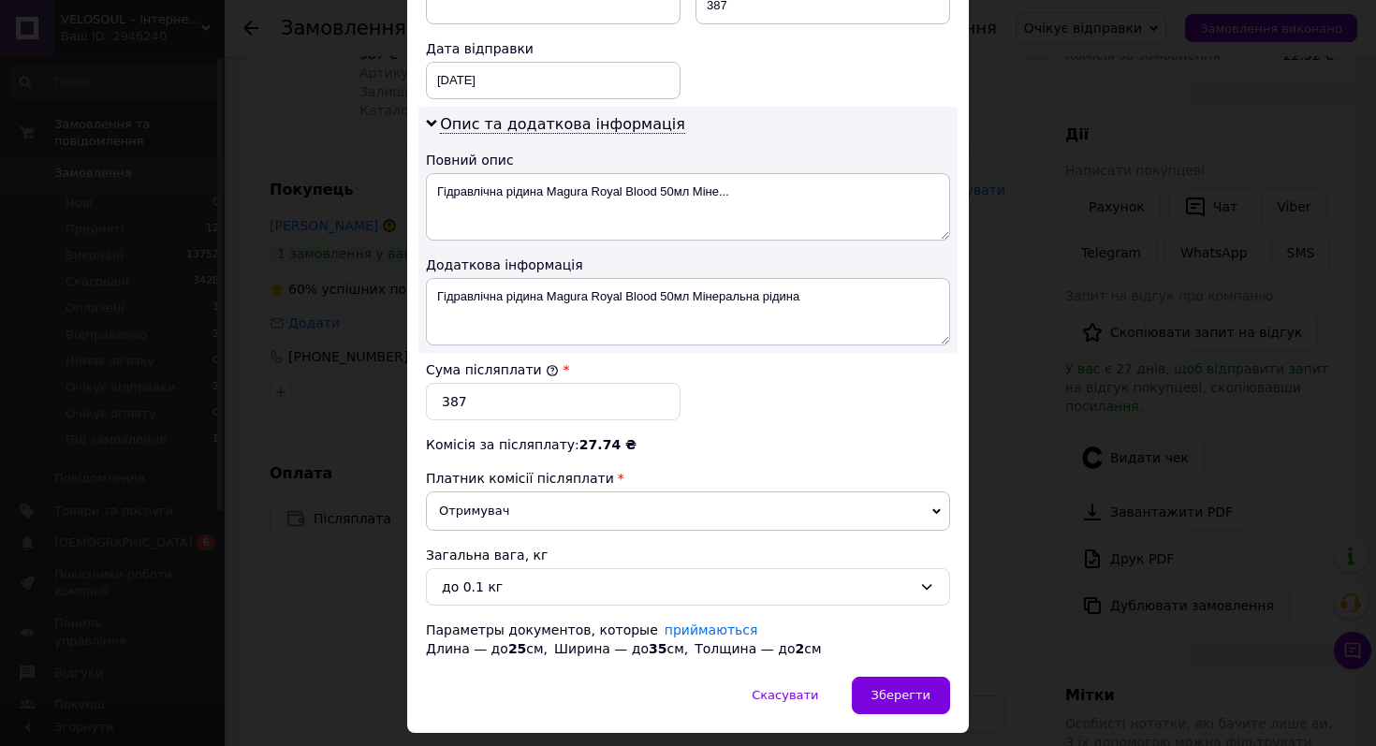
scroll to position [910, 0]
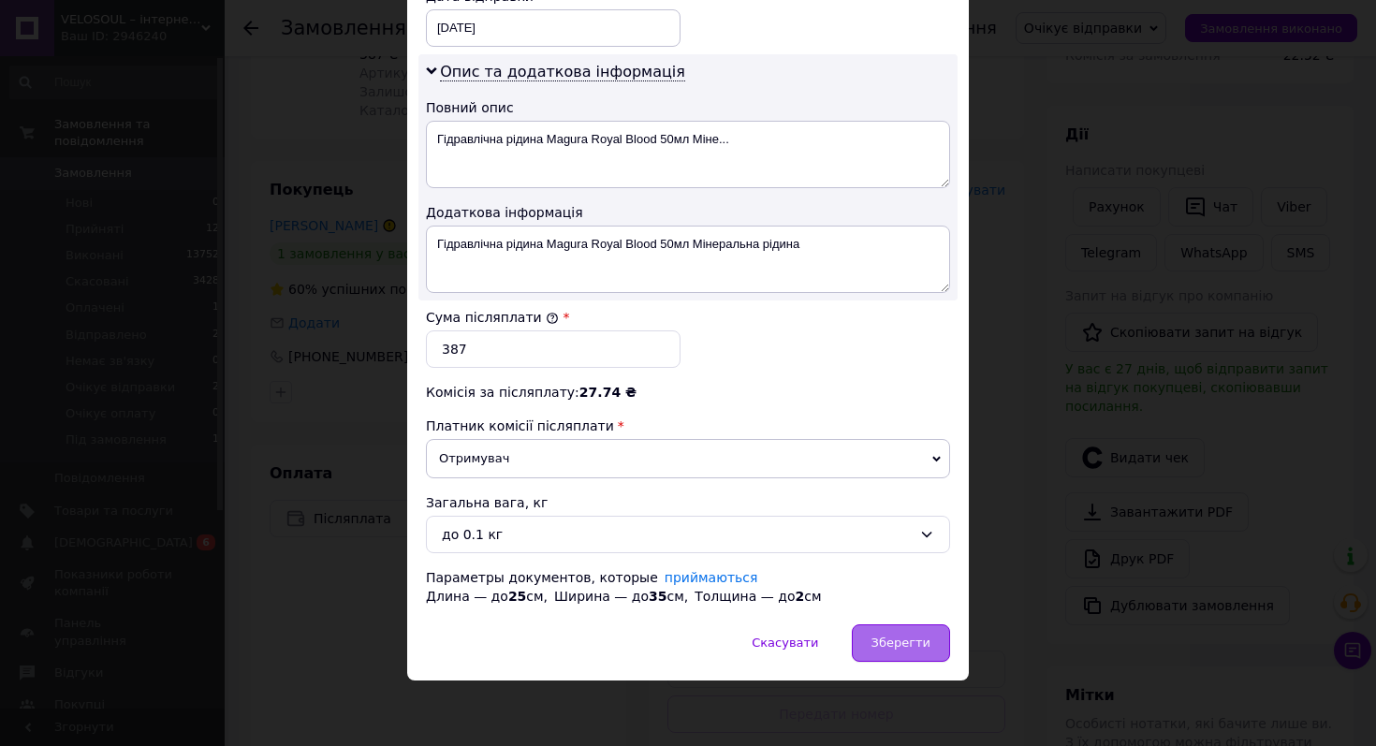
click at [881, 636] on span "Зберегти" at bounding box center [900, 642] width 59 height 14
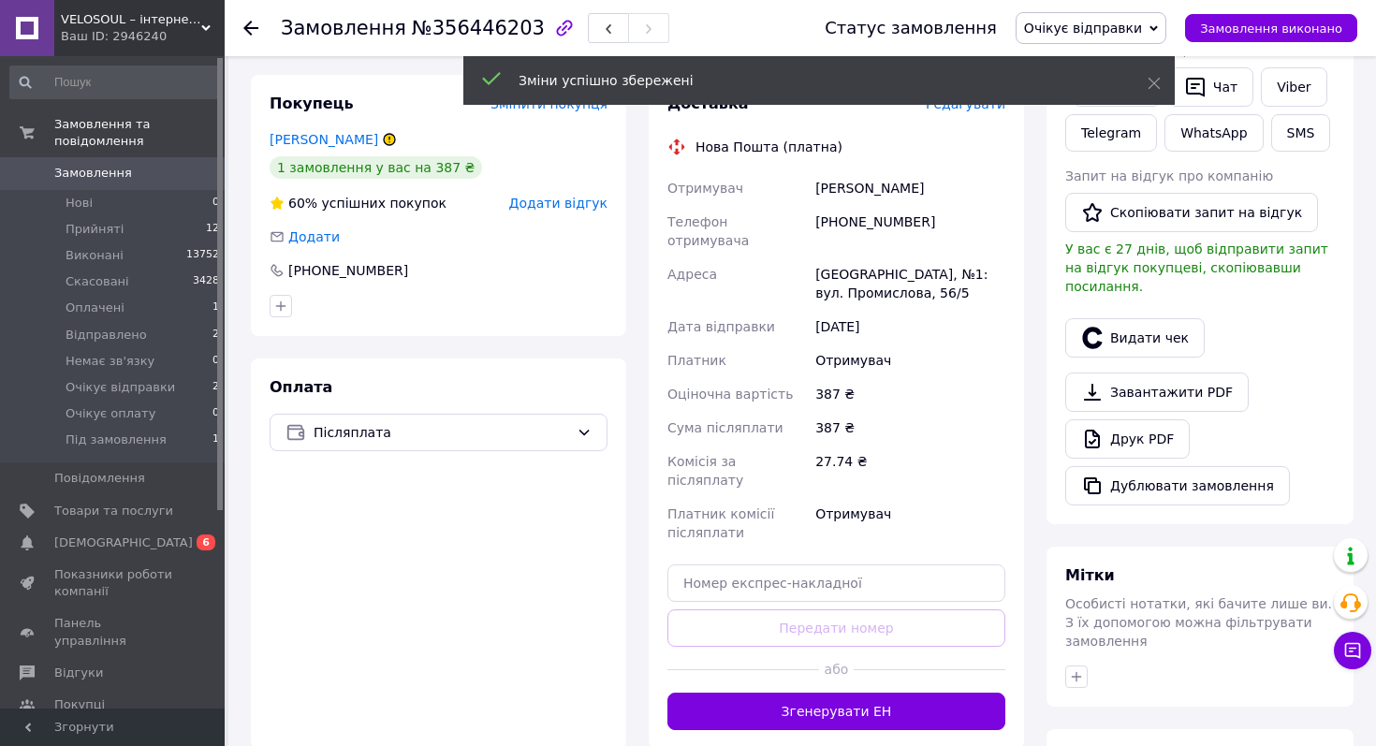
scroll to position [363, 0]
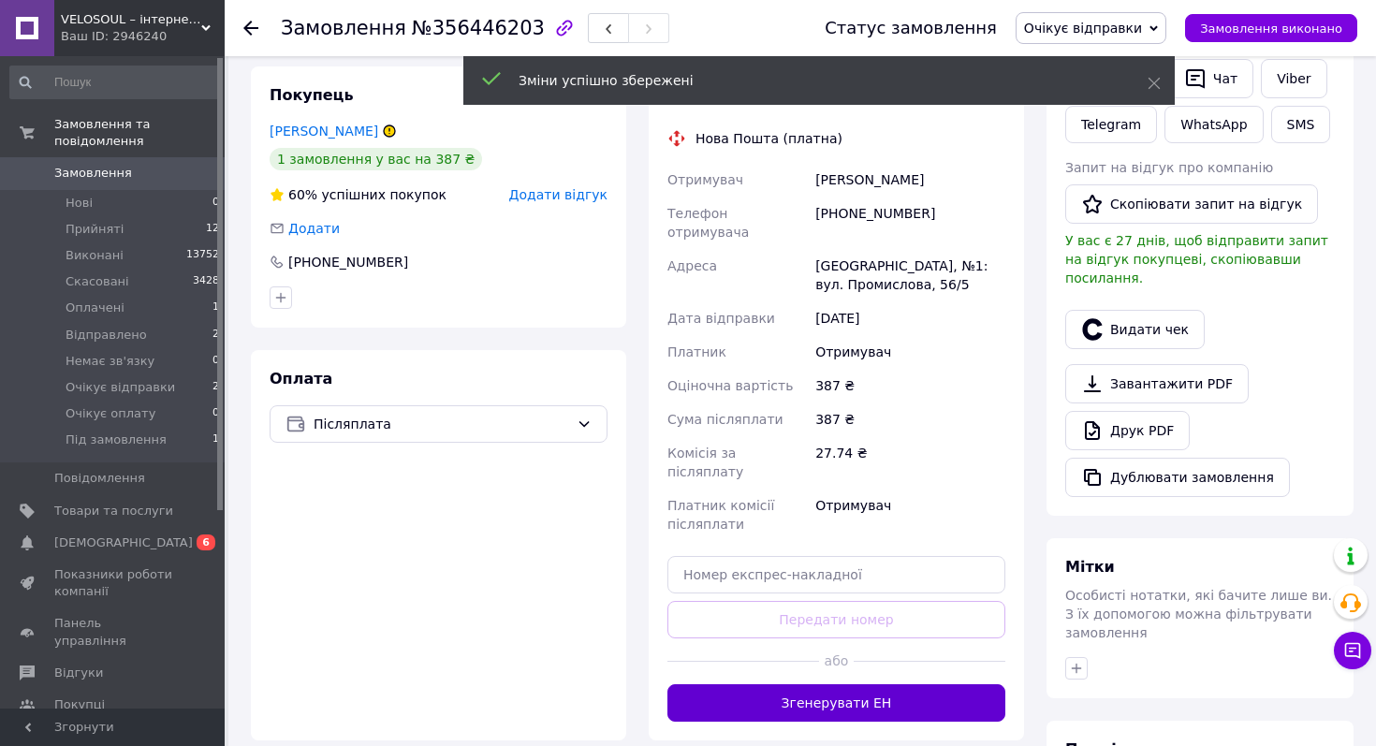
click at [881, 684] on button "Згенерувати ЕН" at bounding box center [836, 702] width 338 height 37
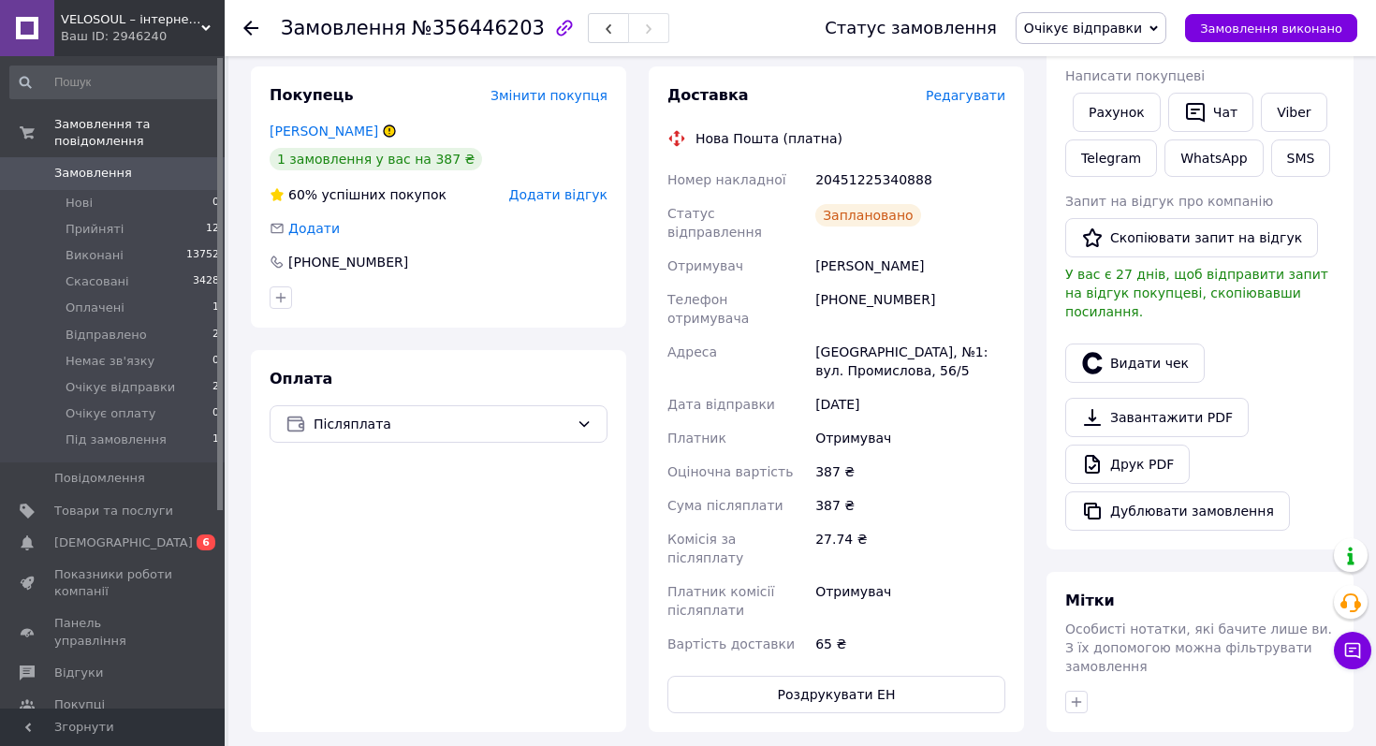
scroll to position [0, 0]
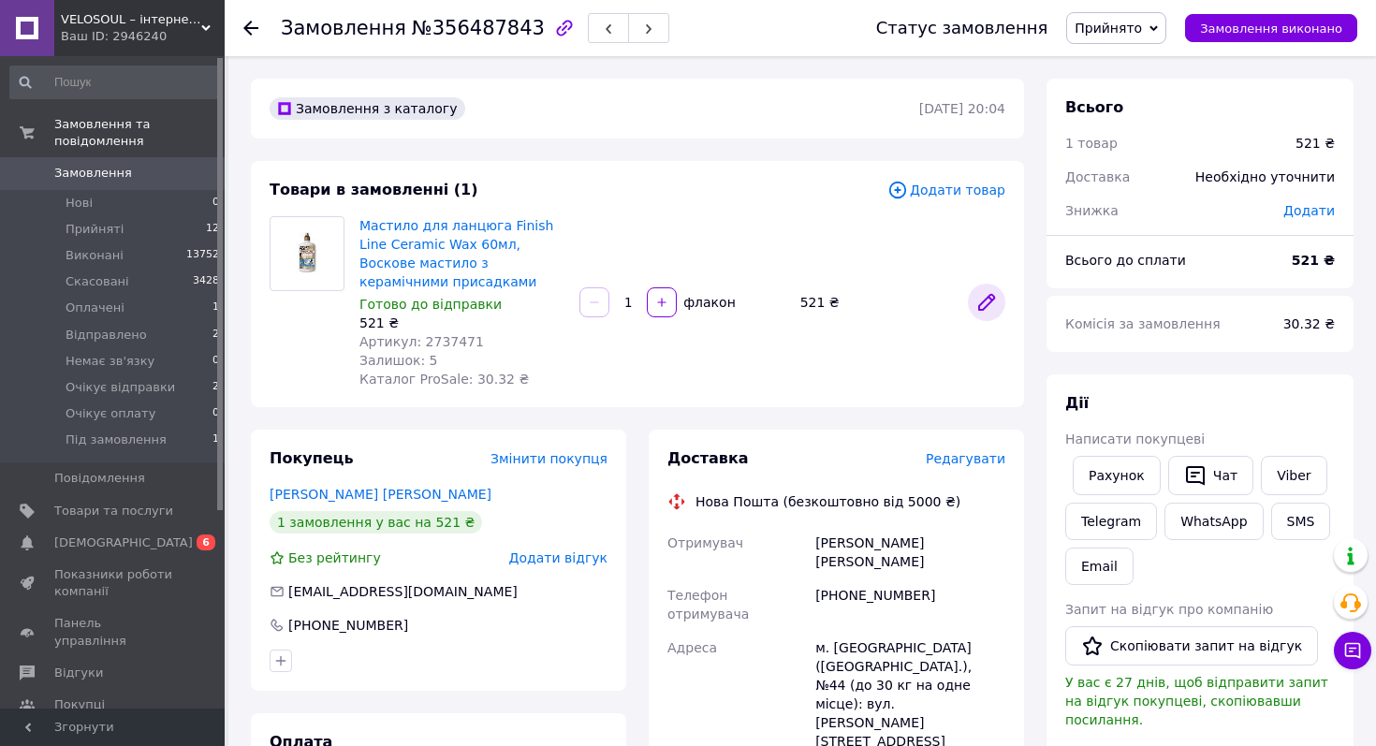
click at [986, 298] on icon at bounding box center [986, 302] width 15 height 15
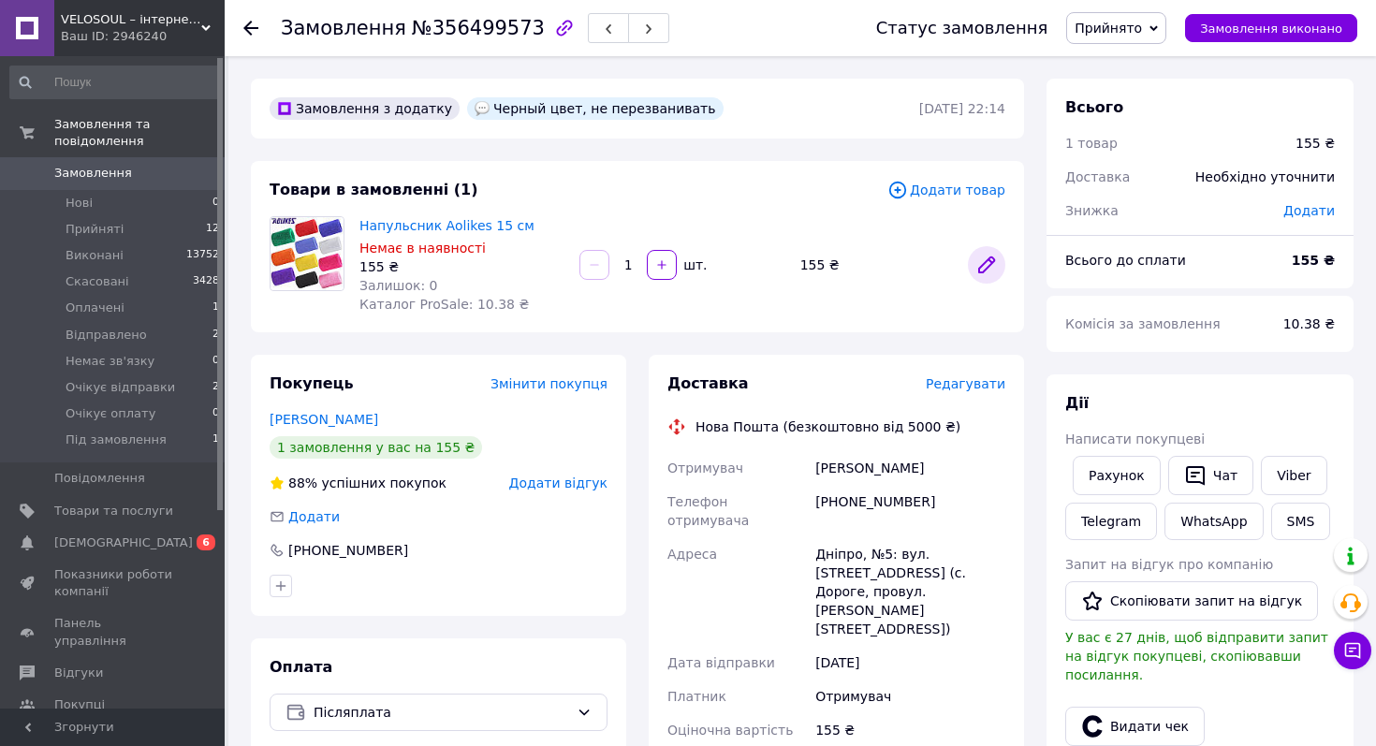
click at [990, 257] on icon at bounding box center [986, 264] width 15 height 15
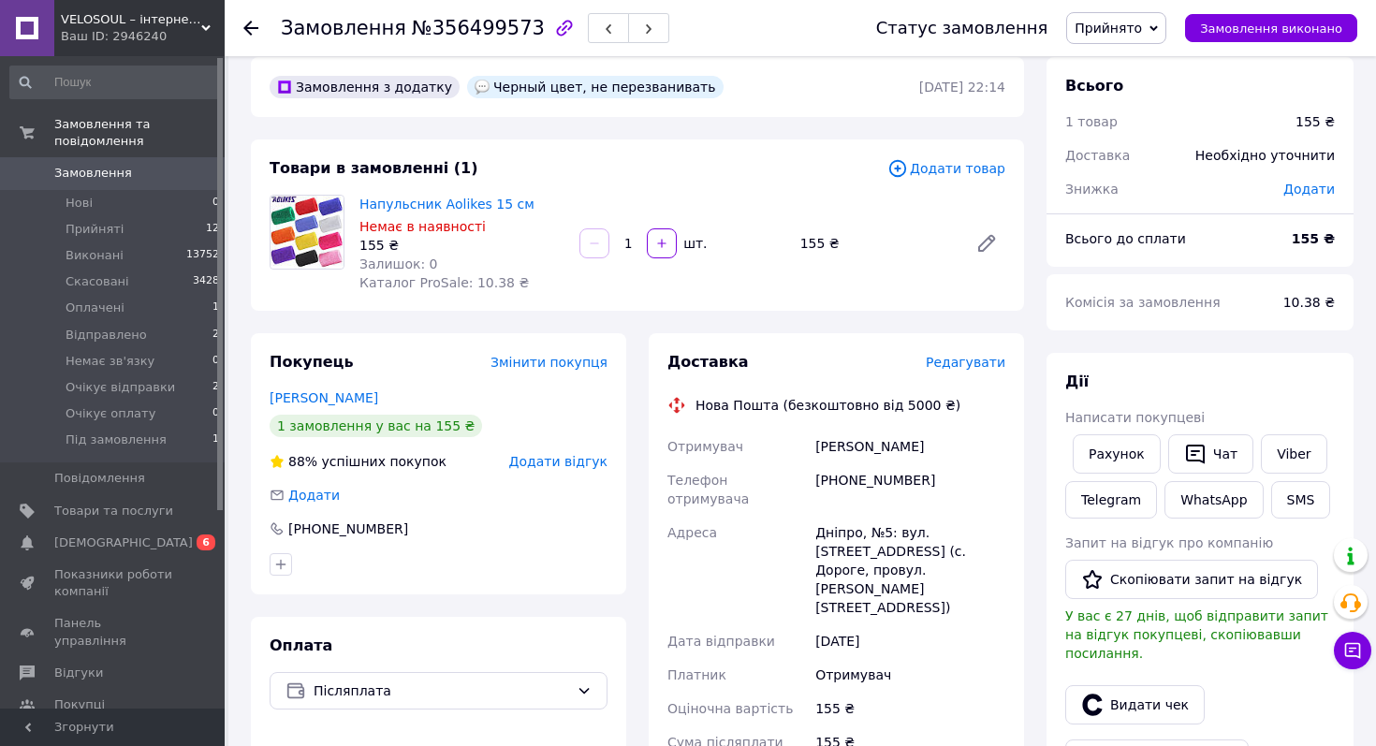
scroll to position [22, 0]
click at [1129, 27] on span "Прийнято" at bounding box center [1107, 28] width 67 height 15
click at [1127, 89] on li "Скасовано" at bounding box center [1131, 94] width 128 height 28
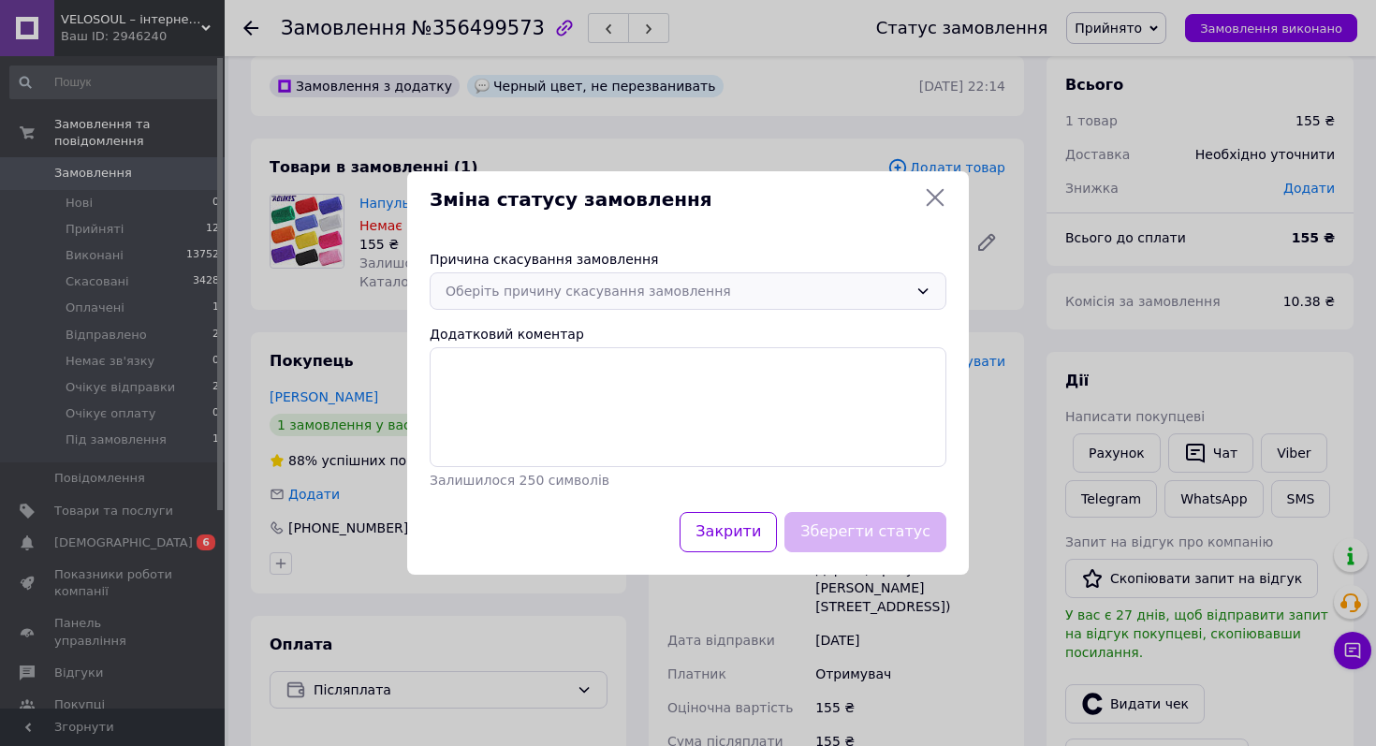
click at [625, 285] on div "Оберіть причину скасування замовлення" at bounding box center [676, 291] width 462 height 21
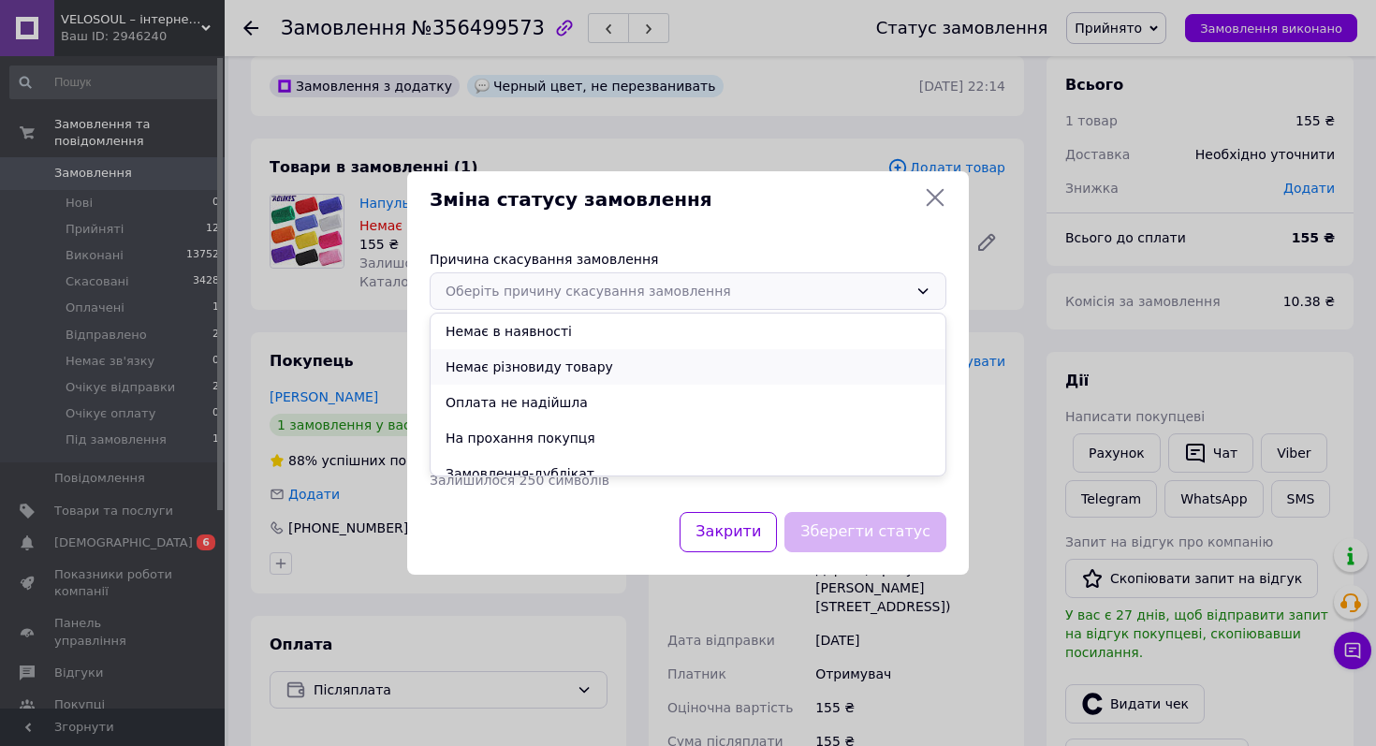
click at [518, 381] on li "Немає різновиду товару" at bounding box center [687, 367] width 515 height 36
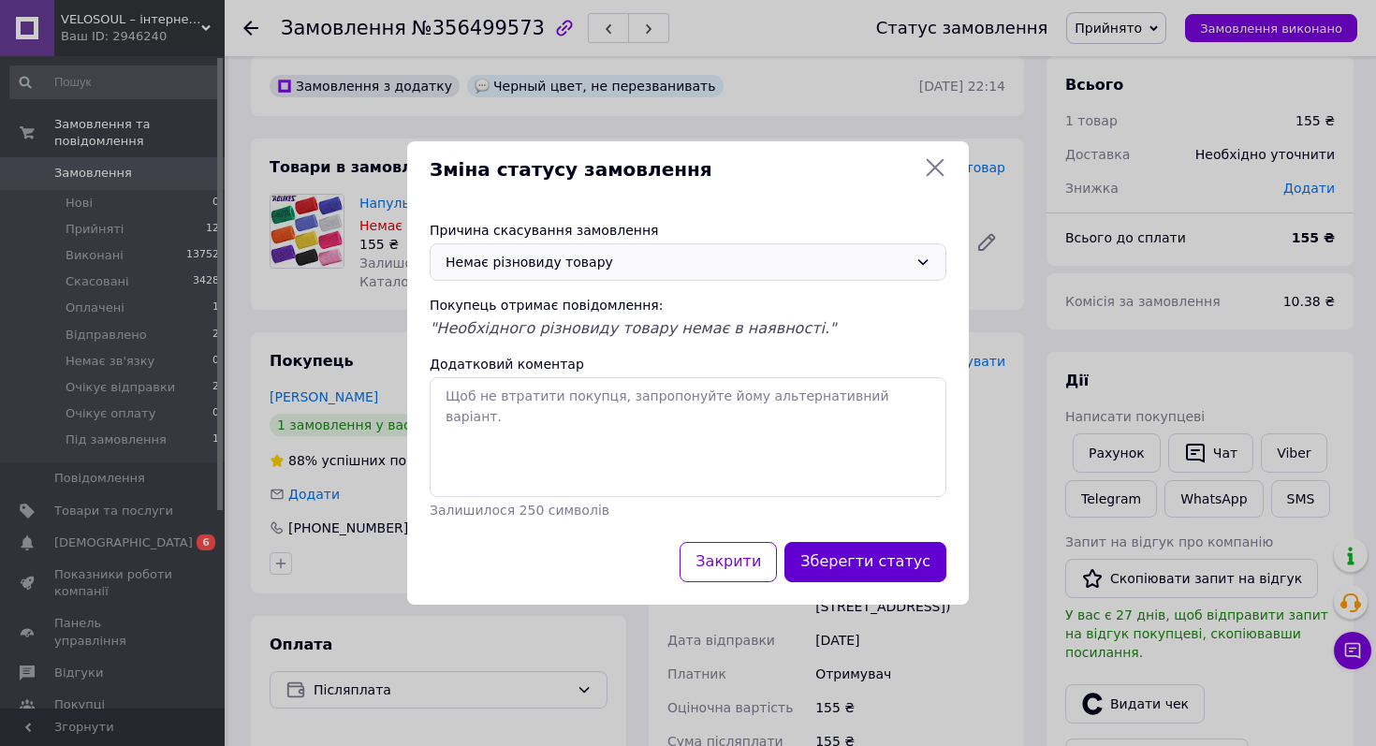
click at [849, 557] on button "Зберегти статус" at bounding box center [865, 562] width 162 height 40
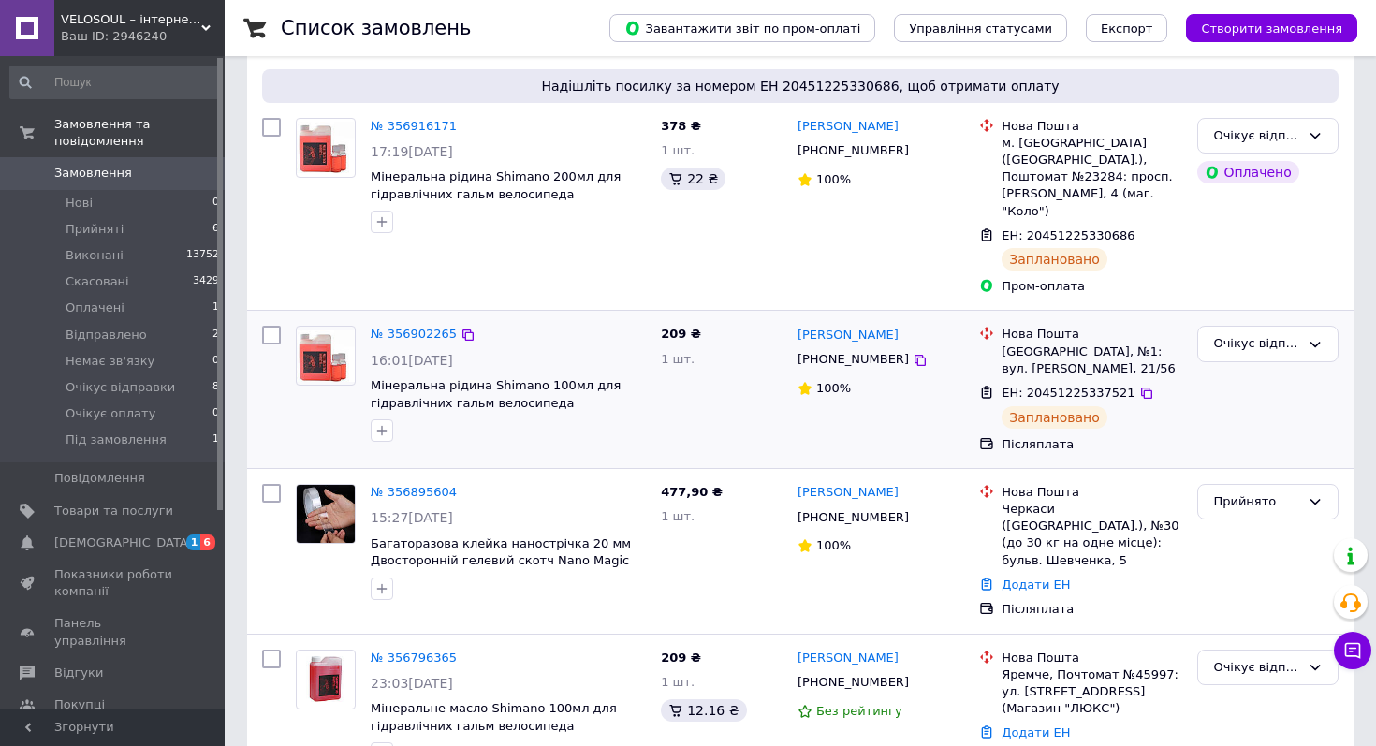
scroll to position [191, 0]
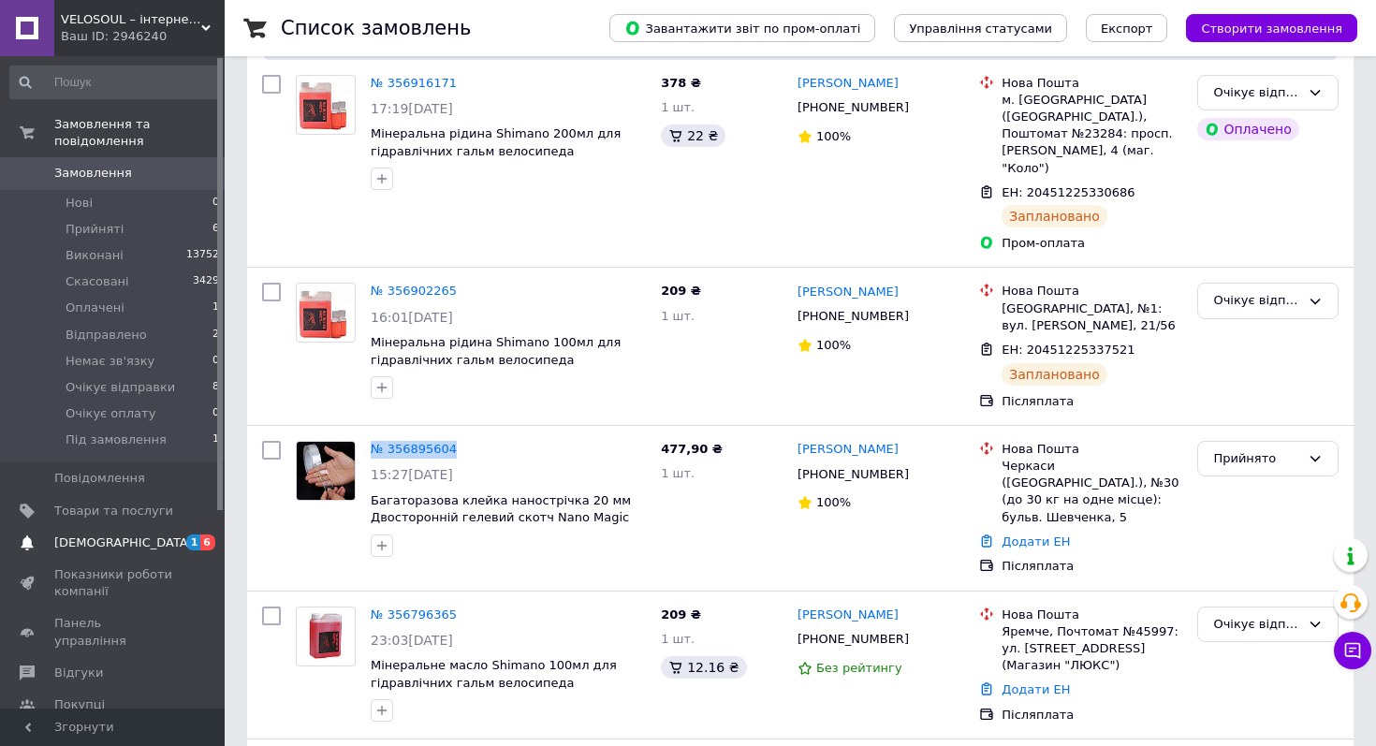
click at [177, 540] on span "1 6" at bounding box center [198, 542] width 51 height 17
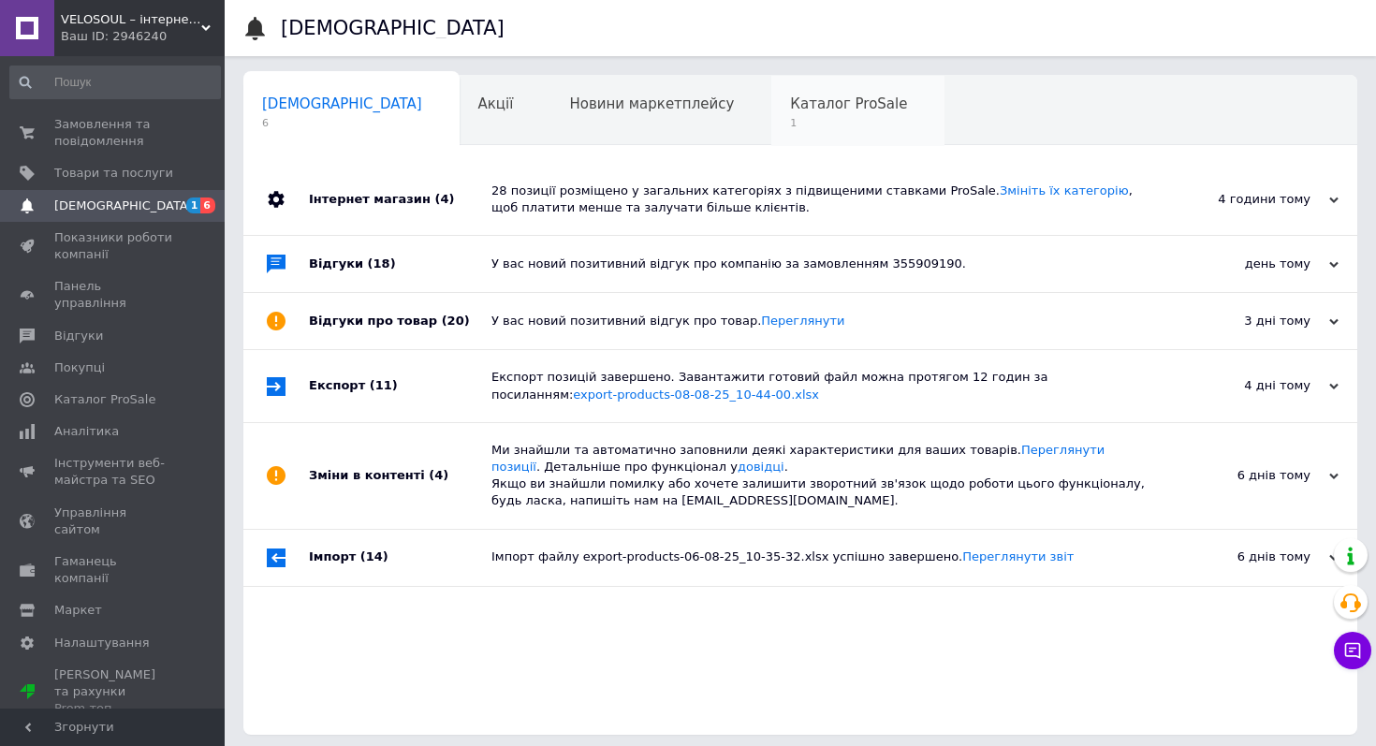
click at [790, 123] on span "1" at bounding box center [848, 123] width 117 height 14
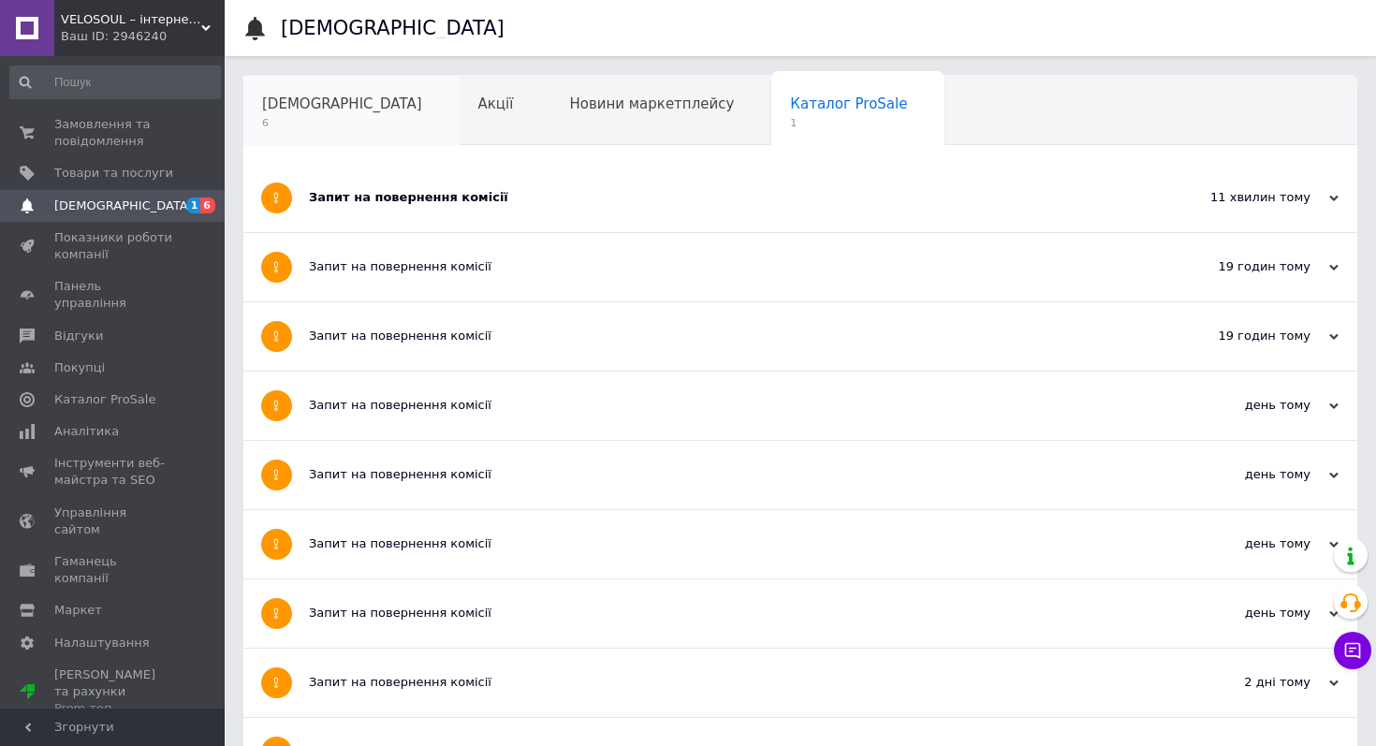
click at [327, 123] on span "6" at bounding box center [342, 123] width 160 height 14
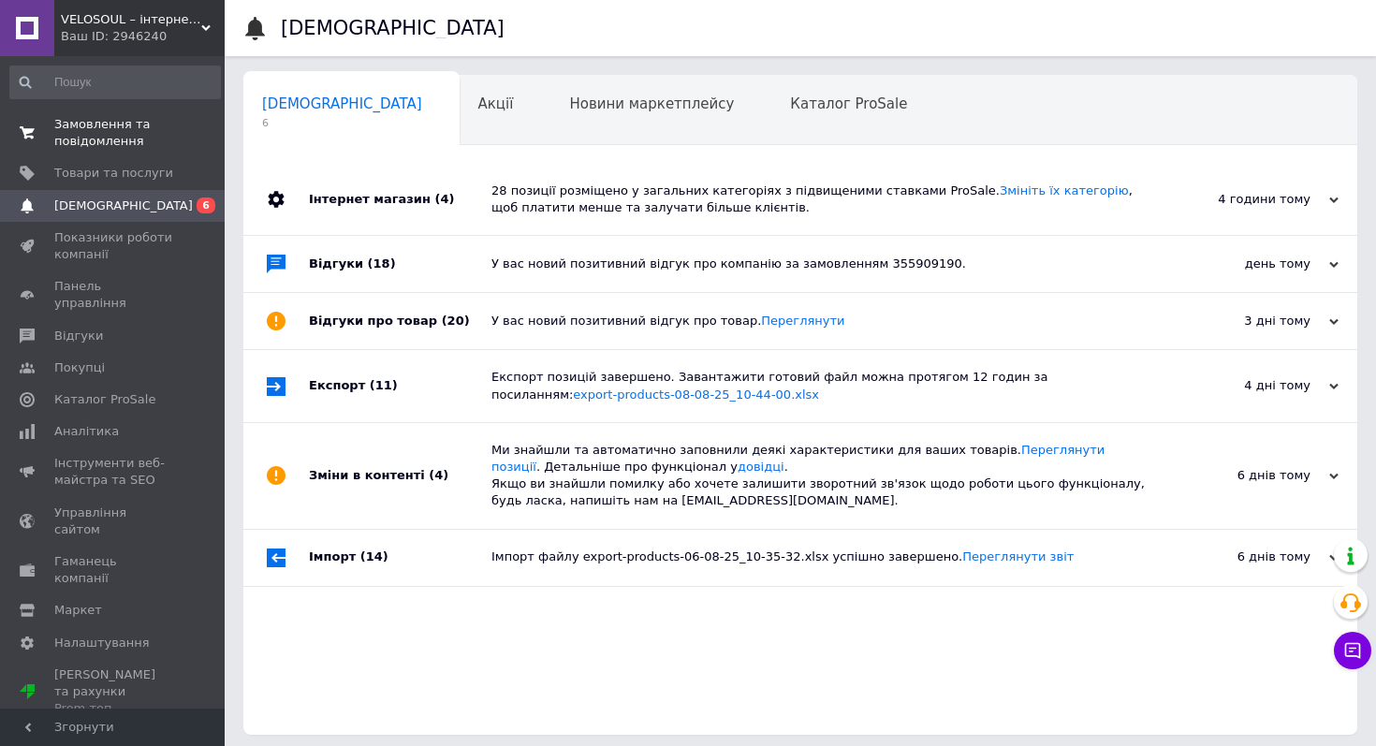
click at [119, 138] on span "Замовлення та повідомлення" at bounding box center [113, 133] width 119 height 34
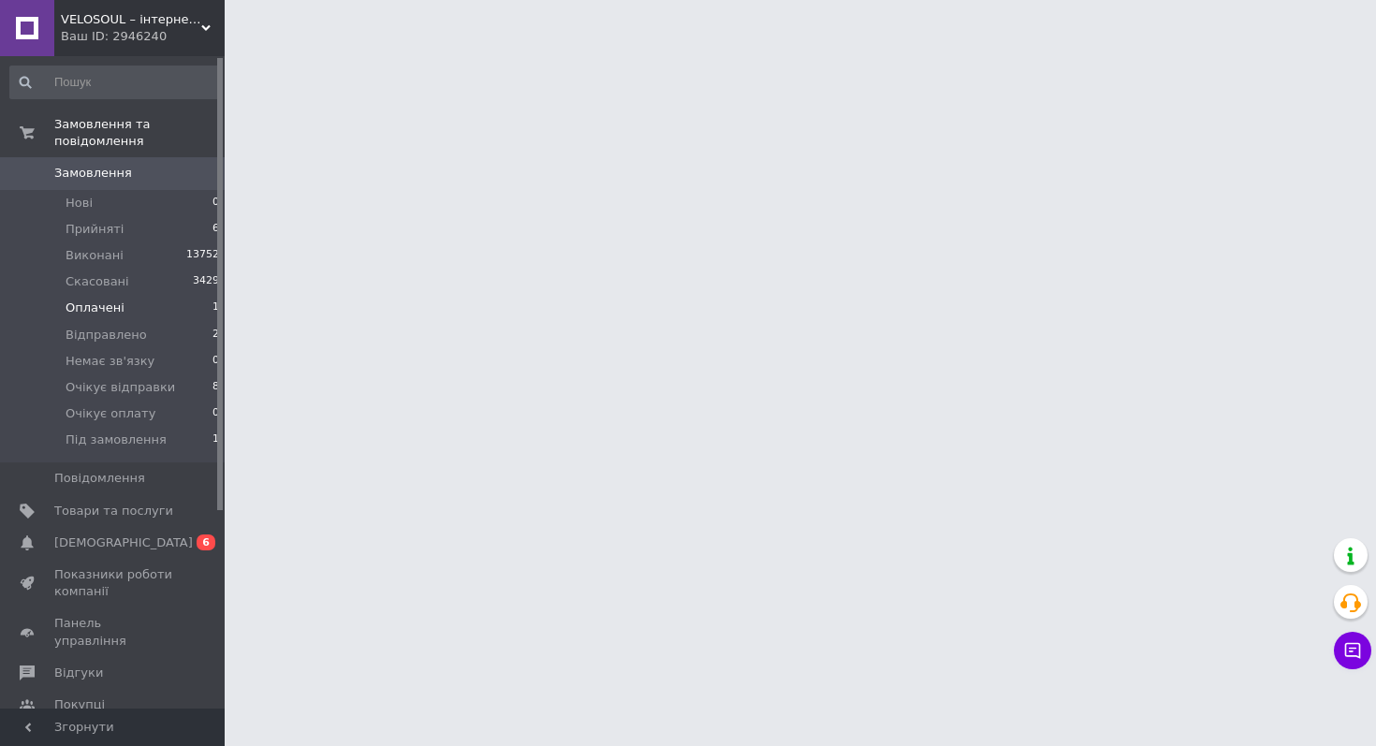
click at [137, 303] on li "Оплачені 1" at bounding box center [115, 308] width 230 height 26
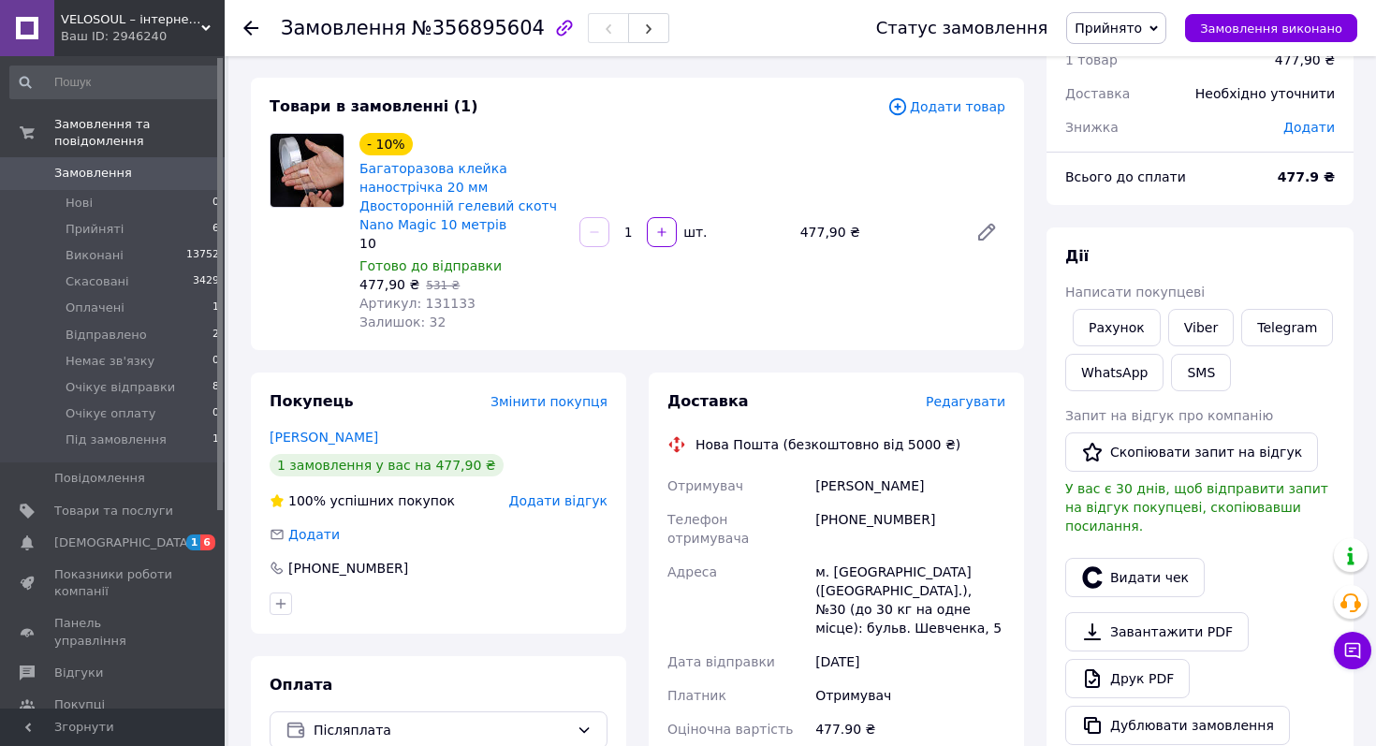
scroll to position [87, 0]
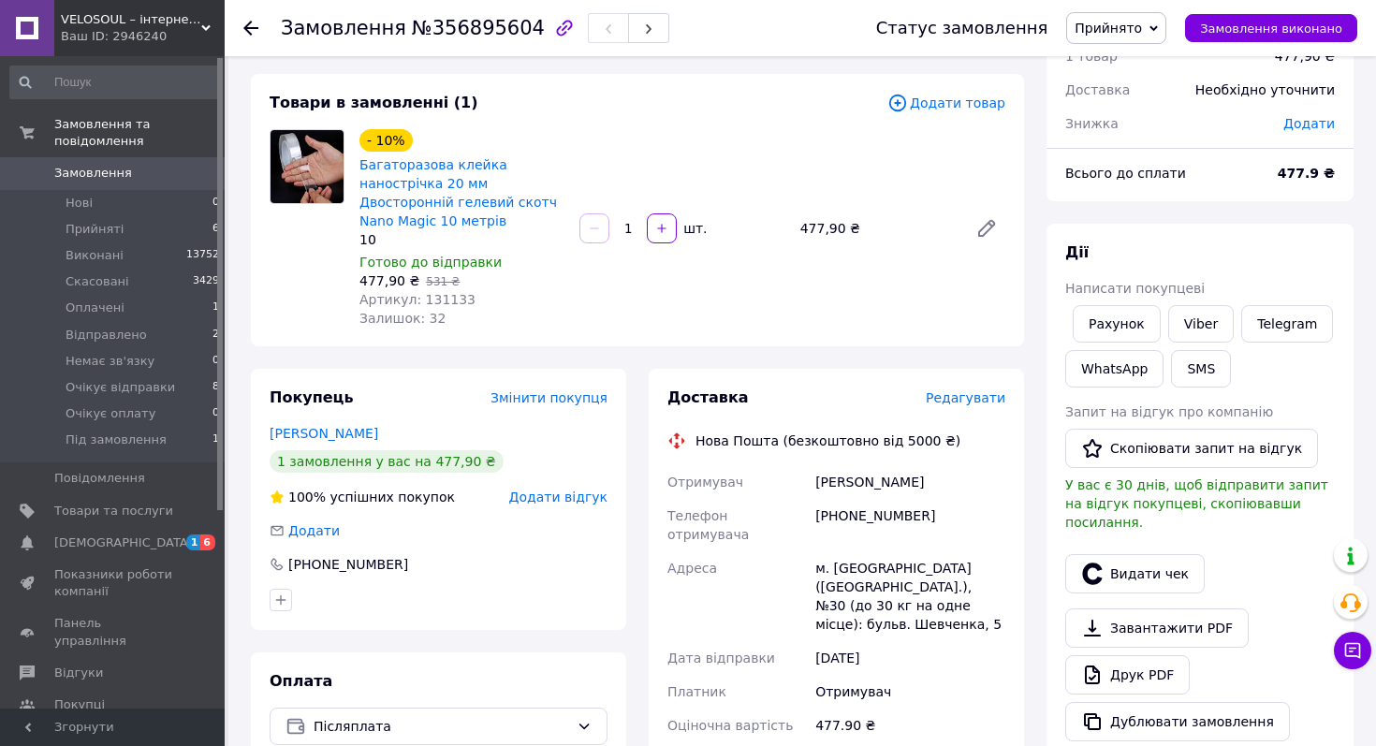
click at [966, 399] on span "Редагувати" at bounding box center [965, 397] width 80 height 15
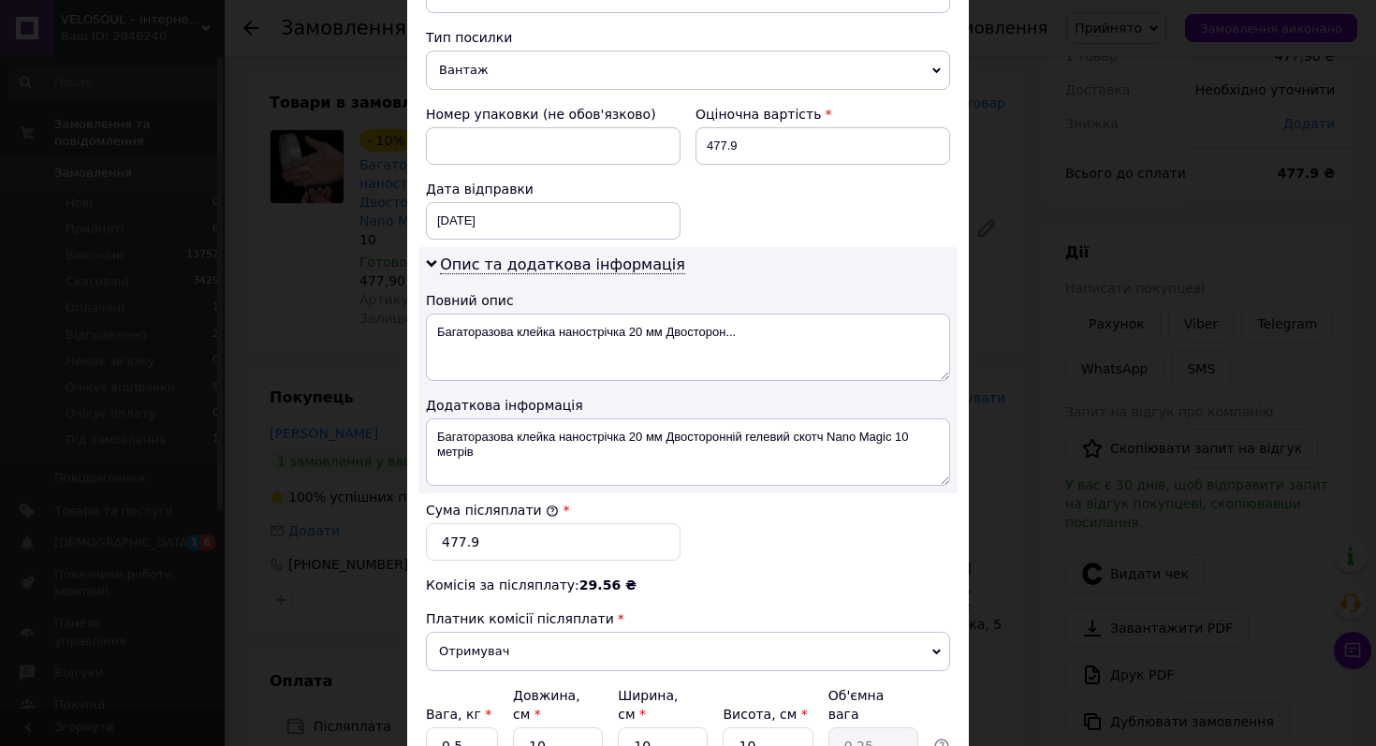
scroll to position [741, 0]
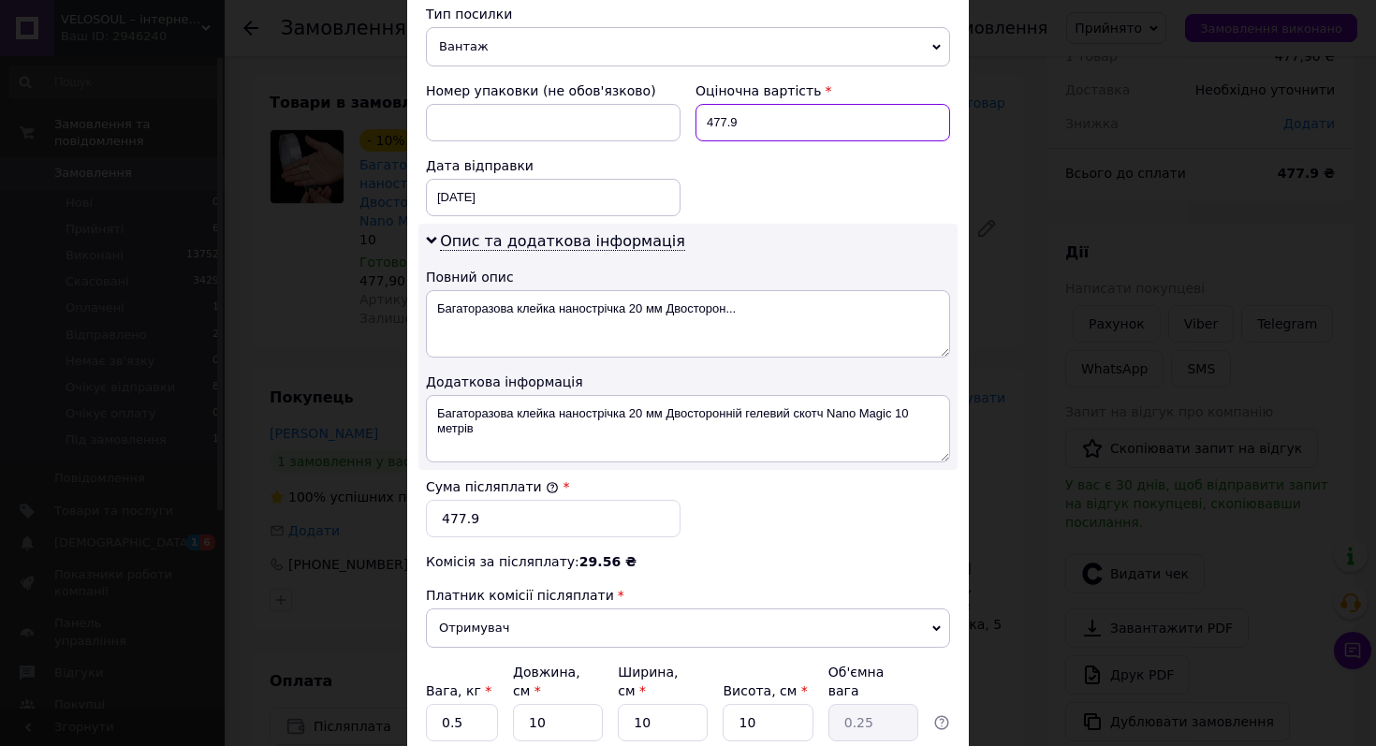
click at [749, 121] on input "477.9" at bounding box center [822, 122] width 255 height 37
click at [536, 509] on input "477.9" at bounding box center [553, 518] width 255 height 37
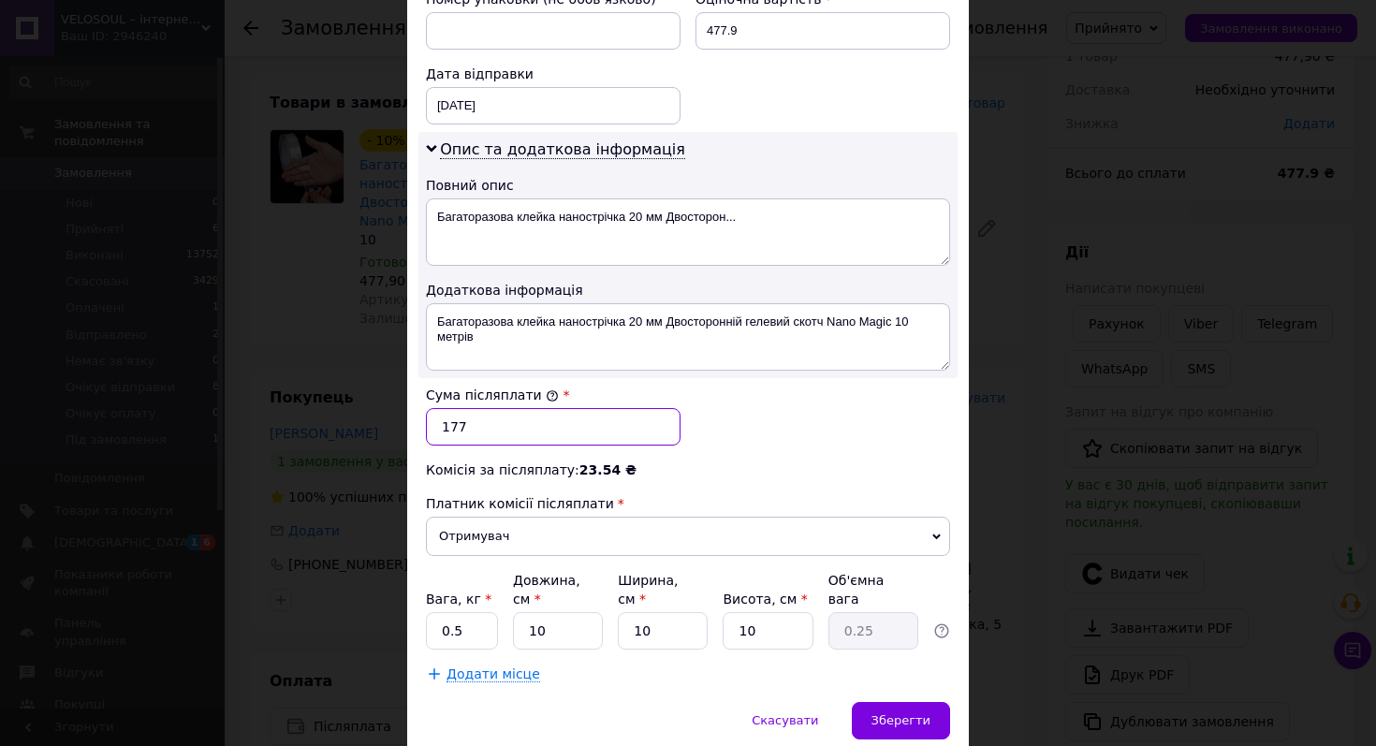
scroll to position [910, 0]
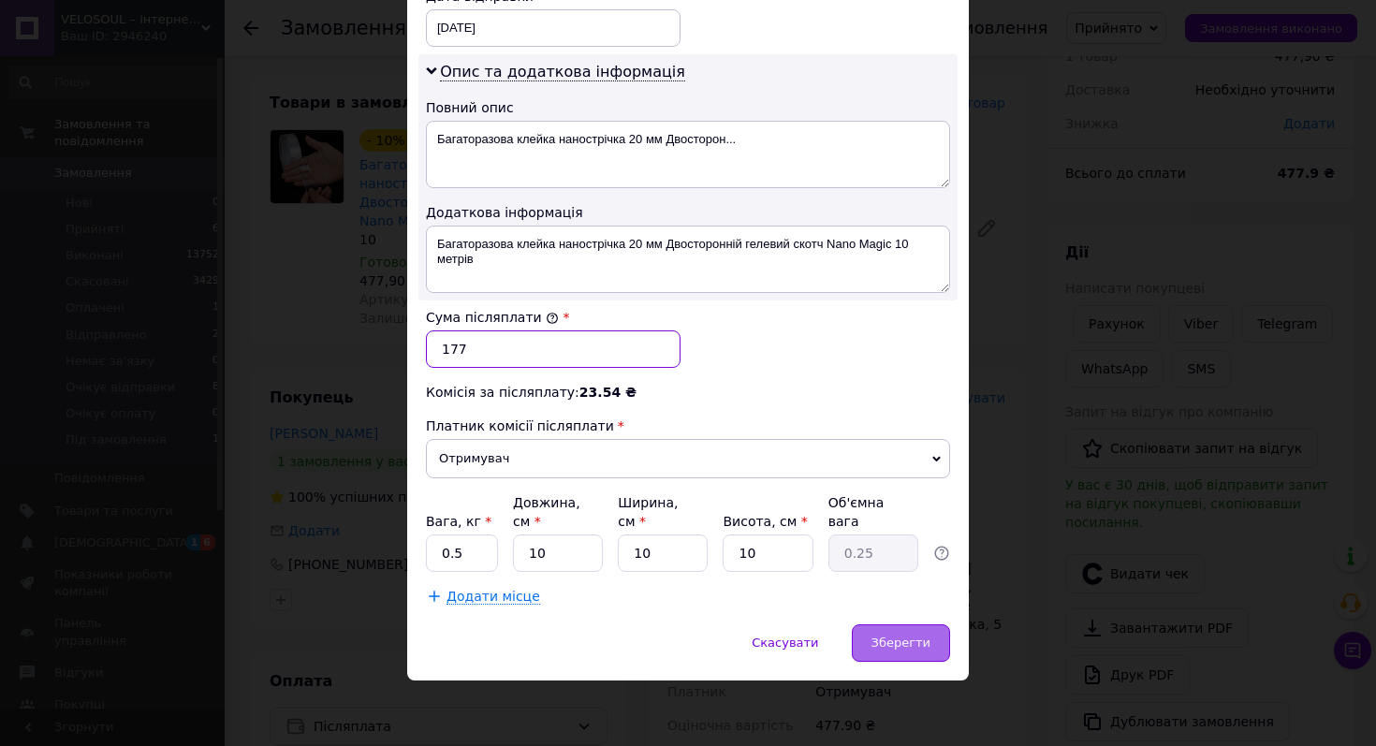
type input "177"
click at [870, 648] on div "Зберегти" at bounding box center [901, 642] width 98 height 37
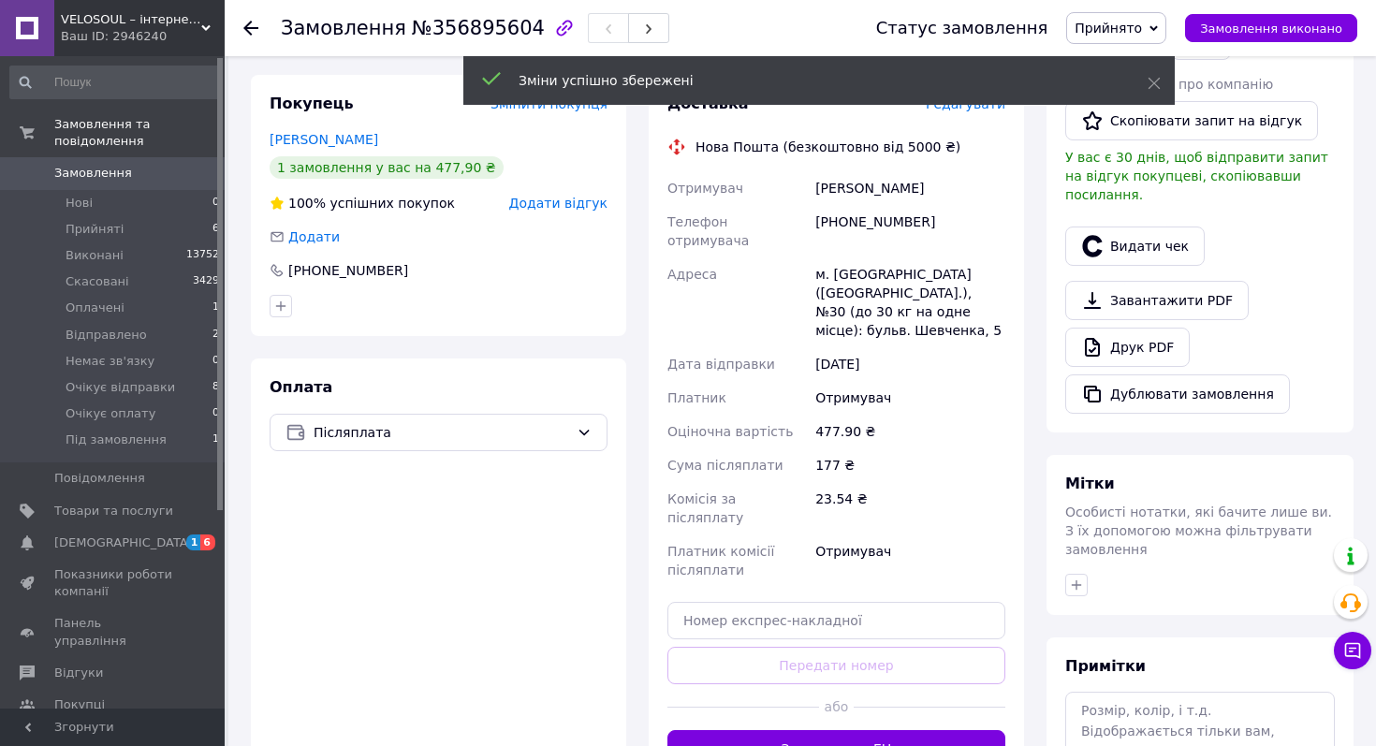
scroll to position [428, 0]
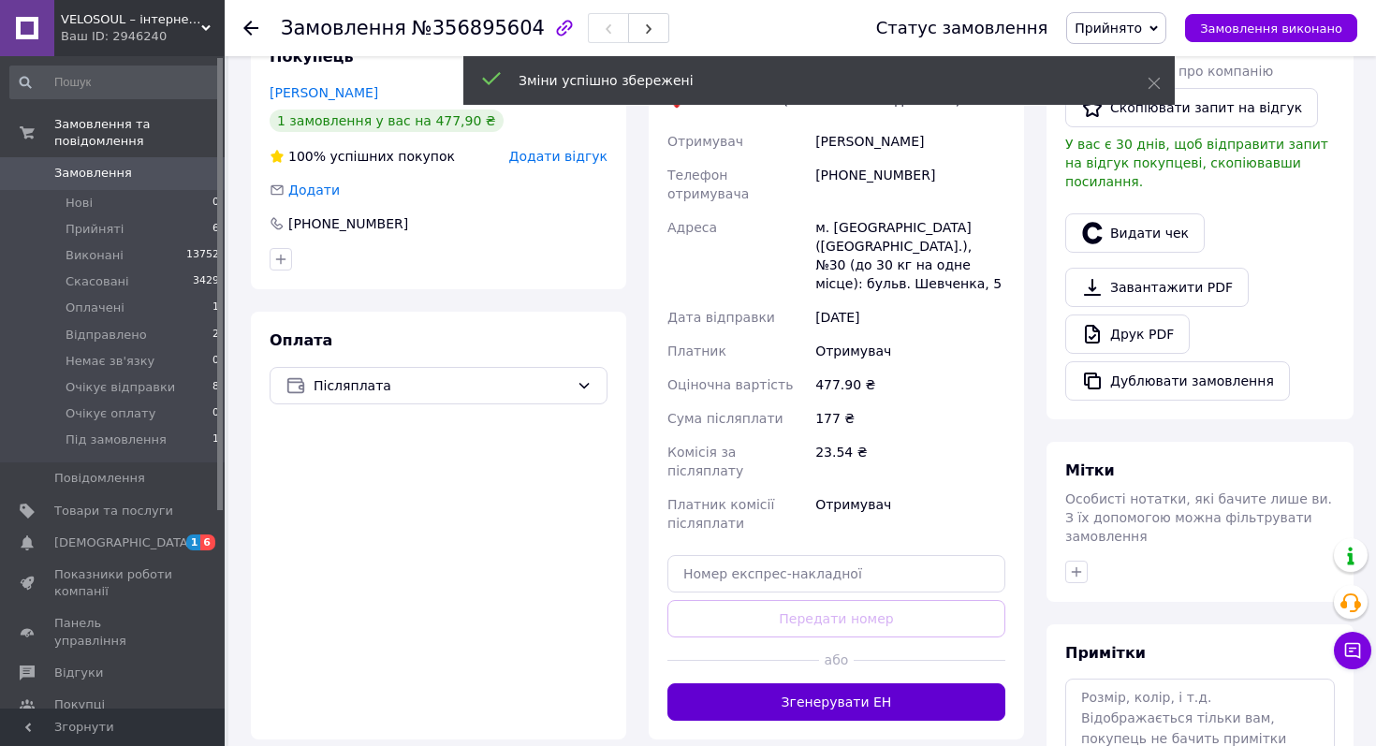
click at [855, 683] on button "Згенерувати ЕН" at bounding box center [836, 701] width 338 height 37
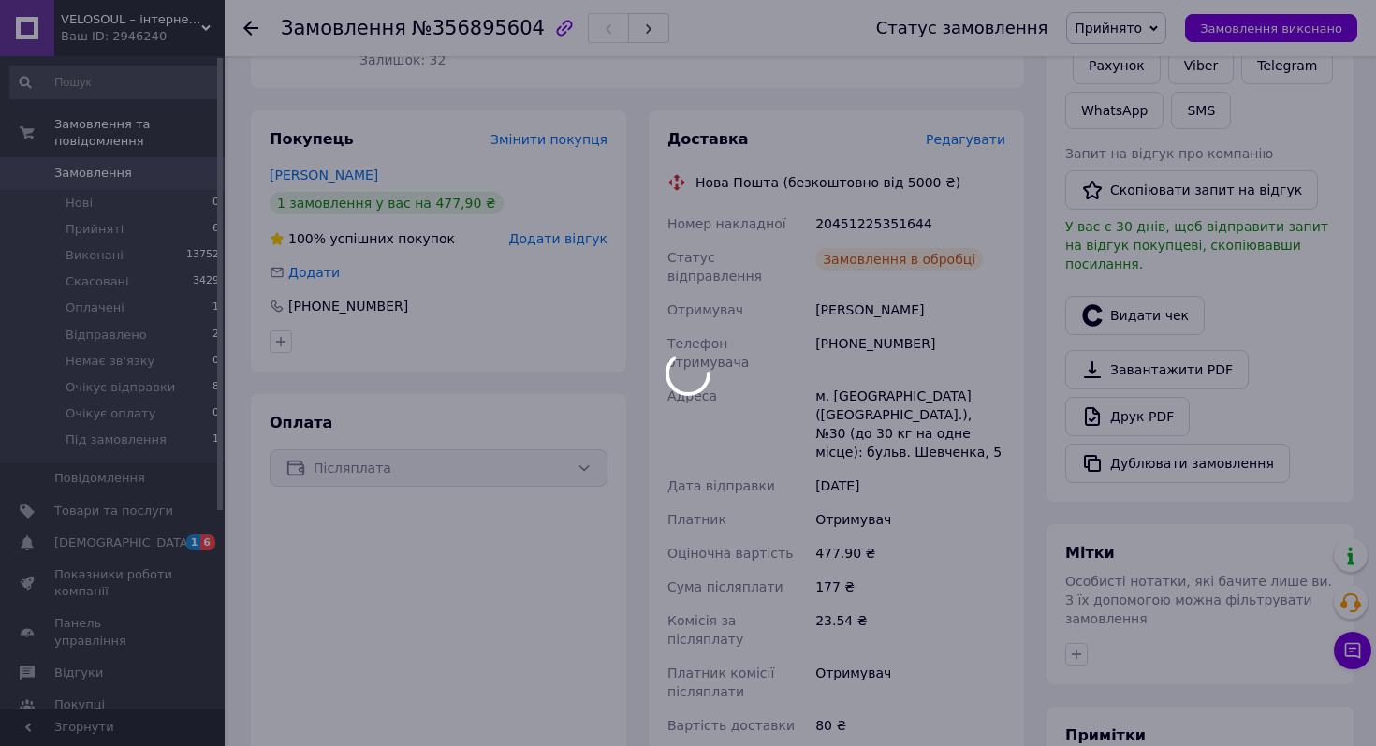
scroll to position [337, 0]
